Goal: Task Accomplishment & Management: Manage account settings

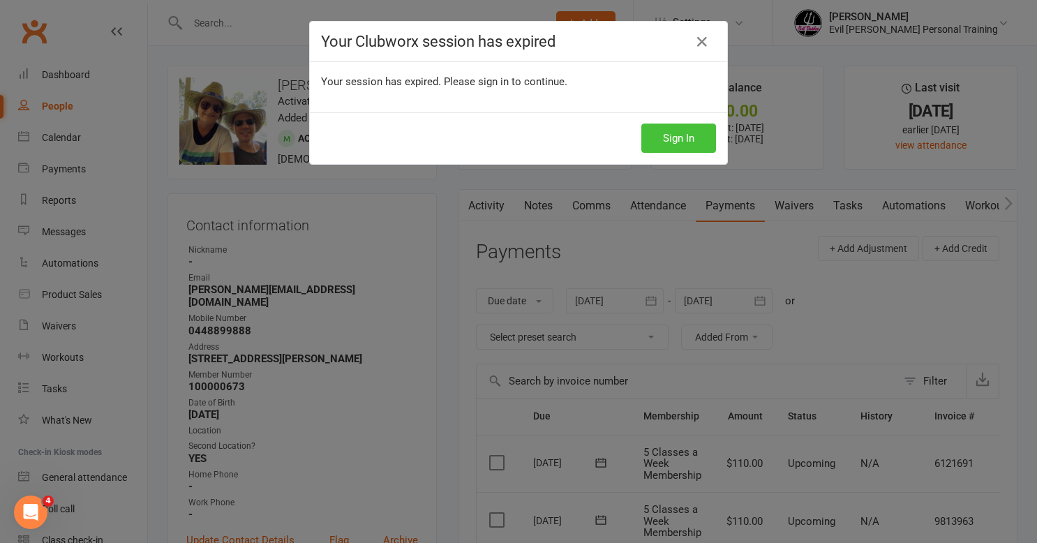
click at [680, 140] on button "Sign In" at bounding box center [678, 138] width 75 height 29
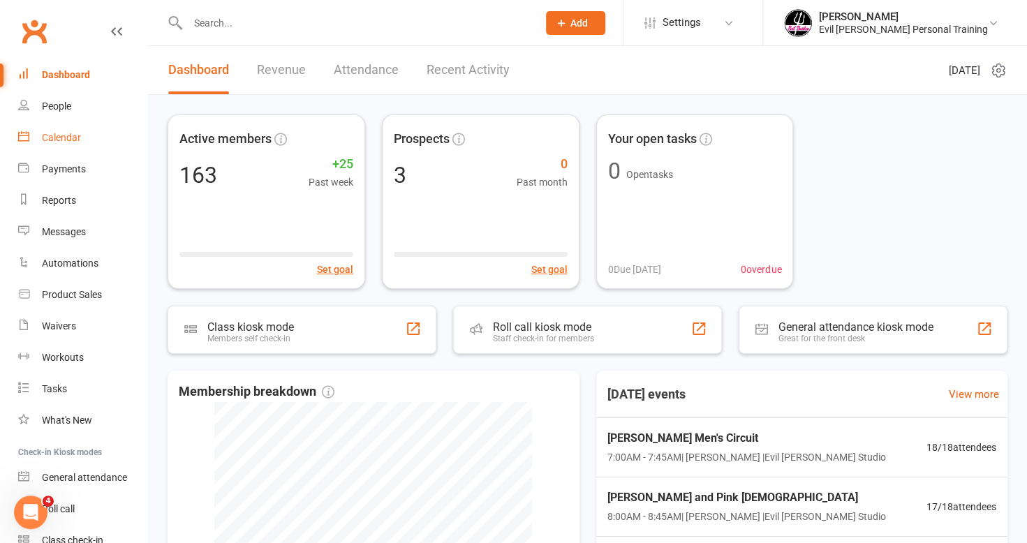
click at [80, 139] on div "Calendar" at bounding box center [61, 137] width 39 height 11
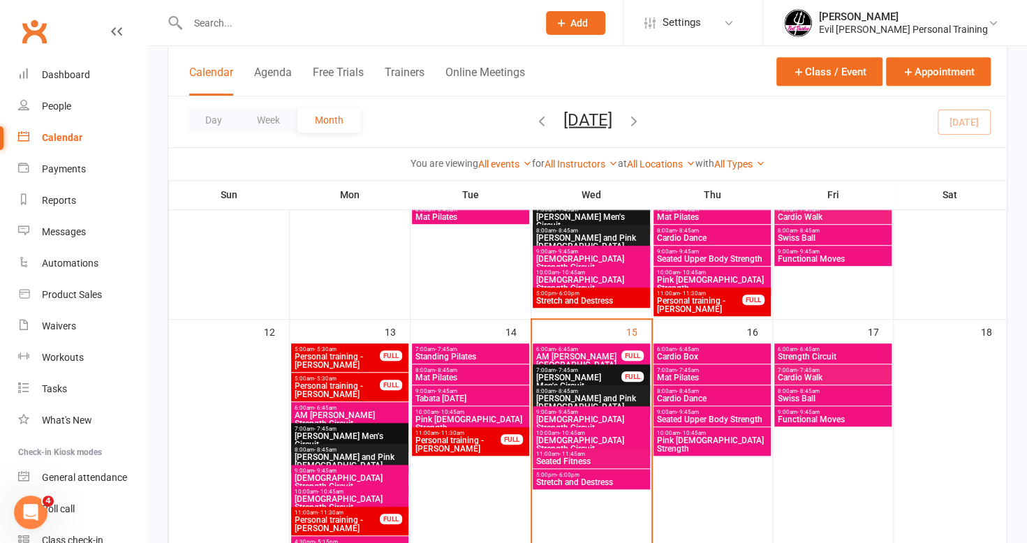
scroll to position [419, 0]
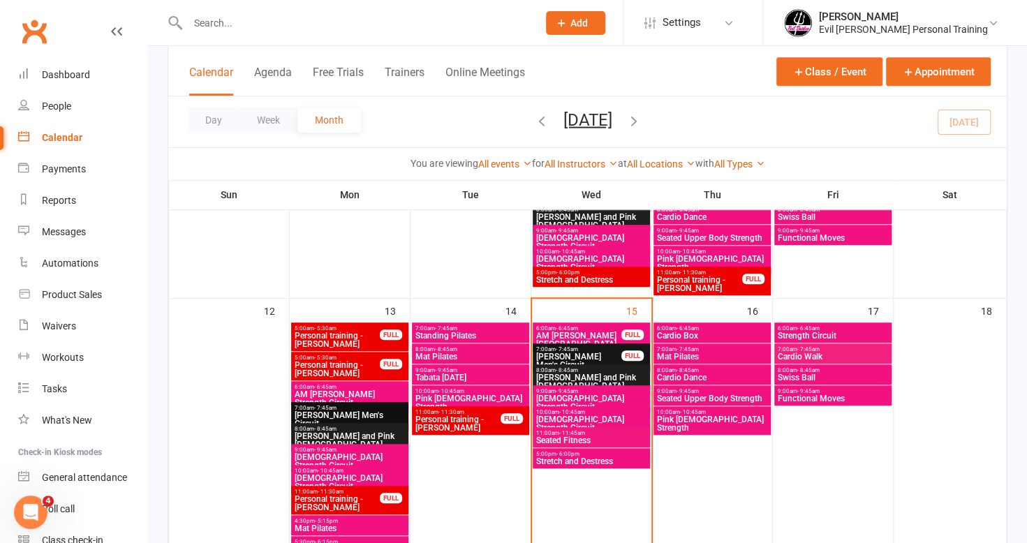
click at [591, 374] on span "[PERSON_NAME] and Pink [DEMOGRAPHIC_DATA]" at bounding box center [591, 381] width 112 height 17
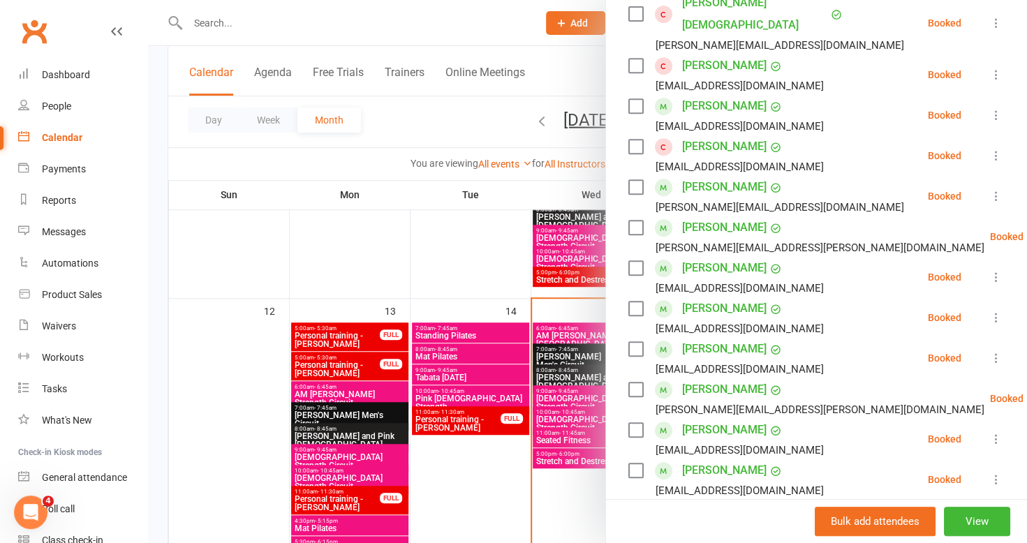
scroll to position [489, 0]
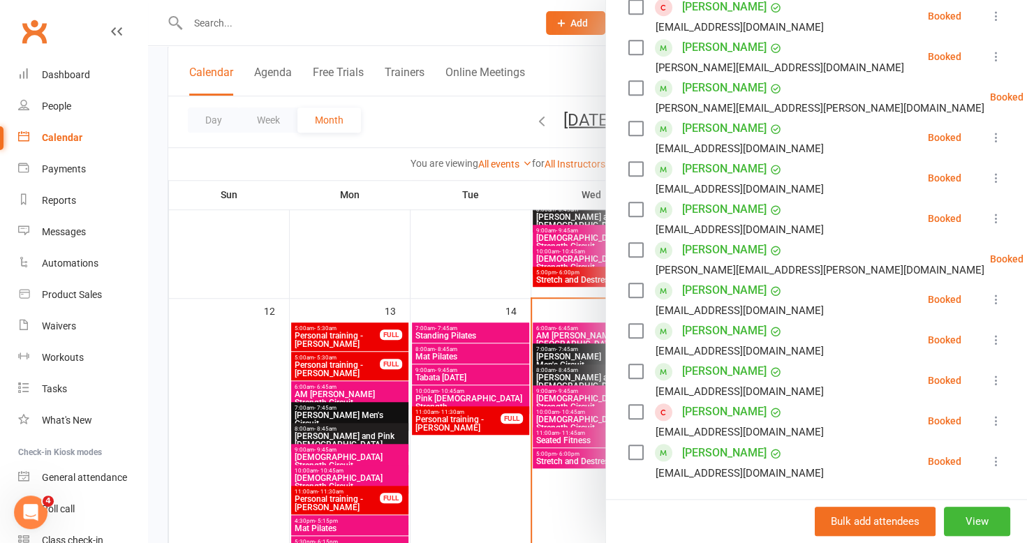
drag, startPoint x: 468, startPoint y: 459, endPoint x: 491, endPoint y: 451, distance: 23.9
click at [470, 459] on div at bounding box center [587, 271] width 879 height 543
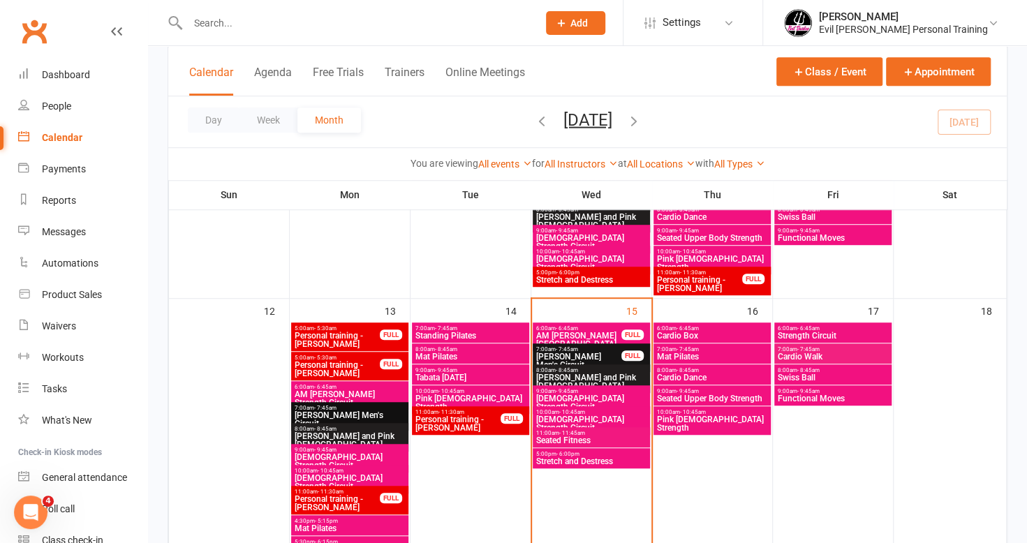
click at [595, 394] on span "[DEMOGRAPHIC_DATA] Strength Circuit" at bounding box center [591, 402] width 112 height 17
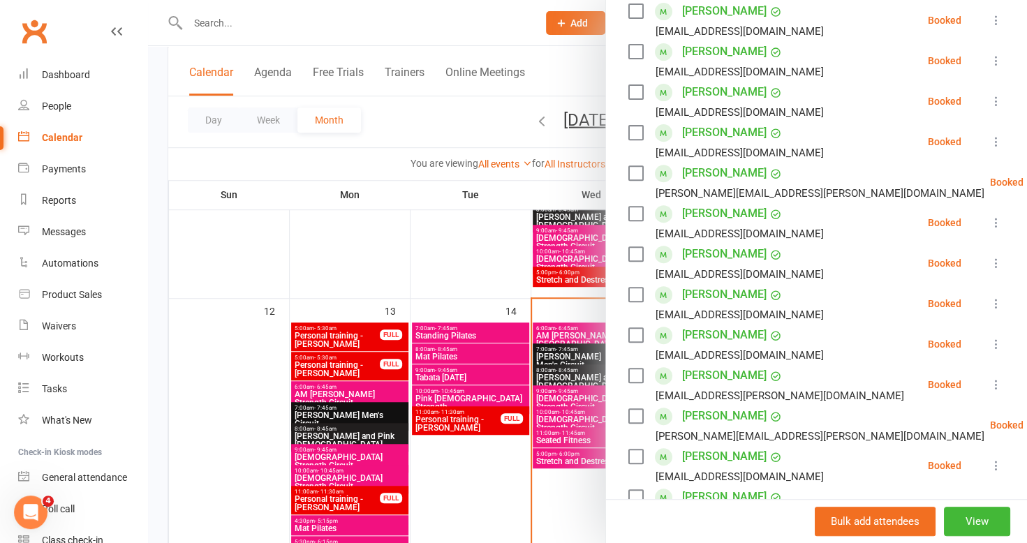
scroll to position [209, 0]
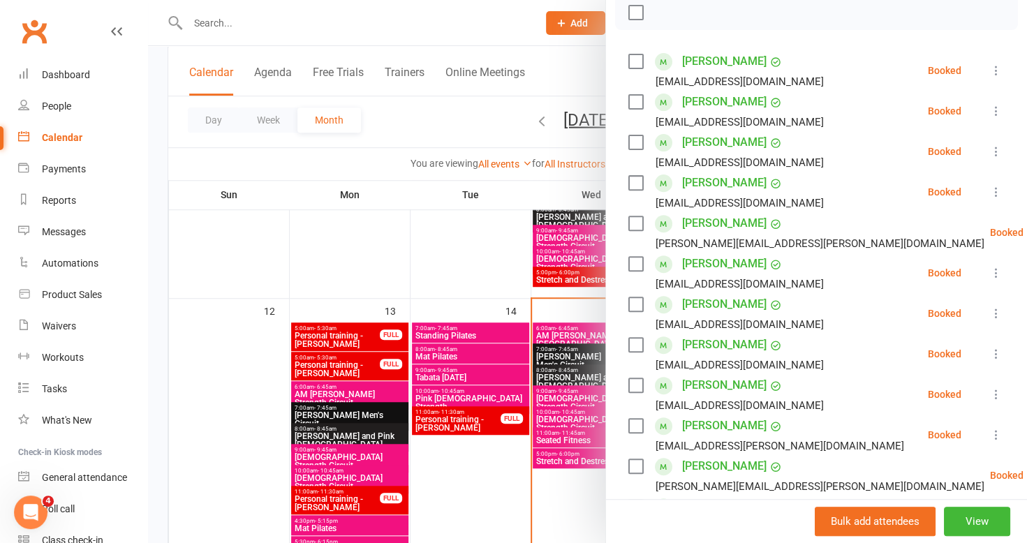
click at [472, 473] on div at bounding box center [587, 271] width 879 height 543
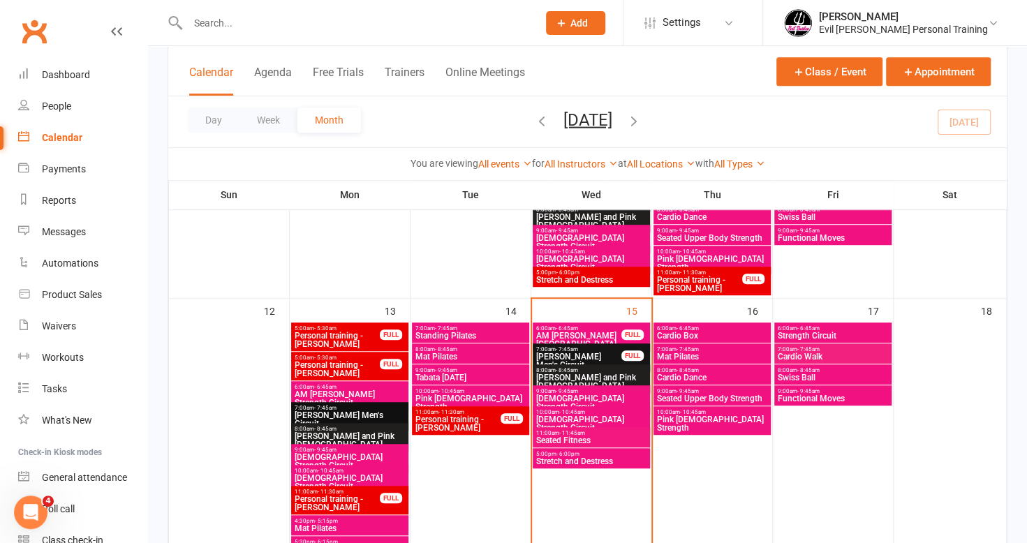
click at [604, 380] on span "[PERSON_NAME] and Pink [DEMOGRAPHIC_DATA]" at bounding box center [591, 381] width 112 height 17
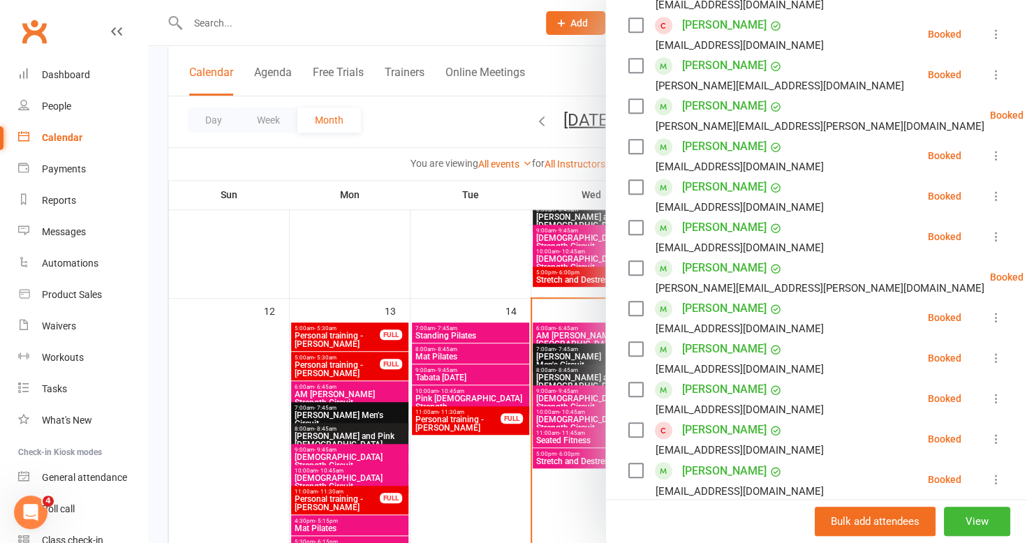
scroll to position [489, 0]
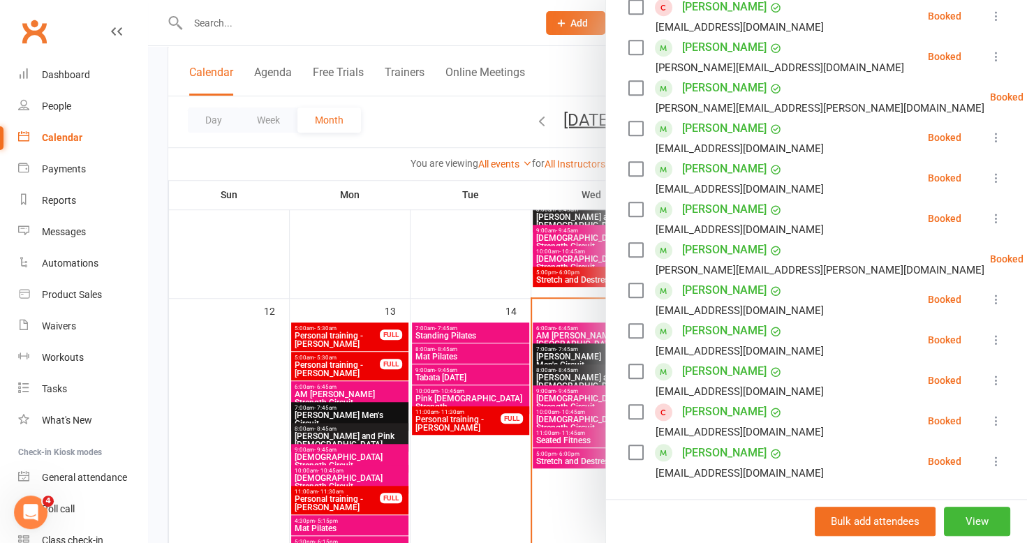
click at [468, 469] on div at bounding box center [587, 271] width 879 height 543
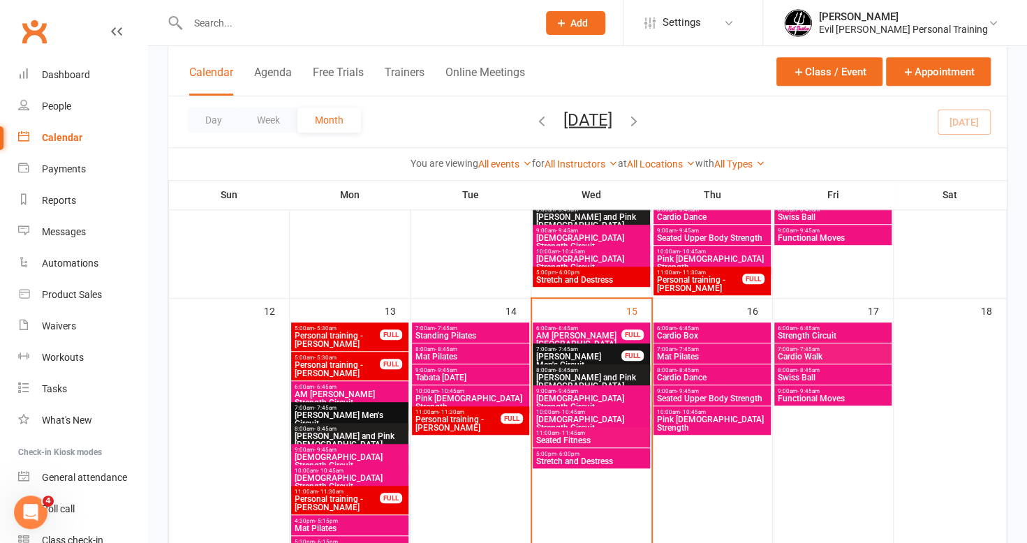
click at [563, 415] on span "[DEMOGRAPHIC_DATA] Strength Circuit" at bounding box center [591, 423] width 112 height 17
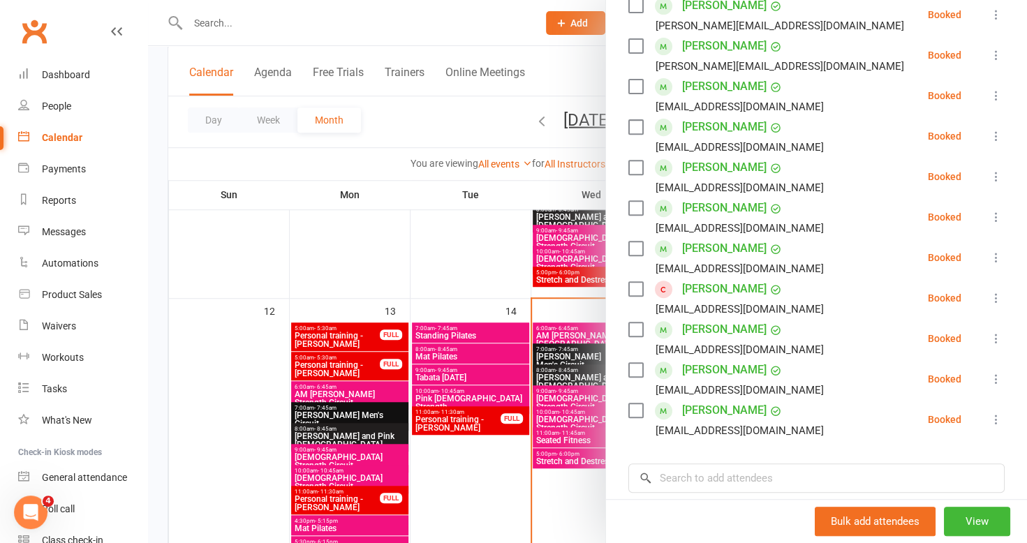
scroll to position [279, 0]
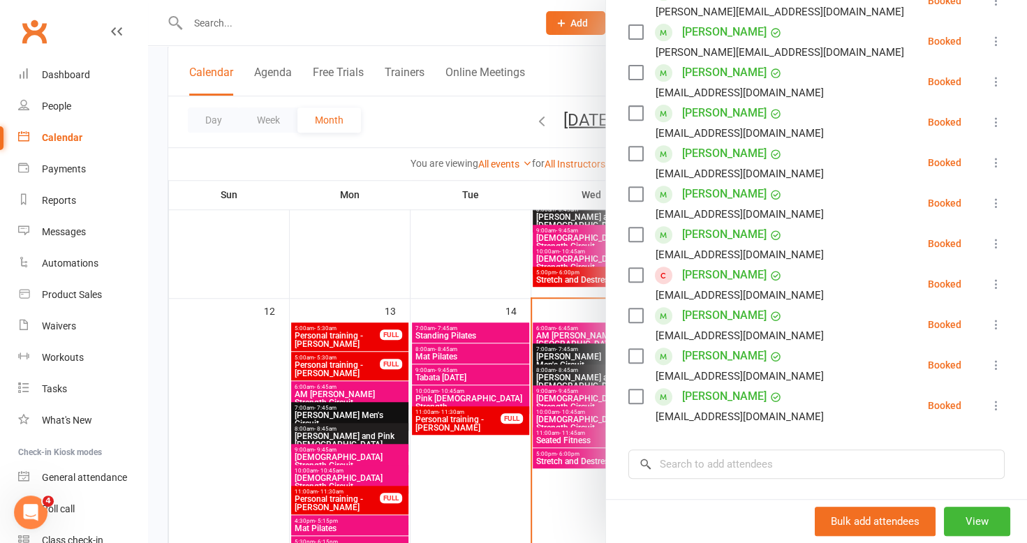
click at [563, 363] on div at bounding box center [587, 271] width 879 height 543
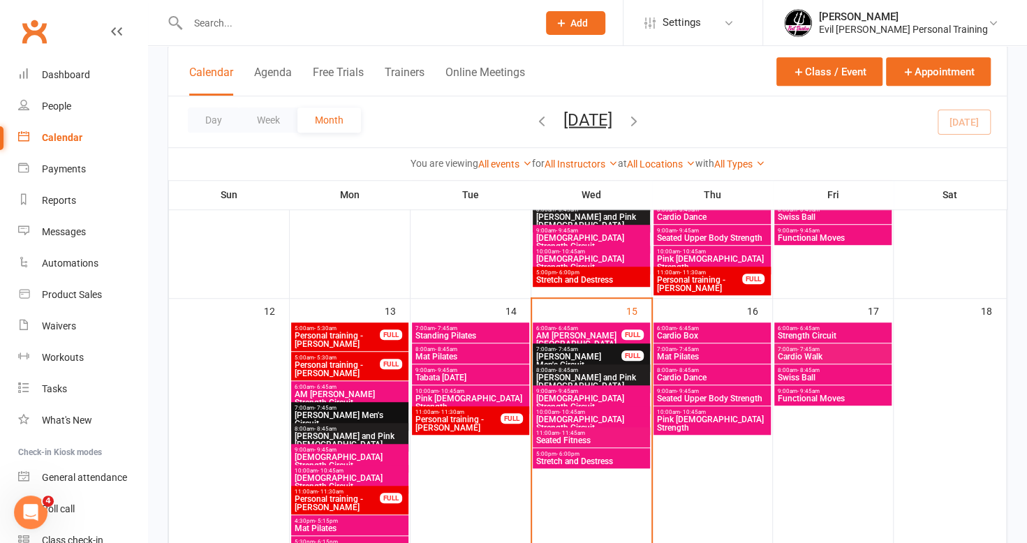
click at [567, 398] on span "[DEMOGRAPHIC_DATA] Strength Circuit" at bounding box center [591, 402] width 112 height 17
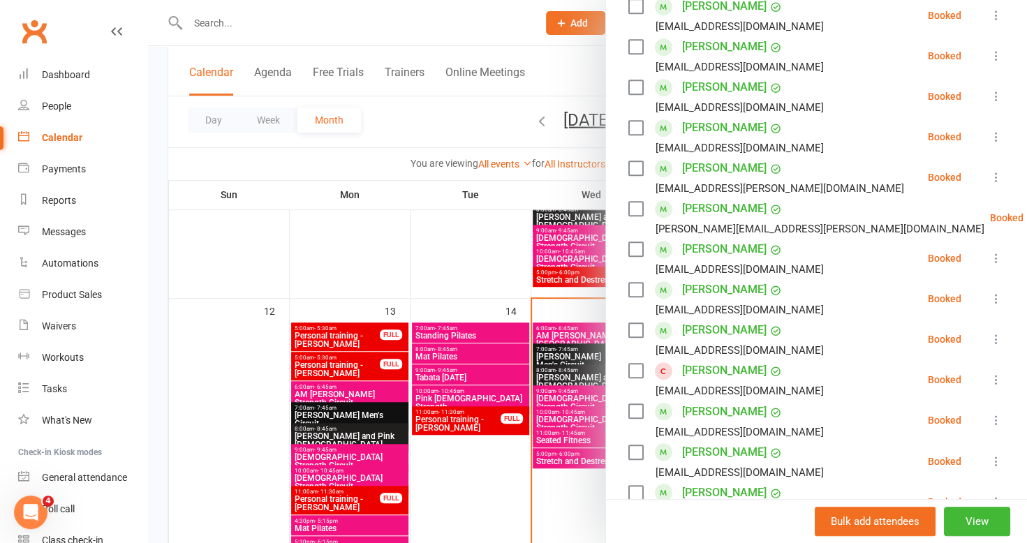
scroll to position [489, 0]
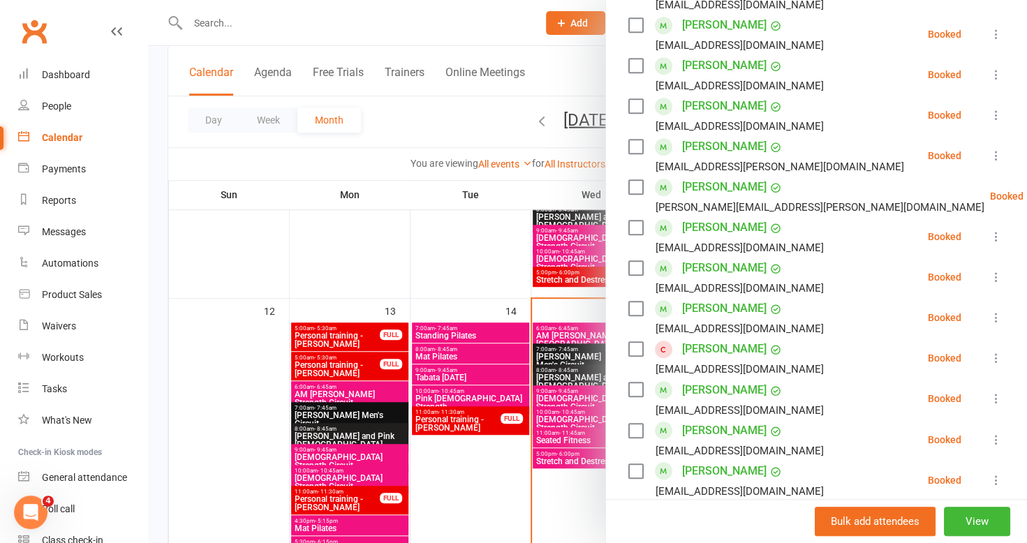
click at [451, 473] on div at bounding box center [587, 271] width 879 height 543
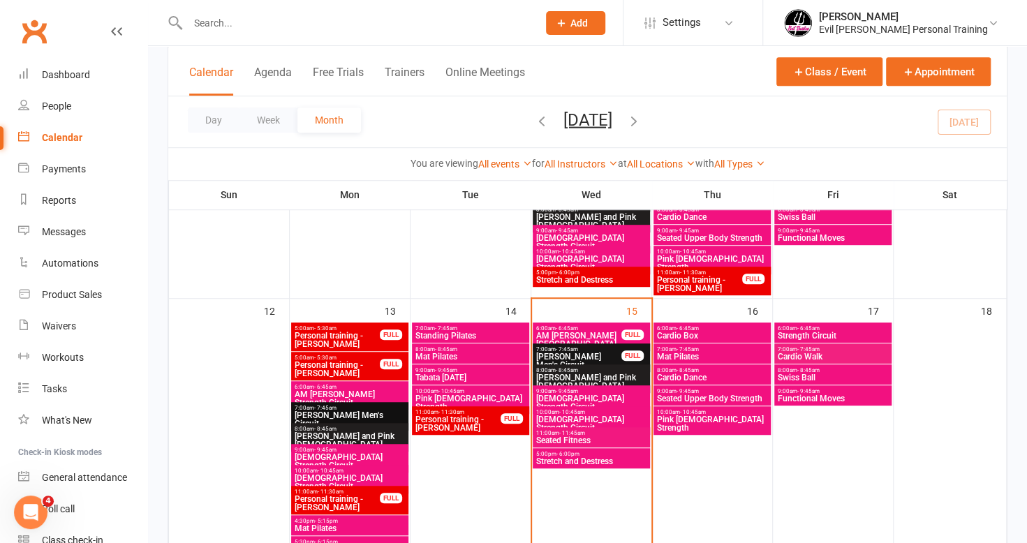
click at [318, 24] on input "text" at bounding box center [356, 23] width 344 height 20
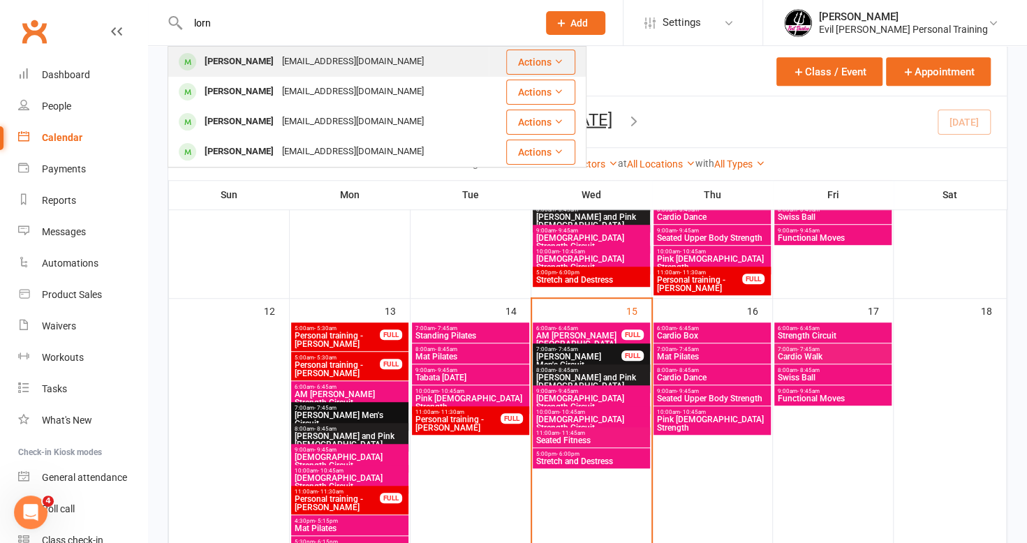
type input "lorn"
click at [237, 56] on div "[PERSON_NAME]" at bounding box center [238, 62] width 77 height 20
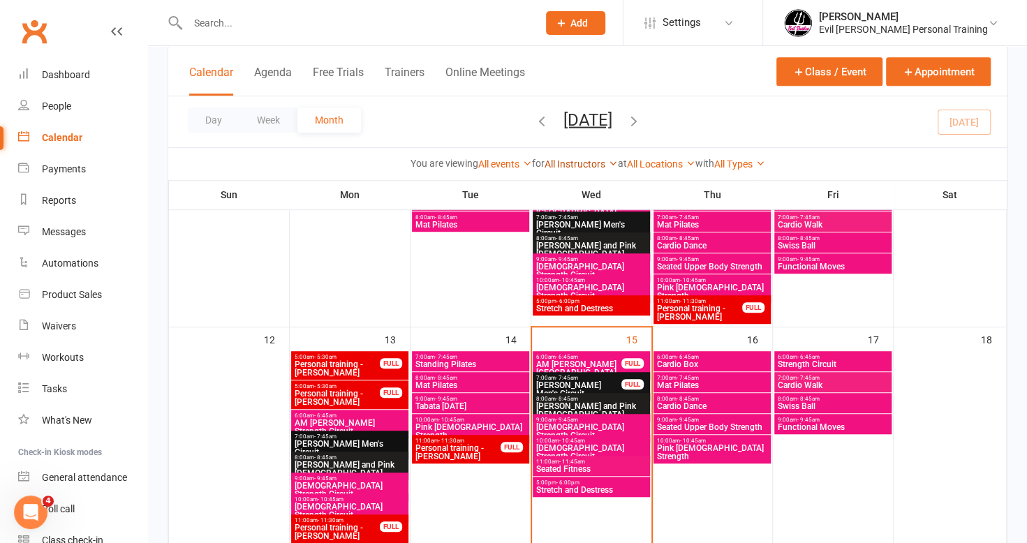
scroll to position [419, 0]
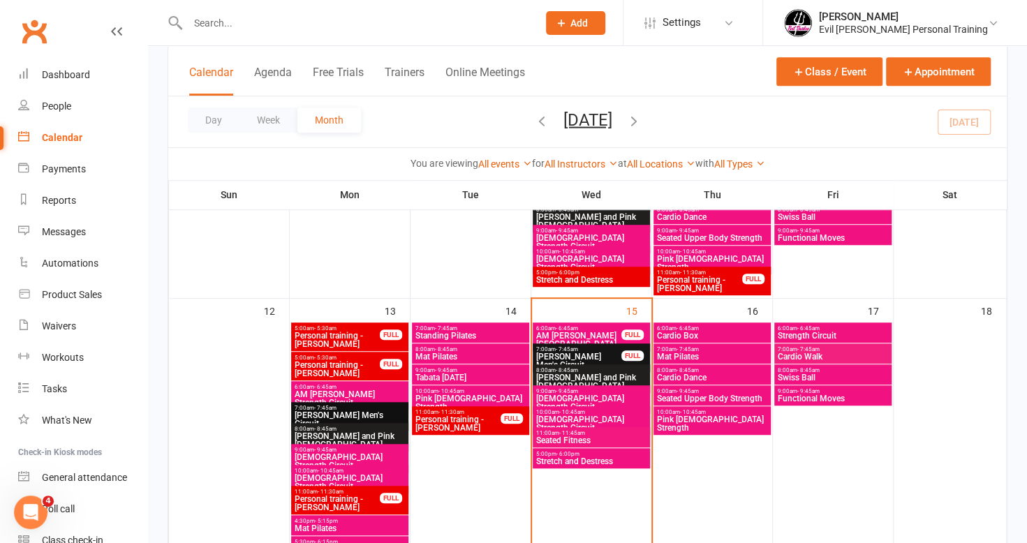
click at [348, 413] on span "[PERSON_NAME] Men's Circuit" at bounding box center [350, 419] width 112 height 17
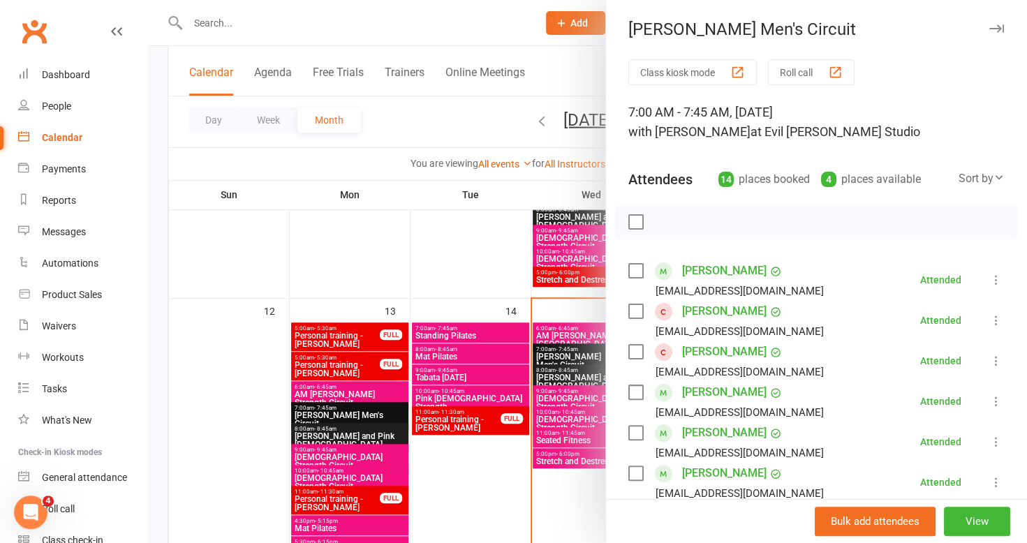
click at [352, 239] on div at bounding box center [587, 271] width 879 height 543
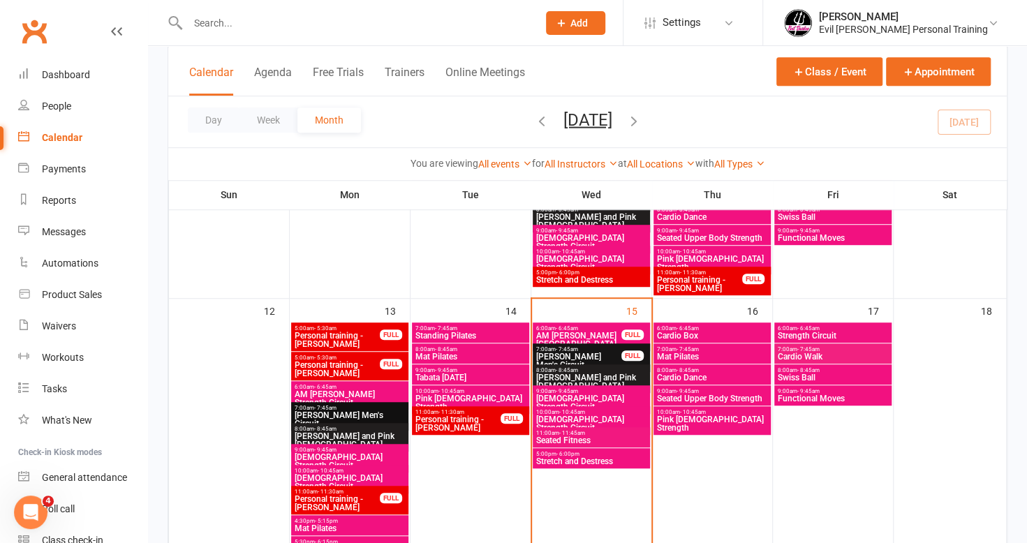
click at [592, 352] on span "[PERSON_NAME] Men's Circuit" at bounding box center [578, 360] width 87 height 17
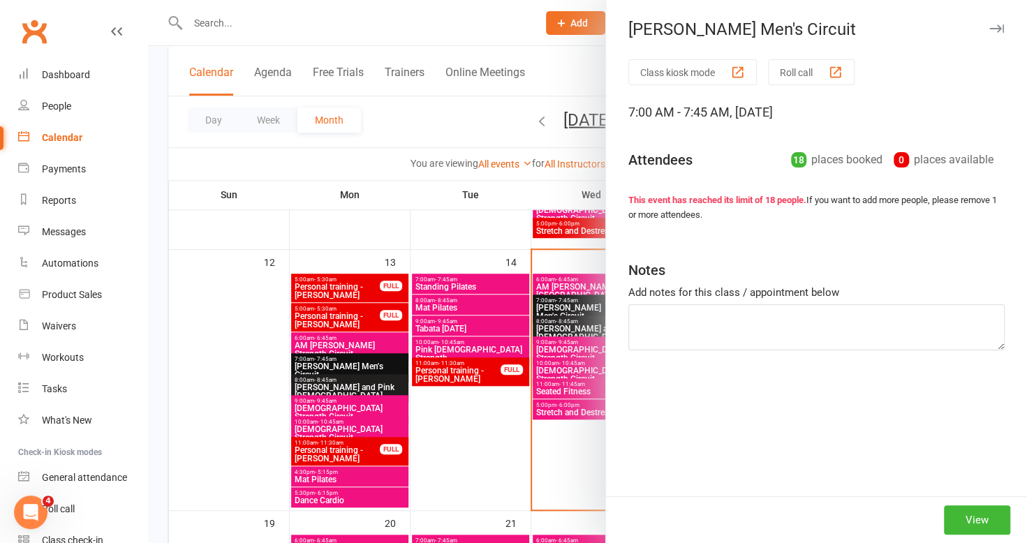
scroll to position [489, 0]
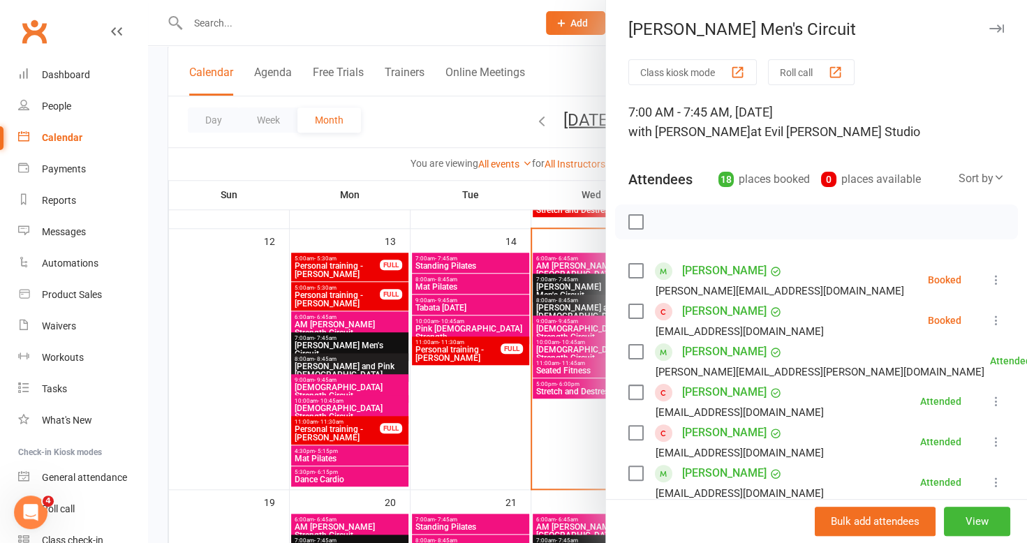
click at [472, 223] on div at bounding box center [587, 271] width 879 height 543
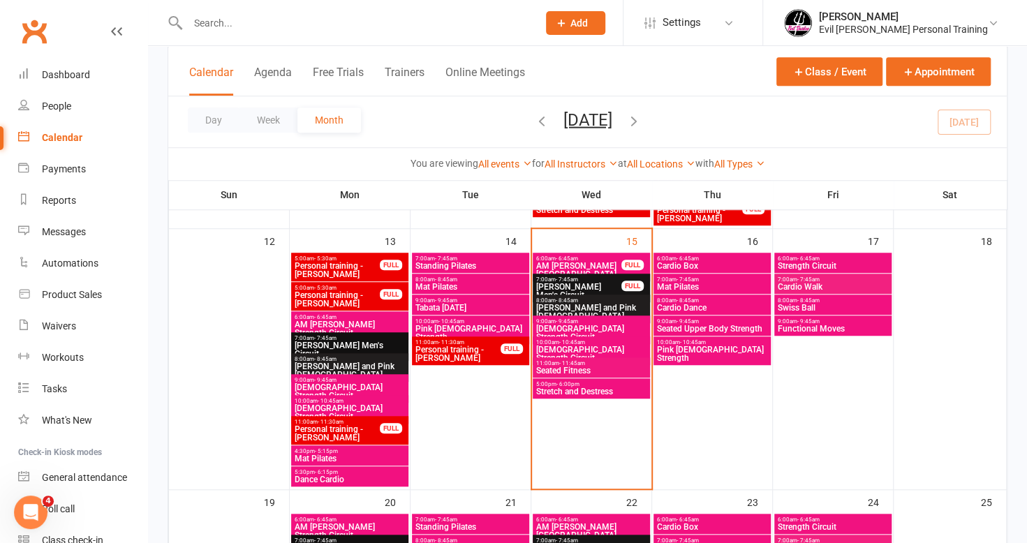
click at [827, 289] on span "Cardio Walk" at bounding box center [833, 287] width 112 height 8
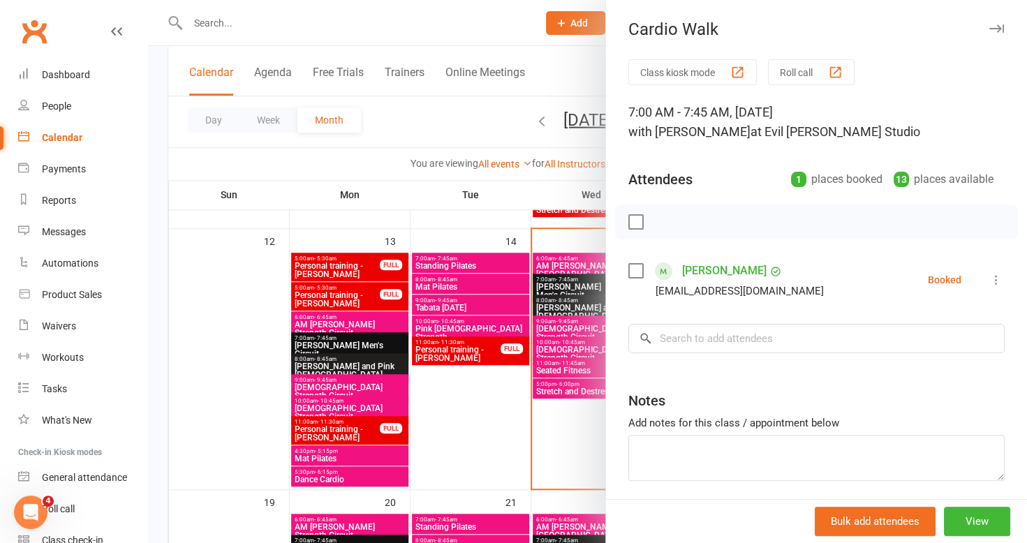
click at [487, 403] on div at bounding box center [587, 271] width 879 height 543
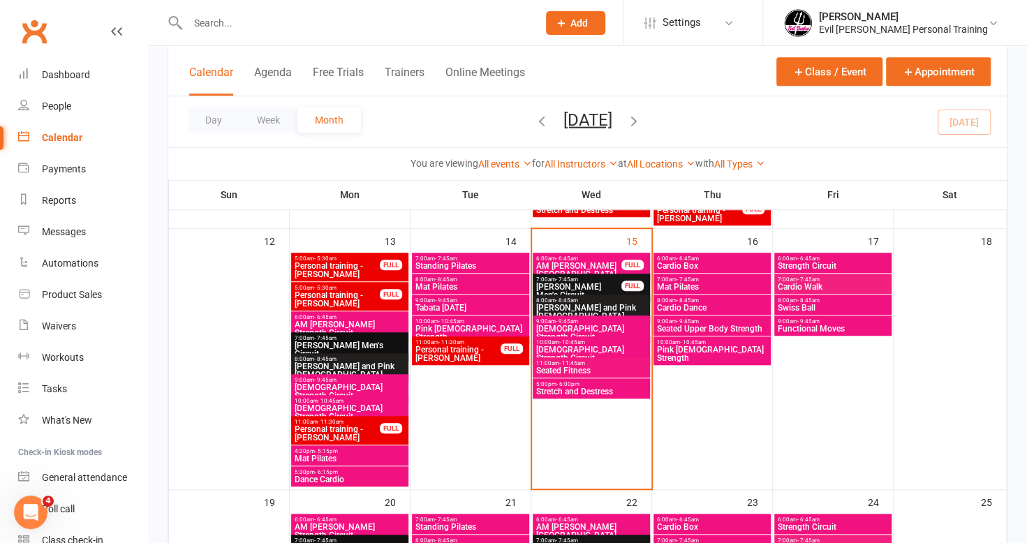
click at [821, 265] on span "Strength Circuit" at bounding box center [833, 266] width 112 height 8
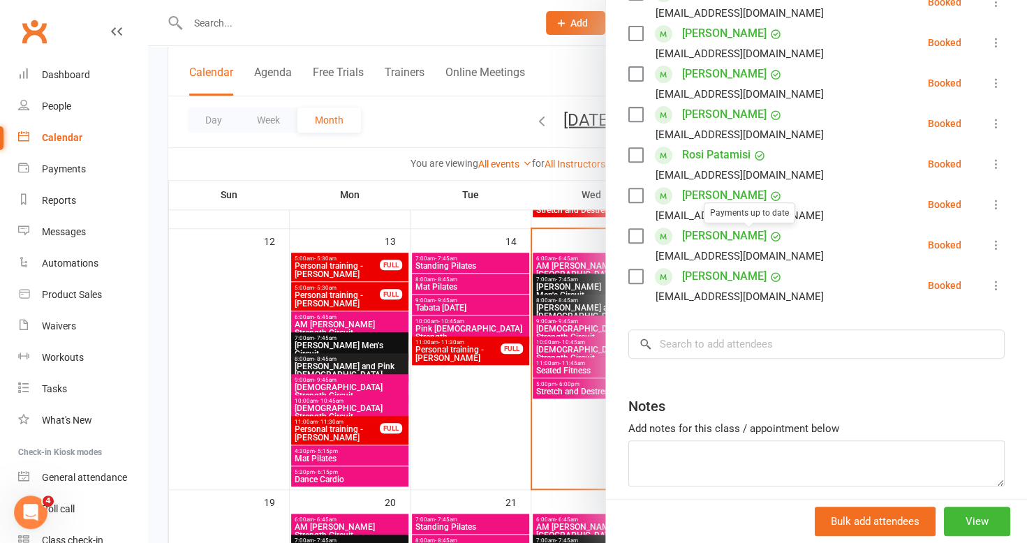
scroll to position [279, 0]
click at [485, 390] on div at bounding box center [587, 271] width 879 height 543
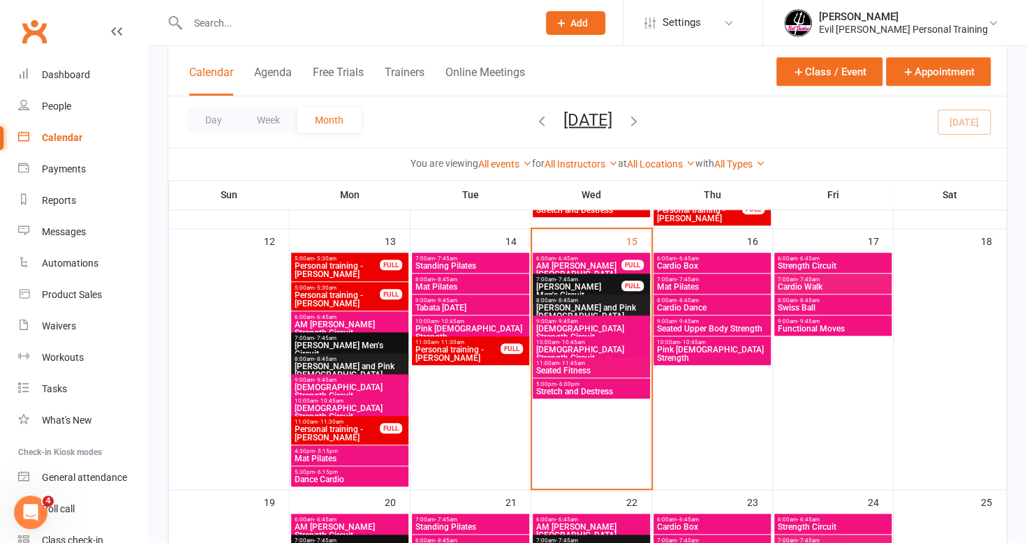
click at [685, 310] on span "Cardio Dance" at bounding box center [712, 308] width 112 height 8
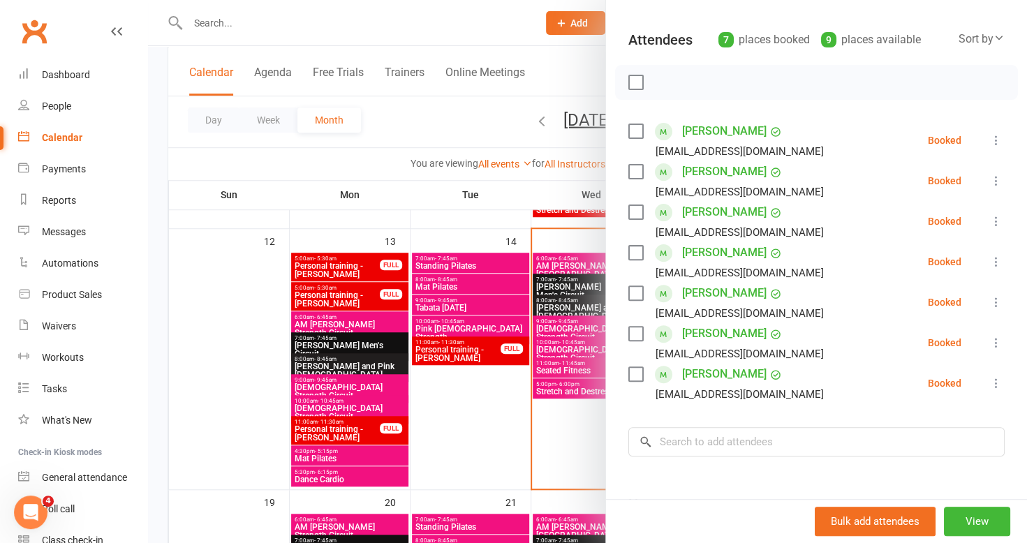
scroll to position [209, 0]
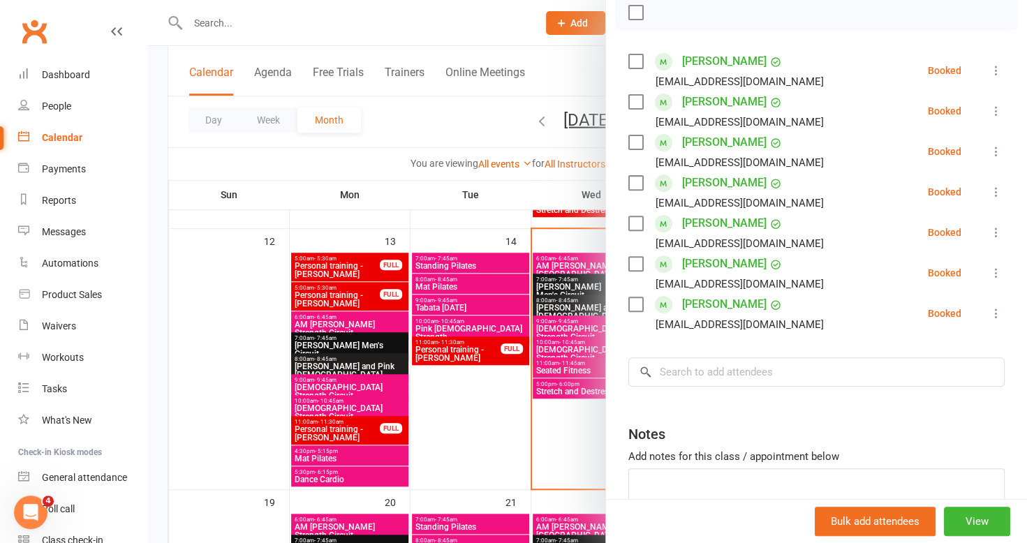
drag, startPoint x: 504, startPoint y: 401, endPoint x: 606, endPoint y: 387, distance: 102.9
click at [505, 401] on div at bounding box center [587, 271] width 879 height 543
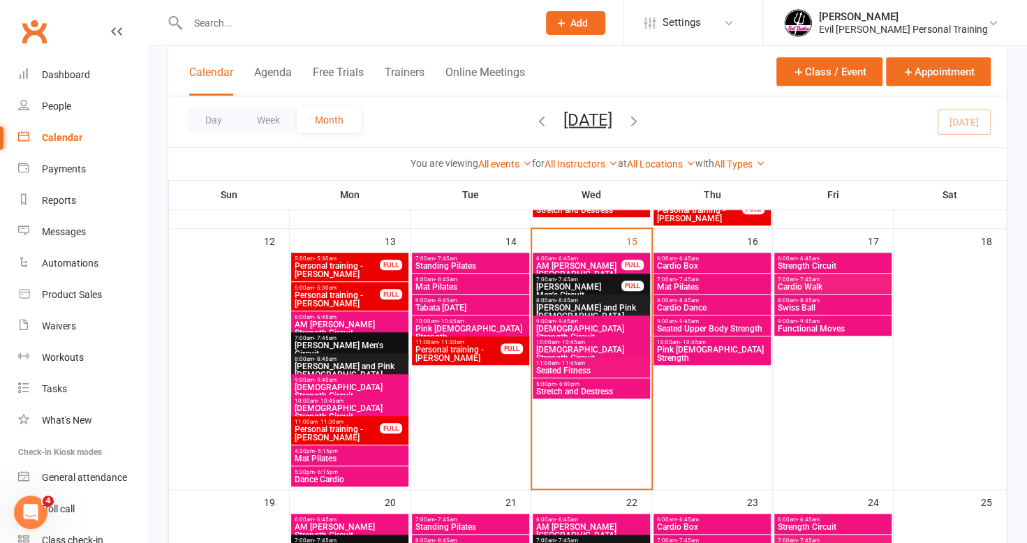
click at [835, 300] on span "8:00am - 8:45am" at bounding box center [833, 300] width 112 height 6
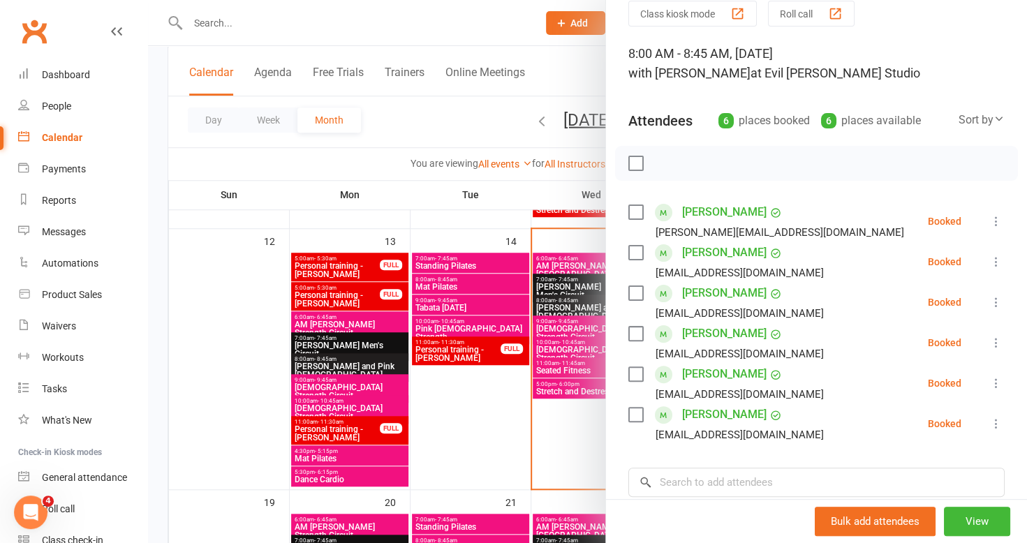
scroll to position [140, 0]
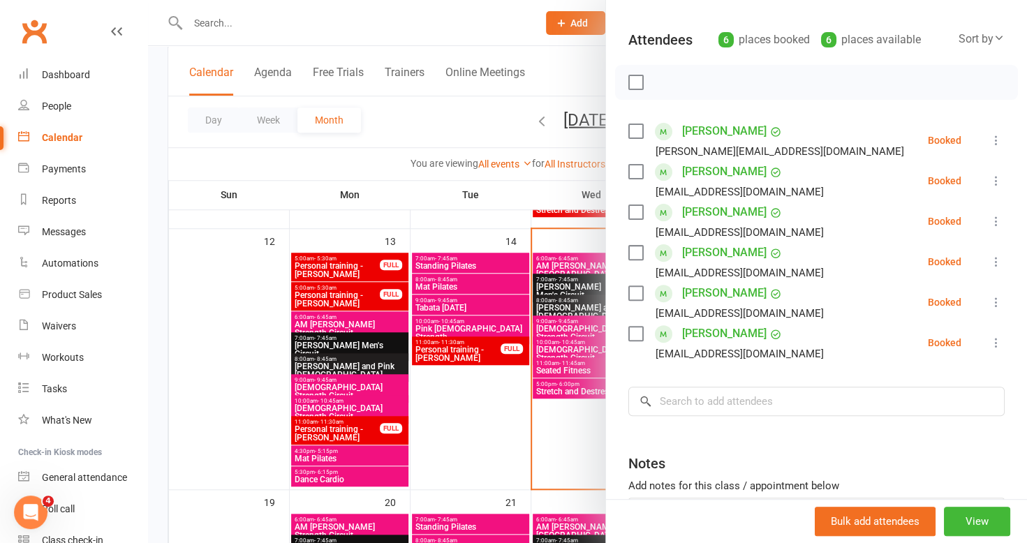
click at [484, 401] on div at bounding box center [587, 271] width 879 height 543
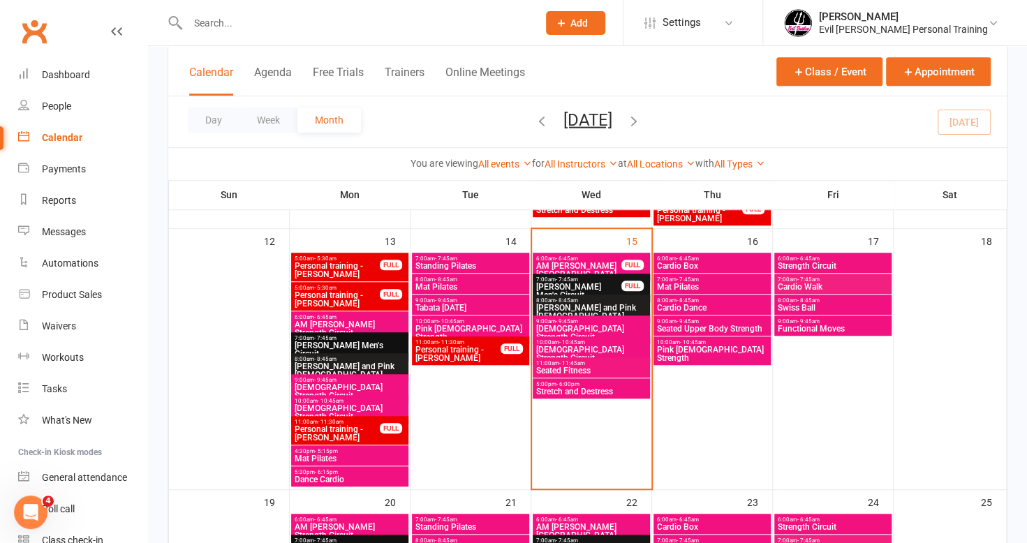
click at [865, 325] on span "Functional Moves" at bounding box center [833, 329] width 112 height 8
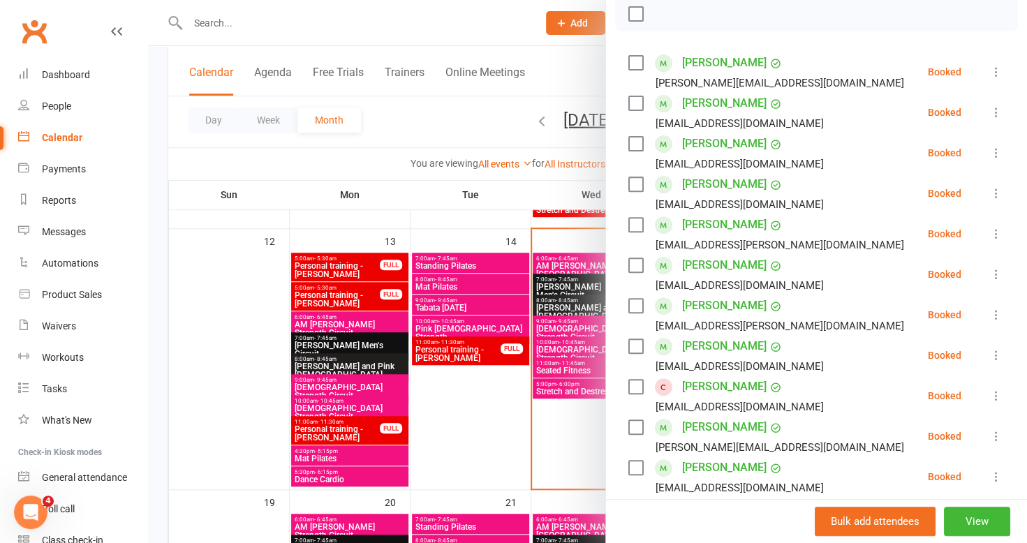
scroll to position [209, 0]
click at [468, 395] on div at bounding box center [587, 271] width 879 height 543
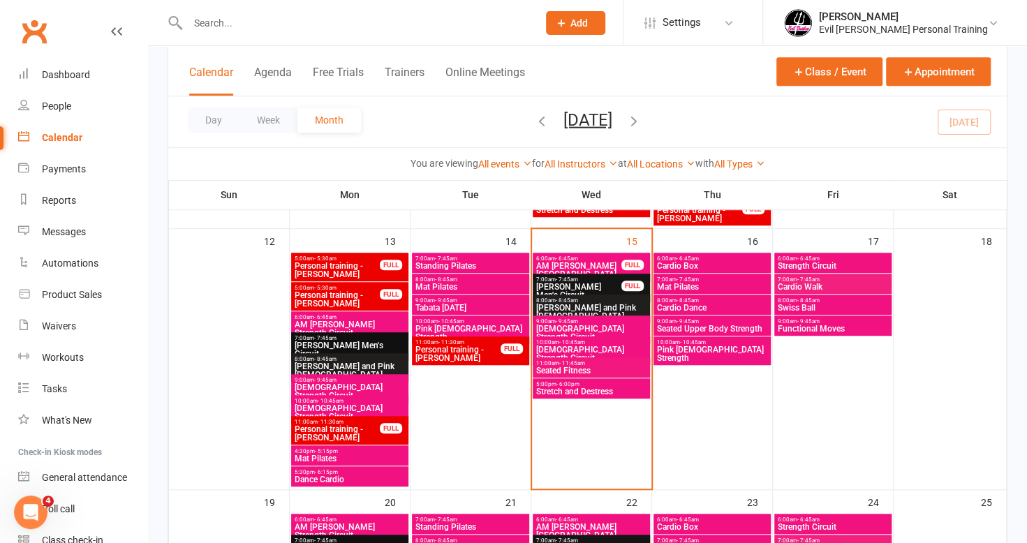
click at [577, 351] on span "[DEMOGRAPHIC_DATA] Strength Circuit" at bounding box center [591, 353] width 112 height 17
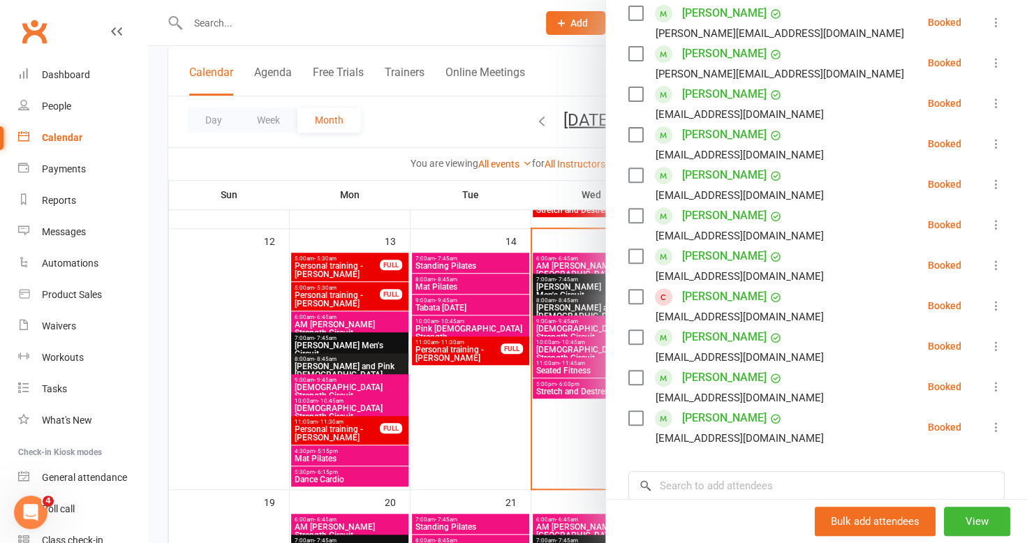
scroll to position [279, 0]
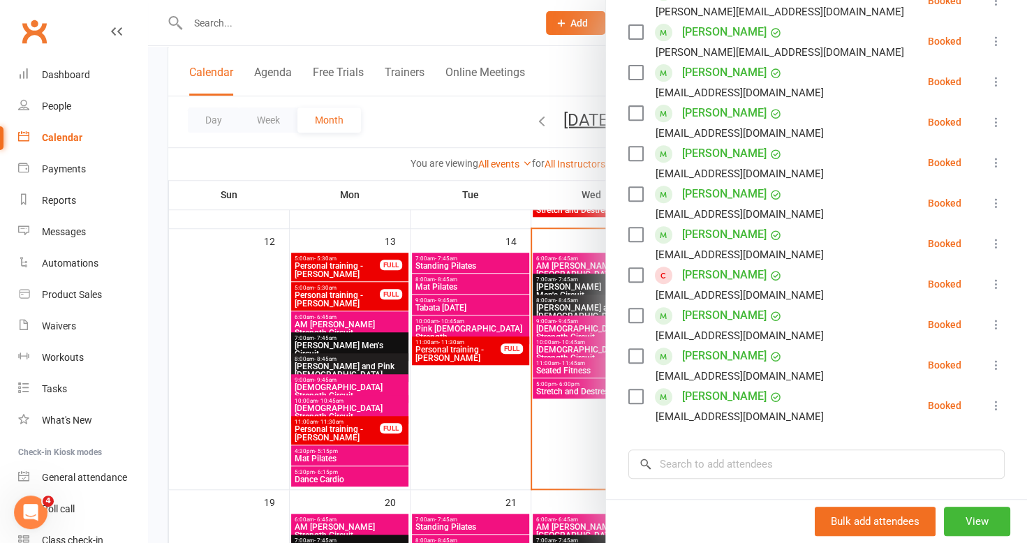
click at [559, 374] on div at bounding box center [587, 271] width 879 height 543
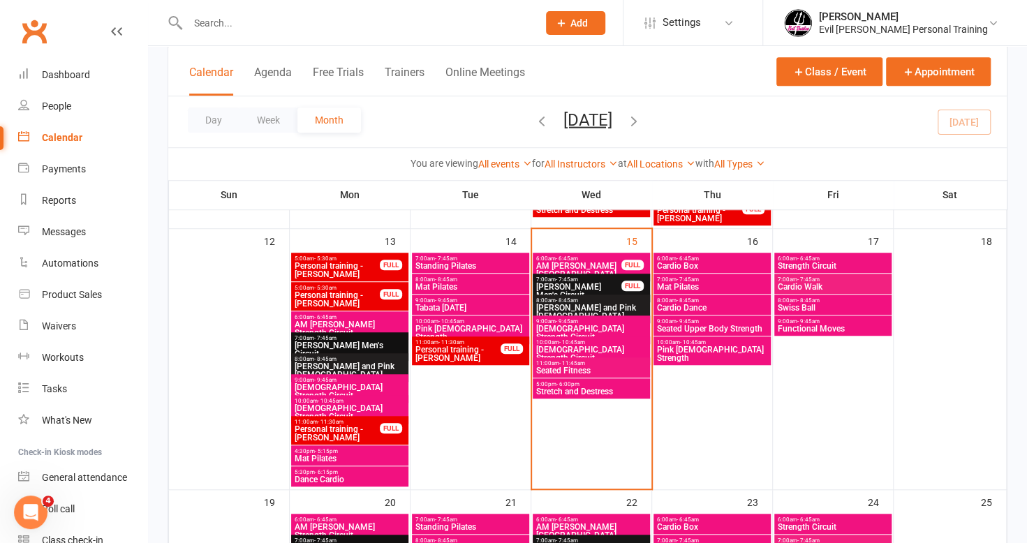
click at [572, 370] on span "Seated Fitness" at bounding box center [591, 370] width 112 height 8
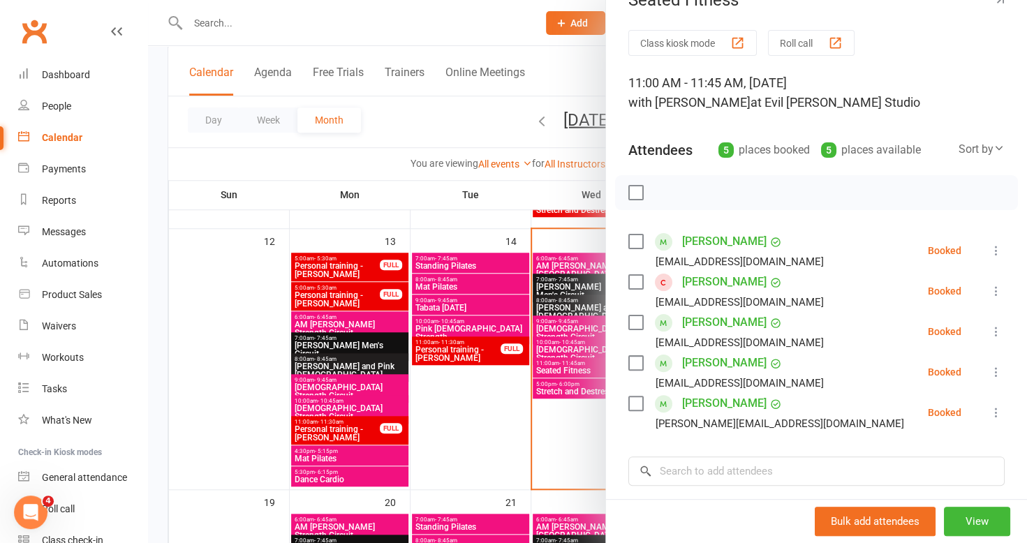
scroll to position [70, 0]
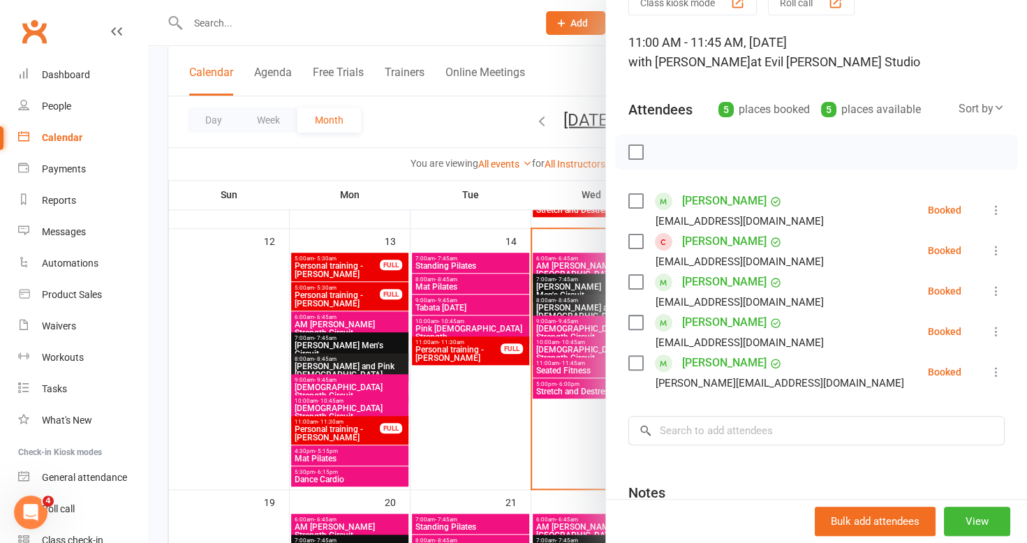
click at [465, 435] on div at bounding box center [587, 271] width 879 height 543
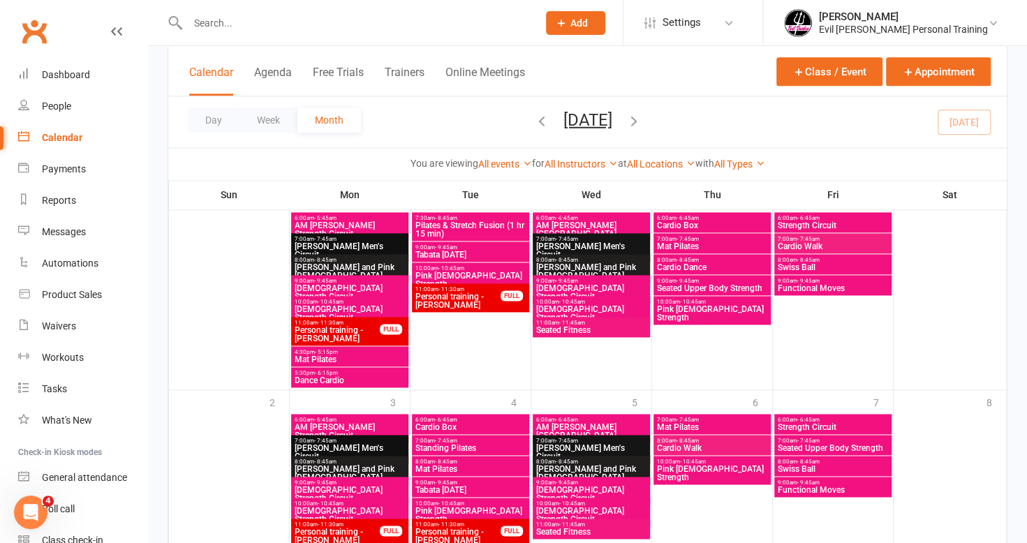
scroll to position [1037, 0]
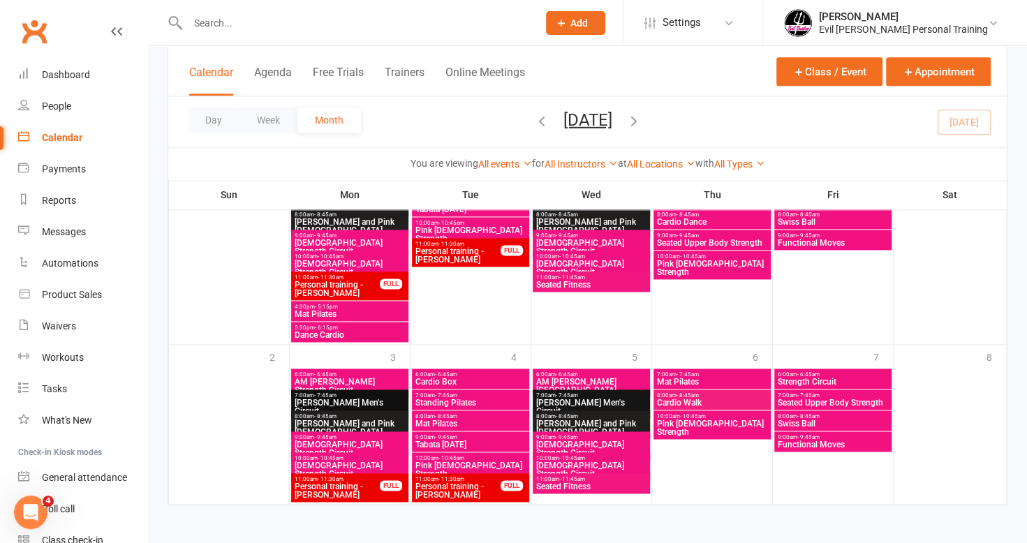
click at [641, 120] on icon "button" at bounding box center [633, 119] width 15 height 15
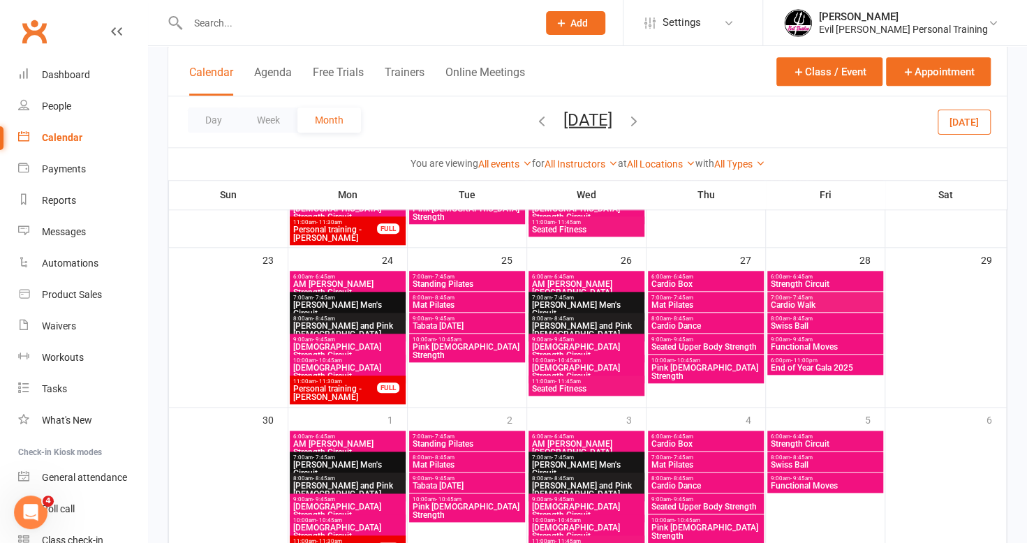
scroll to position [738, 0]
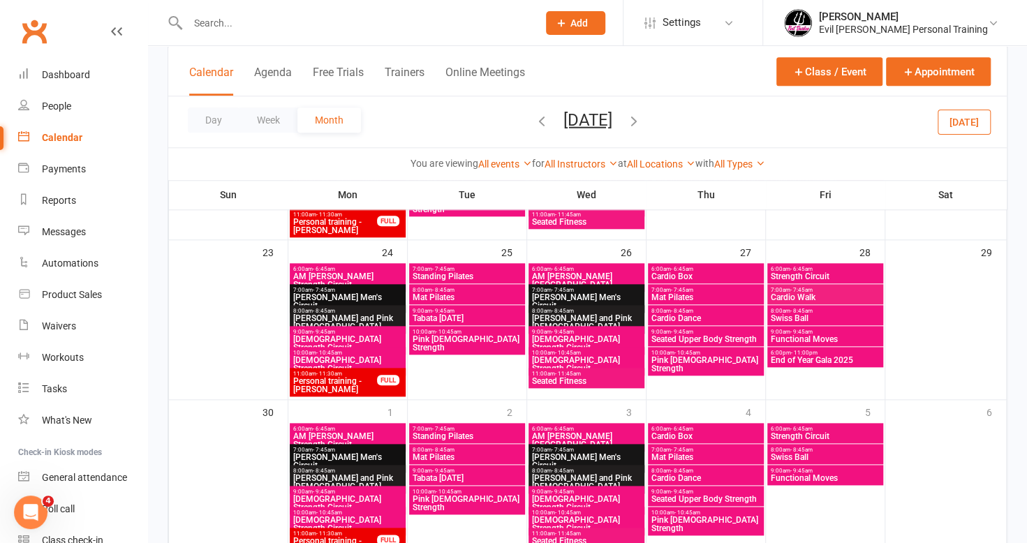
click at [817, 356] on span "End of Year Gala 2025" at bounding box center [825, 360] width 110 height 8
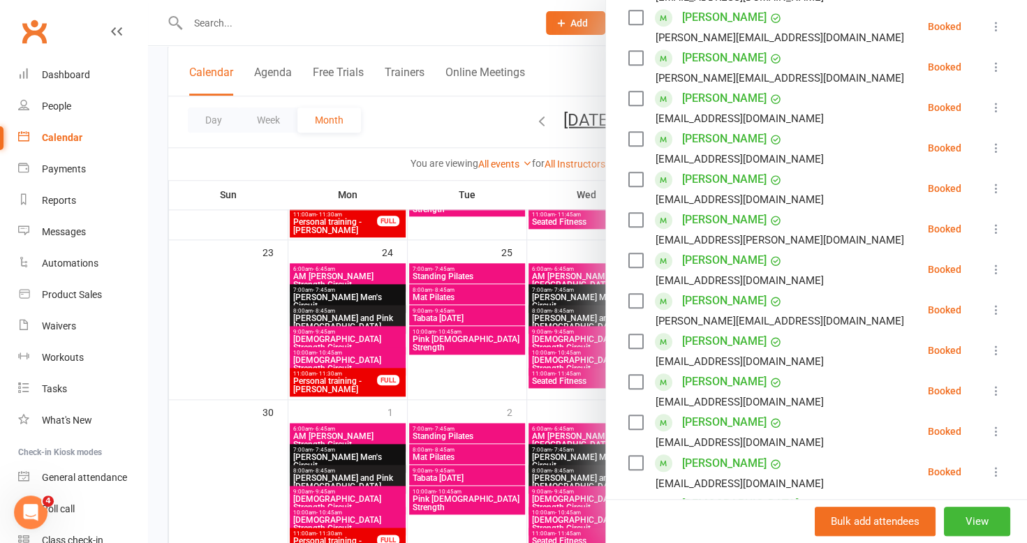
scroll to position [0, 0]
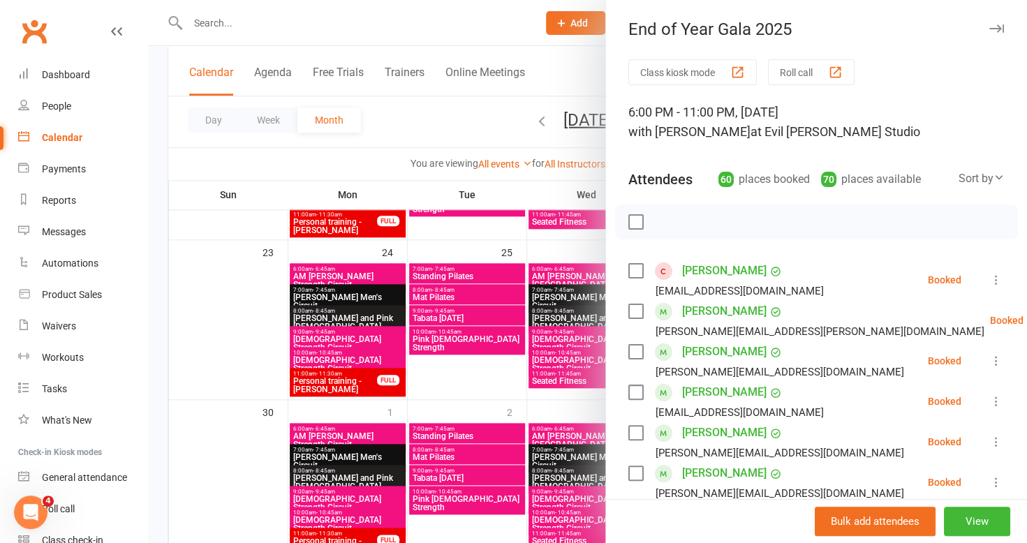
click at [989, 32] on icon "button" at bounding box center [996, 28] width 15 height 8
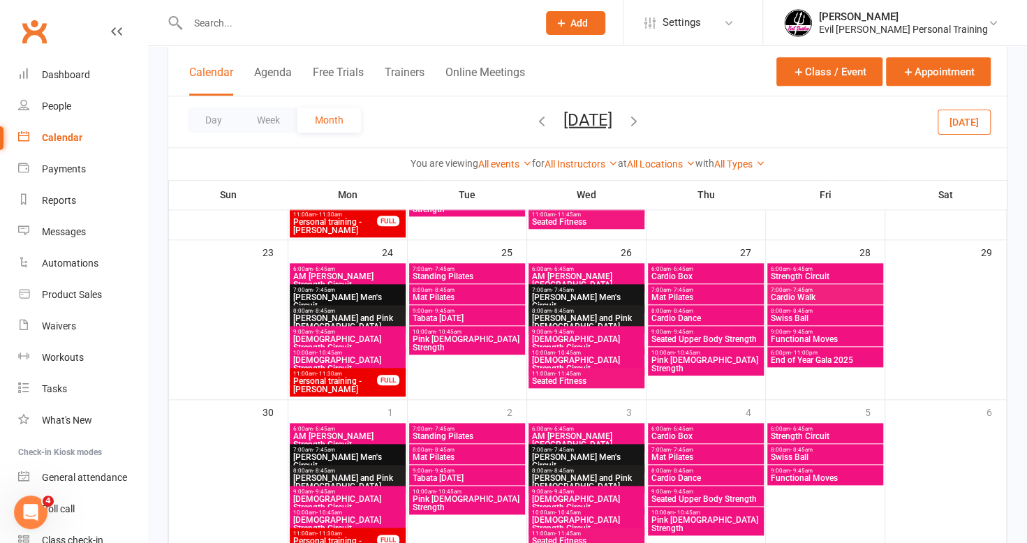
click at [815, 352] on span "6:00pm - 11:00pm" at bounding box center [825, 353] width 110 height 6
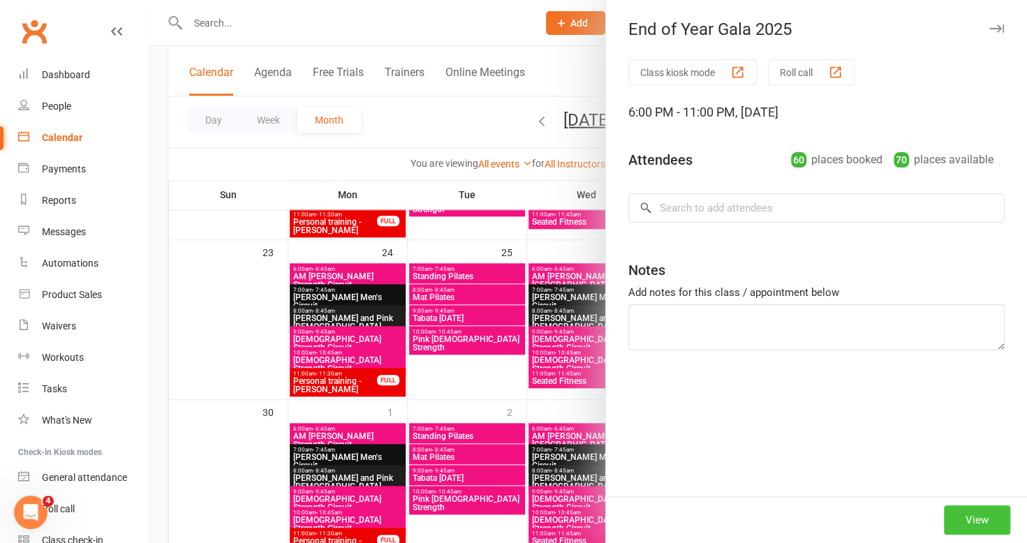
click at [963, 523] on button "View" at bounding box center [977, 519] width 66 height 29
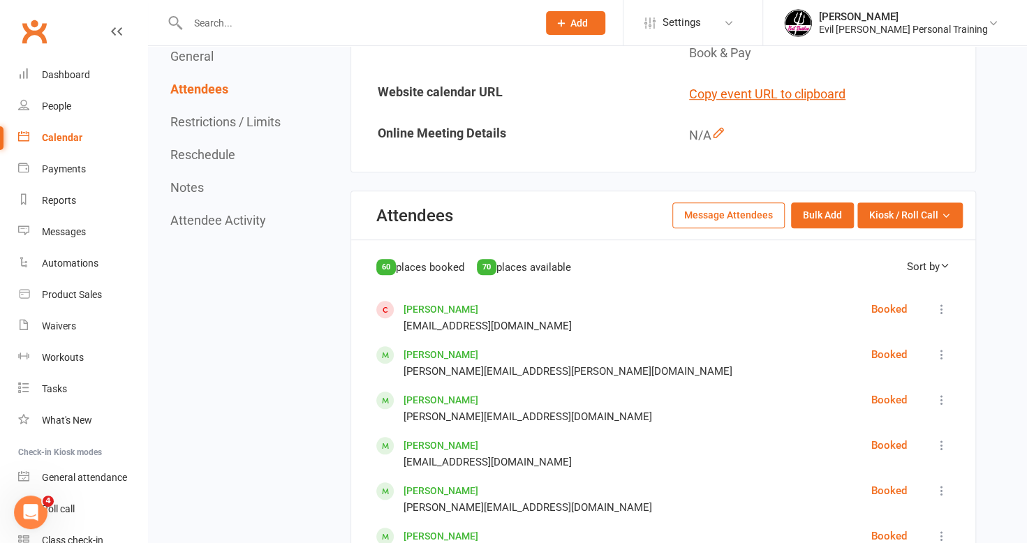
scroll to position [349, 0]
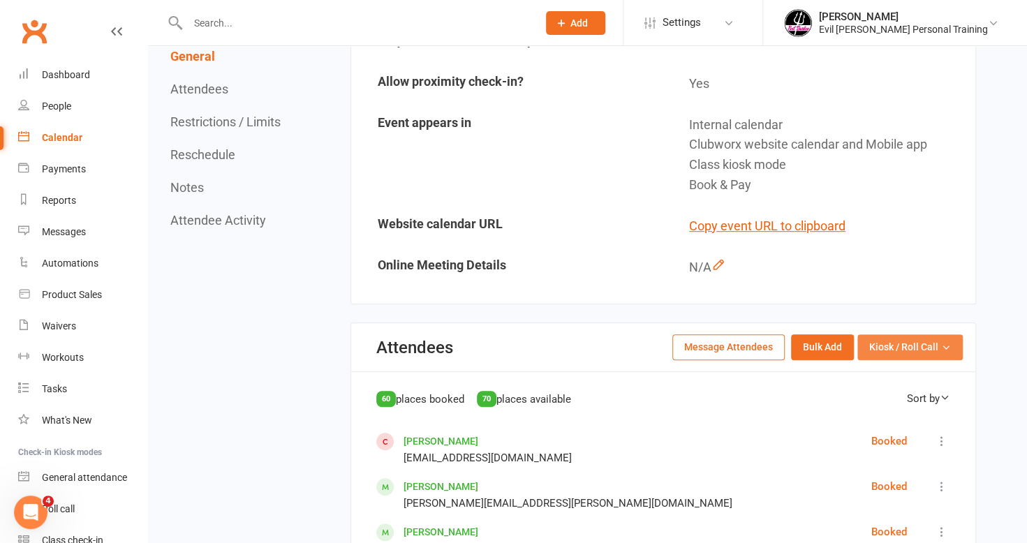
click at [893, 353] on span "Kiosk / Roll Call" at bounding box center [903, 346] width 69 height 15
click at [939, 398] on div "Sort by" at bounding box center [928, 398] width 43 height 17
click at [933, 395] on div "Sort by" at bounding box center [928, 398] width 43 height 17
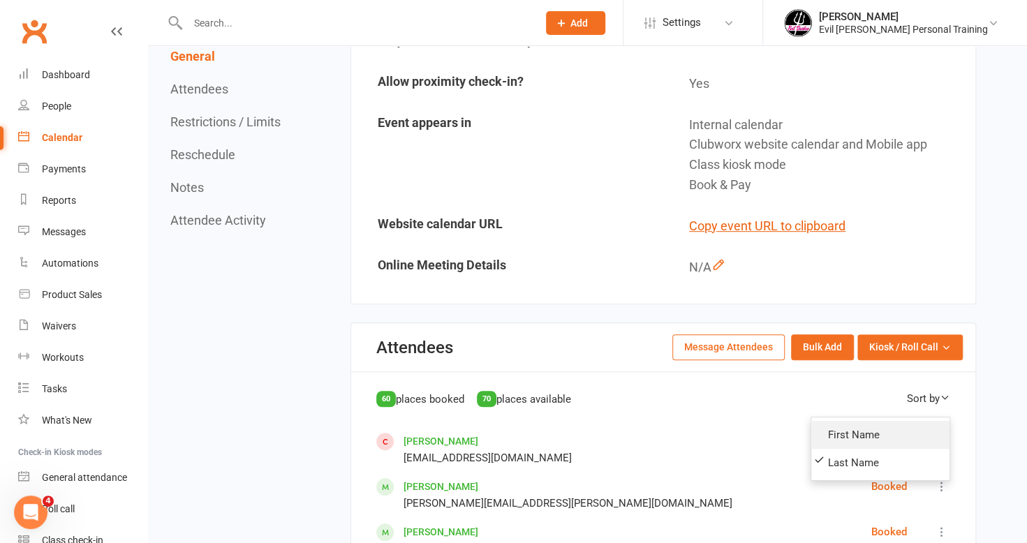
click at [878, 428] on link "First Name" at bounding box center [880, 435] width 138 height 28
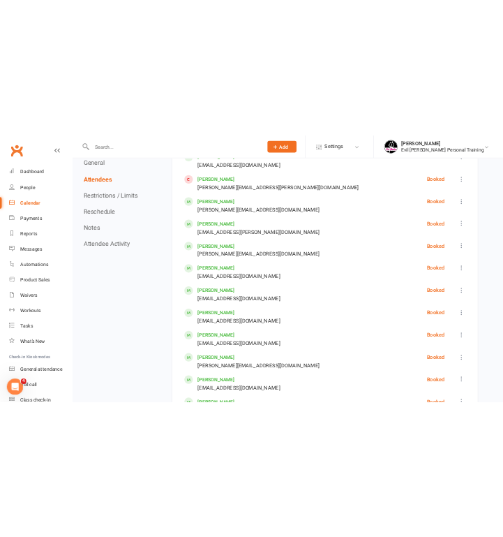
scroll to position [768, 0]
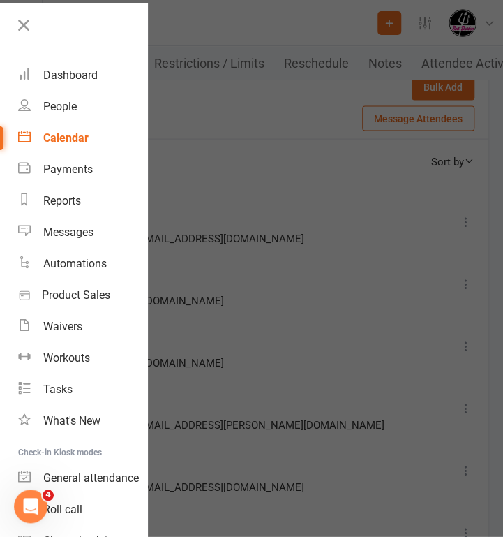
click at [31, 29] on icon at bounding box center [24, 25] width 20 height 20
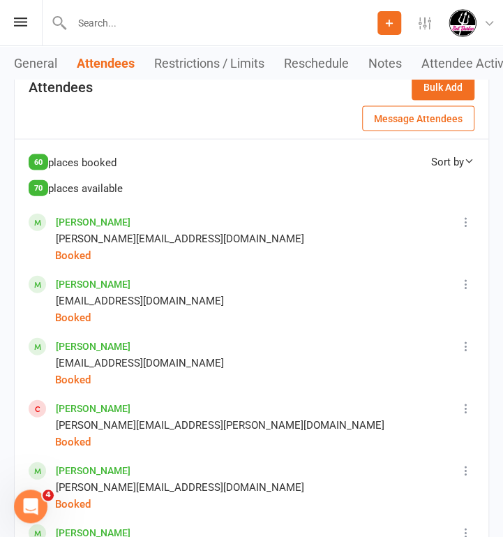
click at [457, 158] on div "Sort by" at bounding box center [452, 162] width 43 height 17
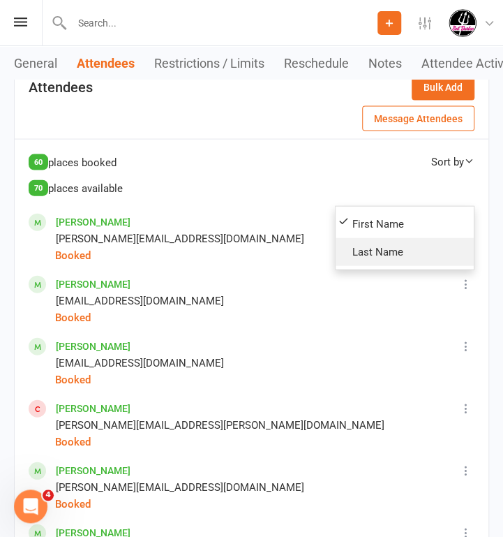
click at [381, 251] on link "Last Name" at bounding box center [405, 252] width 138 height 28
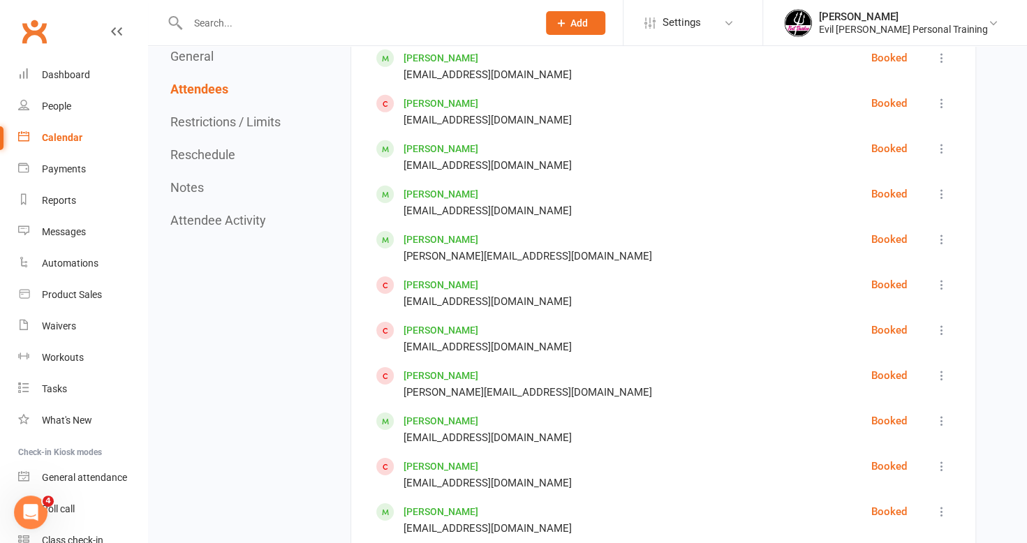
scroll to position [2495, 0]
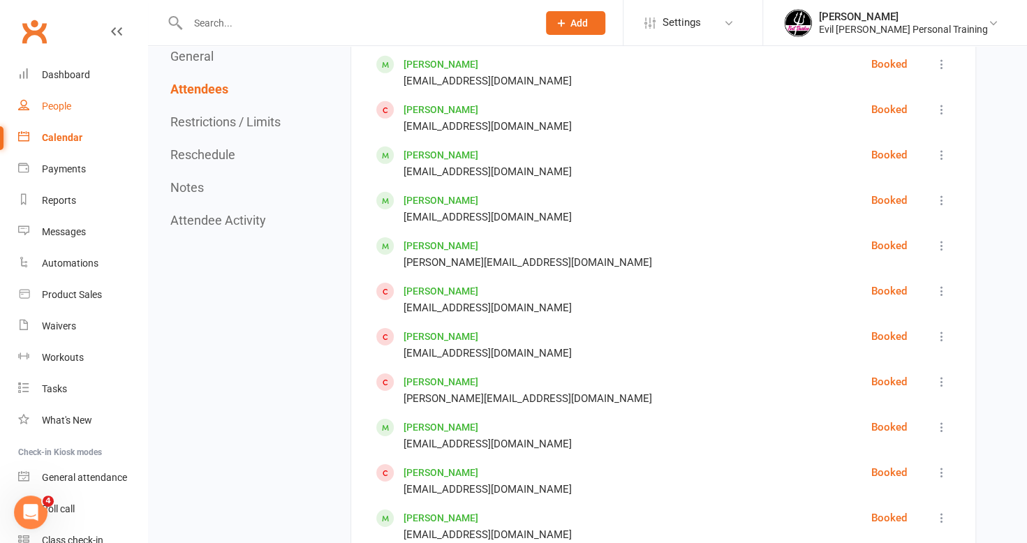
click at [56, 115] on link "People" at bounding box center [82, 106] width 129 height 31
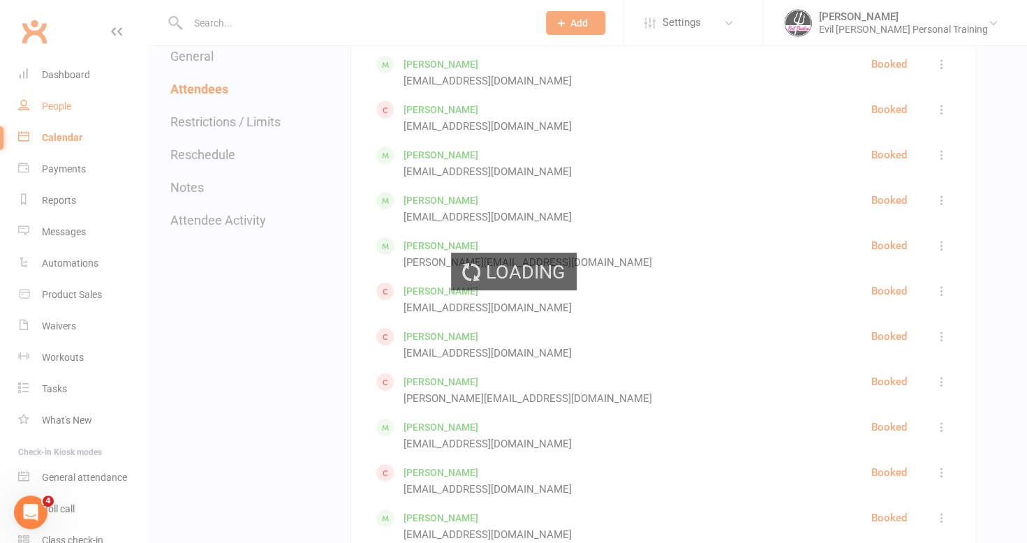
select select "100"
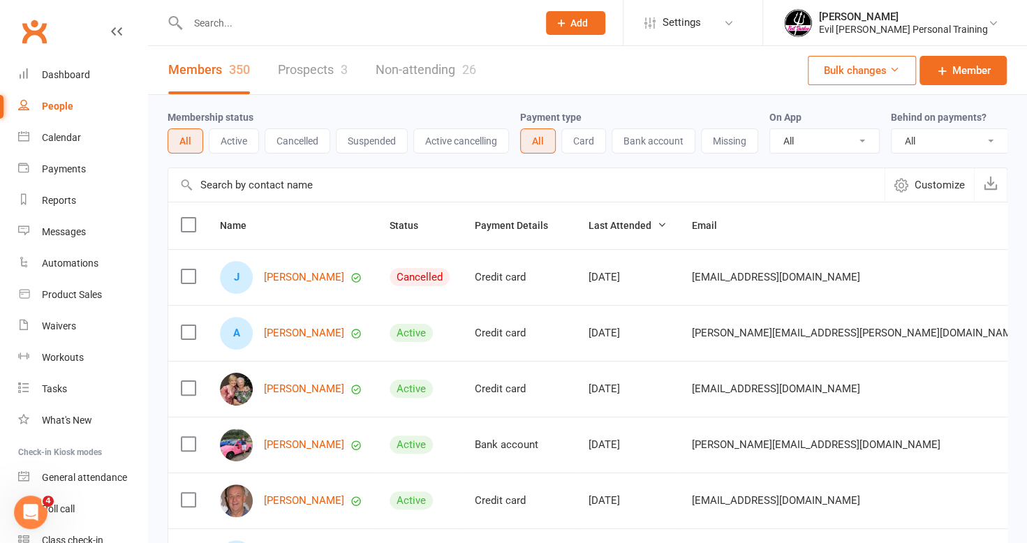
click at [588, 18] on span "Add" at bounding box center [578, 22] width 17 height 11
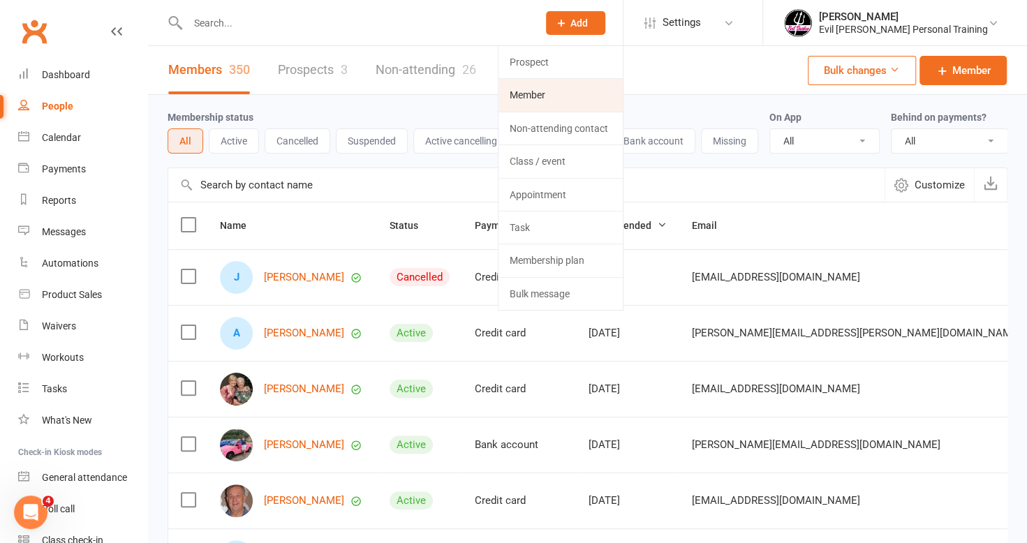
click at [570, 94] on link "Member" at bounding box center [560, 95] width 124 height 32
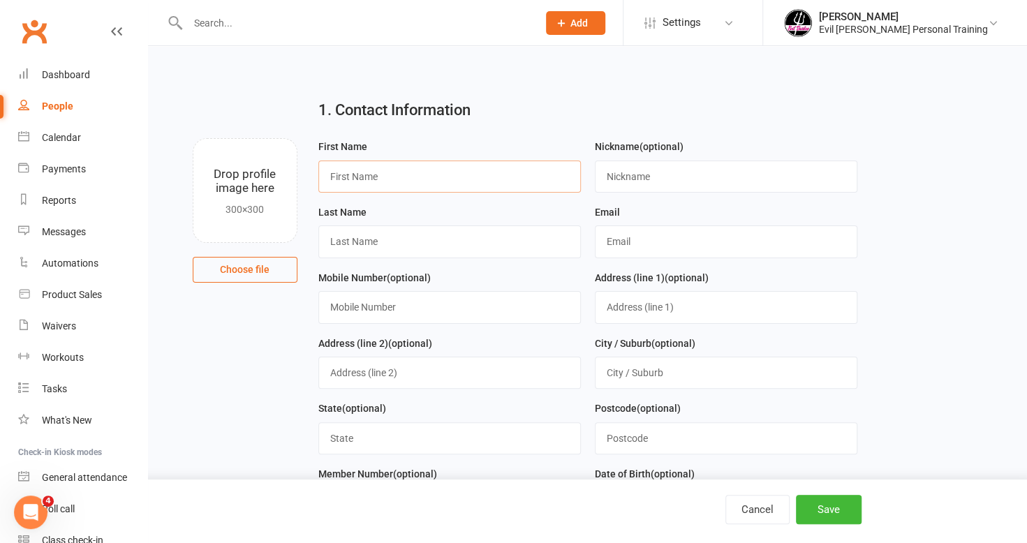
click at [345, 177] on input "text" at bounding box center [449, 177] width 262 height 32
type input "des"
click at [361, 246] on input "text" at bounding box center [449, 241] width 262 height 32
type input "[PERSON_NAME]"
click at [254, 15] on input "text" at bounding box center [356, 23] width 344 height 20
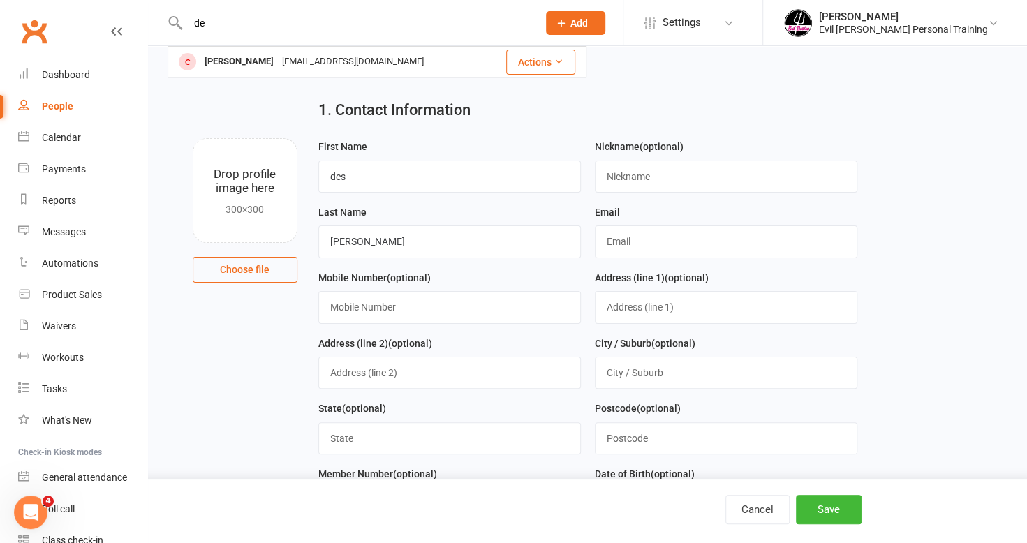
type input "d"
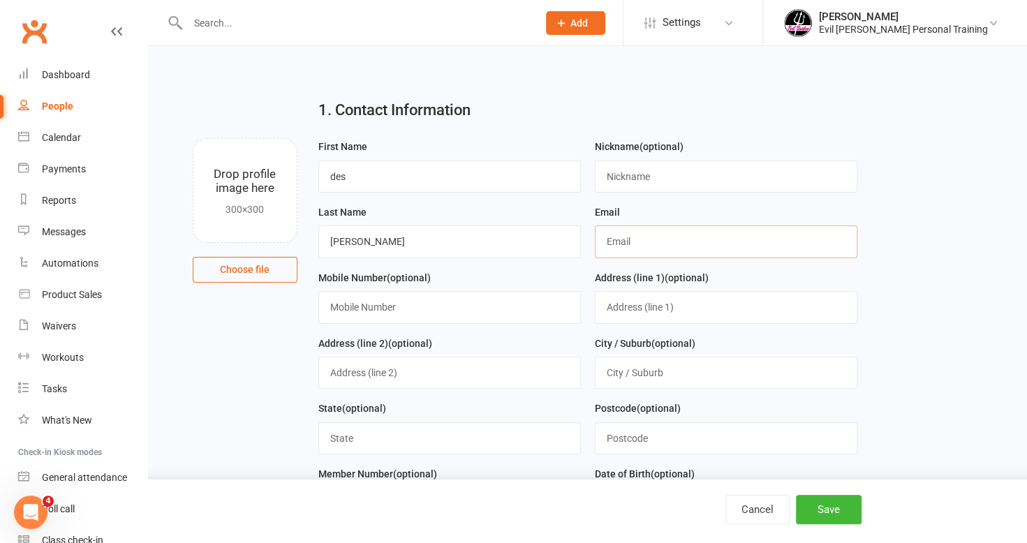
click at [662, 240] on input "text" at bounding box center [726, 241] width 262 height 32
type input "[EMAIL_ADDRESS][DOMAIN_NAME]"
click at [428, 314] on input "text" at bounding box center [449, 307] width 262 height 32
type input "0404887139"
click at [677, 313] on input "text" at bounding box center [726, 307] width 262 height 32
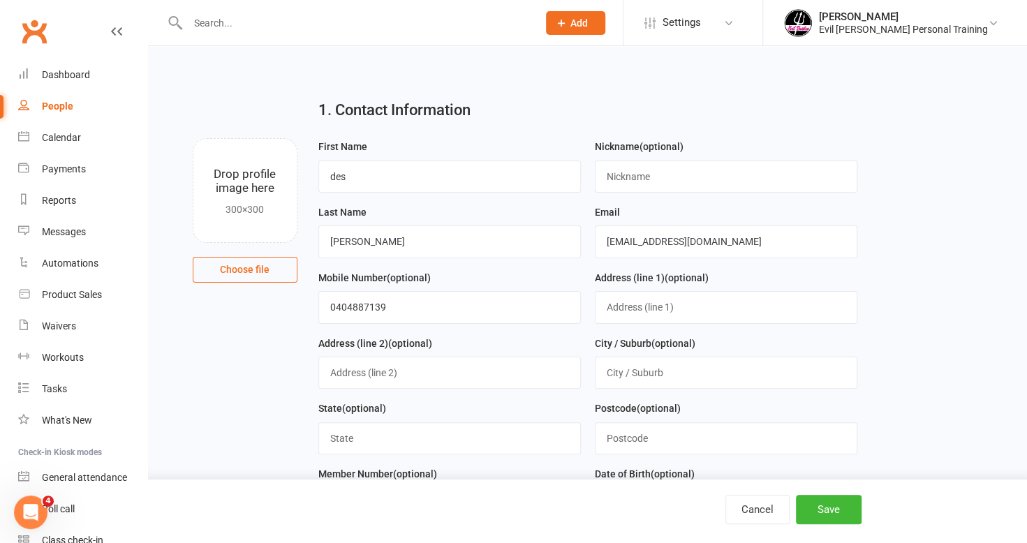
click at [564, 276] on div "Mobile Number (optional) [PHONE_NUMBER]" at bounding box center [449, 296] width 262 height 54
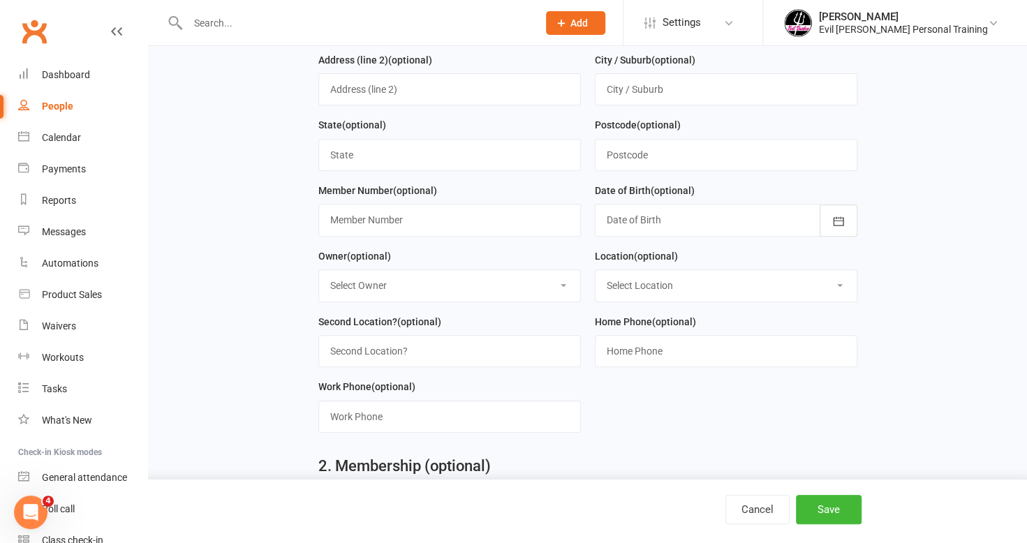
scroll to position [349, 0]
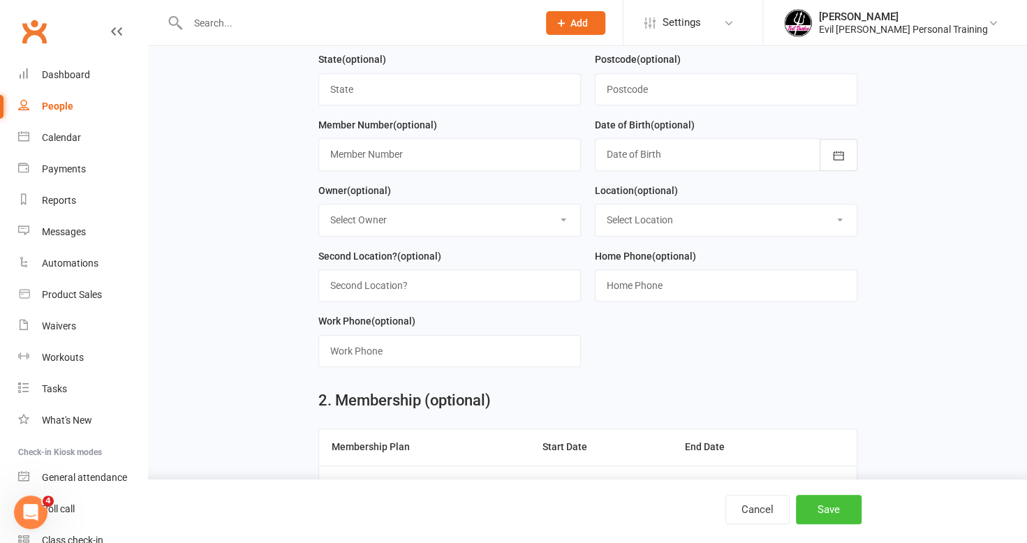
click at [850, 515] on button "Save" at bounding box center [829, 509] width 66 height 29
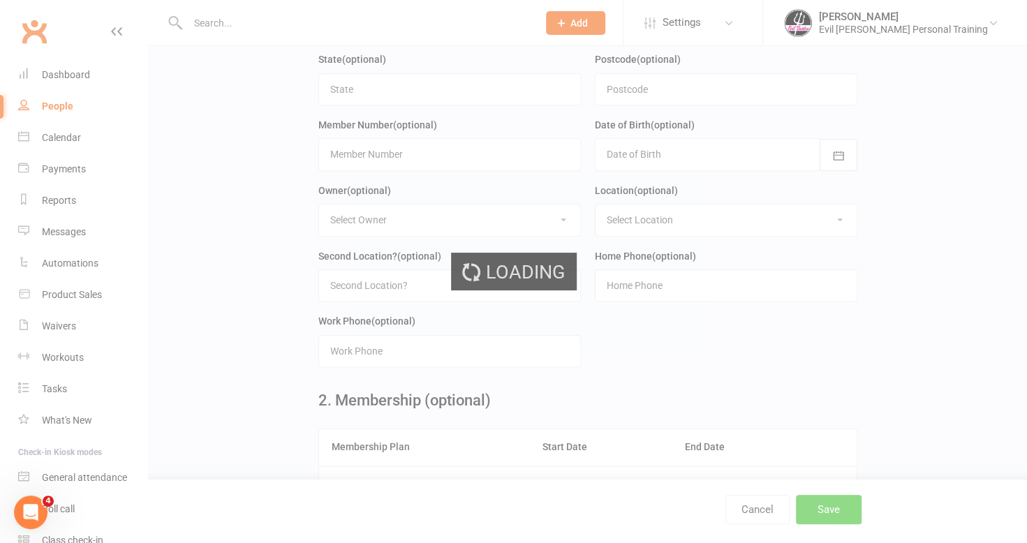
scroll to position [0, 0]
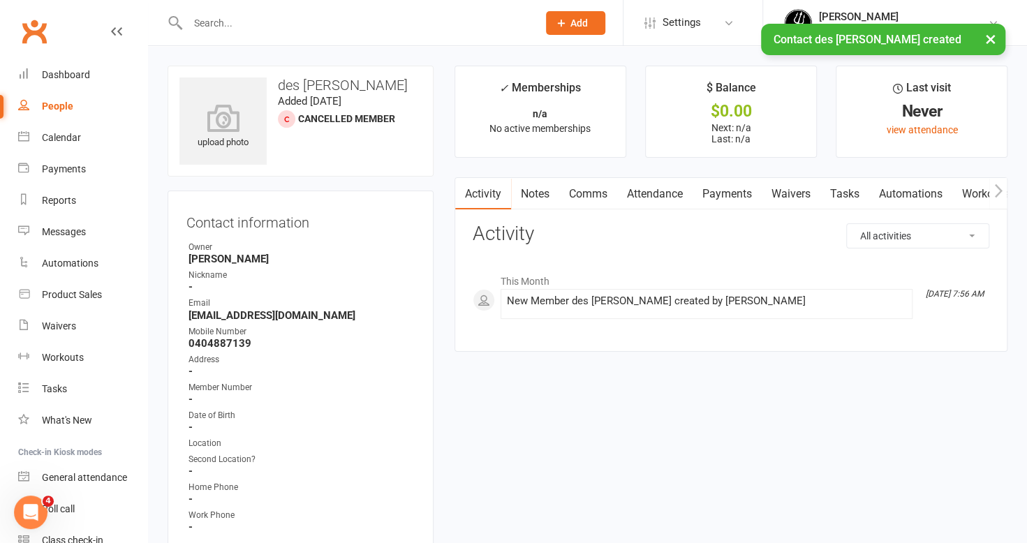
click at [811, 191] on link "Waivers" at bounding box center [790, 194] width 59 height 32
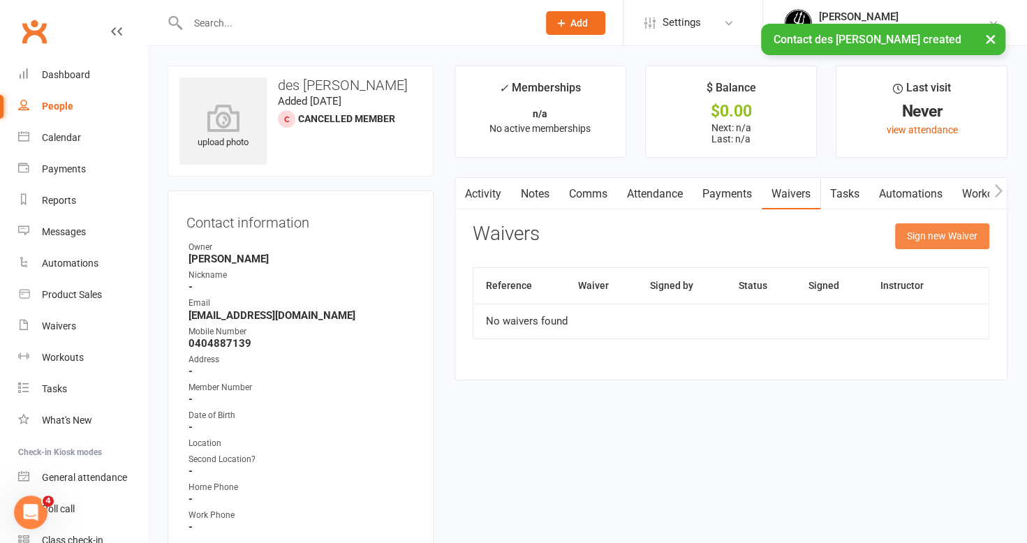
click at [932, 237] on button "Sign new Waiver" at bounding box center [942, 235] width 94 height 25
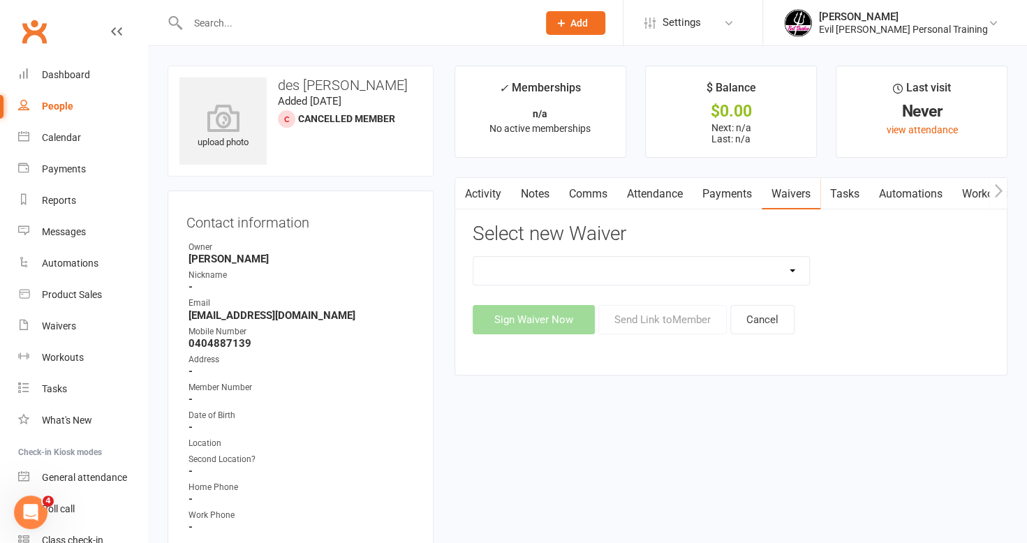
click at [789, 270] on select "Evil [PERSON_NAME] Wavier Form Evil [PERSON_NAME] Wavier Form for Soul Sister U…" at bounding box center [641, 271] width 336 height 28
select select "7838"
click at [473, 257] on select "Evil [PERSON_NAME] Wavier Form Evil [PERSON_NAME] Wavier Form for Soul Sister U…" at bounding box center [641, 271] width 336 height 28
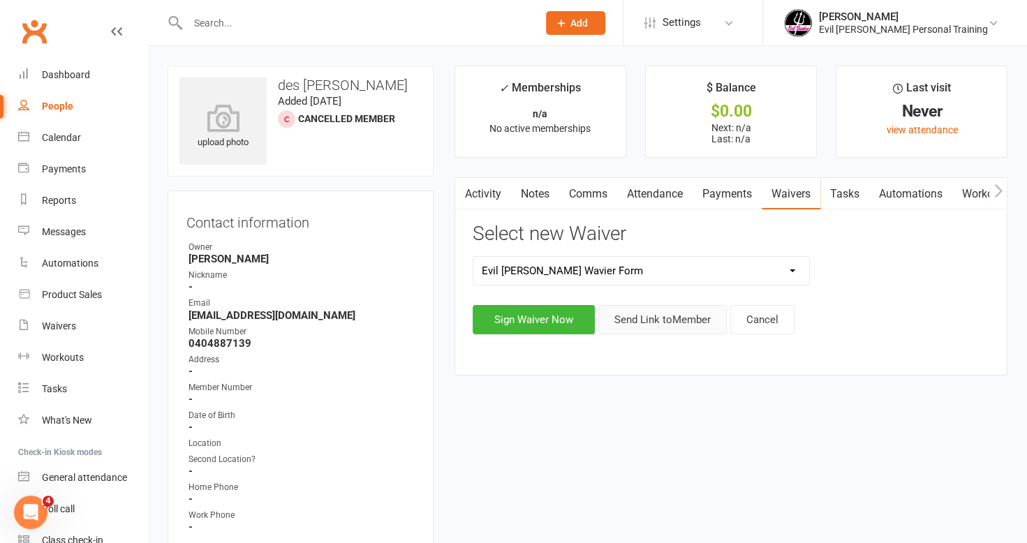
click at [648, 313] on button "Send Link to Member" at bounding box center [662, 319] width 128 height 29
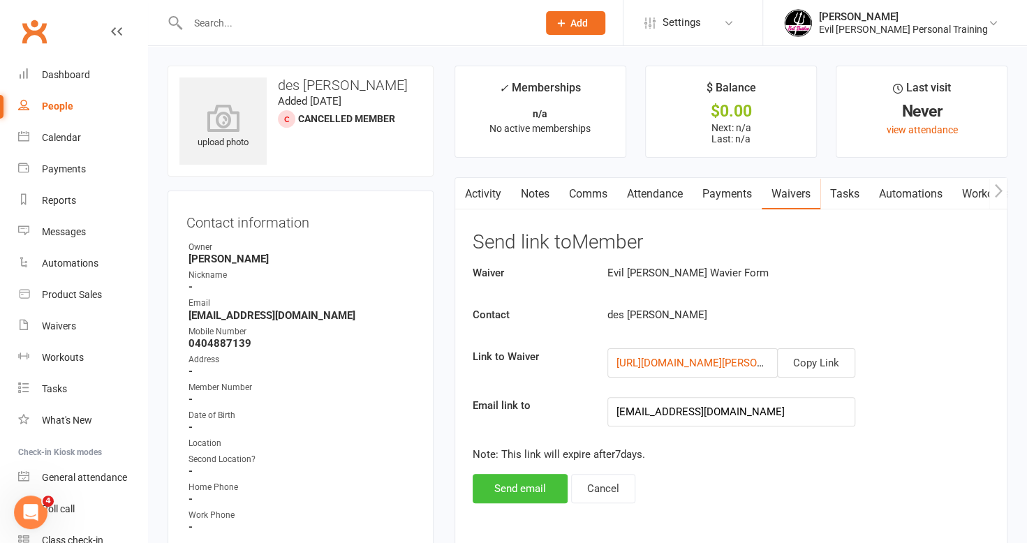
click at [531, 489] on button "Send email" at bounding box center [520, 488] width 95 height 29
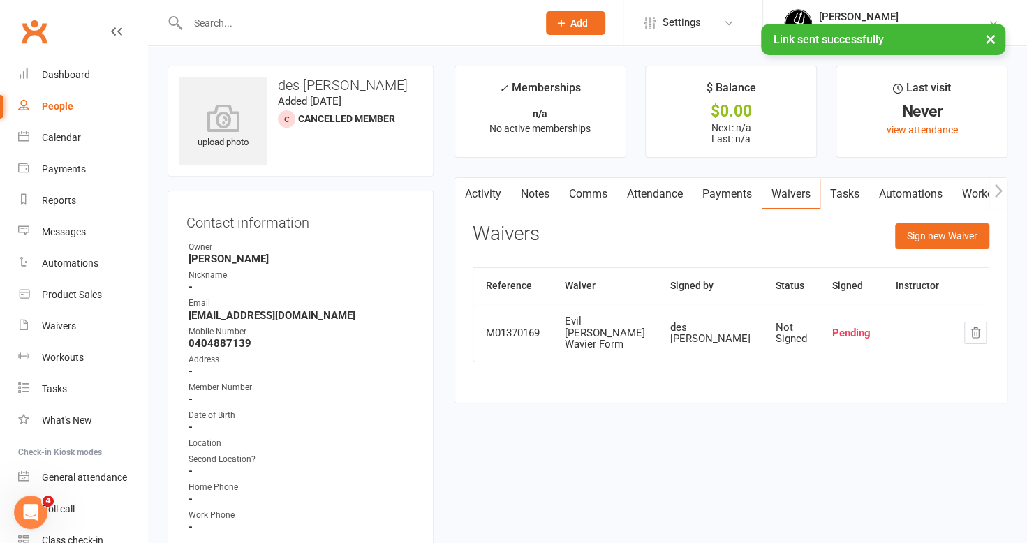
click at [997, 191] on icon "button" at bounding box center [998, 191] width 8 height 15
click at [969, 193] on link "Mobile App" at bounding box center [951, 194] width 75 height 32
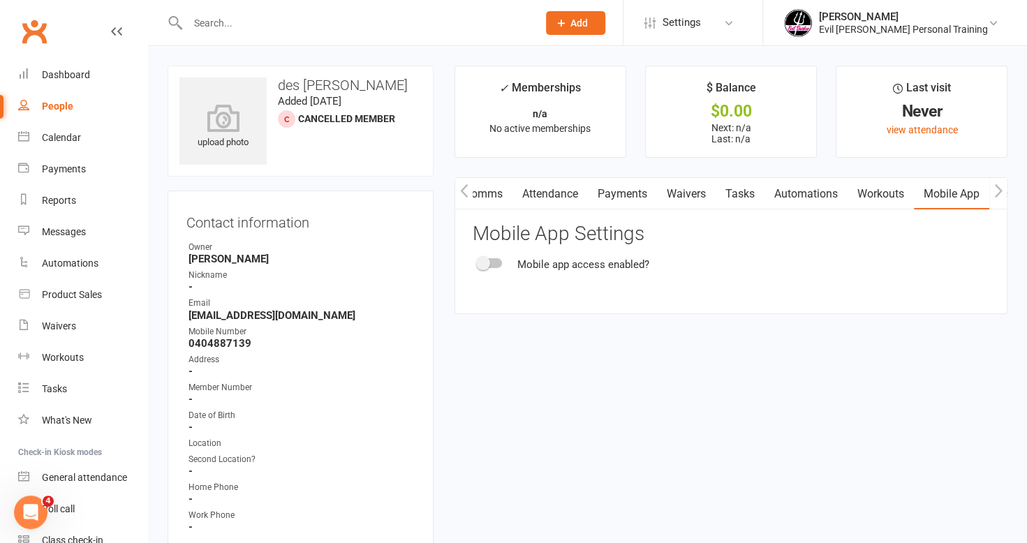
click at [477, 262] on span at bounding box center [483, 263] width 14 height 14
click at [478, 261] on input "checkbox" at bounding box center [478, 261] width 0 height 0
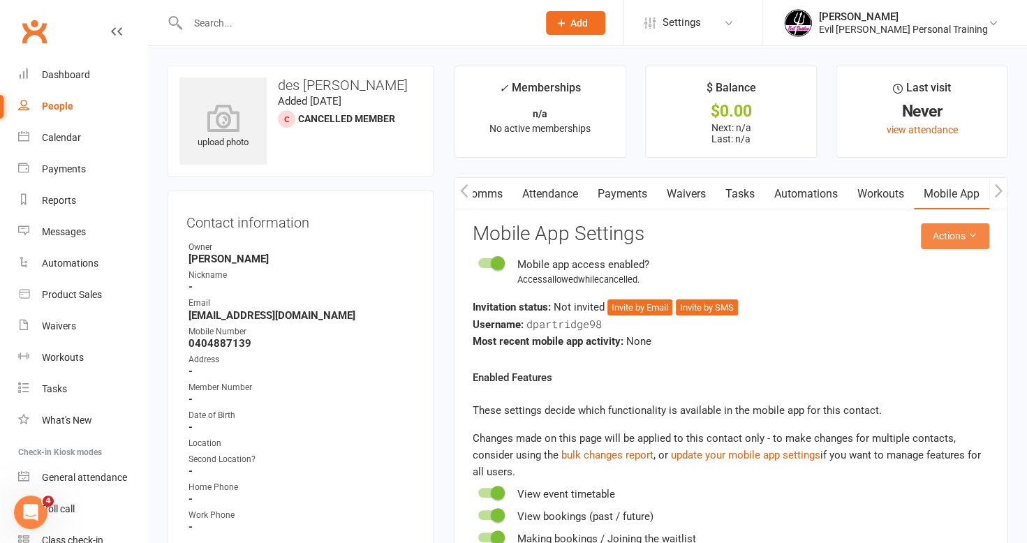
click at [949, 233] on button "Actions" at bounding box center [955, 235] width 68 height 25
click at [954, 264] on link "Send invitation email" at bounding box center [909, 267] width 138 height 28
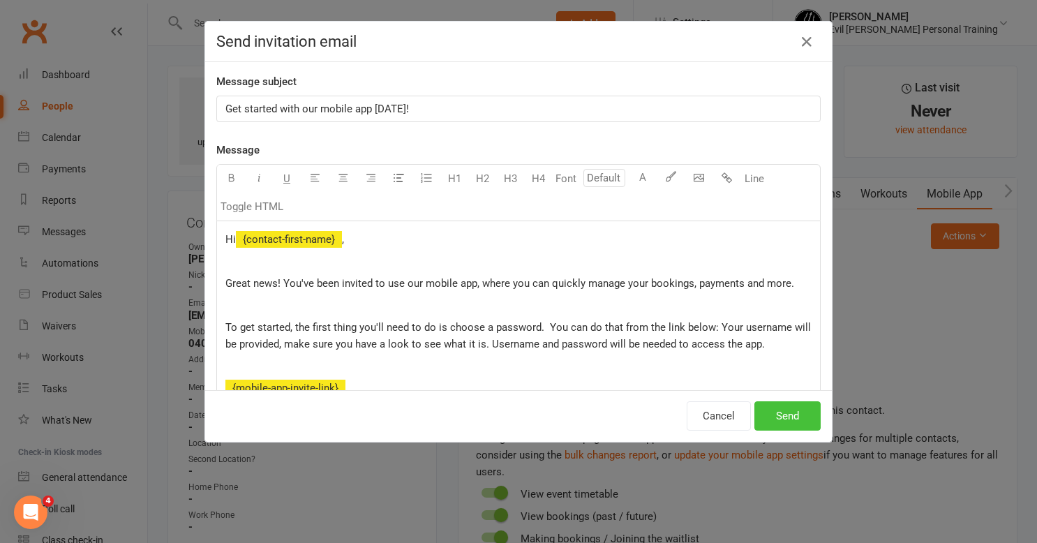
click at [800, 415] on button "Send" at bounding box center [788, 415] width 66 height 29
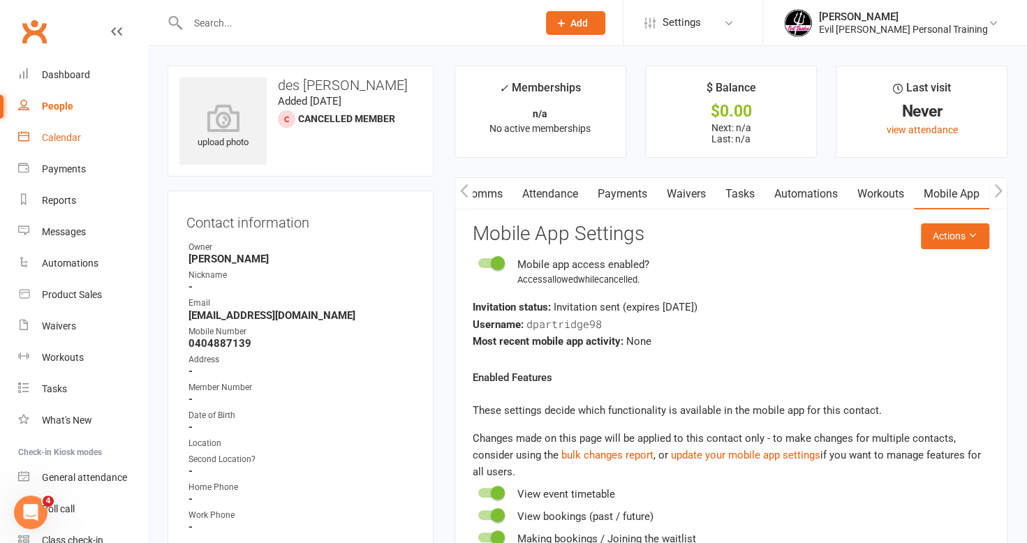
click at [61, 138] on div "Calendar" at bounding box center [61, 137] width 39 height 11
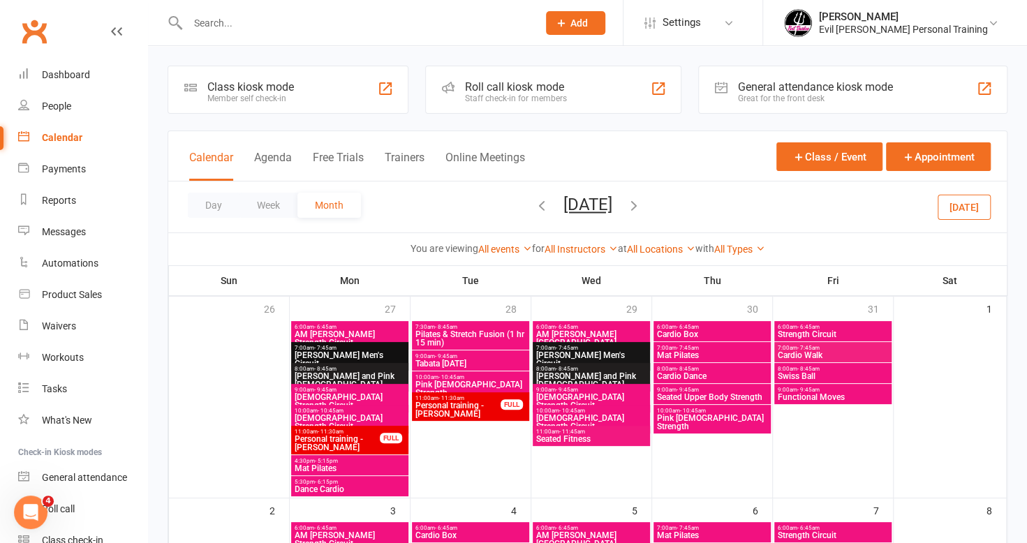
click at [534, 201] on icon "button" at bounding box center [541, 205] width 15 height 15
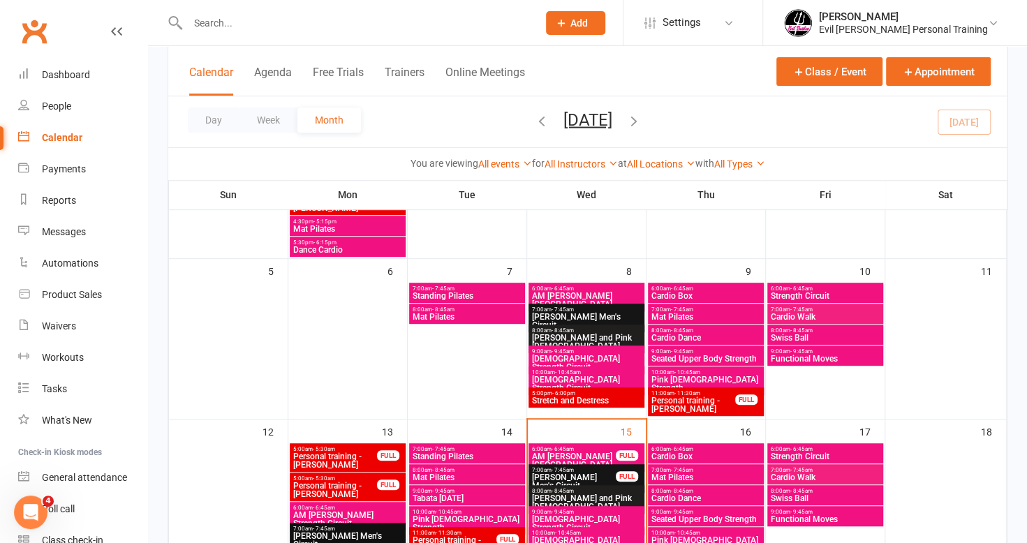
scroll to position [349, 0]
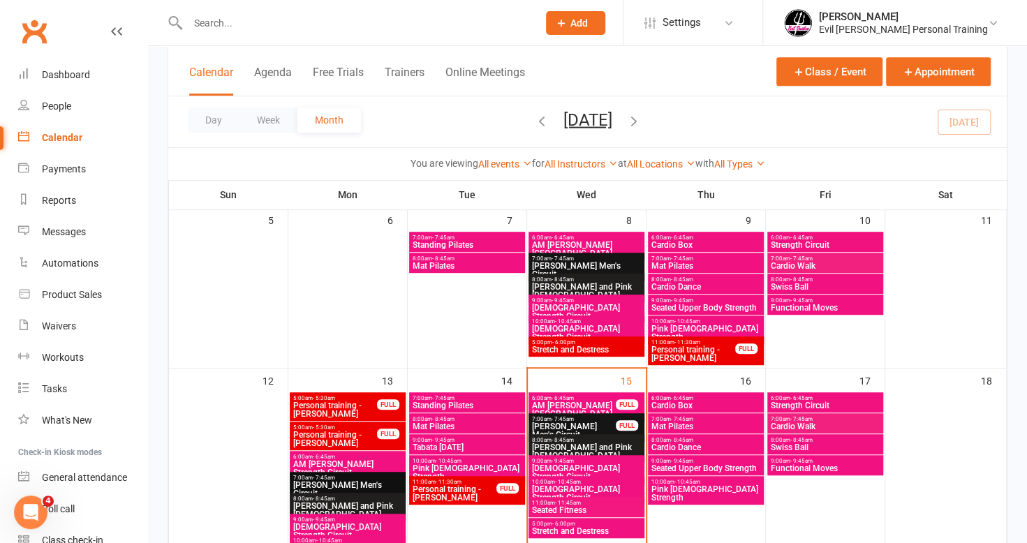
click at [591, 428] on span "[PERSON_NAME] Men's Circuit" at bounding box center [573, 430] width 85 height 17
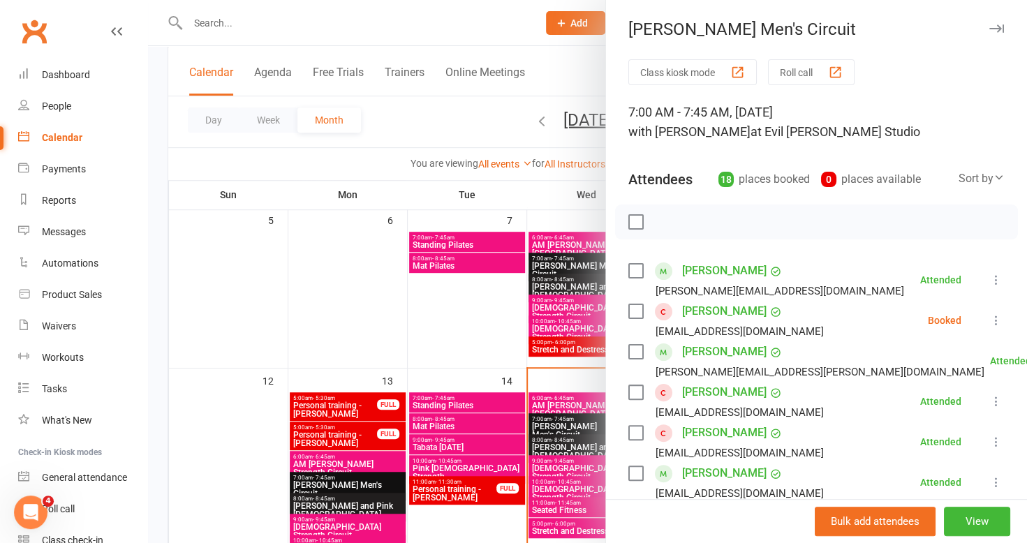
scroll to position [70, 0]
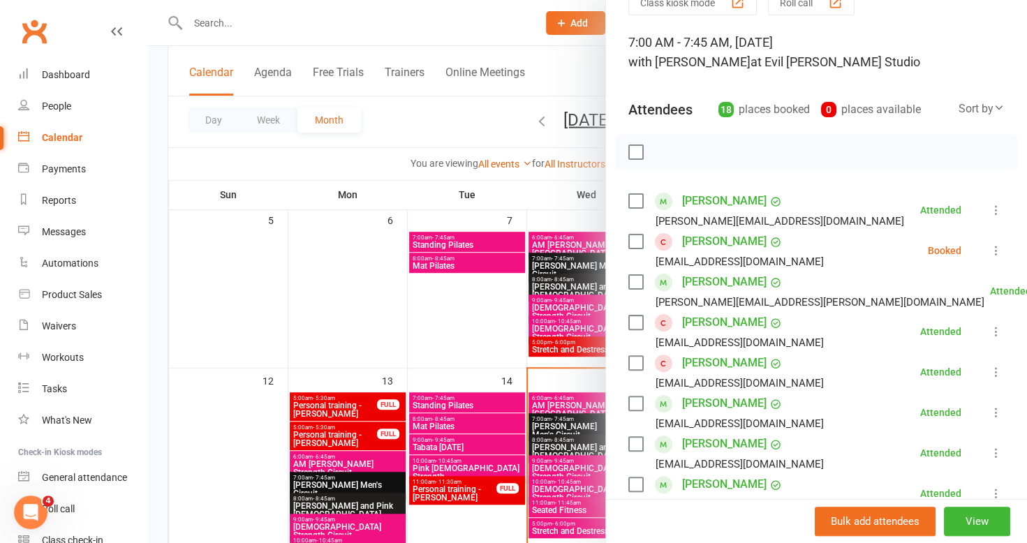
click at [989, 254] on icon at bounding box center [996, 251] width 14 height 14
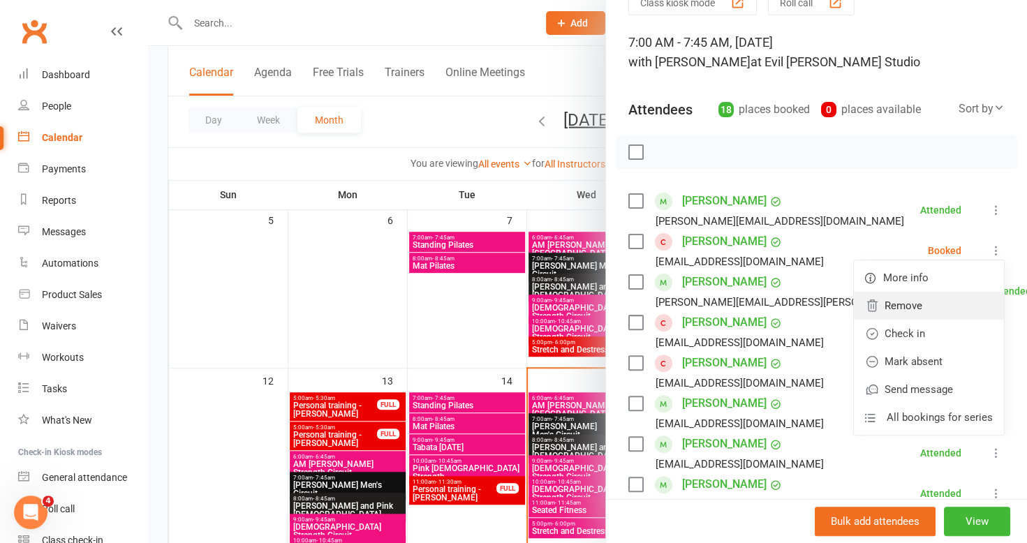
click at [920, 303] on link "Remove" at bounding box center [929, 306] width 150 height 28
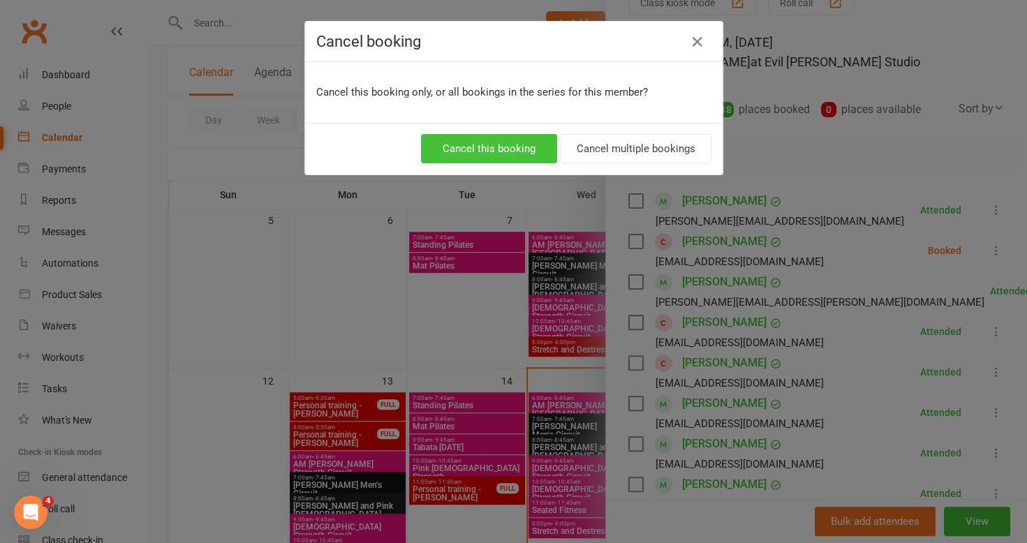
click at [511, 150] on button "Cancel this booking" at bounding box center [489, 148] width 136 height 29
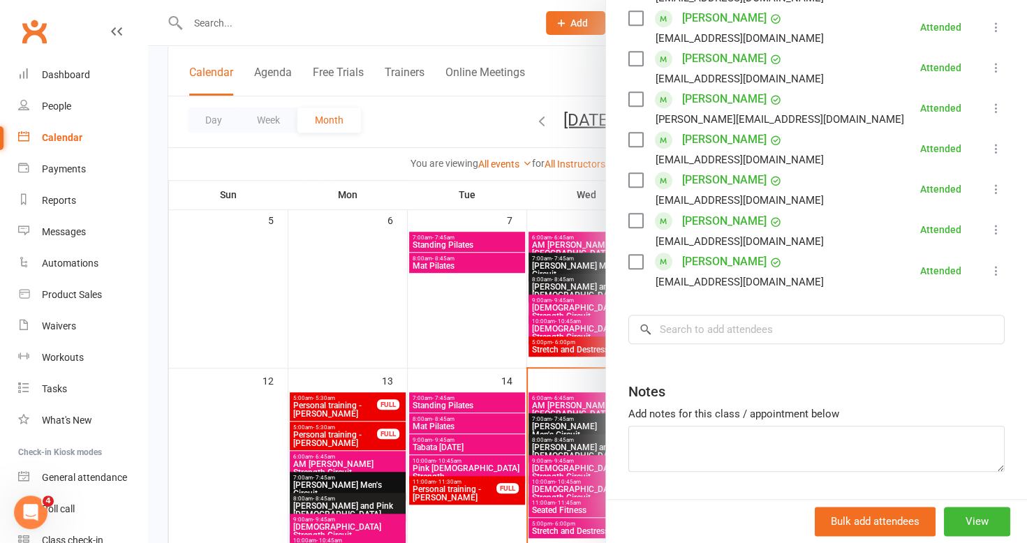
scroll to position [628, 0]
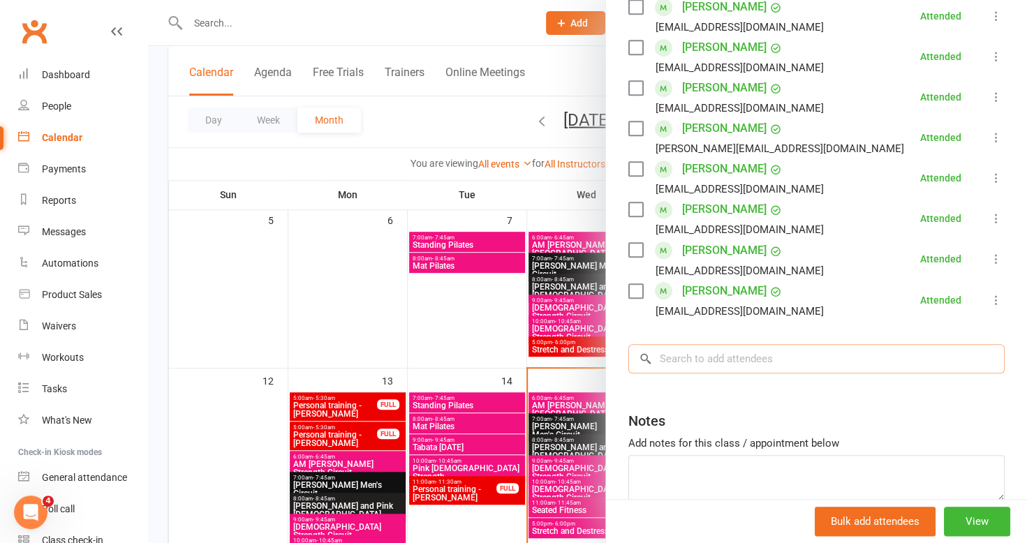
click at [716, 361] on input "search" at bounding box center [816, 358] width 376 height 29
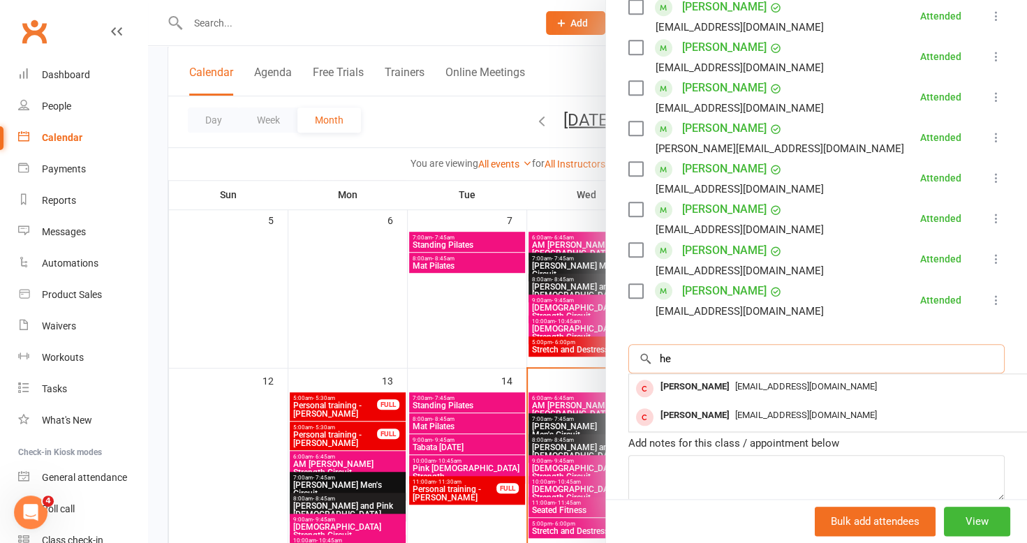
type input "h"
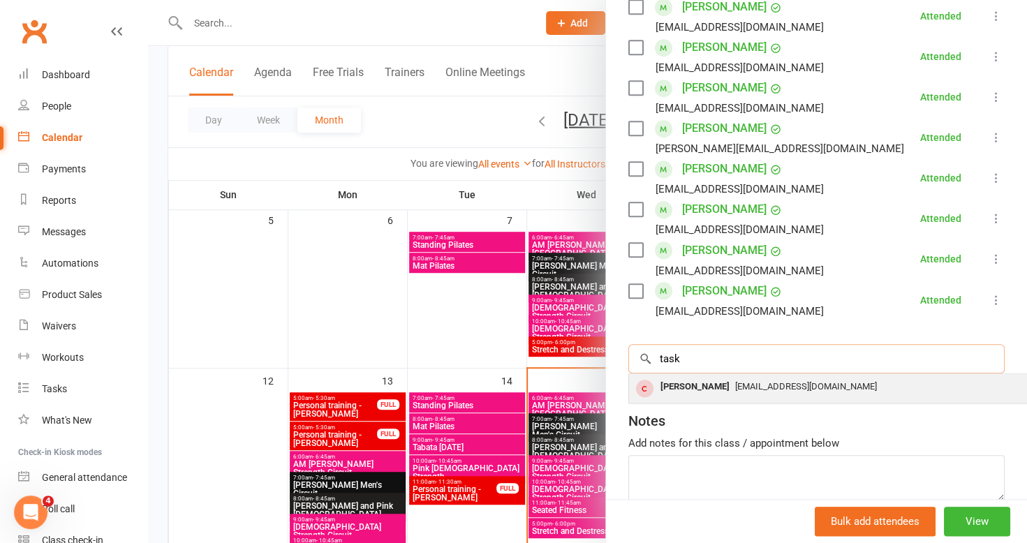
type input "task"
click at [716, 397] on div "[PERSON_NAME] [EMAIL_ADDRESS][DOMAIN_NAME]" at bounding box center [837, 388] width 417 height 29
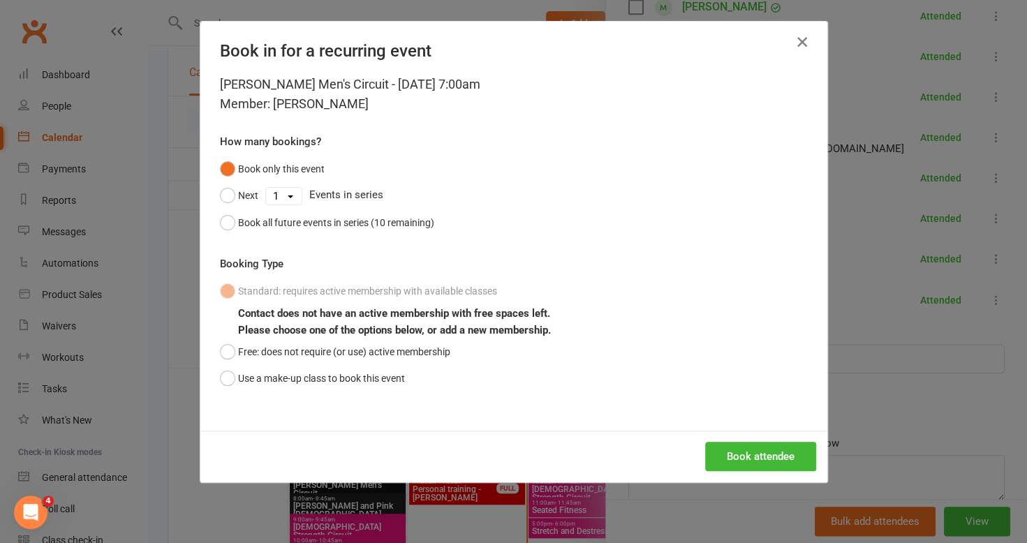
click at [796, 40] on icon "button" at bounding box center [802, 42] width 17 height 17
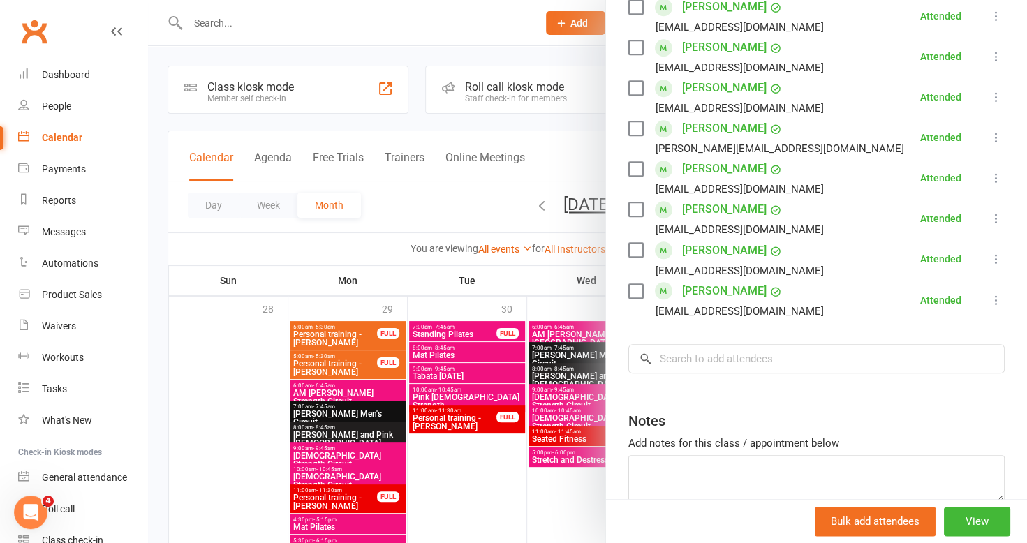
click at [441, 465] on div at bounding box center [587, 271] width 879 height 543
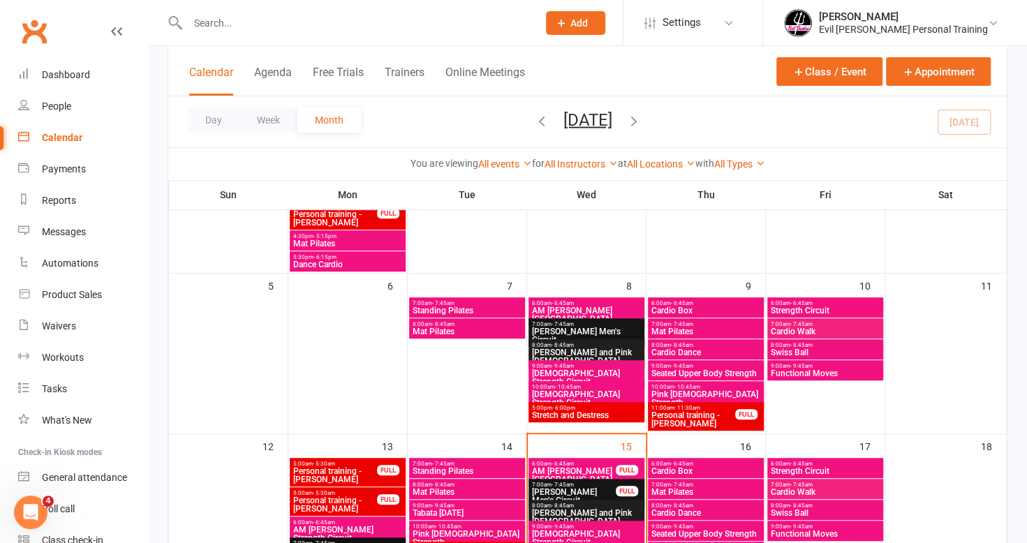
scroll to position [349, 0]
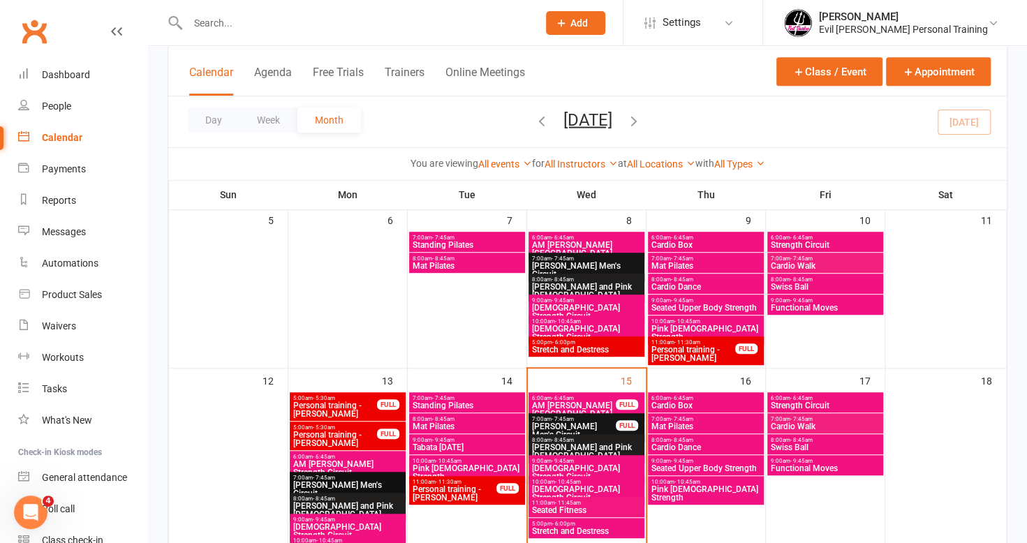
click at [593, 440] on span "8:00am - 8:45am" at bounding box center [586, 440] width 110 height 6
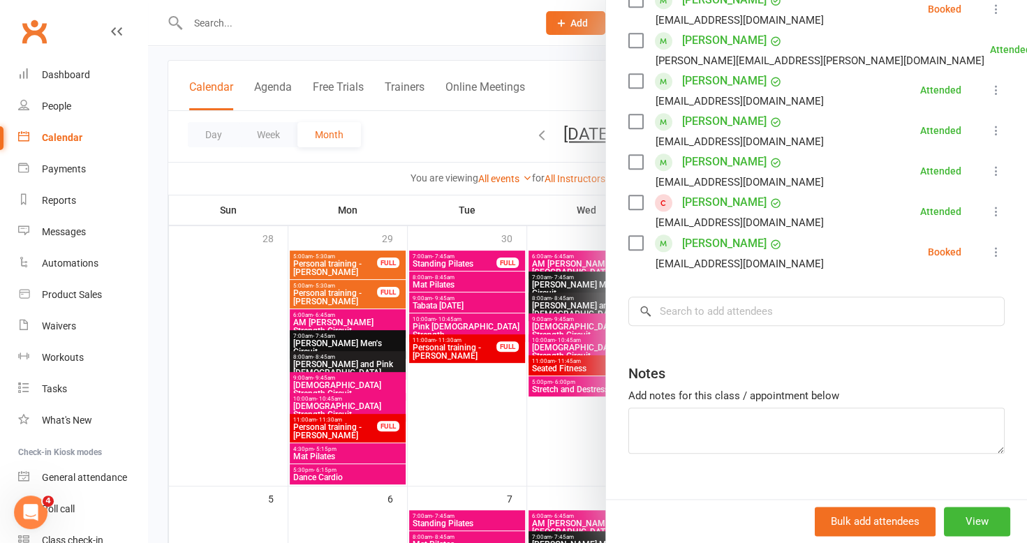
scroll to position [70, 0]
click at [230, 389] on div at bounding box center [587, 271] width 879 height 543
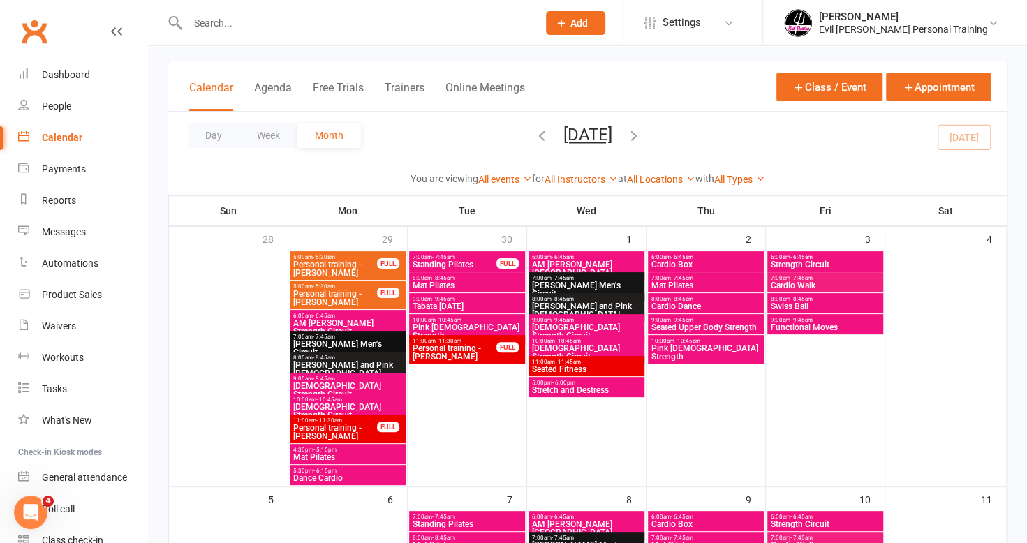
click at [225, 34] on div at bounding box center [348, 22] width 360 height 45
click at [253, 25] on input "text" at bounding box center [356, 23] width 344 height 20
click at [258, 17] on input "text" at bounding box center [356, 23] width 344 height 20
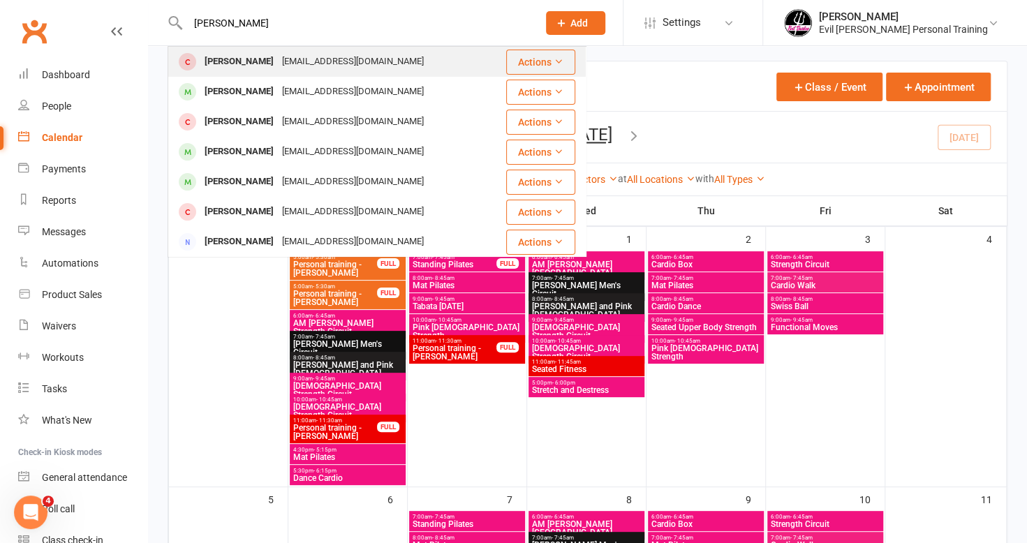
type input "[PERSON_NAME]"
click at [245, 73] on div "[PERSON_NAME] [EMAIL_ADDRESS][DOMAIN_NAME]" at bounding box center [328, 61] width 319 height 29
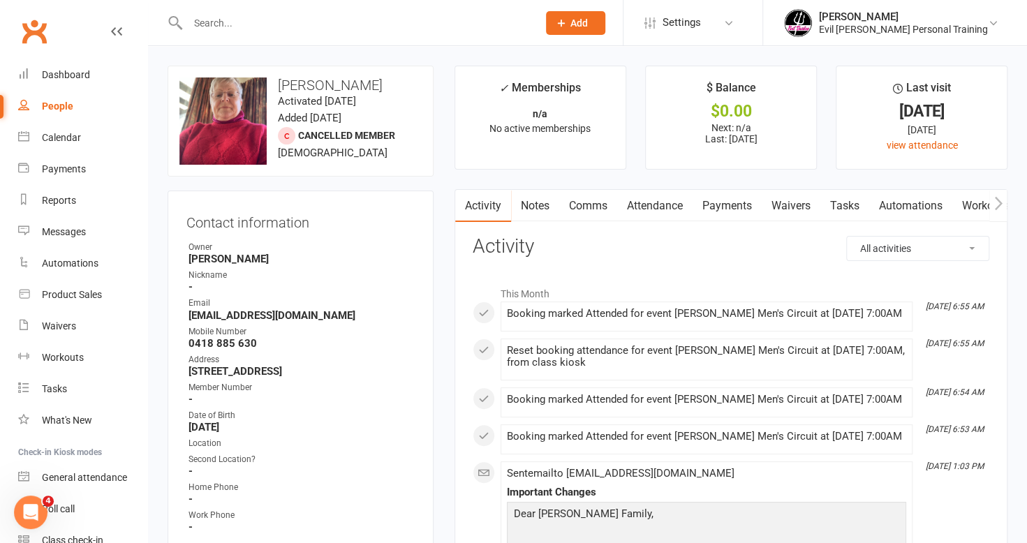
click at [732, 207] on link "Payments" at bounding box center [726, 206] width 69 height 32
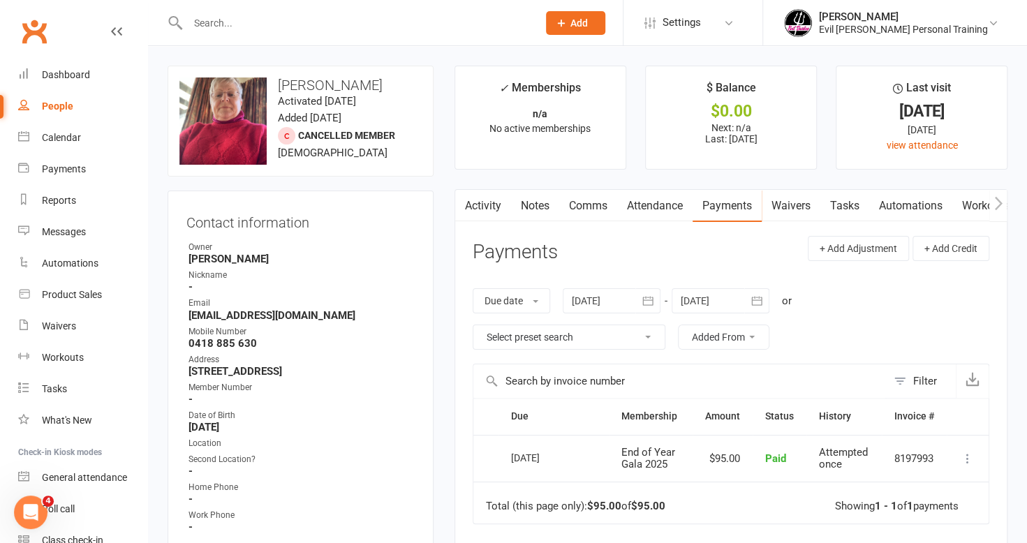
click at [644, 202] on link "Attendance" at bounding box center [654, 206] width 75 height 32
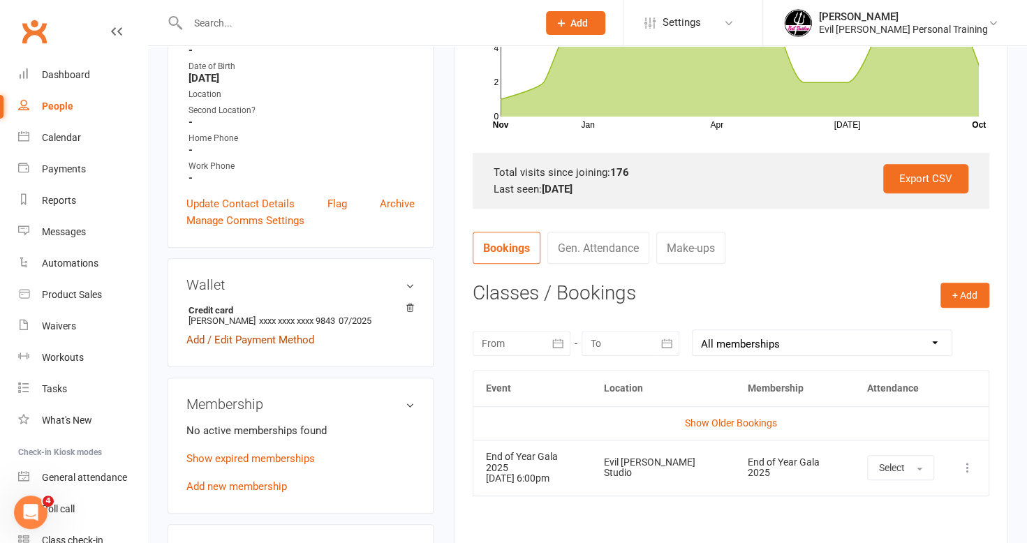
scroll to position [489, 0]
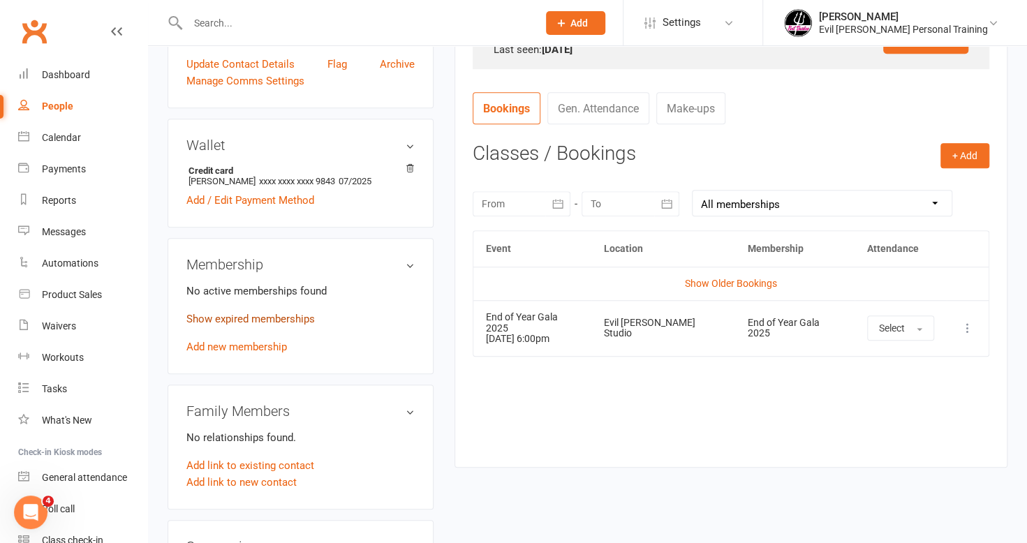
click at [278, 320] on link "Show expired memberships" at bounding box center [250, 319] width 128 height 13
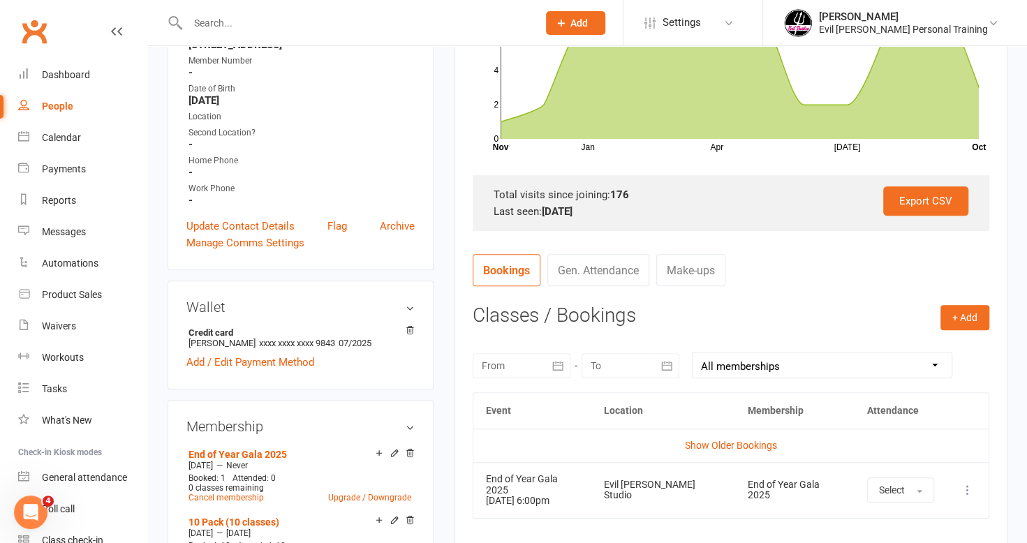
scroll to position [349, 0]
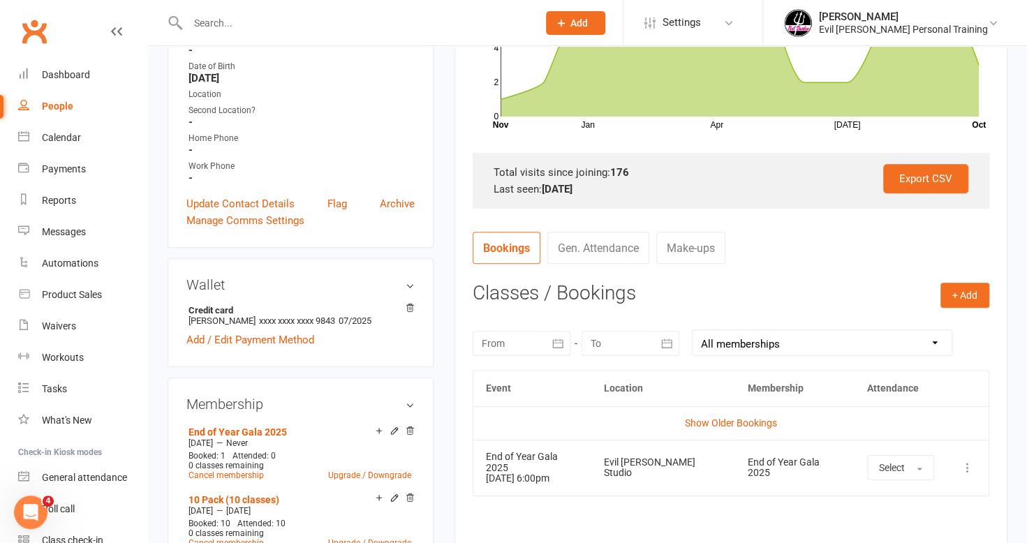
click at [589, 244] on link "Gen. Attendance" at bounding box center [598, 248] width 102 height 32
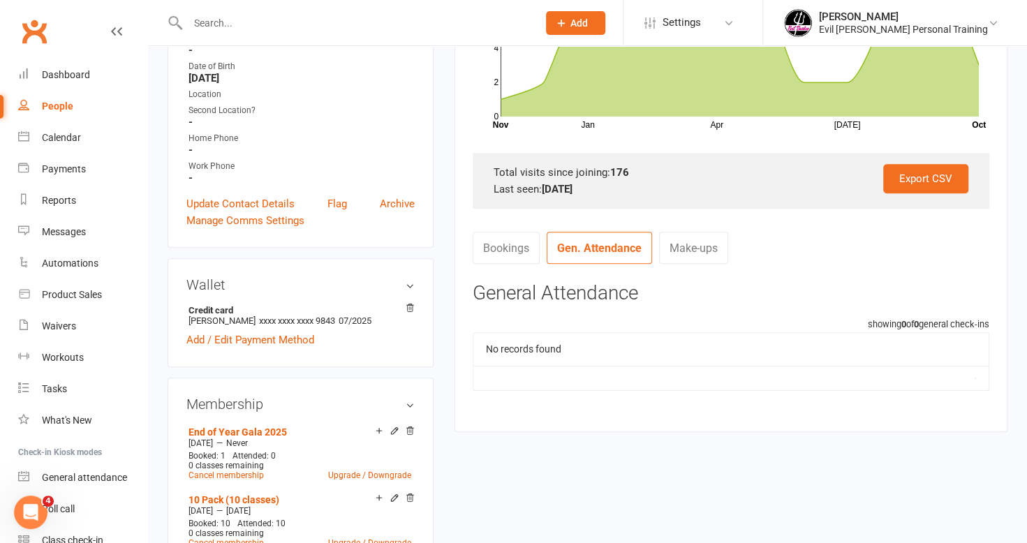
click at [512, 247] on link "Bookings" at bounding box center [506, 248] width 67 height 32
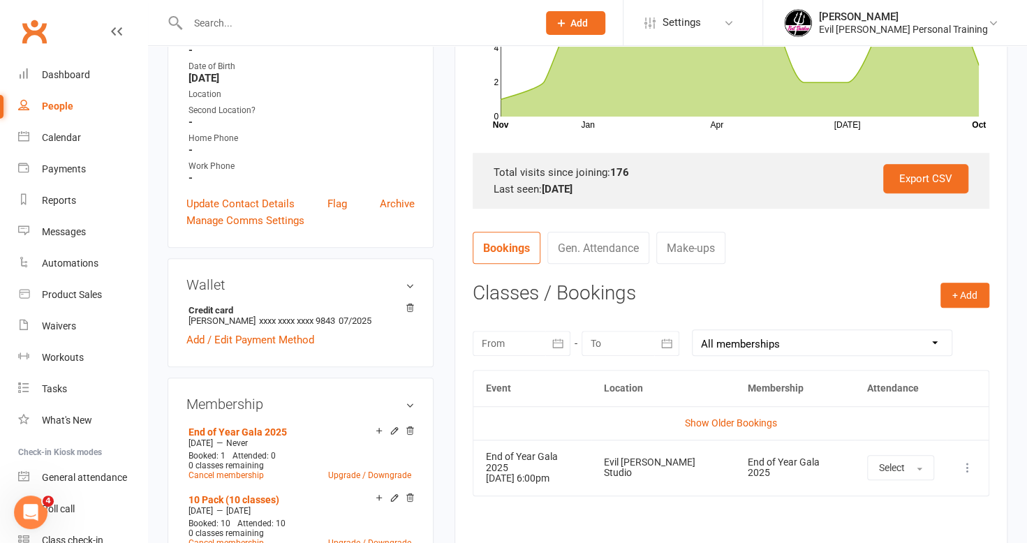
click at [537, 334] on div at bounding box center [522, 343] width 98 height 25
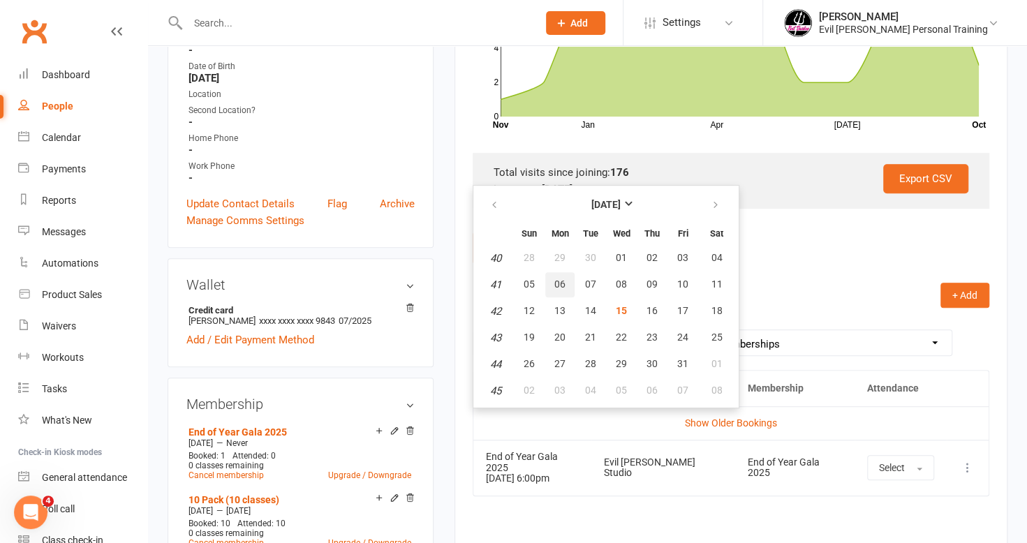
click at [556, 278] on span "06" at bounding box center [559, 283] width 11 height 11
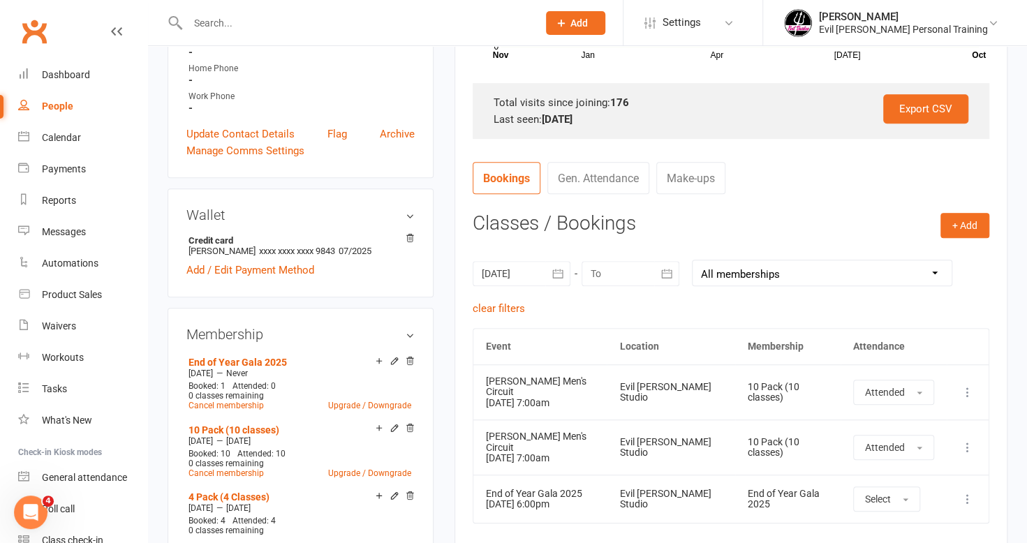
scroll to position [489, 0]
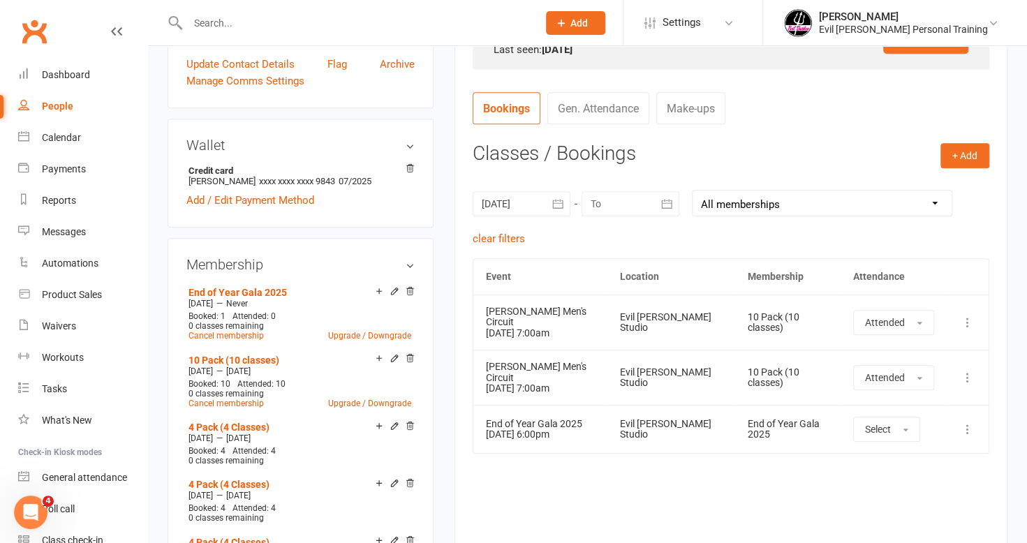
click at [558, 207] on icon "button" at bounding box center [557, 203] width 10 height 9
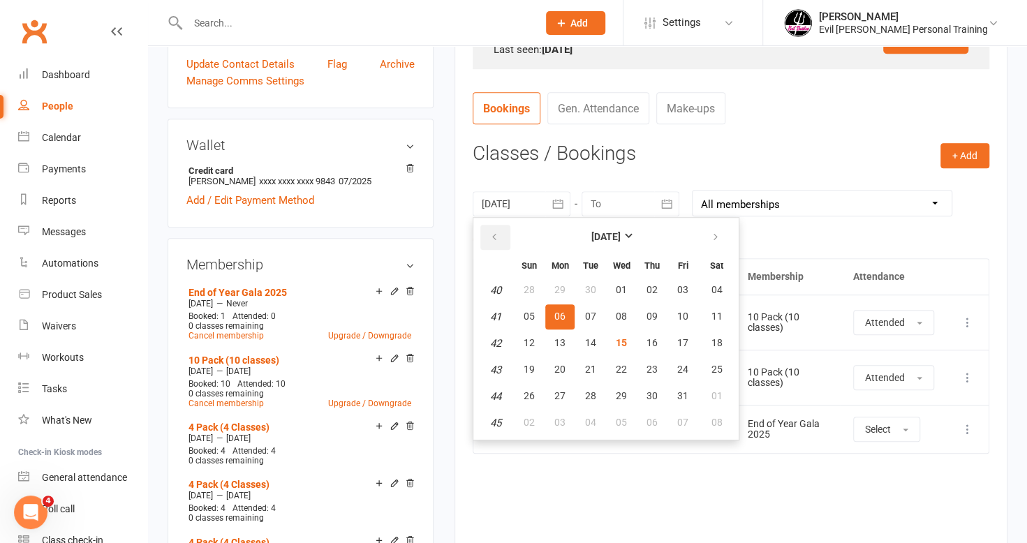
click at [500, 240] on button "button" at bounding box center [495, 237] width 30 height 25
click at [566, 338] on button "15" at bounding box center [559, 343] width 29 height 25
type input "[DATE]"
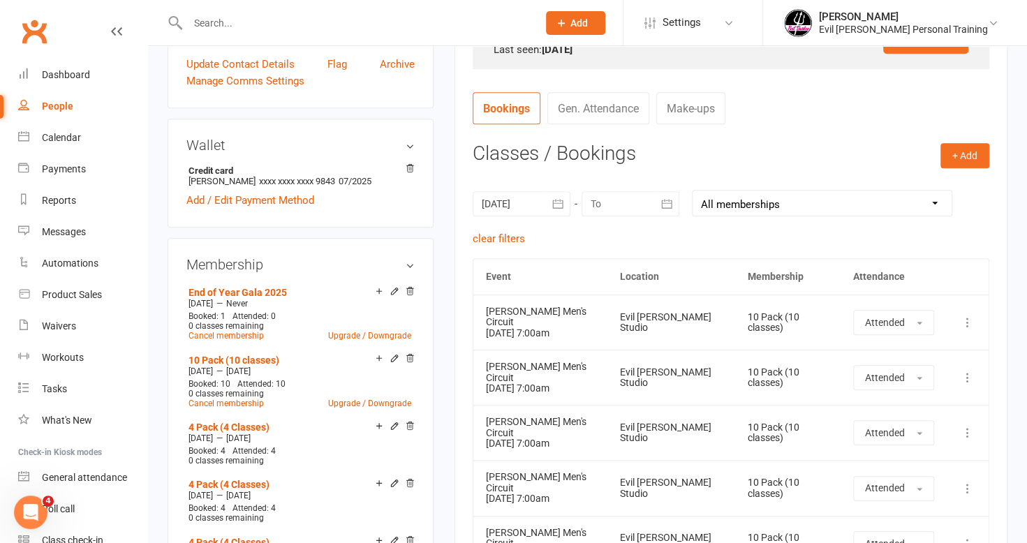
scroll to position [558, 0]
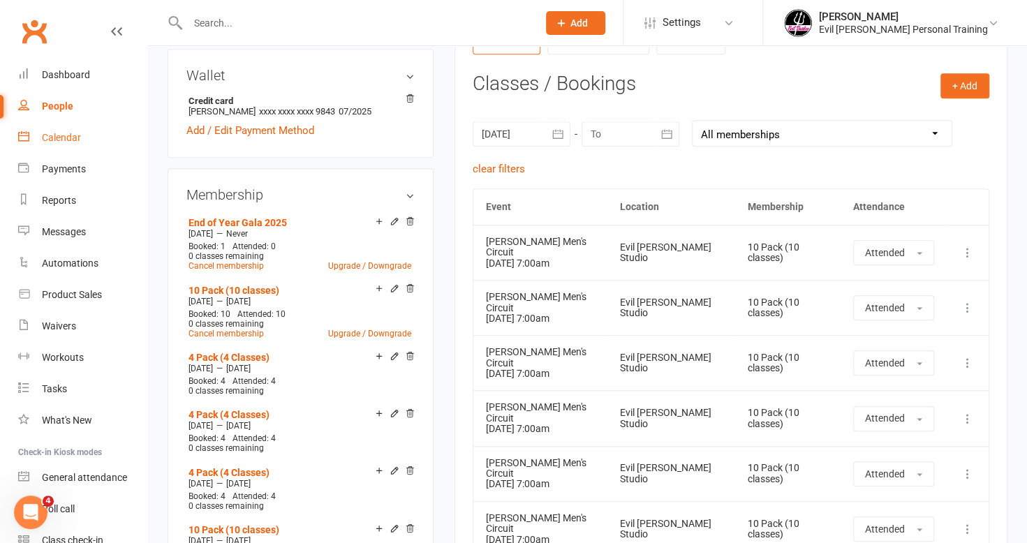
click at [61, 133] on div "Calendar" at bounding box center [61, 137] width 39 height 11
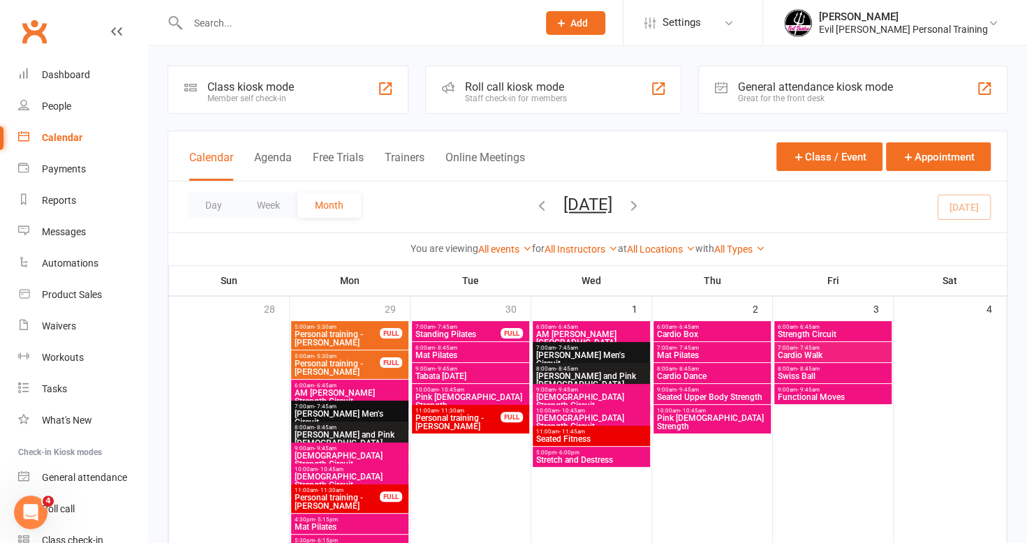
click at [641, 200] on icon "button" at bounding box center [633, 205] width 15 height 15
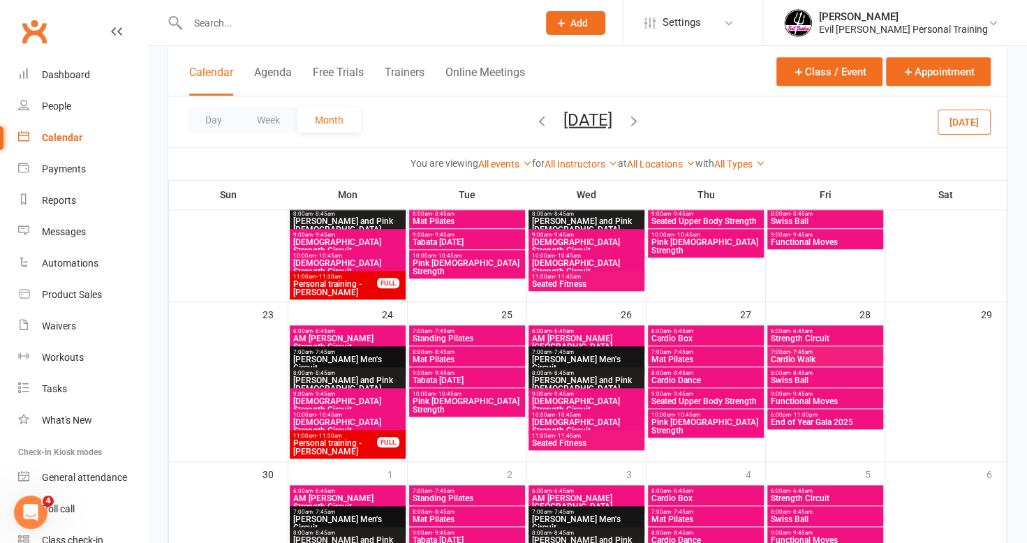
scroll to position [698, 0]
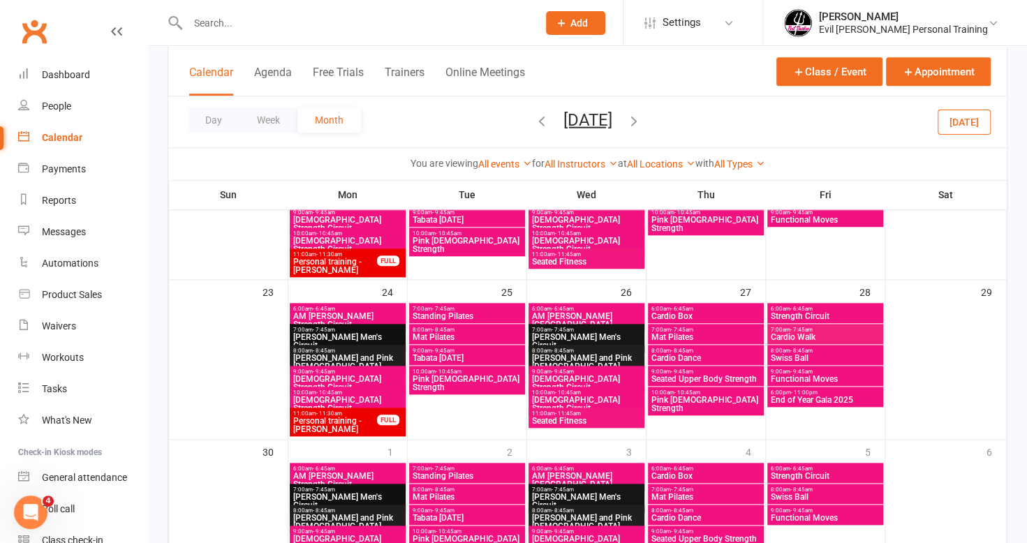
click at [840, 402] on span "End of Year Gala 2025" at bounding box center [825, 400] width 110 height 8
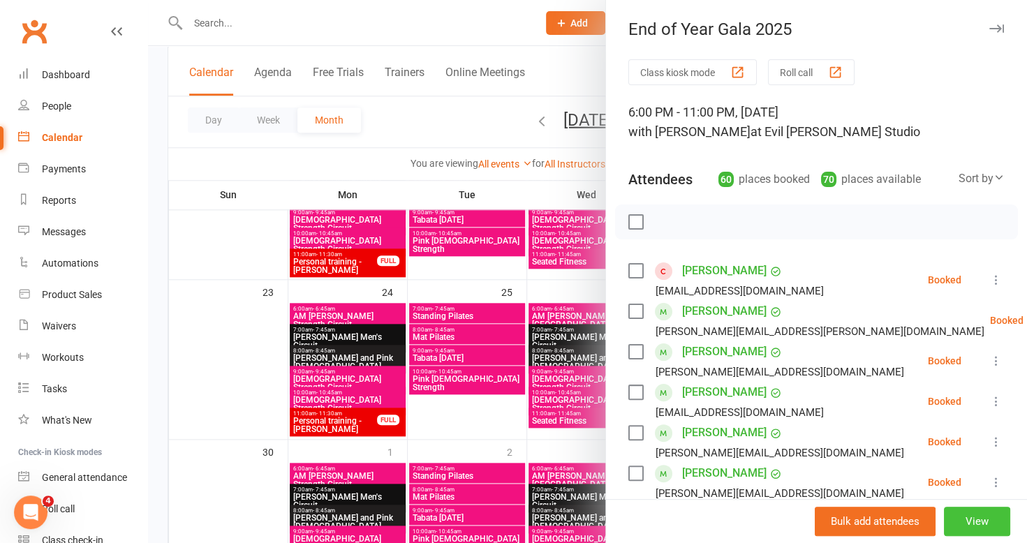
click at [959, 521] on button "View" at bounding box center [977, 521] width 66 height 29
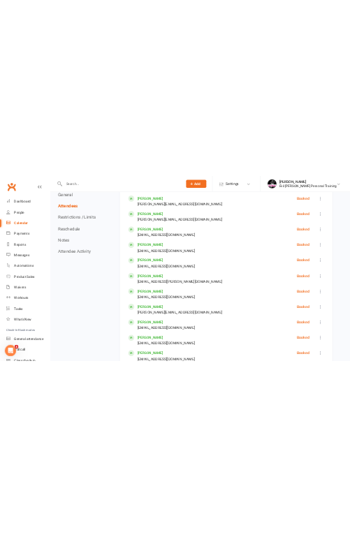
scroll to position [907, 0]
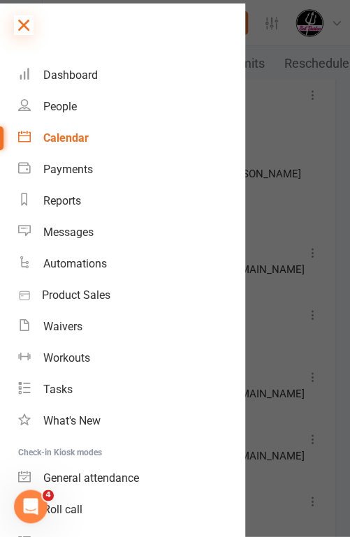
click at [32, 27] on icon at bounding box center [24, 25] width 20 height 20
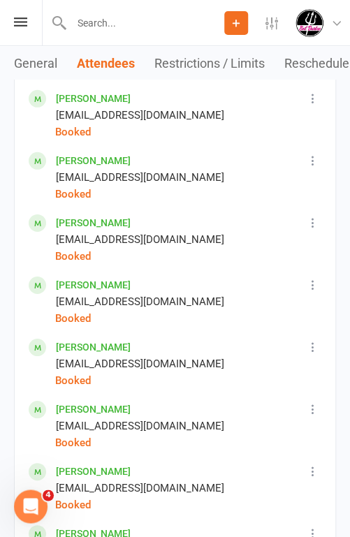
scroll to position [2862, 0]
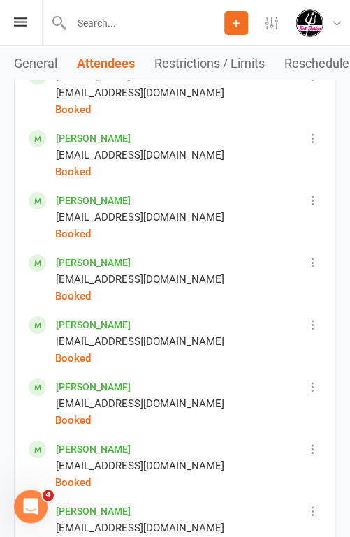
click at [131, 23] on input "text" at bounding box center [145, 23] width 157 height 20
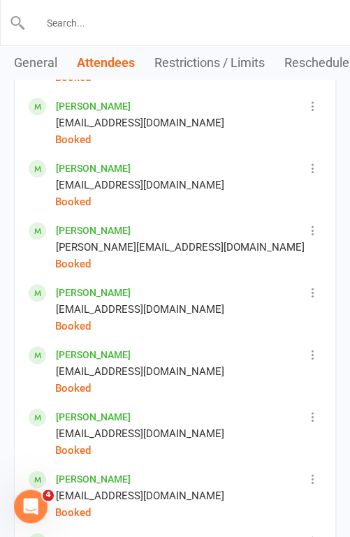
scroll to position [4397, 0]
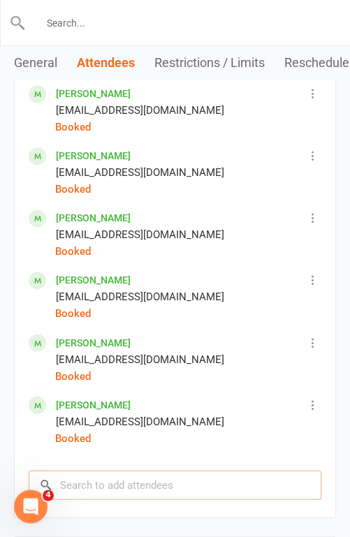
click at [130, 470] on input "search" at bounding box center [175, 484] width 292 height 29
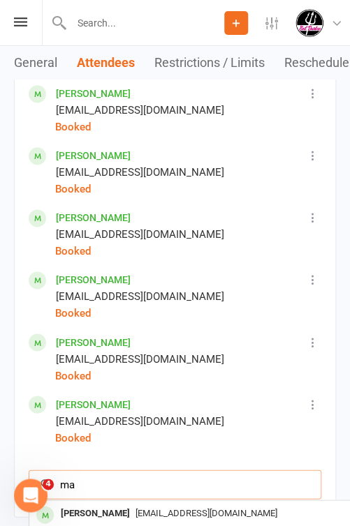
type input "m"
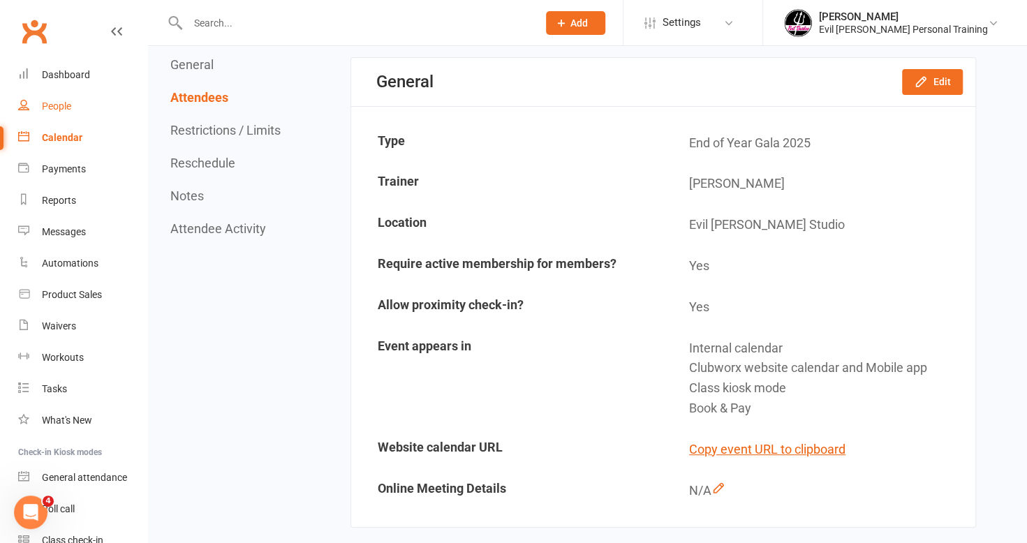
scroll to position [0, 0]
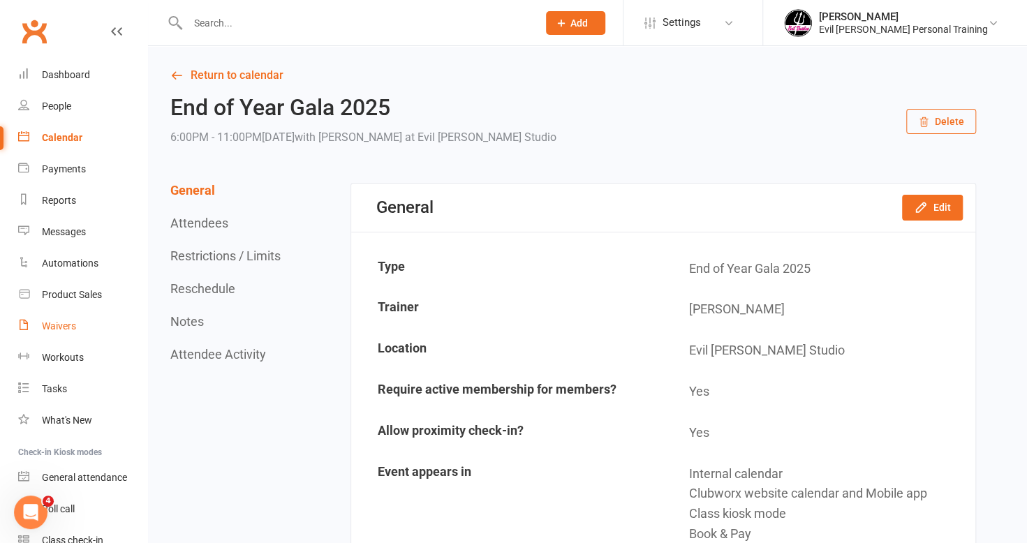
click at [81, 327] on link "Waivers" at bounding box center [82, 326] width 129 height 31
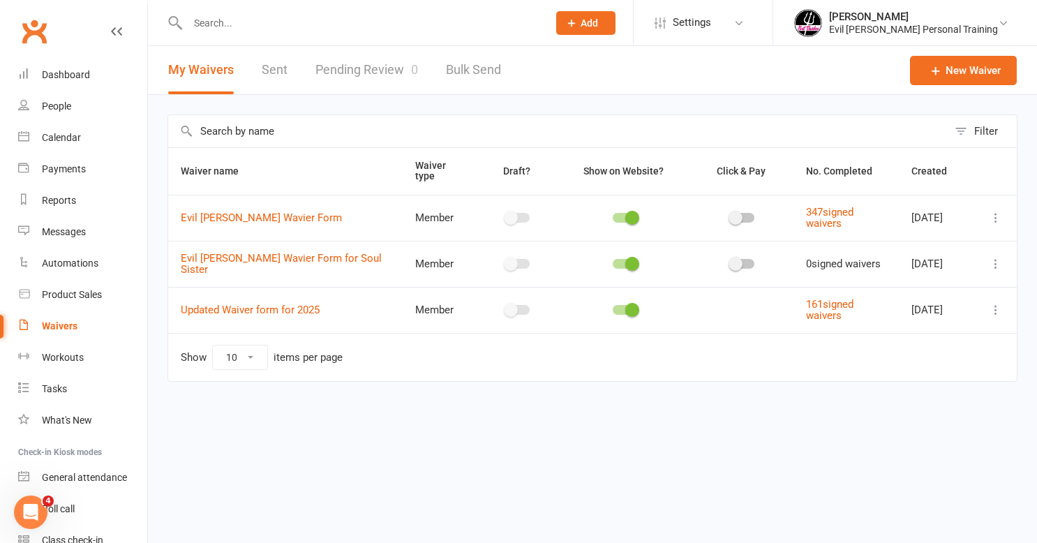
click at [262, 68] on link "Sent" at bounding box center [275, 70] width 26 height 48
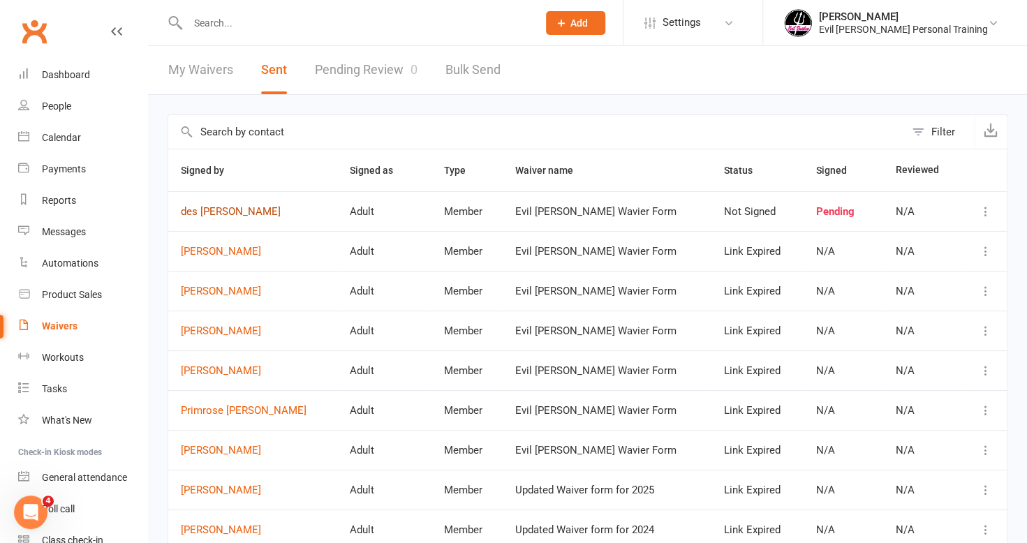
click at [210, 213] on link "des [PERSON_NAME]" at bounding box center [253, 212] width 144 height 12
click at [57, 144] on link "Calendar" at bounding box center [82, 137] width 129 height 31
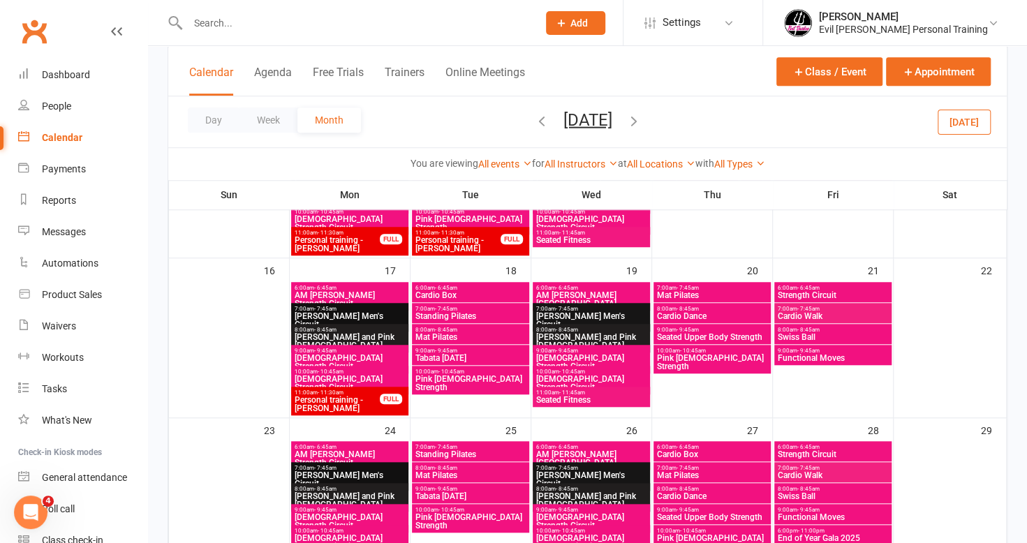
scroll to position [628, 0]
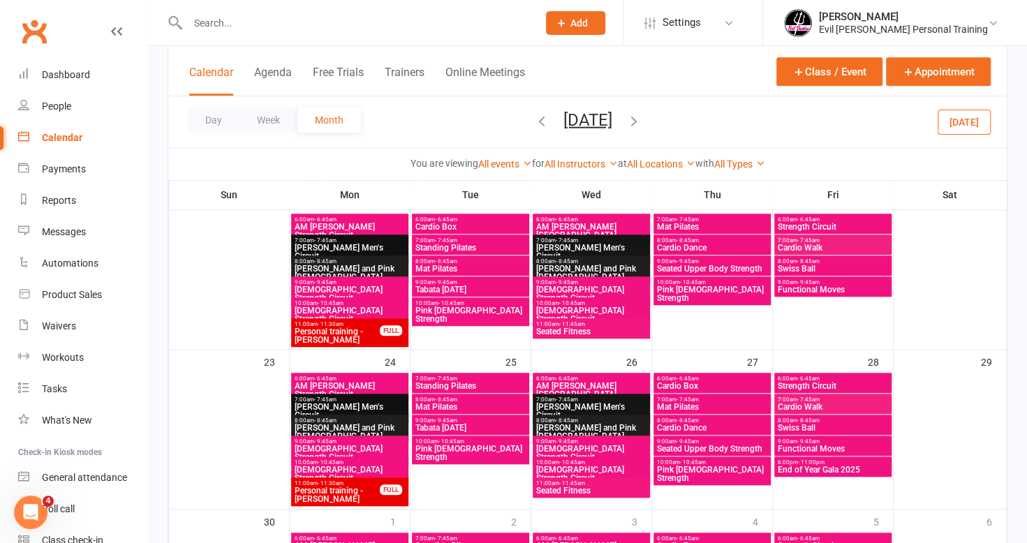
click at [817, 466] on span "End of Year Gala 2025" at bounding box center [833, 470] width 112 height 8
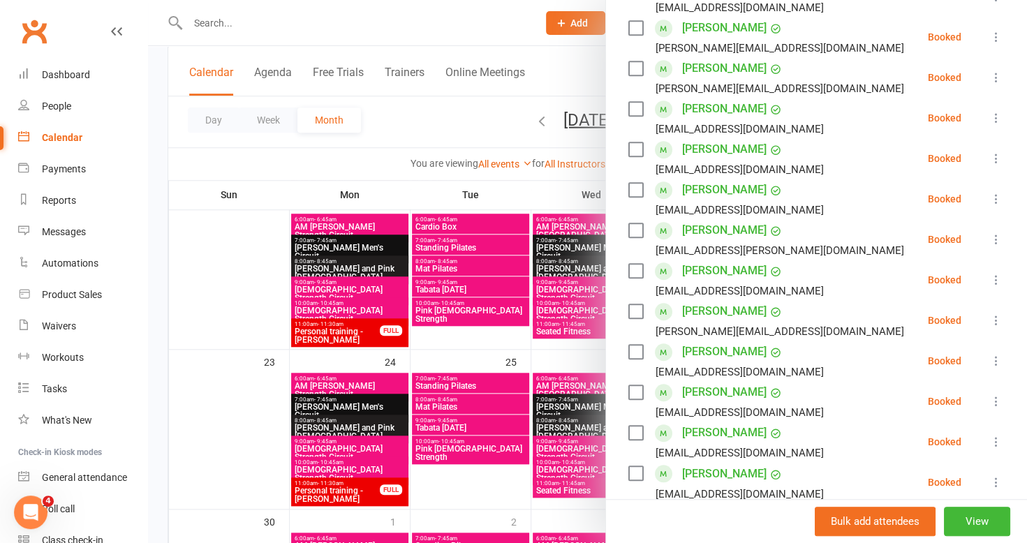
scroll to position [419, 0]
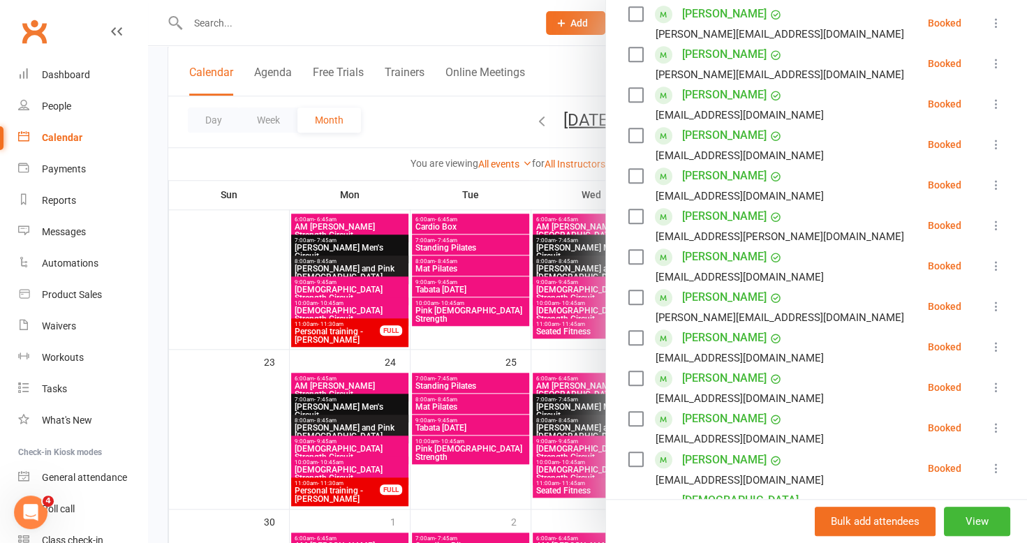
click at [174, 225] on div at bounding box center [587, 271] width 879 height 543
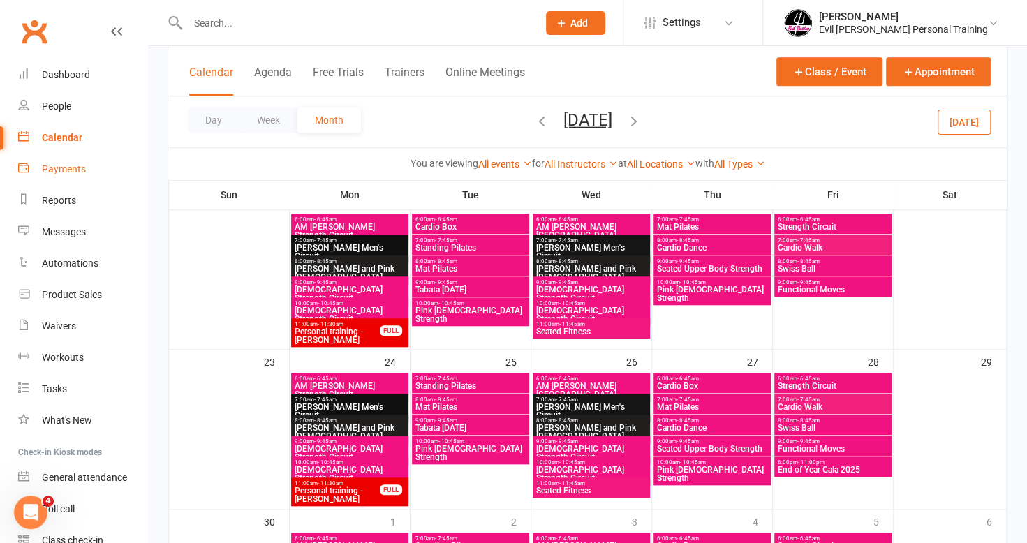
click at [61, 177] on link "Payments" at bounding box center [82, 169] width 129 height 31
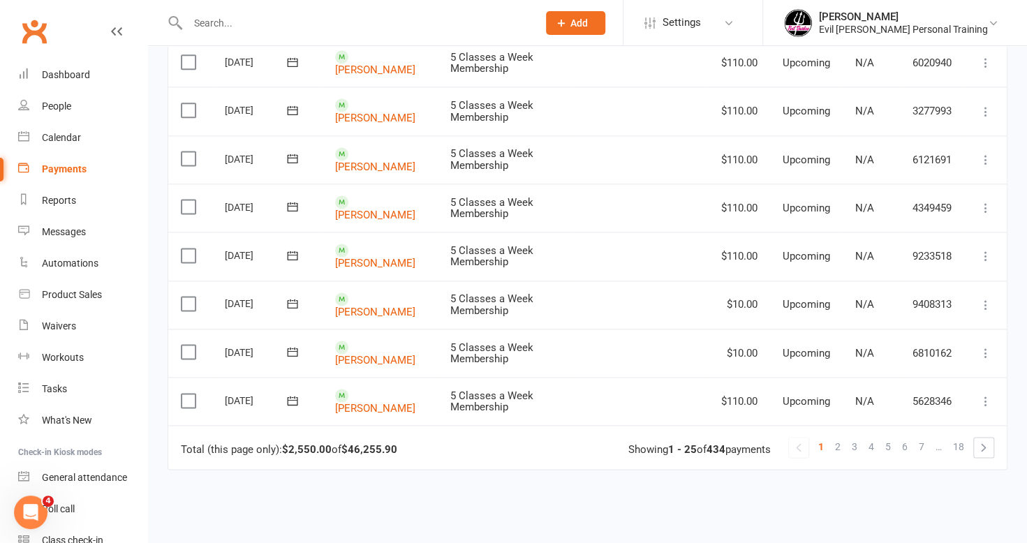
scroll to position [1105, 0]
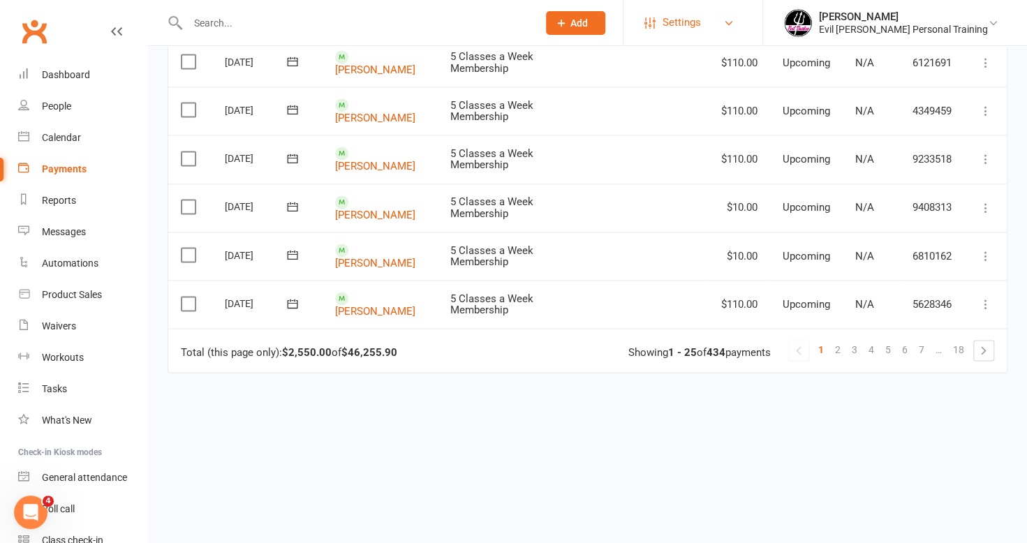
click at [701, 29] on span "Settings" at bounding box center [681, 22] width 38 height 31
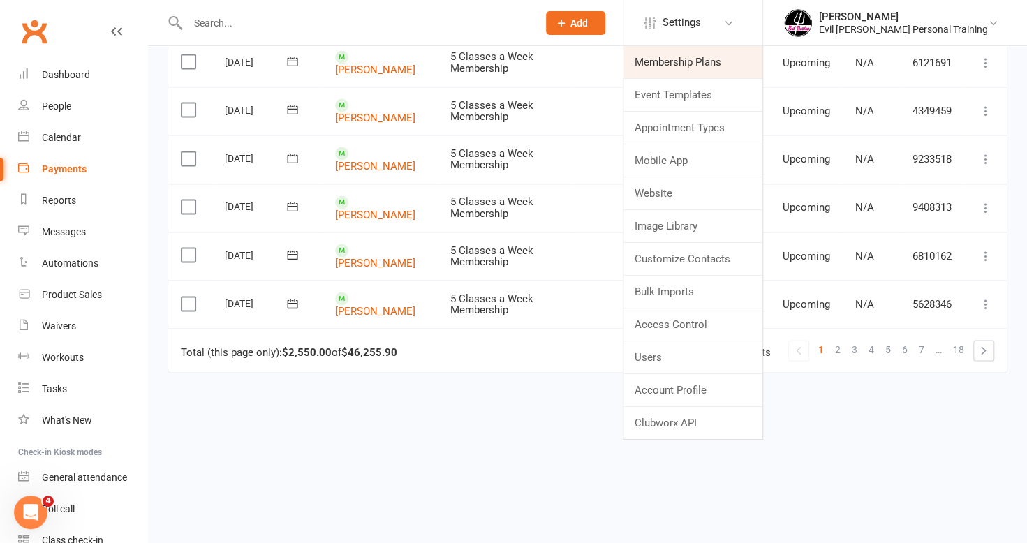
click at [743, 67] on link "Membership Plans" at bounding box center [692, 62] width 139 height 32
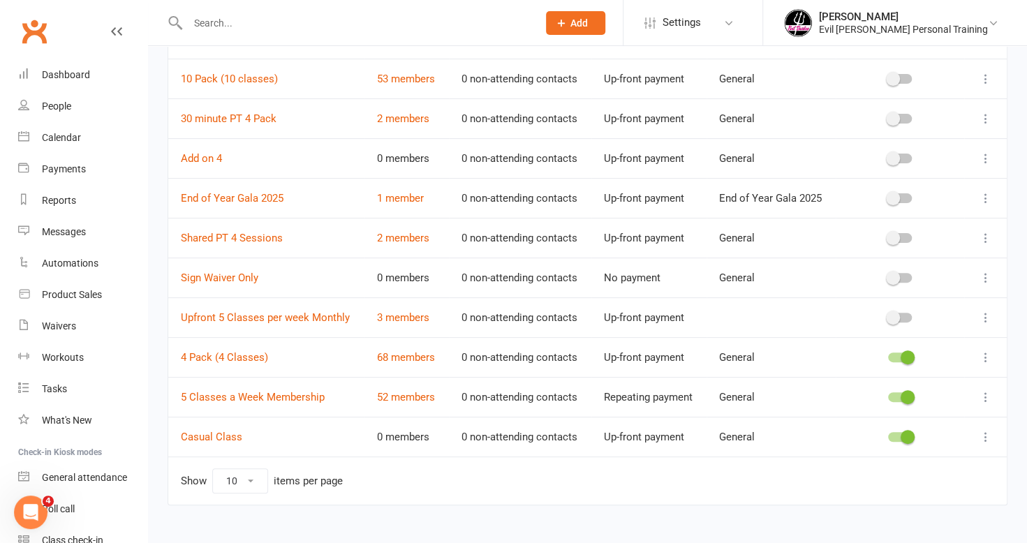
scroll to position [140, 0]
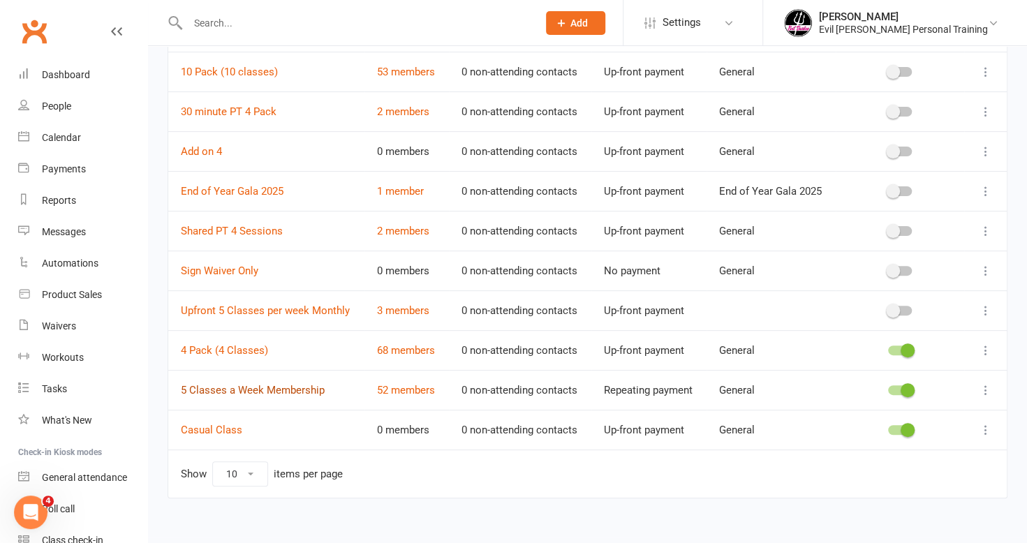
click at [278, 389] on link "5 Classes a Week Membership" at bounding box center [253, 390] width 144 height 13
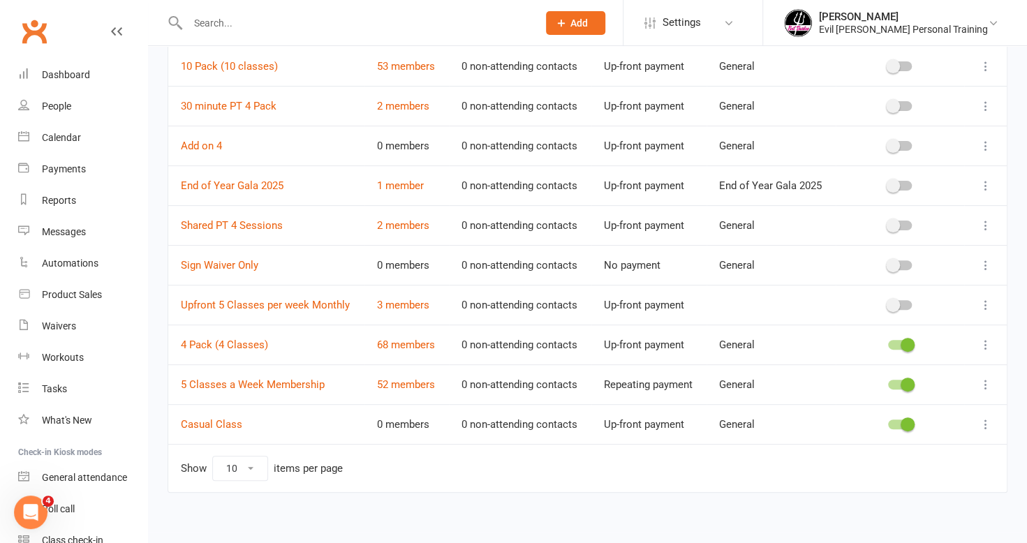
scroll to position [150, 0]
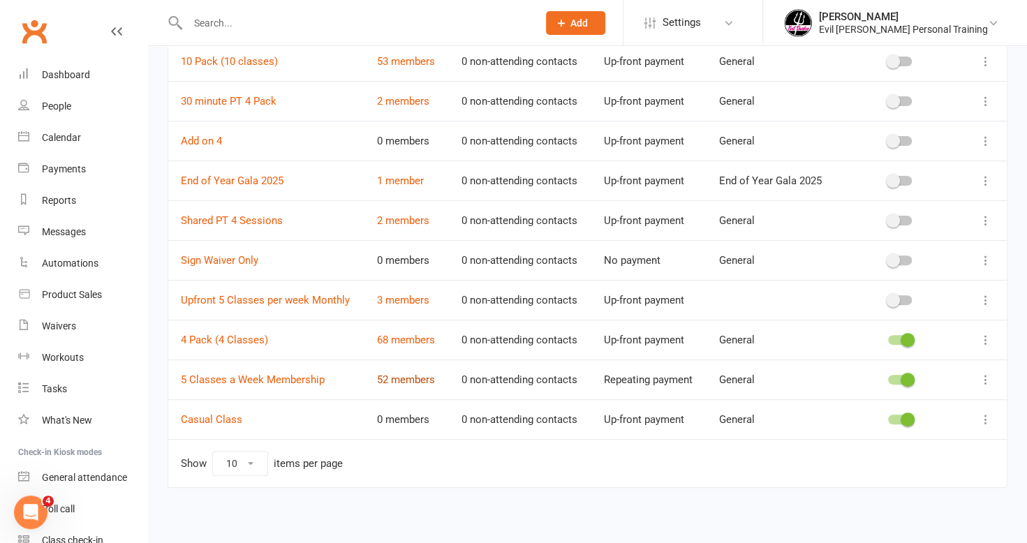
click at [405, 377] on link "52 members" at bounding box center [406, 379] width 58 height 13
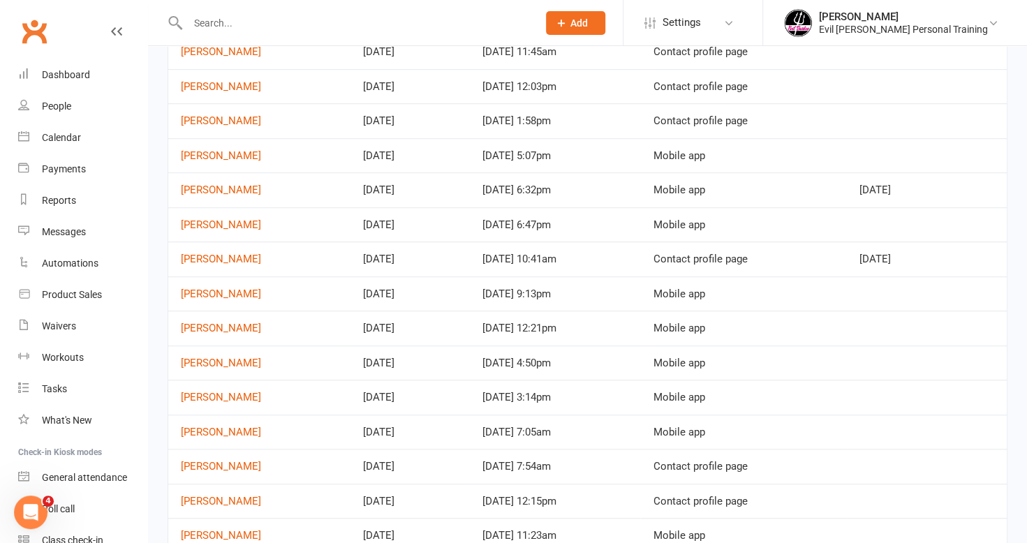
scroll to position [113, 0]
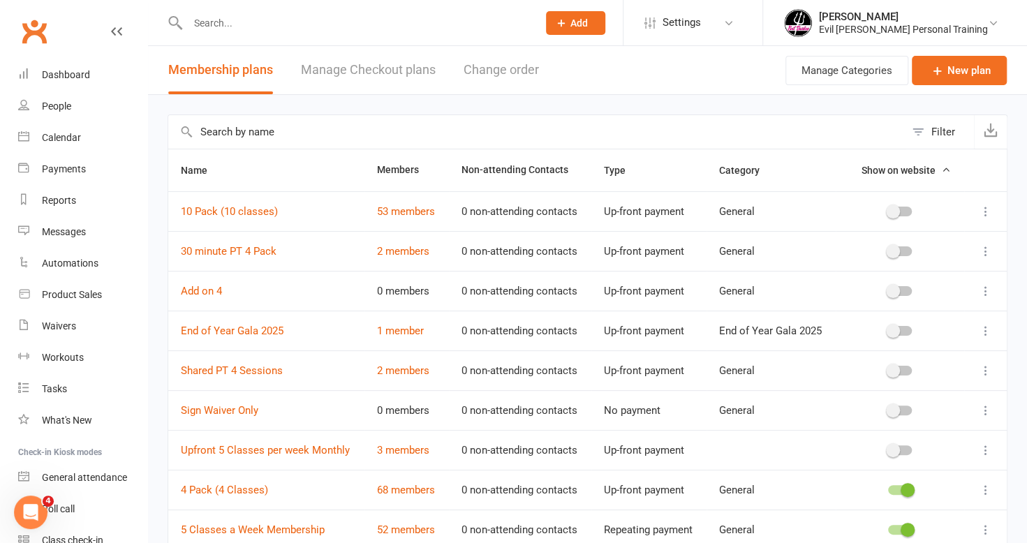
click at [403, 68] on link "Manage Checkout plans" at bounding box center [368, 70] width 135 height 48
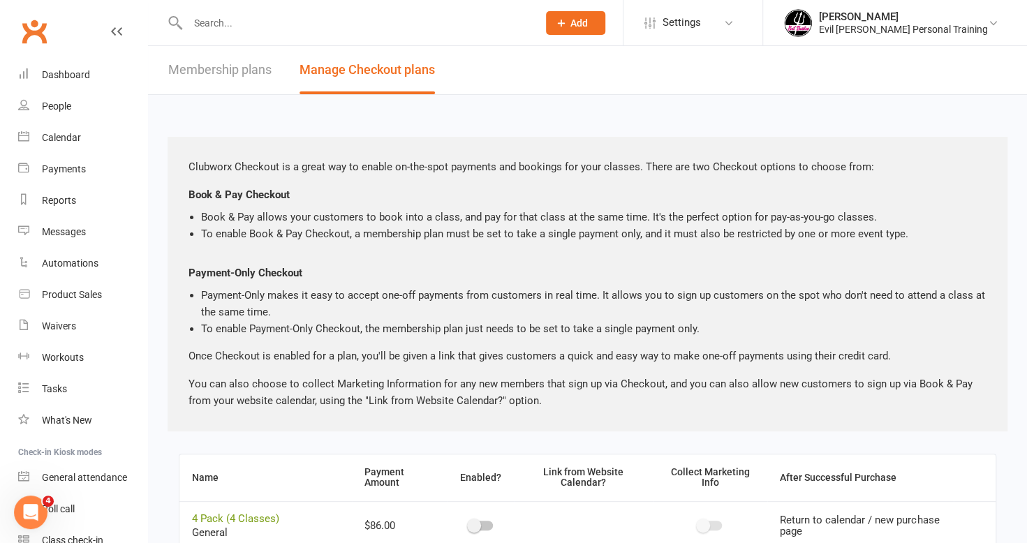
click at [261, 77] on link "Membership plans" at bounding box center [219, 70] width 103 height 48
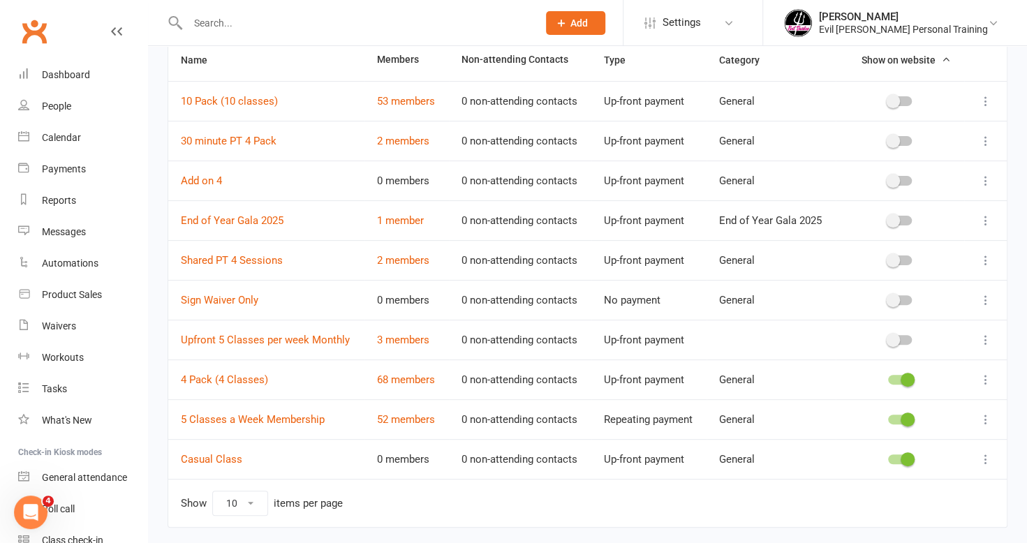
scroll to position [150, 0]
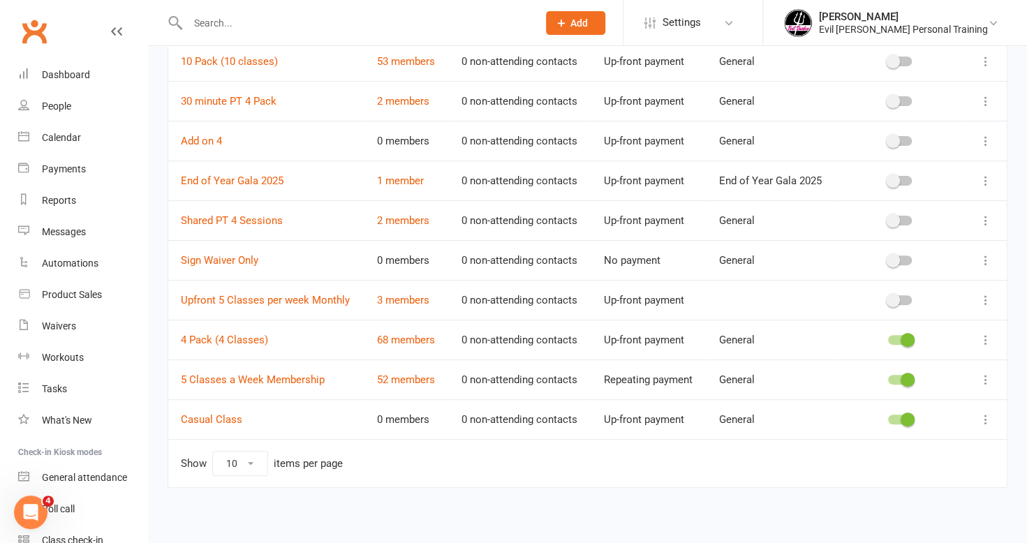
click at [984, 378] on icon at bounding box center [986, 380] width 14 height 14
click at [283, 373] on link "5 Classes a Week Membership" at bounding box center [253, 379] width 144 height 13
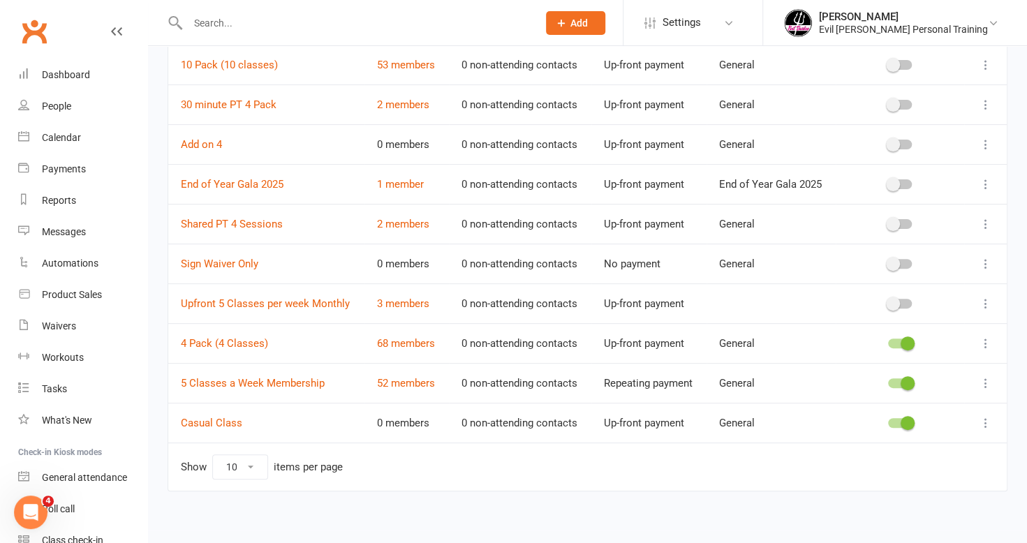
scroll to position [150, 0]
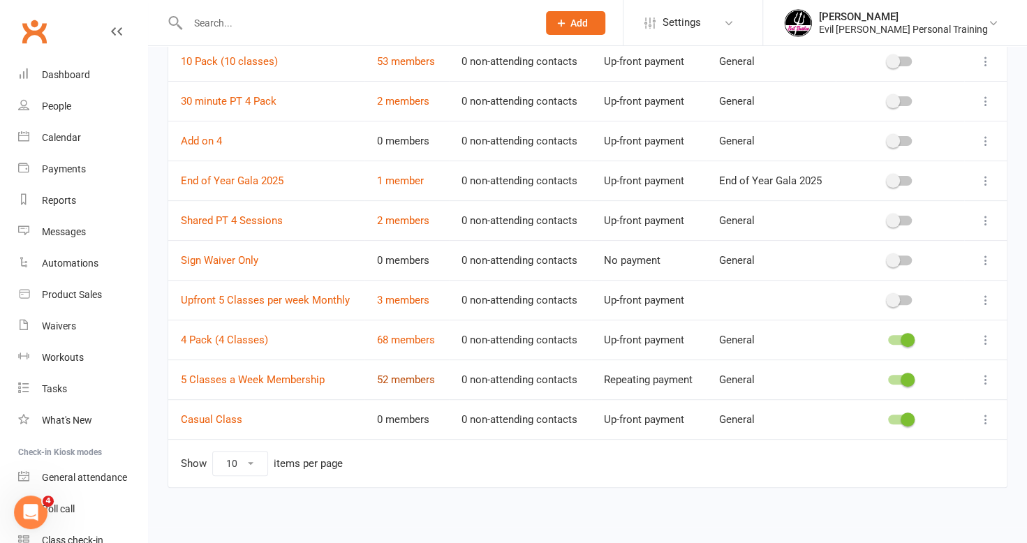
click at [424, 378] on link "52 members" at bounding box center [406, 379] width 58 height 13
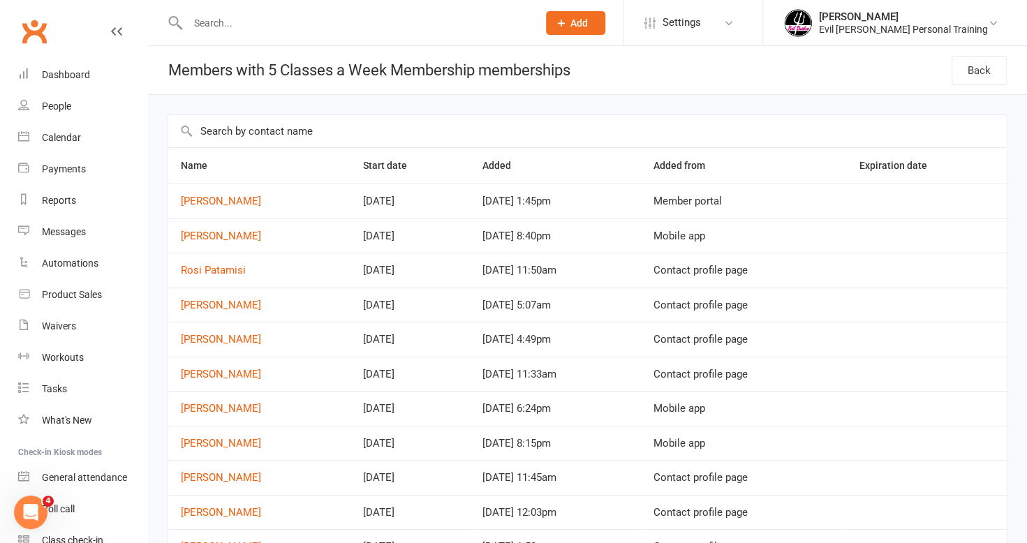
click at [292, 129] on input "text" at bounding box center [587, 131] width 838 height 32
click at [200, 170] on th "Name" at bounding box center [259, 166] width 182 height 36
click at [59, 165] on div "Payments" at bounding box center [64, 168] width 44 height 11
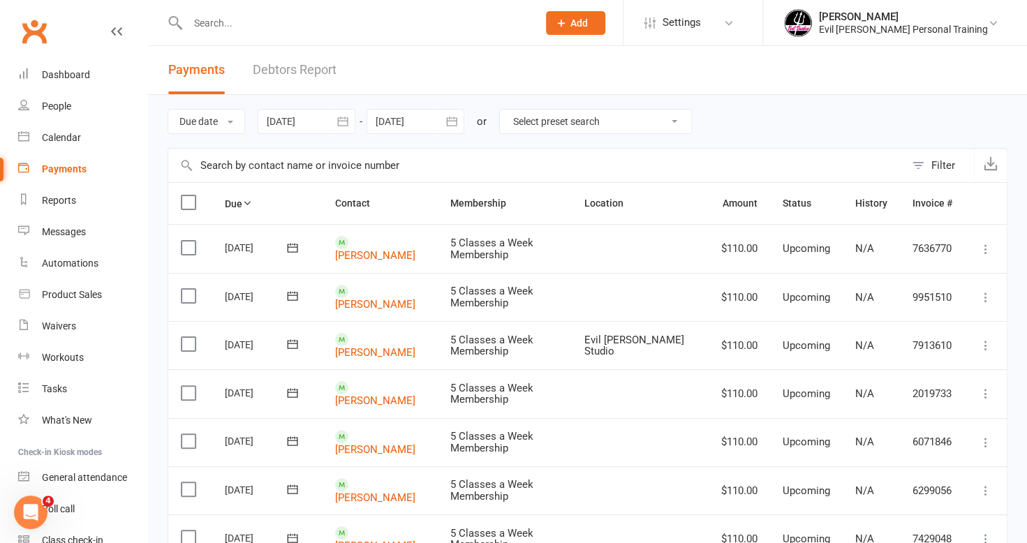
click at [585, 121] on select "Select preset search All failures All skipped payments All pending payments Suc…" at bounding box center [595, 122] width 191 height 24
click at [751, 112] on div "Due date Due date Date paid Date failed Date settled [DATE] [DATE] Sun Mon Tue …" at bounding box center [588, 121] width 840 height 53
click at [498, 203] on th "Membership" at bounding box center [505, 203] width 134 height 41
click at [925, 161] on button "Filter" at bounding box center [939, 166] width 69 height 34
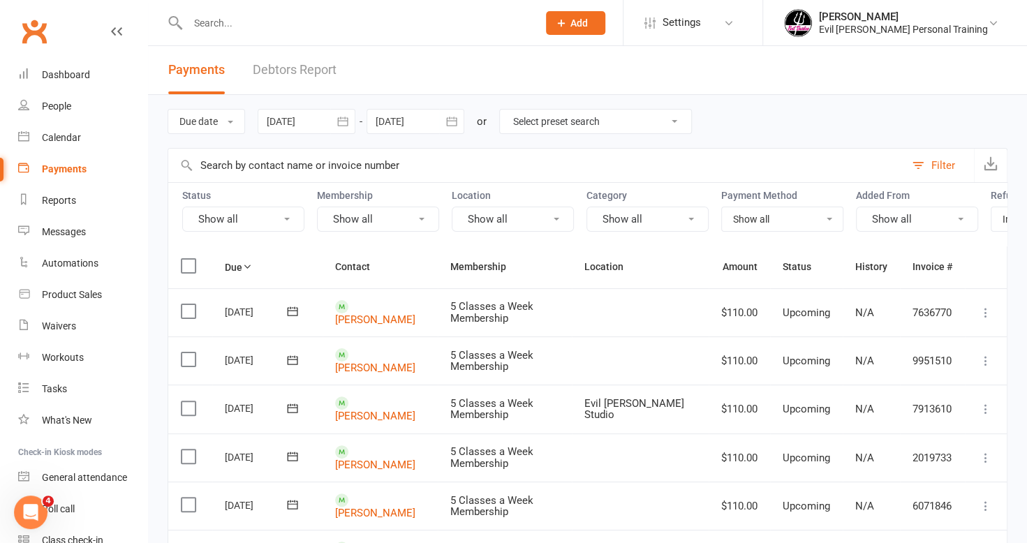
click at [389, 216] on button "Show all" at bounding box center [378, 219] width 122 height 25
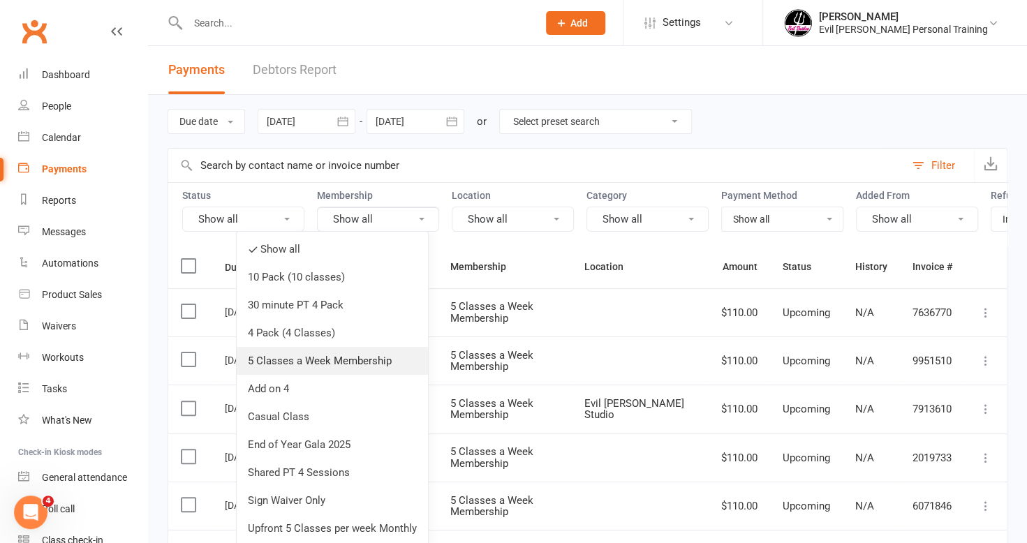
click at [349, 350] on link "5 Classes a Week Membership" at bounding box center [332, 361] width 191 height 28
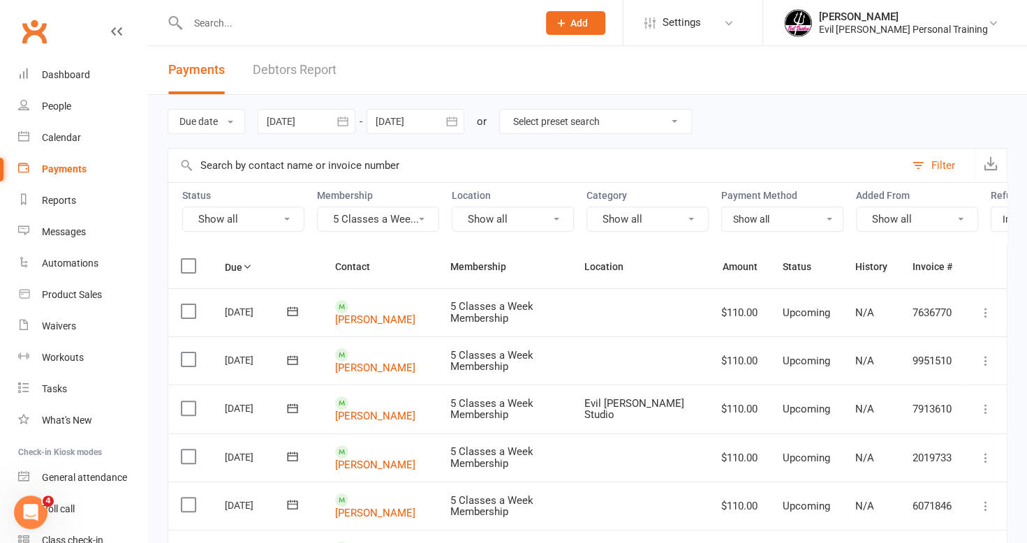
click at [776, 105] on div "Due date Due date Date paid Date failed Date settled [DATE] [DATE] Sun Mon Tue …" at bounding box center [588, 121] width 840 height 53
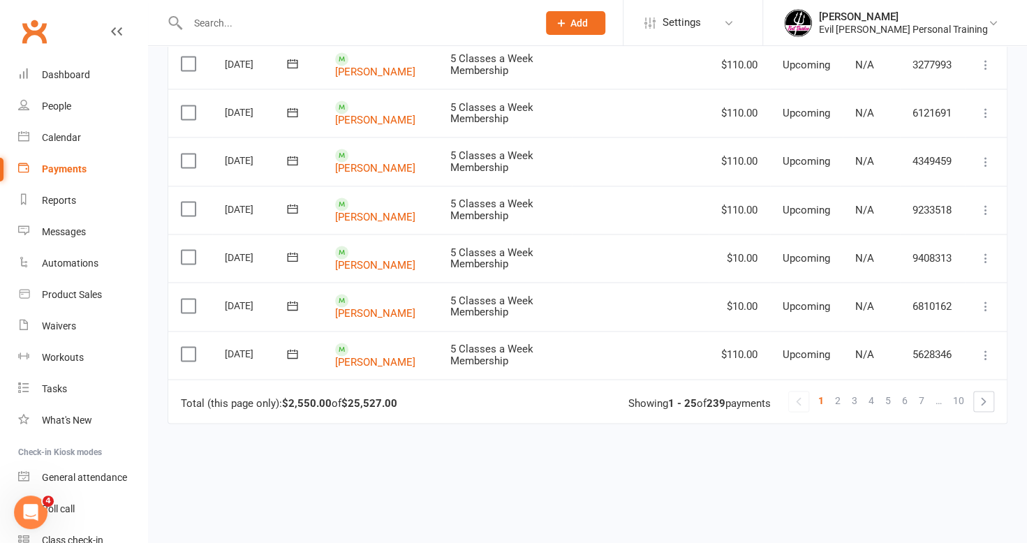
scroll to position [1179, 0]
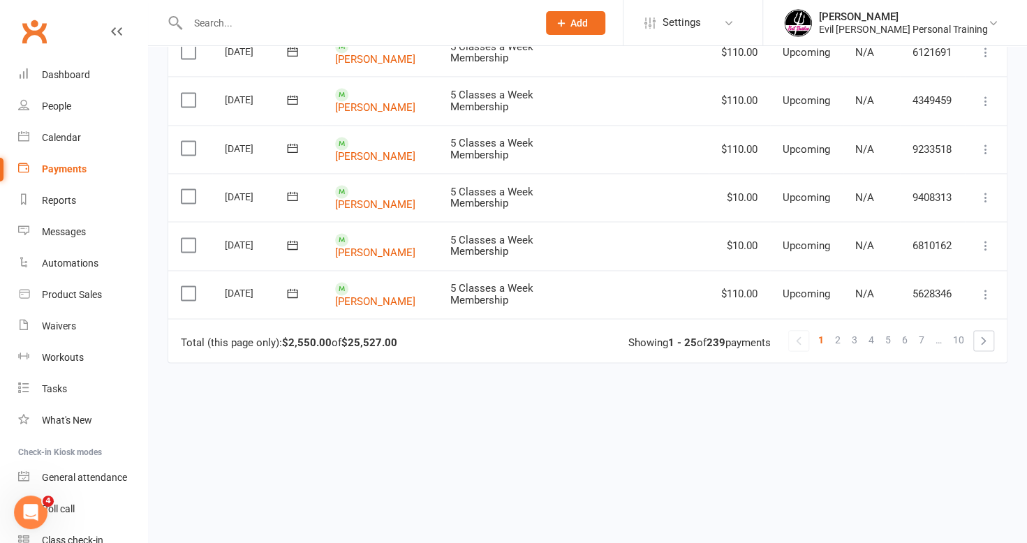
click at [854, 330] on span "3" at bounding box center [855, 340] width 6 height 20
click at [831, 330] on link "2" at bounding box center [837, 340] width 17 height 20
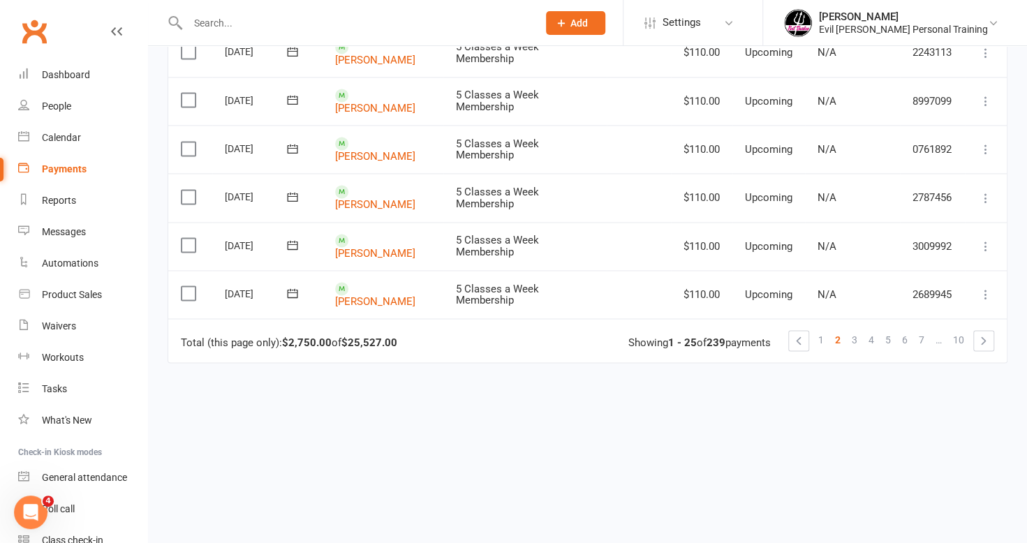
scroll to position [1187, 0]
click at [827, 330] on link "1" at bounding box center [820, 340] width 17 height 20
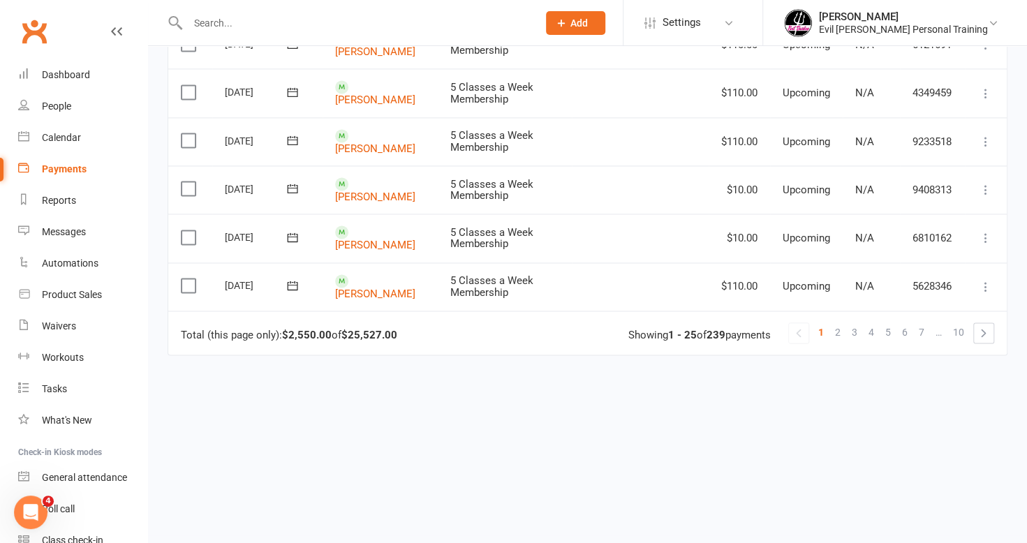
scroll to position [0, 0]
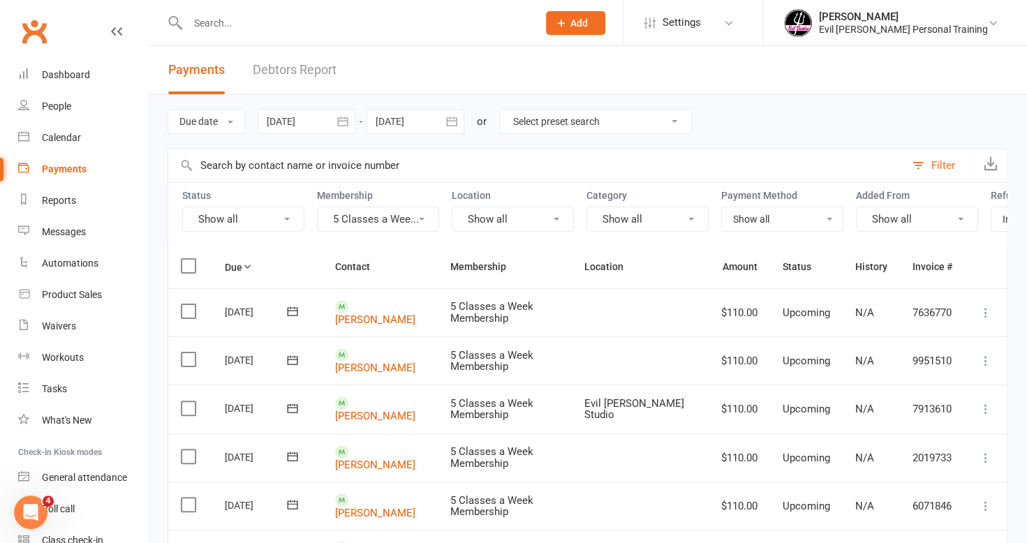
click at [299, 117] on div at bounding box center [307, 121] width 98 height 25
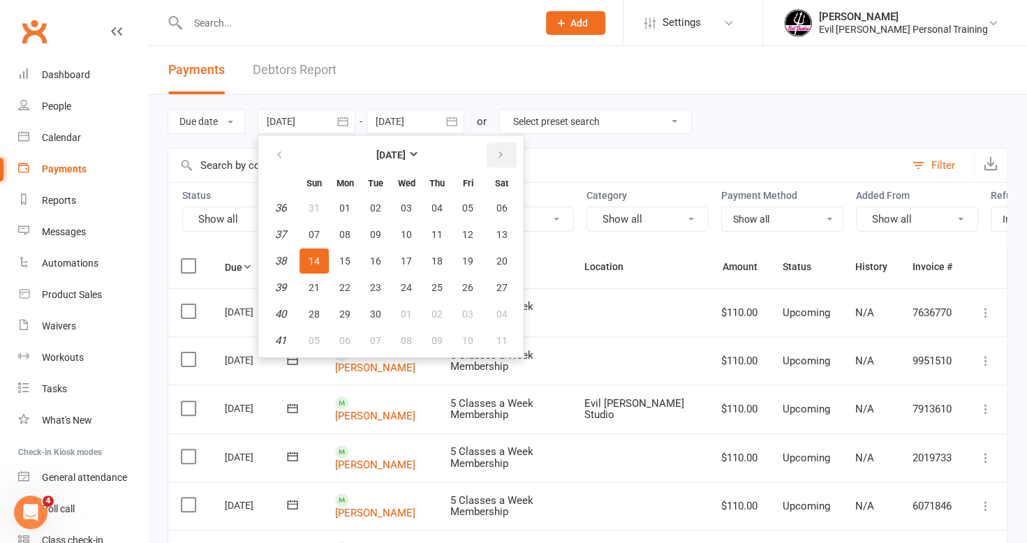
click at [503, 151] on icon "button" at bounding box center [501, 154] width 10 height 11
click at [390, 295] on button "18" at bounding box center [375, 287] width 29 height 25
type input "[DATE]"
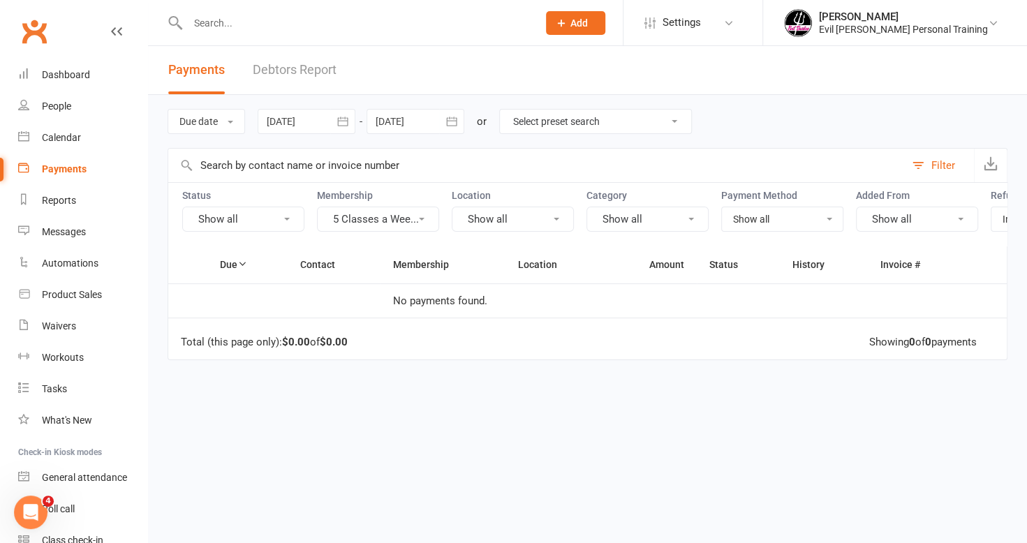
click at [419, 119] on div at bounding box center [415, 121] width 98 height 25
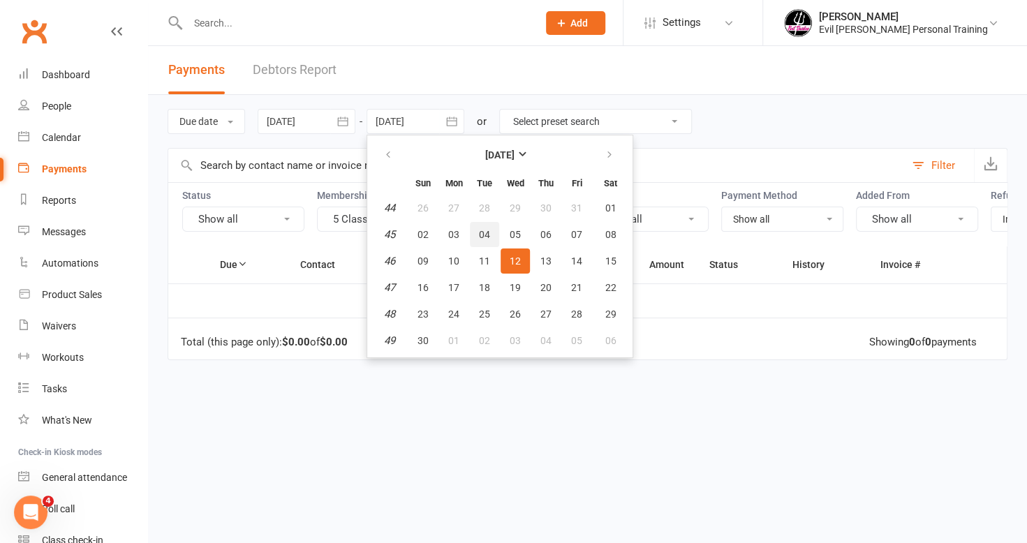
click at [482, 229] on span "04" at bounding box center [484, 234] width 11 height 11
type input "[DATE]"
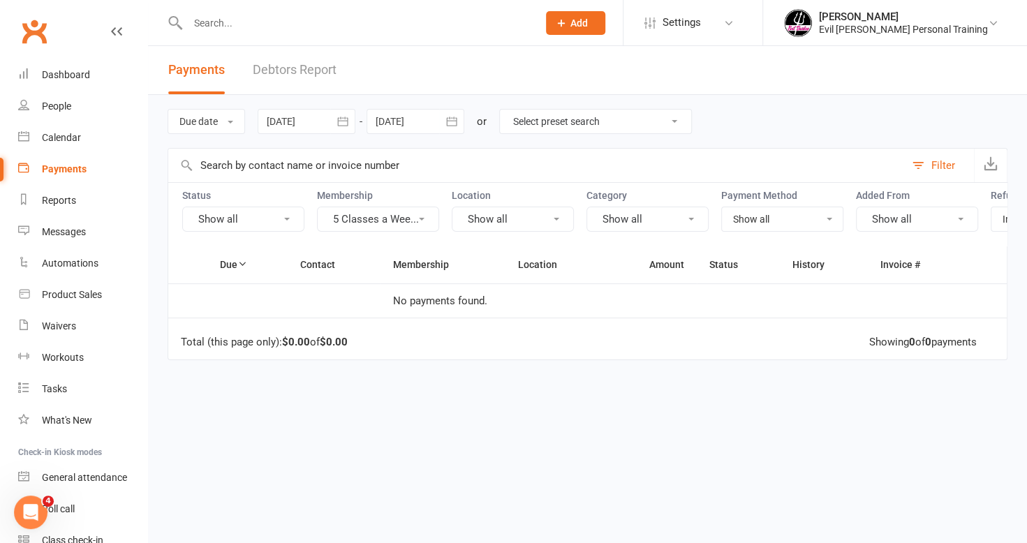
click at [429, 225] on button "5 Classes a Wee..." at bounding box center [378, 219] width 122 height 25
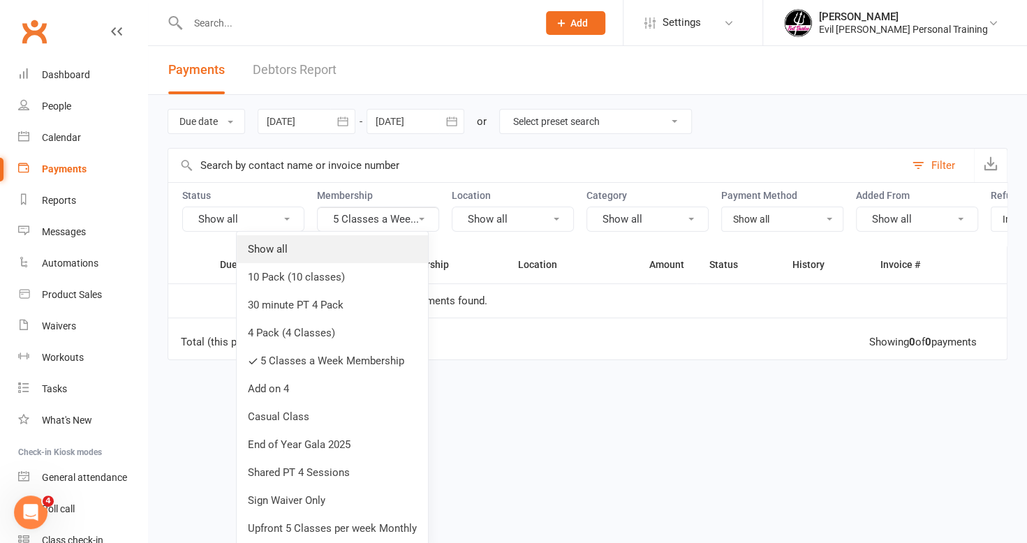
click at [362, 246] on link "Show all" at bounding box center [332, 249] width 191 height 28
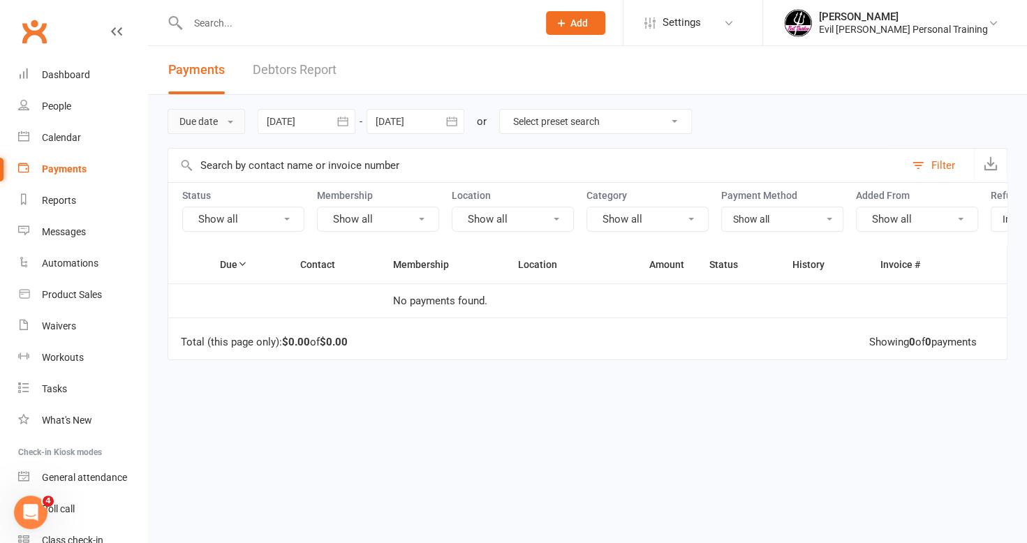
click at [224, 121] on button "Due date" at bounding box center [206, 121] width 77 height 25
click at [940, 165] on div "Filter" at bounding box center [943, 165] width 24 height 17
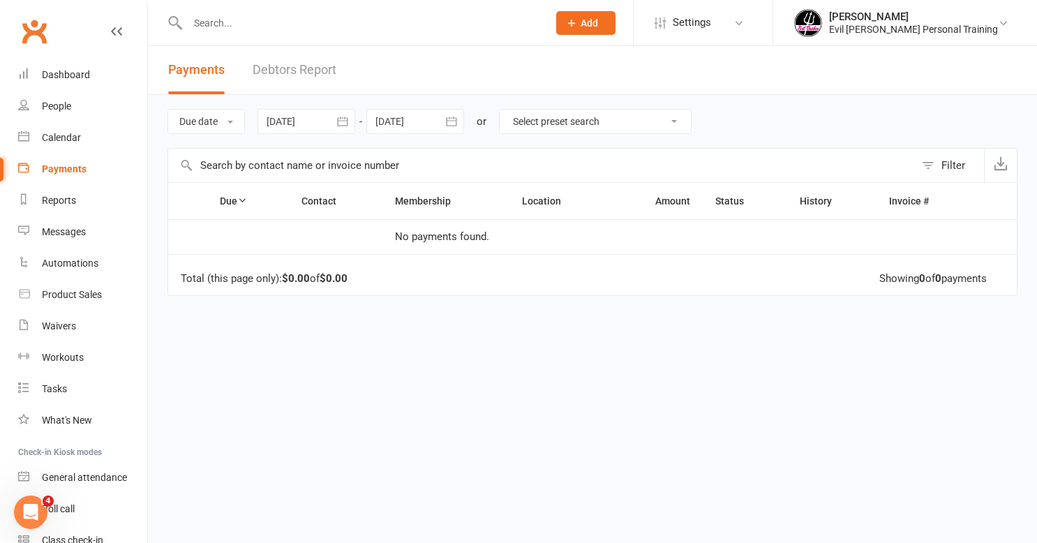
click at [456, 122] on icon "button" at bounding box center [452, 121] width 14 height 14
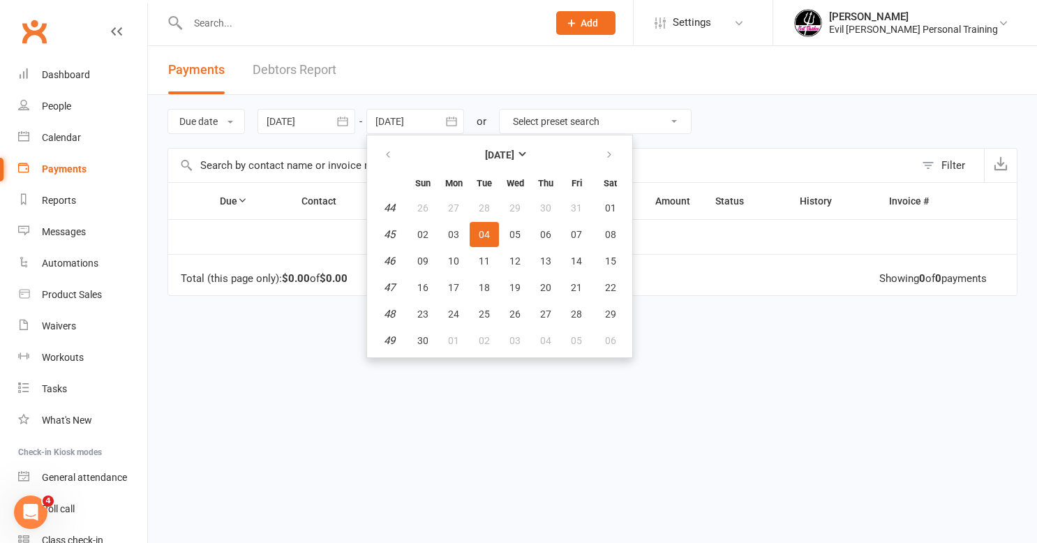
click at [456, 122] on icon "button" at bounding box center [452, 121] width 14 height 14
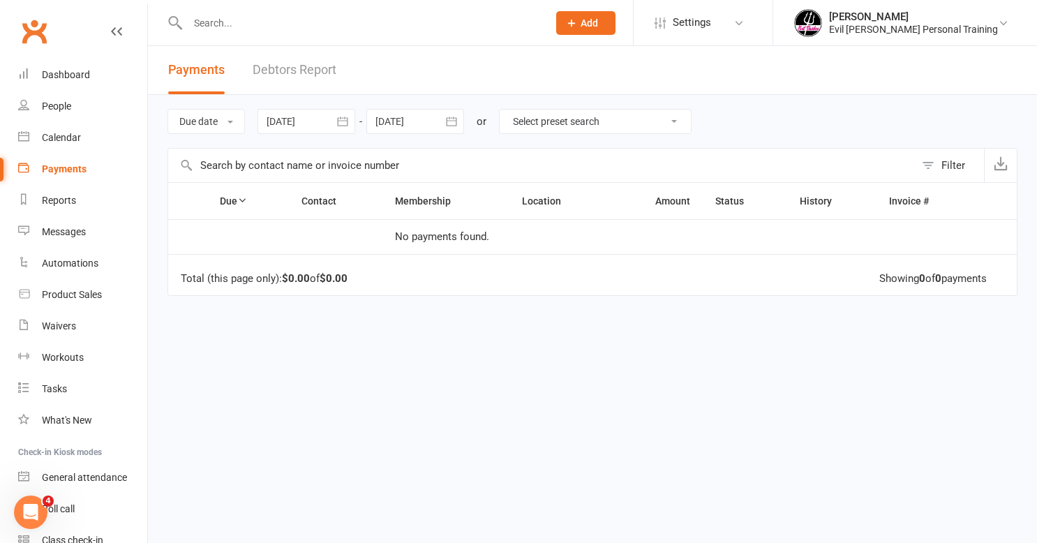
click at [571, 131] on select "Select preset search All failures All skipped payments All pending payments Suc…" at bounding box center [595, 122] width 191 height 24
select select "6"
click at [501, 110] on select "Select preset search All failures All skipped payments All pending payments Suc…" at bounding box center [595, 122] width 191 height 24
type input "[DATE]"
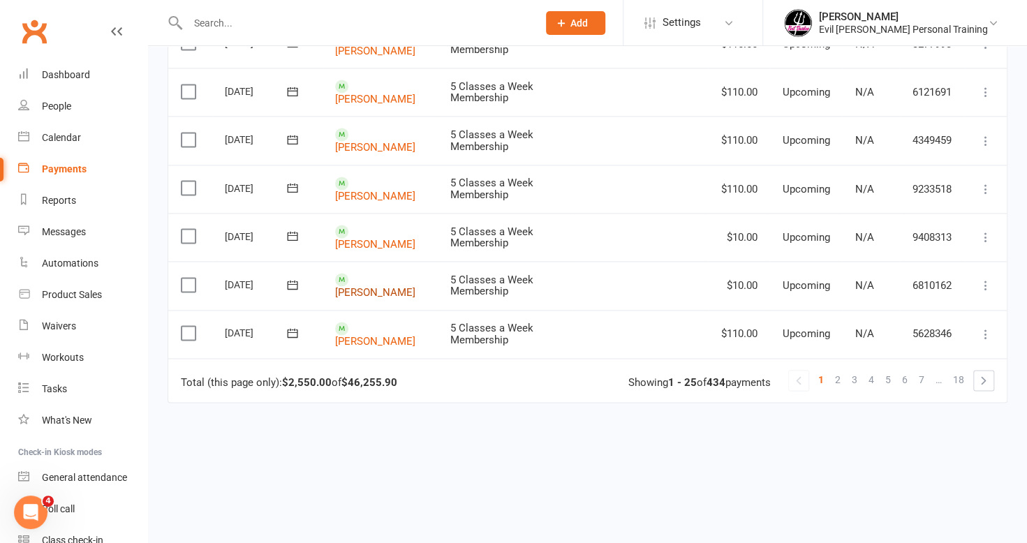
scroll to position [1179, 0]
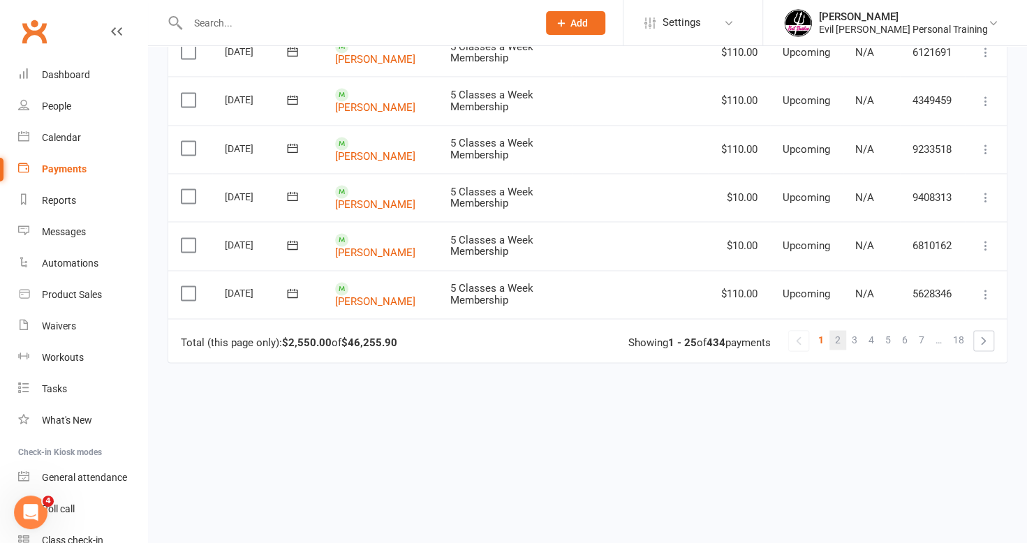
click at [836, 330] on span "2" at bounding box center [838, 340] width 6 height 20
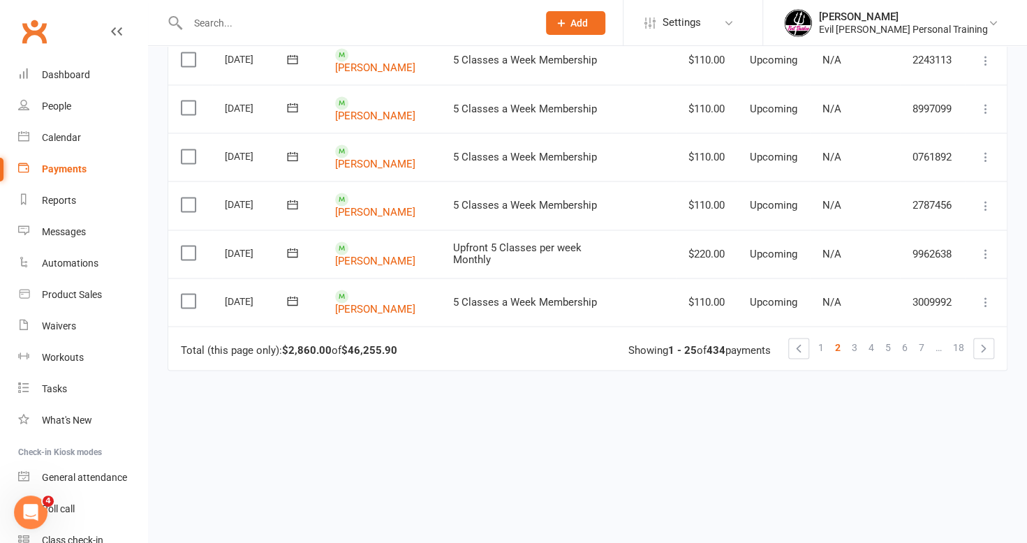
scroll to position [0, 0]
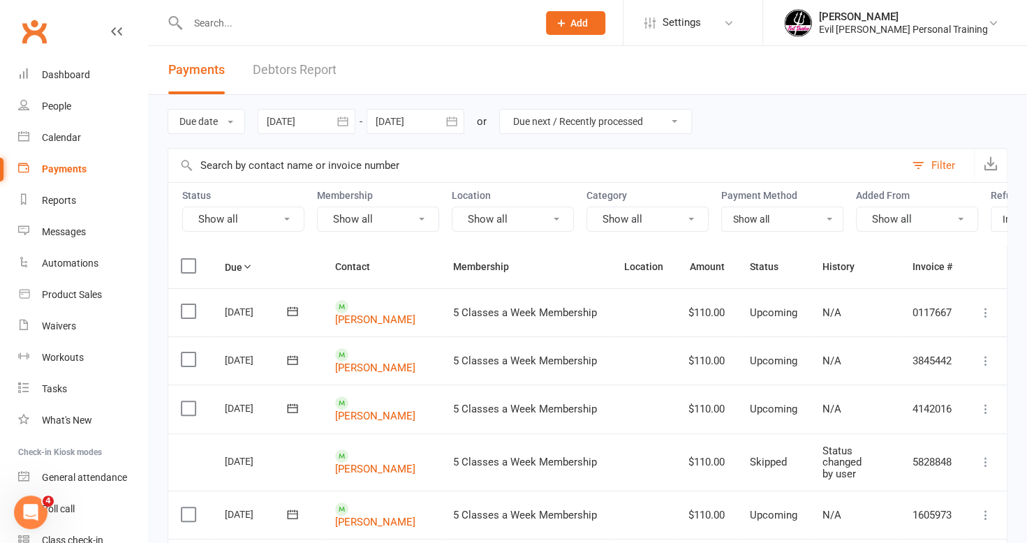
click at [309, 123] on div at bounding box center [307, 121] width 98 height 25
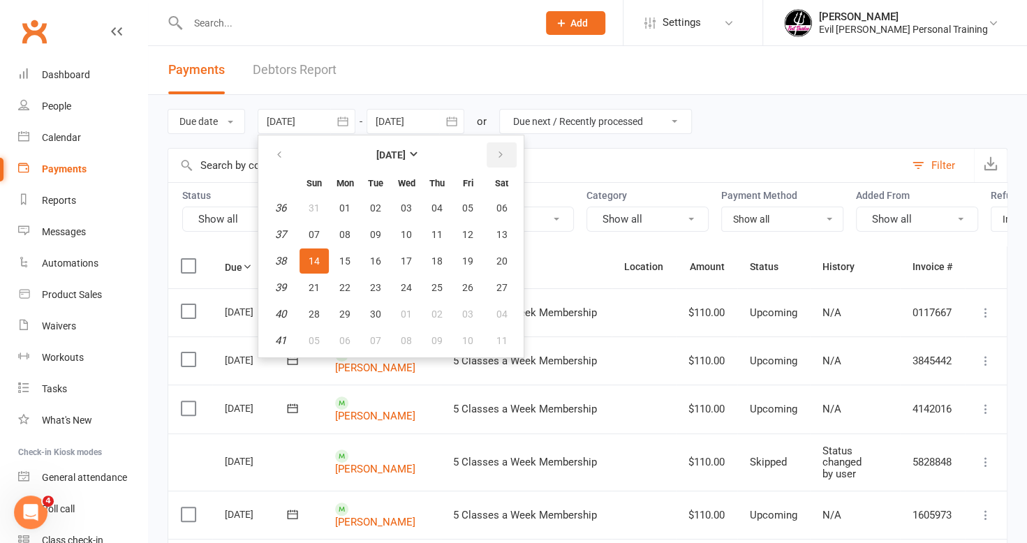
click at [505, 162] on button "button" at bounding box center [501, 154] width 30 height 25
click at [318, 237] on span "02" at bounding box center [314, 234] width 11 height 11
type input "[DATE]"
select select
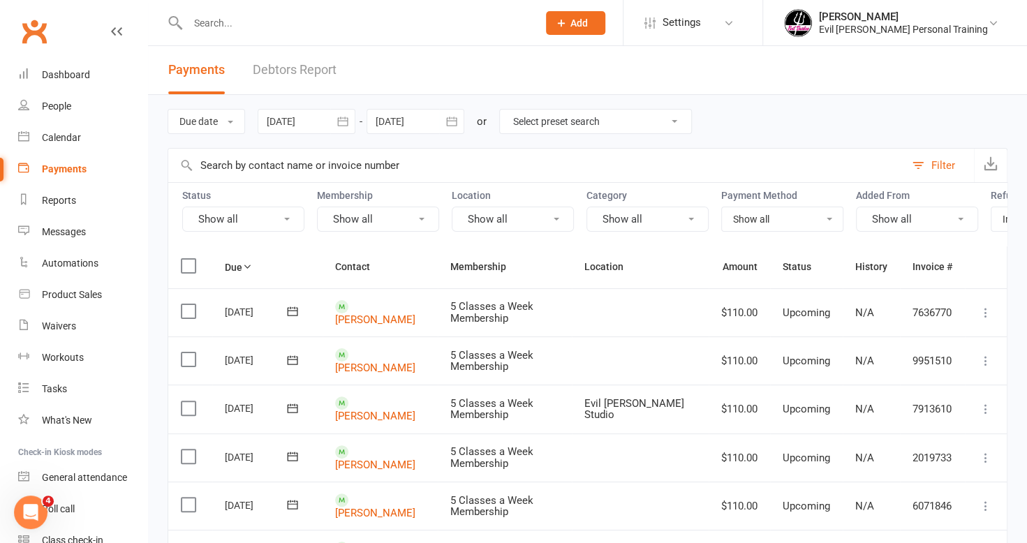
click at [419, 122] on div at bounding box center [415, 121] width 98 height 25
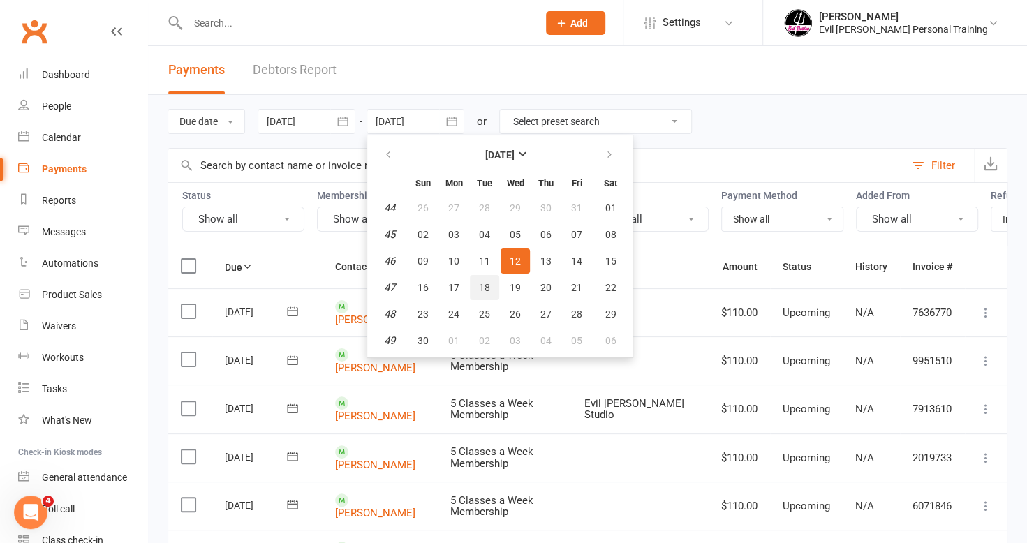
click at [483, 292] on span "18" at bounding box center [484, 287] width 11 height 11
type input "[DATE]"
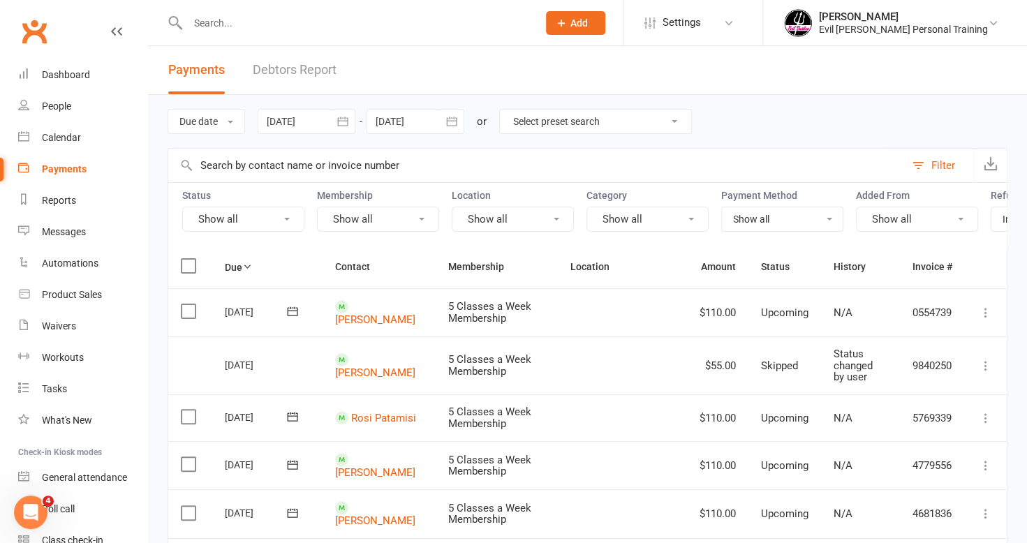
click at [299, 125] on div at bounding box center [307, 121] width 98 height 25
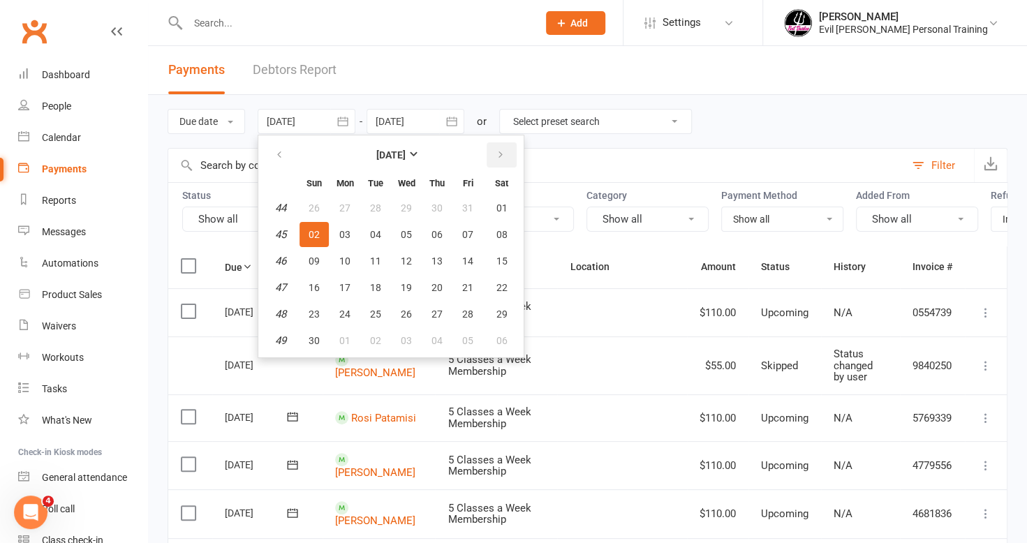
click at [501, 161] on button "button" at bounding box center [501, 154] width 30 height 25
click at [337, 207] on button "01" at bounding box center [344, 207] width 29 height 25
type input "[DATE]"
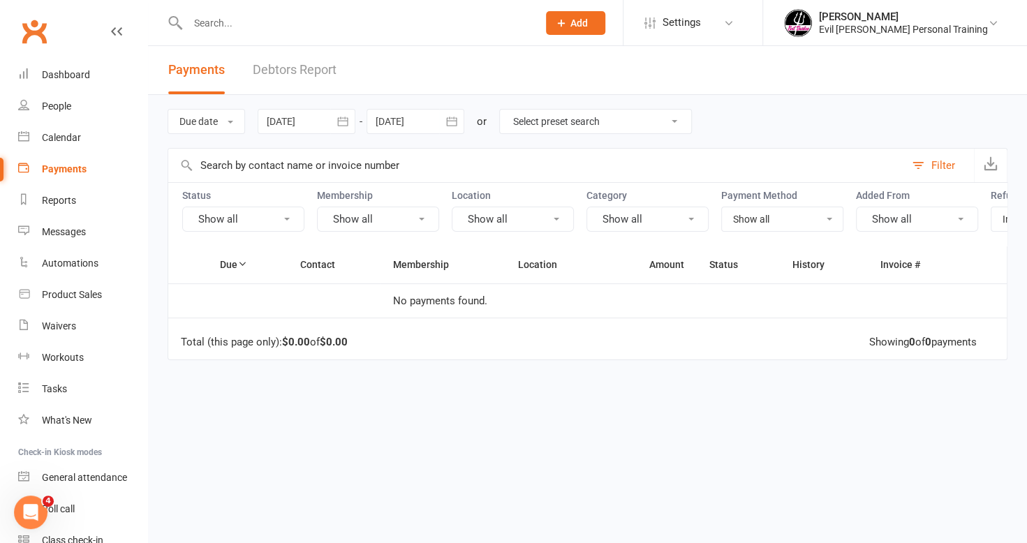
click at [409, 122] on div at bounding box center [415, 121] width 98 height 25
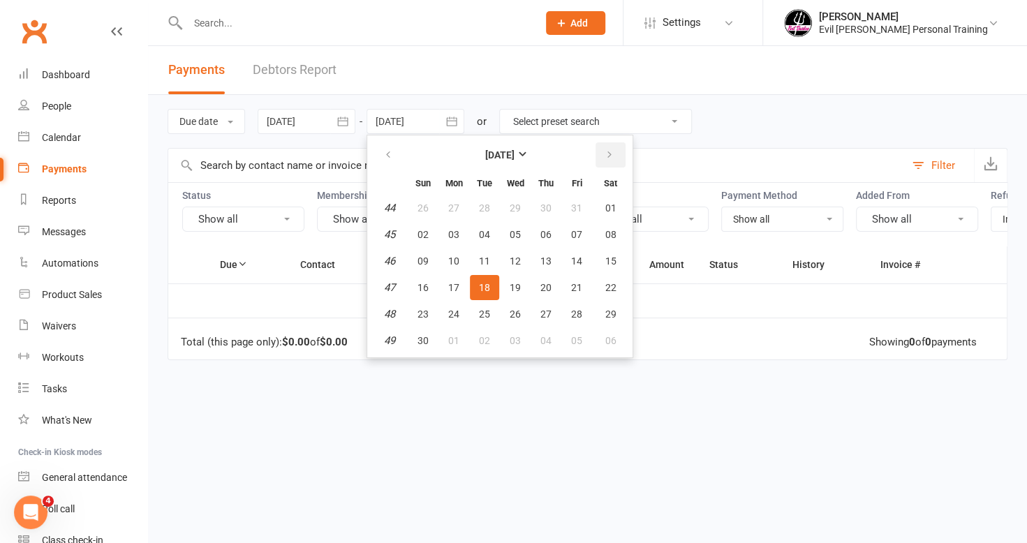
click at [614, 155] on icon "button" at bounding box center [609, 154] width 10 height 11
click at [547, 262] on span "18" at bounding box center [545, 260] width 11 height 11
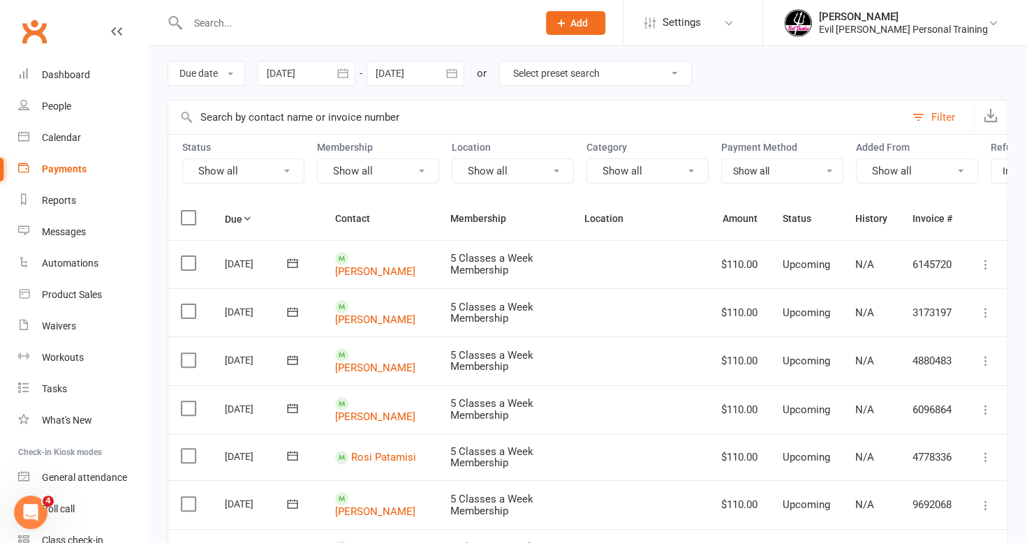
scroll to position [70, 0]
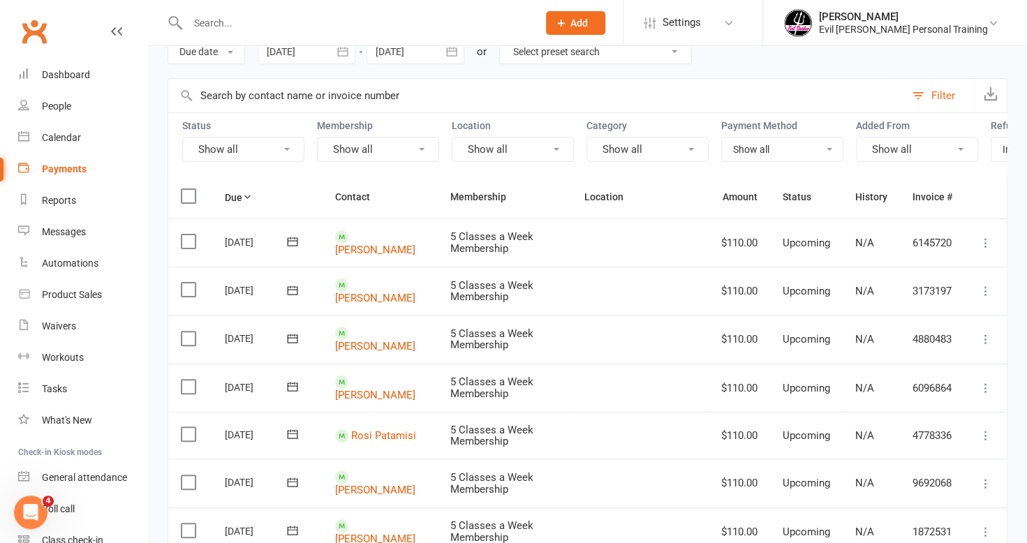
click at [401, 54] on div at bounding box center [415, 51] width 98 height 25
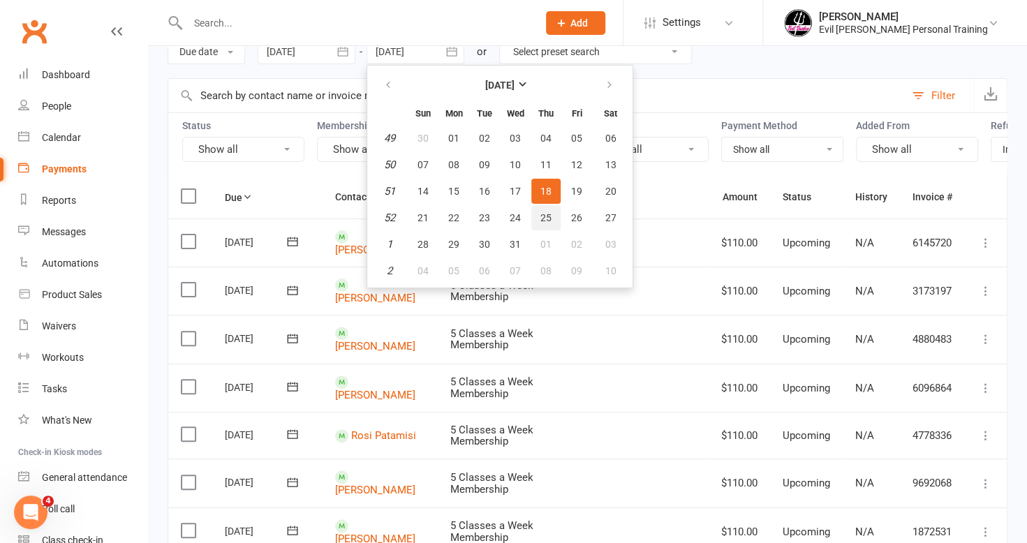
click at [547, 222] on span "25" at bounding box center [545, 217] width 11 height 11
type input "[DATE]"
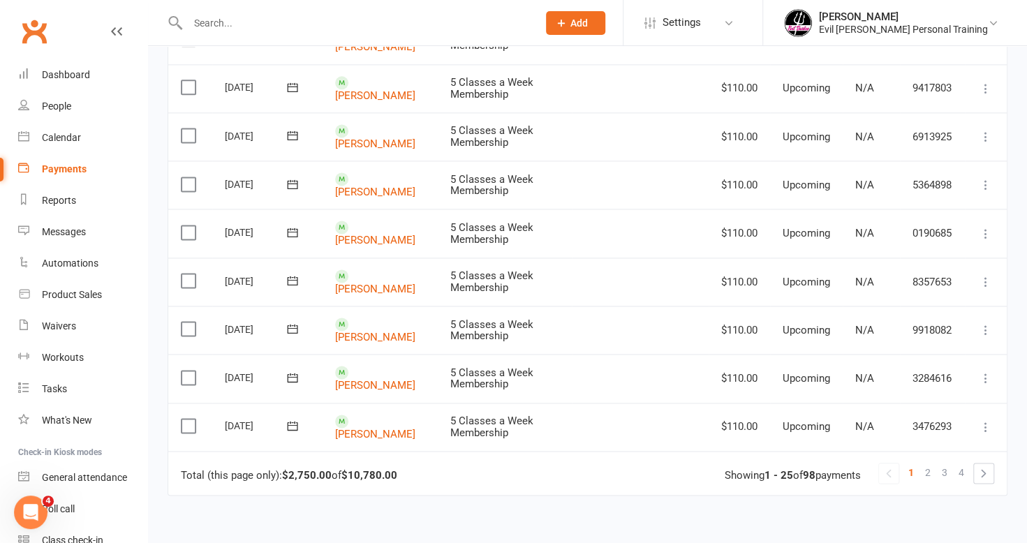
scroll to position [1047, 0]
click at [932, 462] on link "2" at bounding box center [927, 472] width 17 height 20
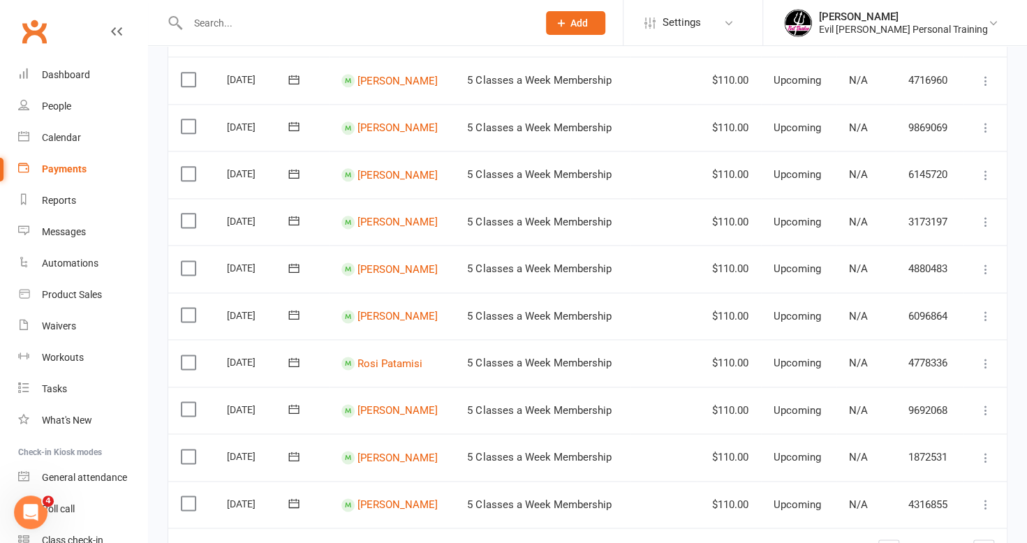
scroll to position [1175, 0]
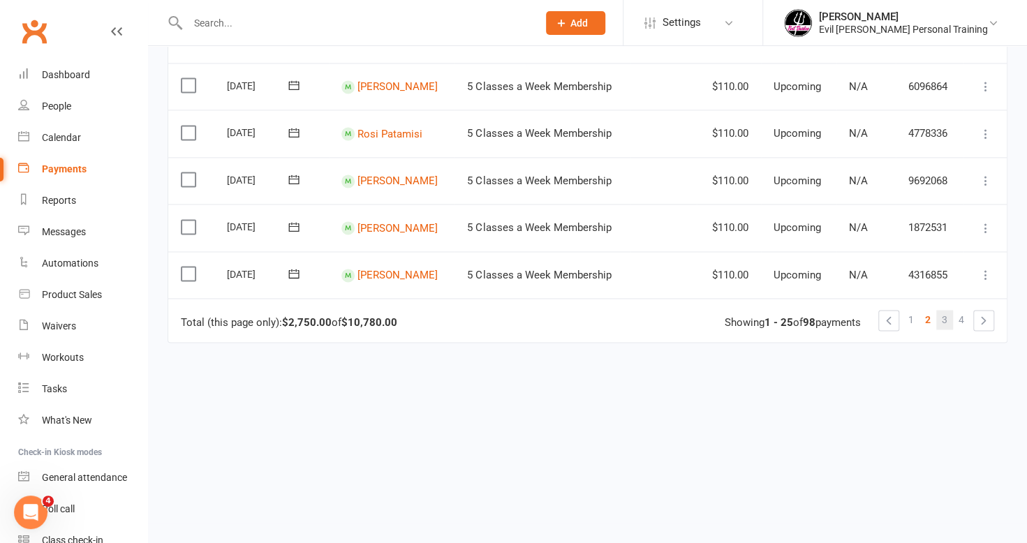
click at [942, 321] on span "3" at bounding box center [945, 320] width 6 height 20
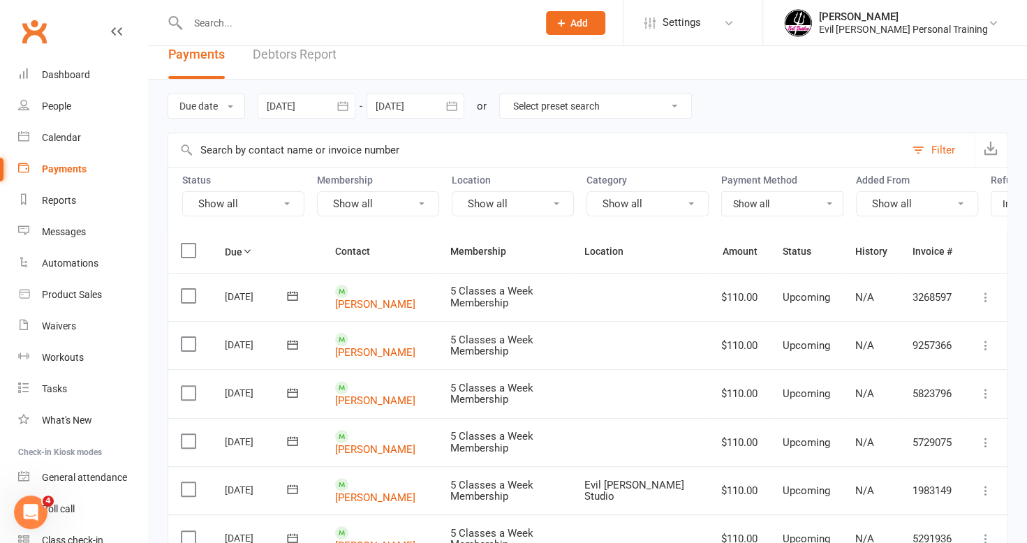
scroll to position [0, 0]
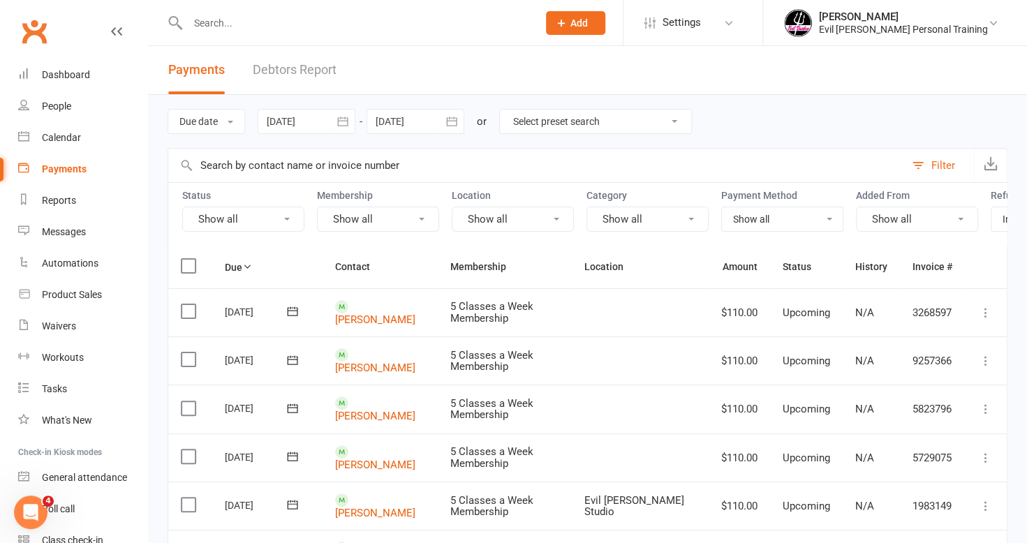
click at [310, 119] on div at bounding box center [307, 121] width 98 height 25
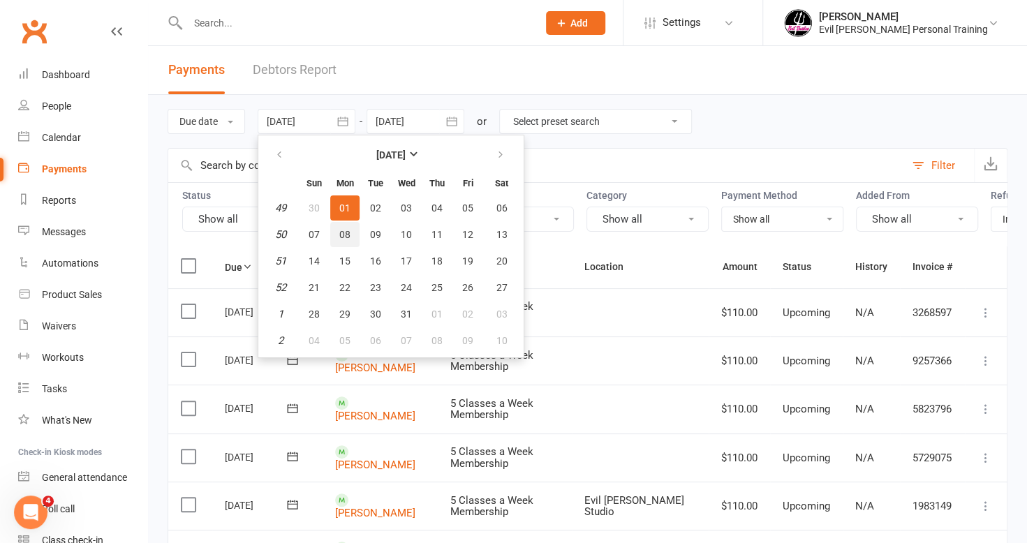
click at [355, 232] on button "08" at bounding box center [344, 234] width 29 height 25
type input "[DATE]"
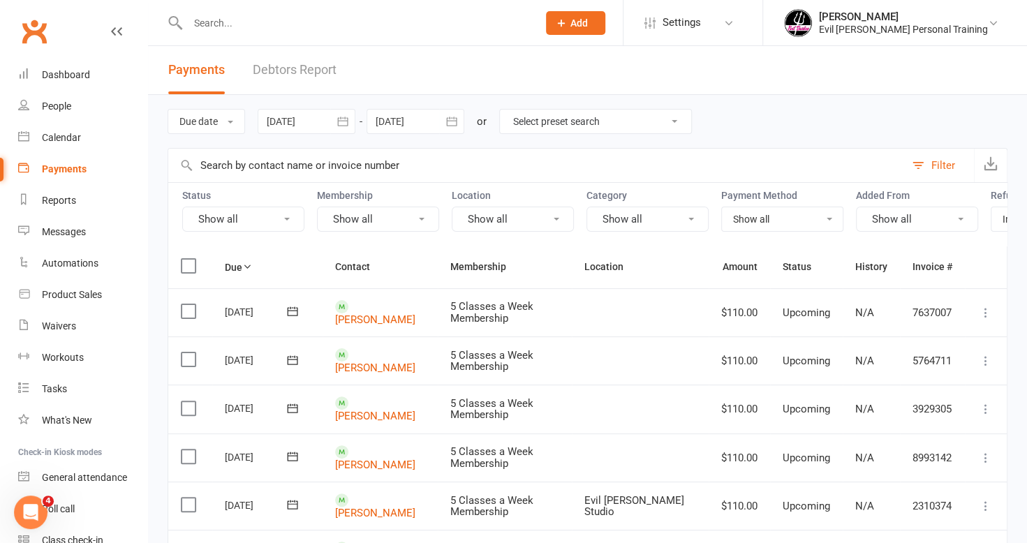
click at [415, 121] on div at bounding box center [415, 121] width 98 height 25
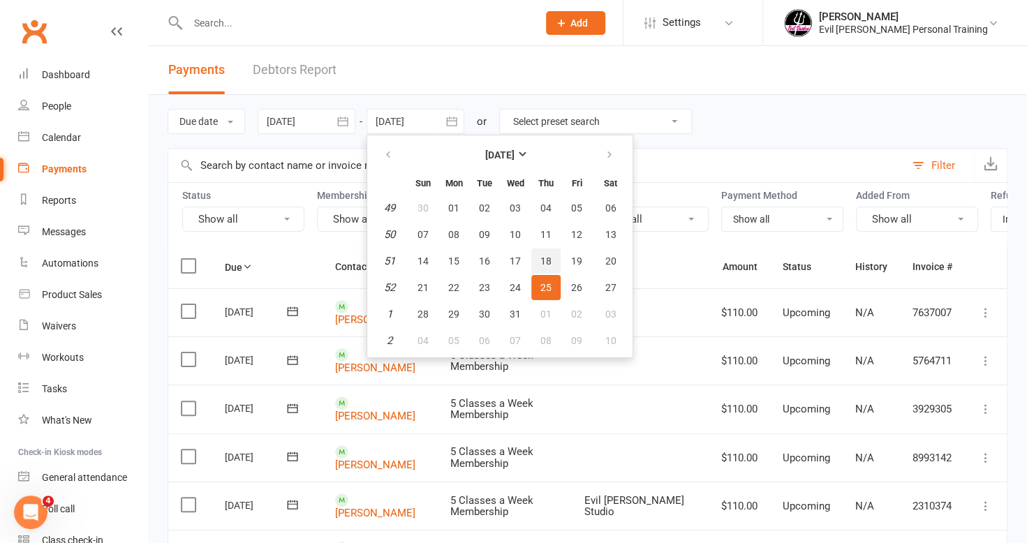
click at [553, 263] on button "18" at bounding box center [545, 260] width 29 height 25
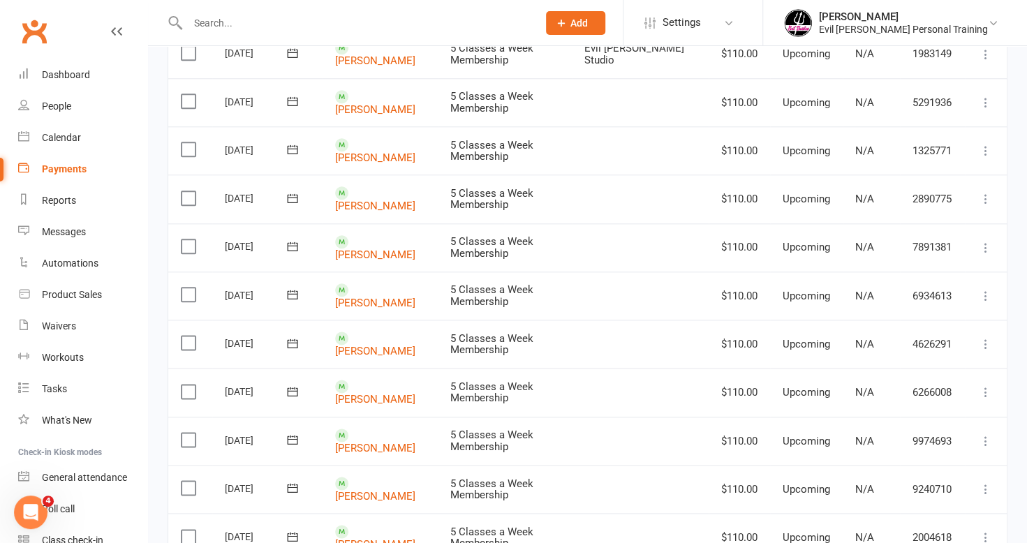
scroll to position [1179, 0]
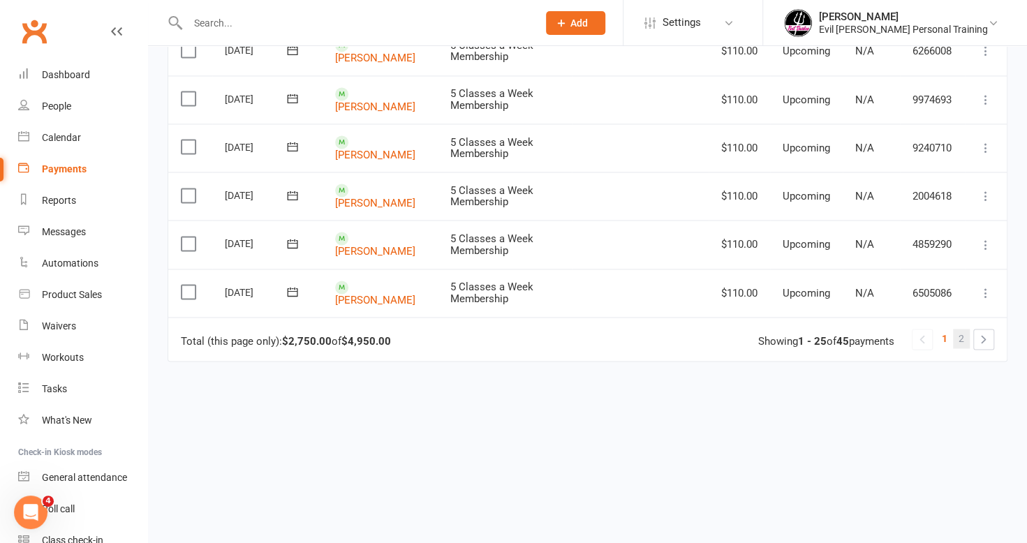
click at [965, 329] on link "2" at bounding box center [961, 339] width 17 height 20
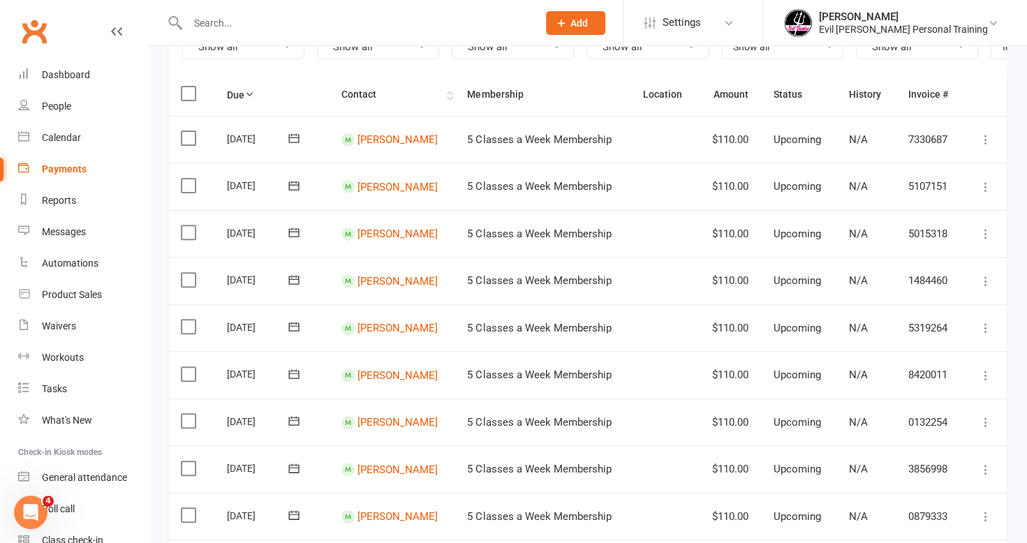
scroll to position [0, 0]
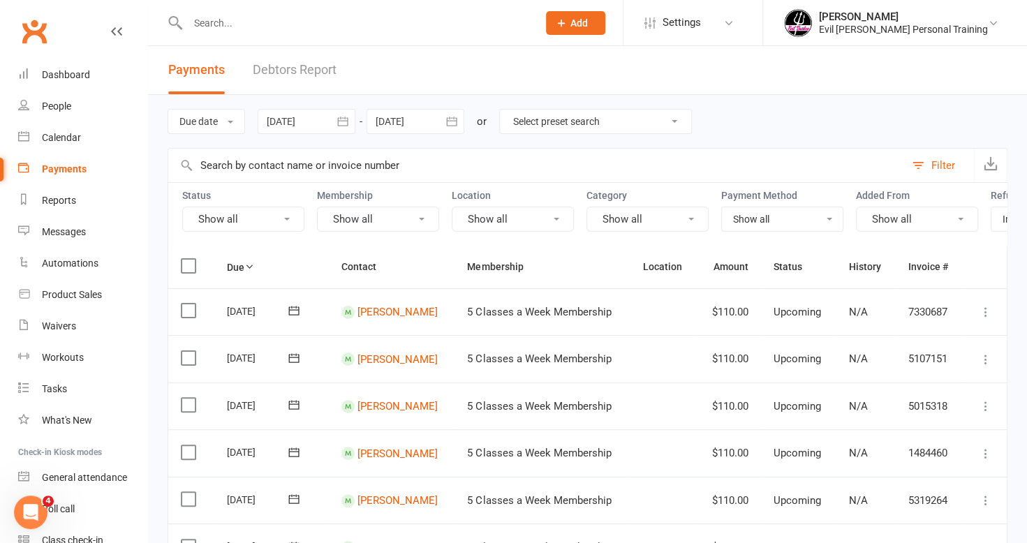
click at [417, 121] on div at bounding box center [415, 121] width 98 height 25
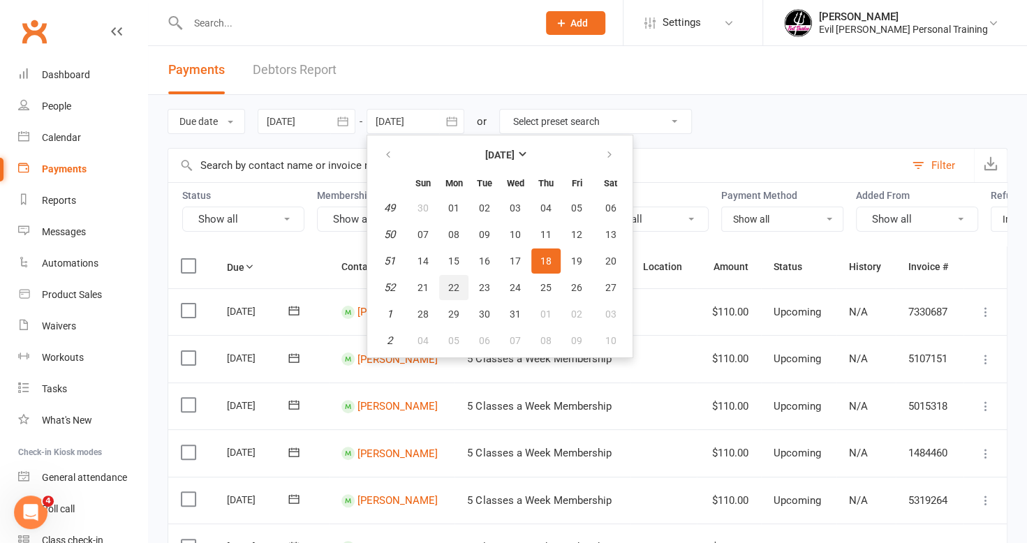
click at [458, 289] on span "22" at bounding box center [453, 287] width 11 height 11
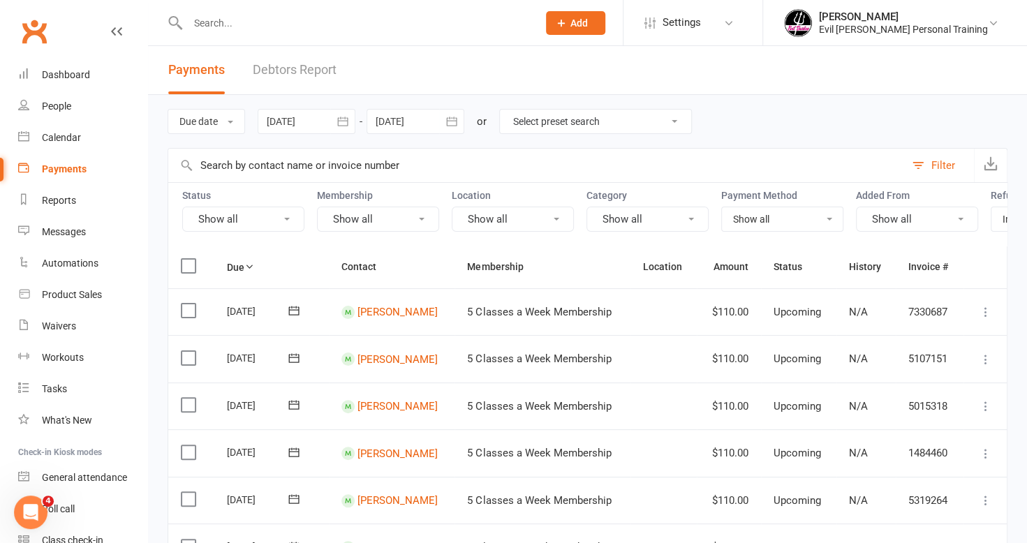
type input "[DATE]"
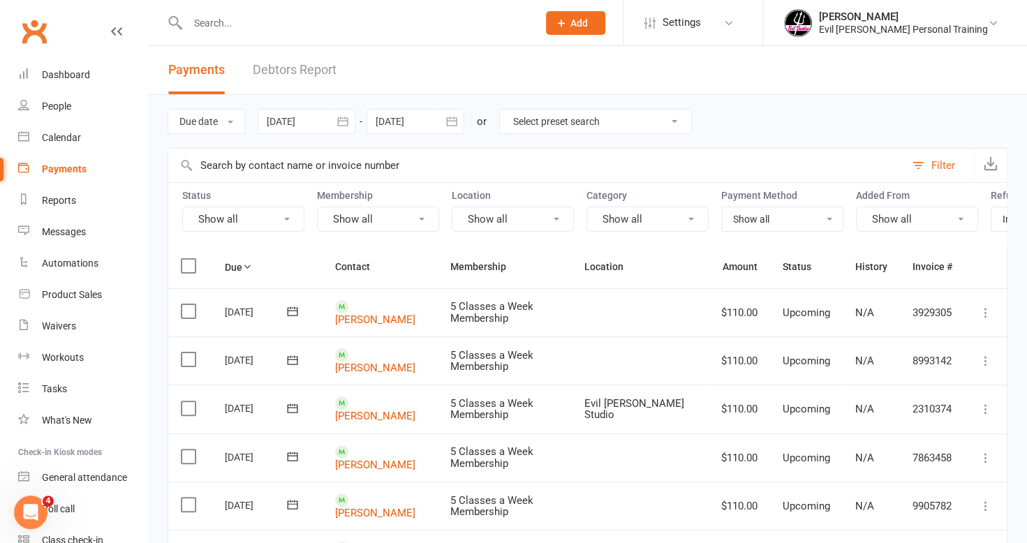
click at [300, 117] on div at bounding box center [307, 121] width 98 height 25
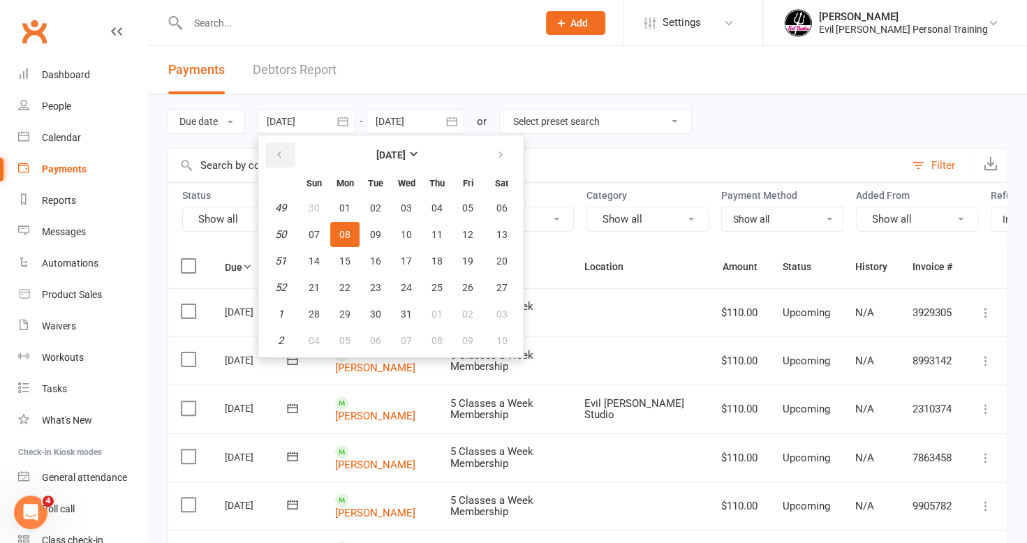
click at [283, 149] on icon "button" at bounding box center [279, 154] width 10 height 11
click at [346, 318] on span "24" at bounding box center [344, 314] width 11 height 11
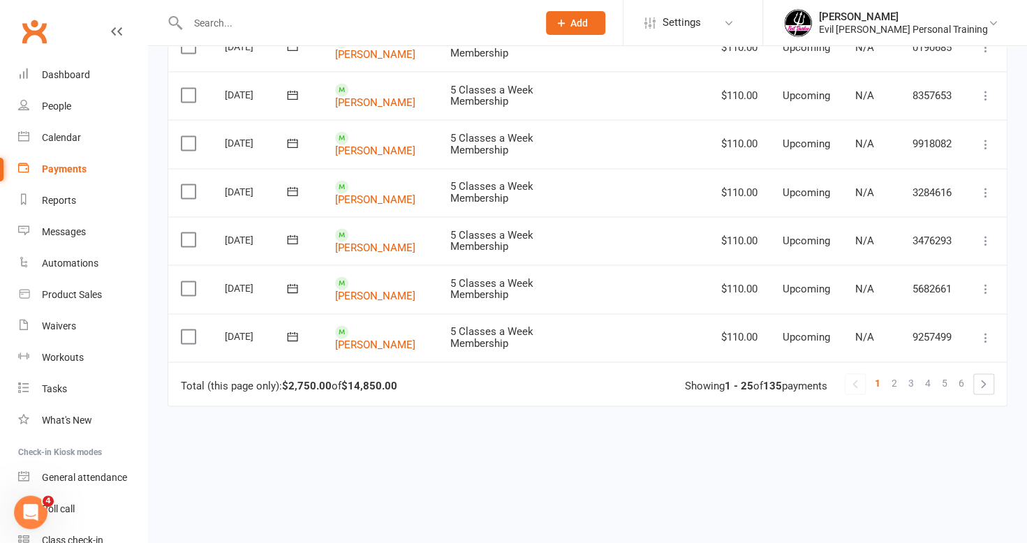
scroll to position [1179, 0]
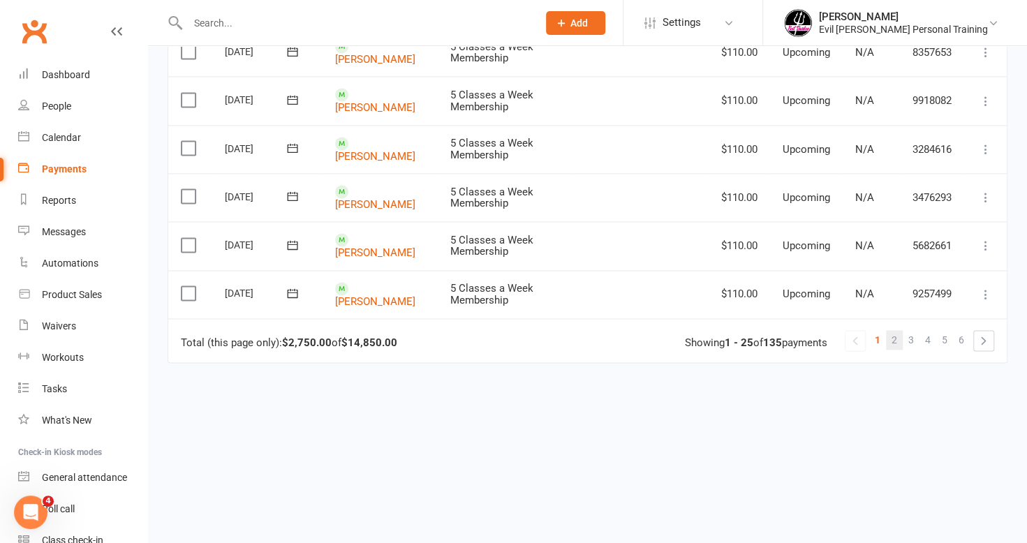
click at [900, 330] on link "2" at bounding box center [894, 340] width 17 height 20
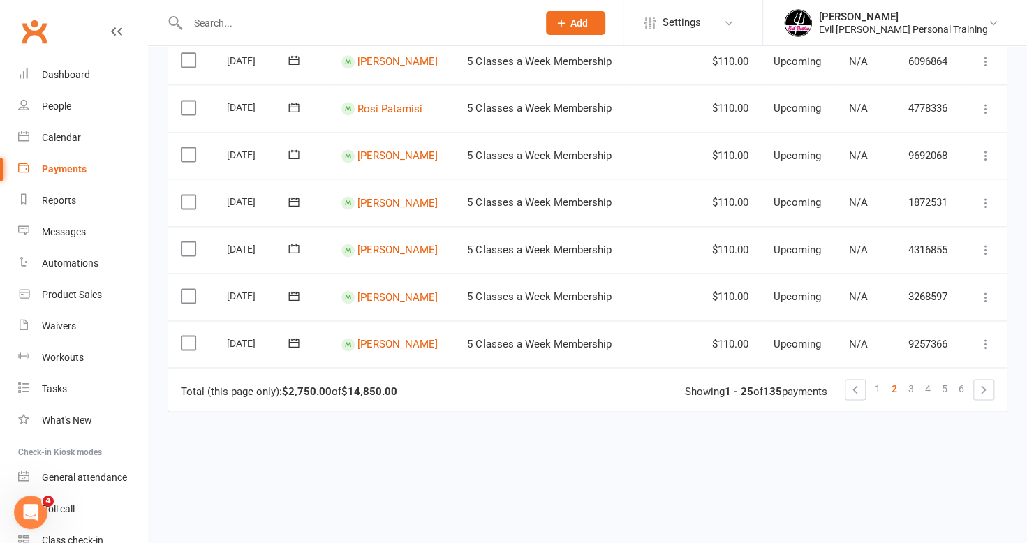
scroll to position [1175, 0]
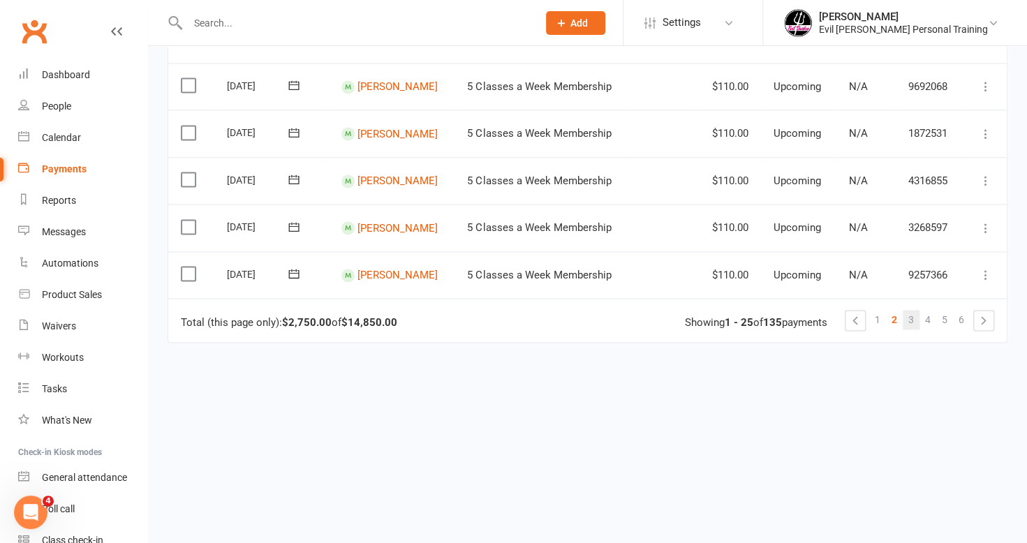
click at [906, 322] on link "3" at bounding box center [910, 320] width 17 height 20
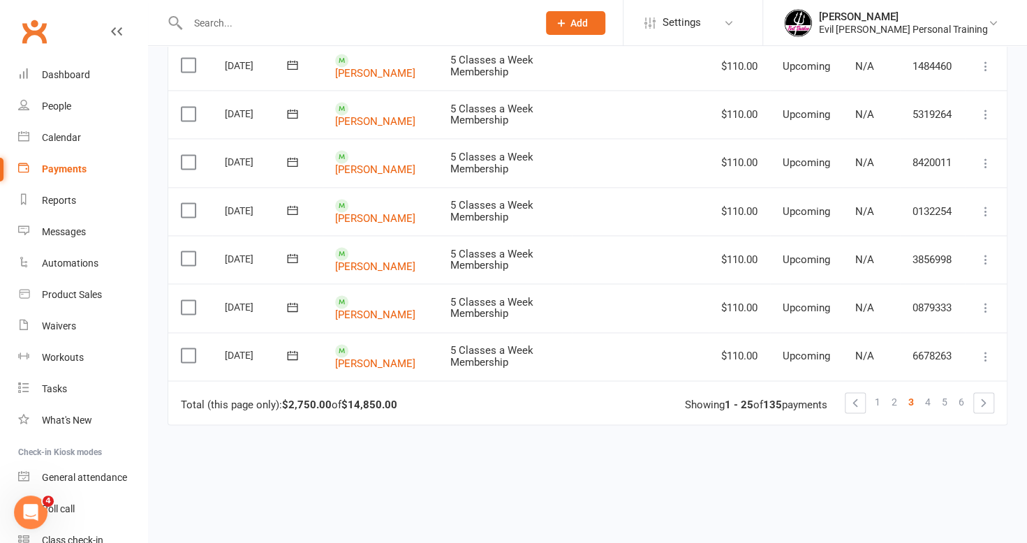
scroll to position [1179, 0]
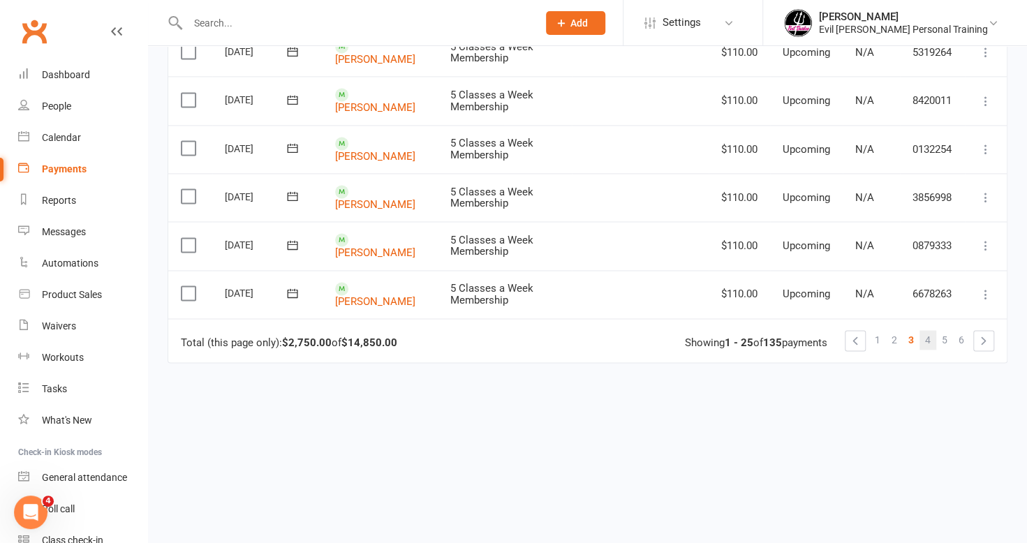
click at [932, 330] on link "4" at bounding box center [927, 340] width 17 height 20
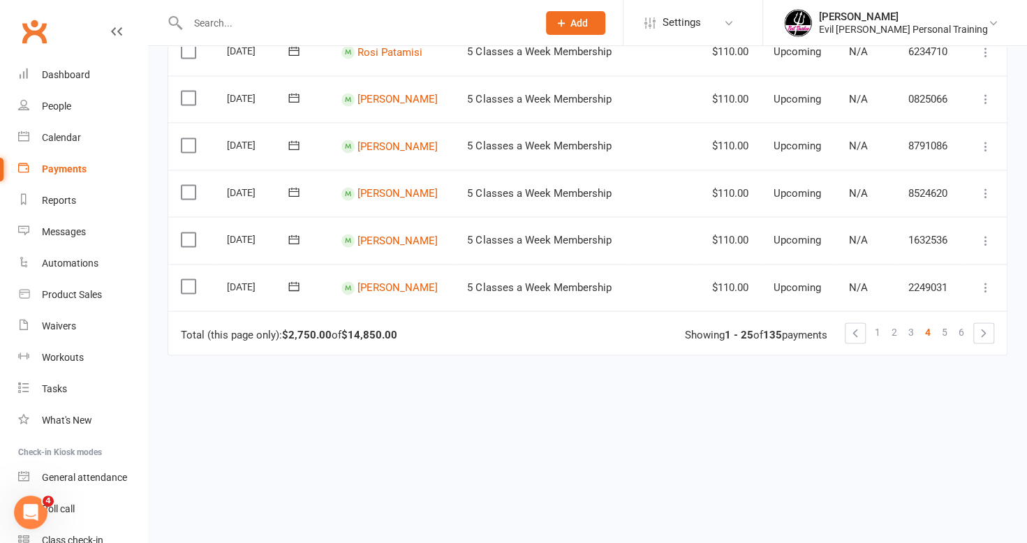
scroll to position [1175, 0]
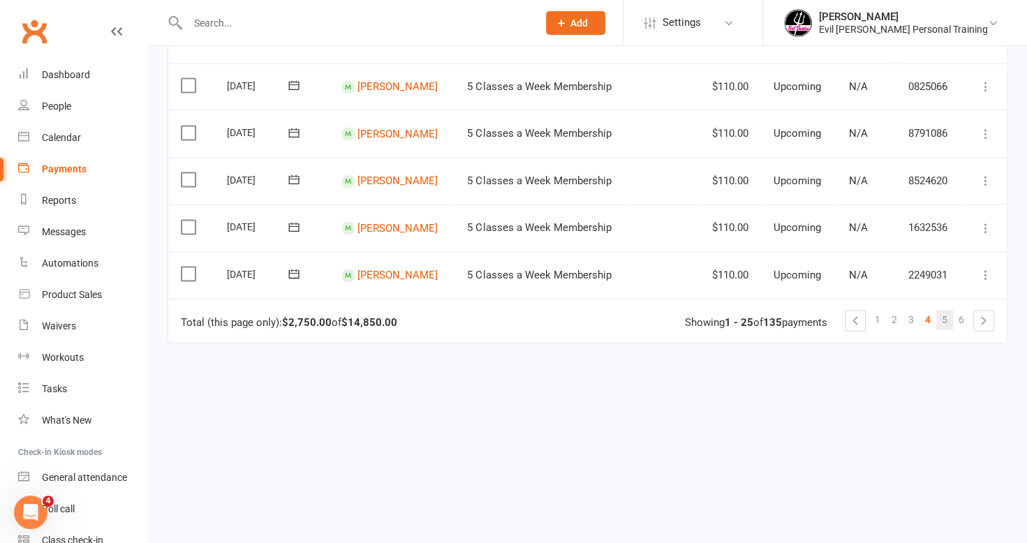
click at [945, 322] on span "5" at bounding box center [945, 320] width 6 height 20
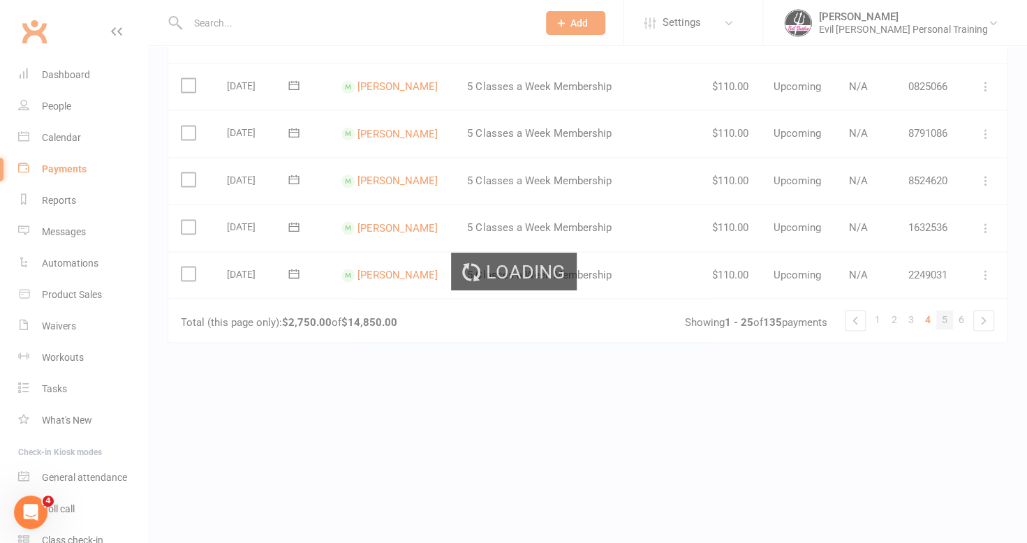
scroll to position [0, 0]
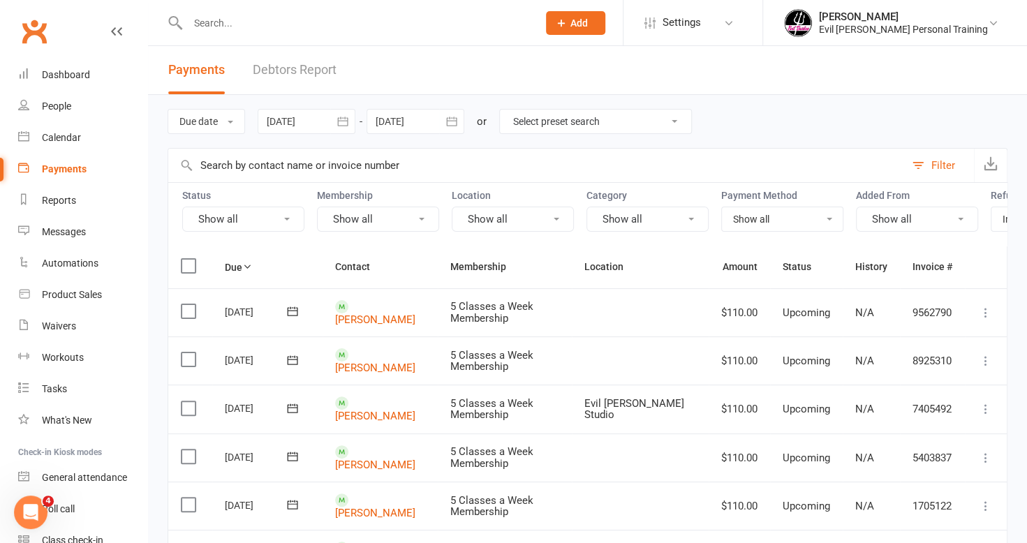
click at [315, 114] on div at bounding box center [307, 121] width 98 height 25
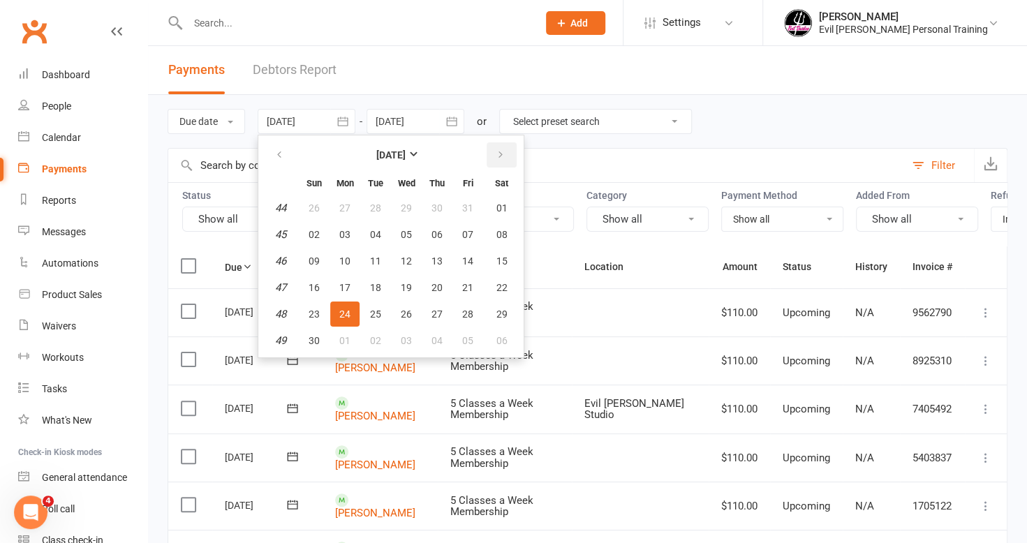
click at [508, 148] on button "button" at bounding box center [501, 154] width 30 height 25
click at [352, 199] on button "01" at bounding box center [344, 207] width 29 height 25
type input "[DATE]"
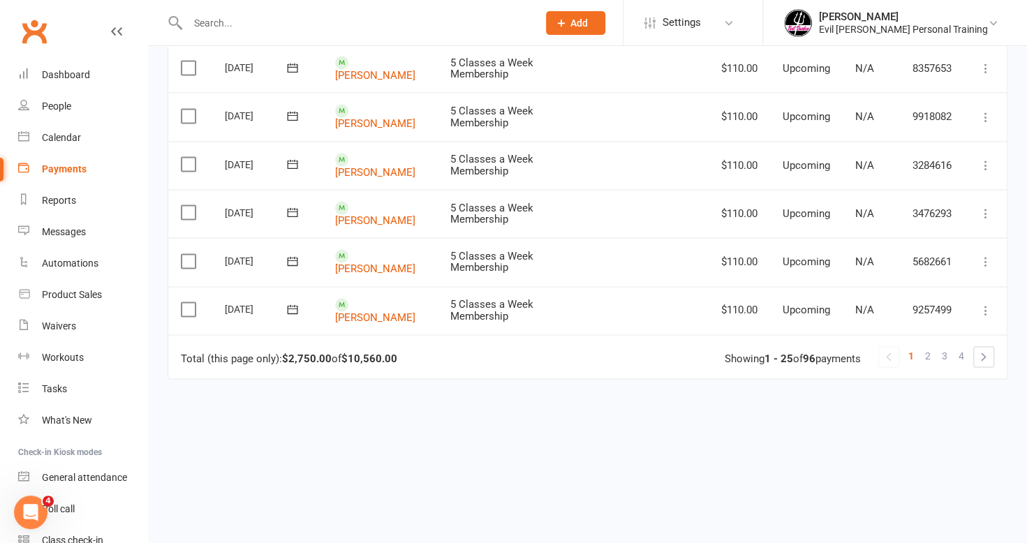
scroll to position [1179, 0]
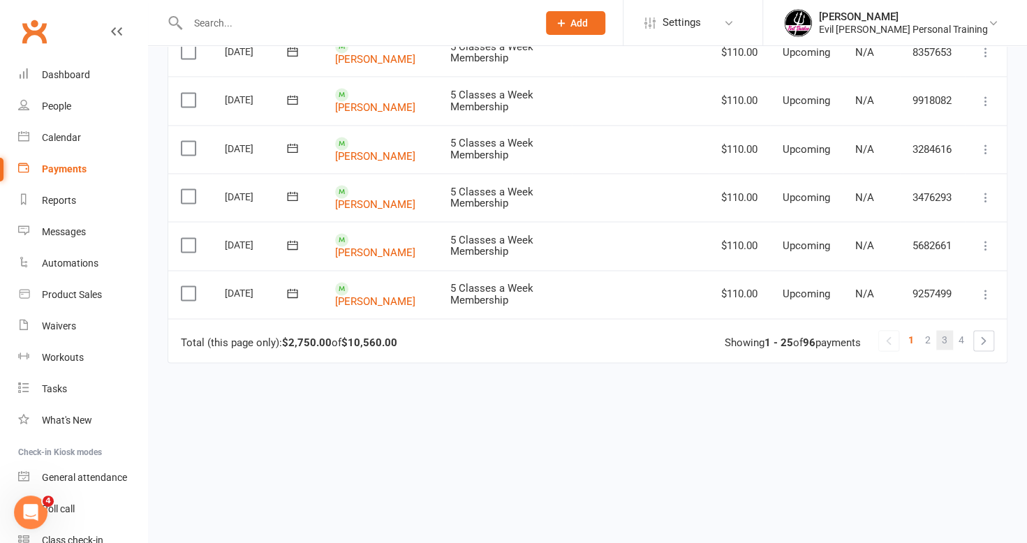
click at [951, 330] on link "3" at bounding box center [944, 340] width 17 height 20
click at [959, 330] on span "4" at bounding box center [961, 340] width 6 height 20
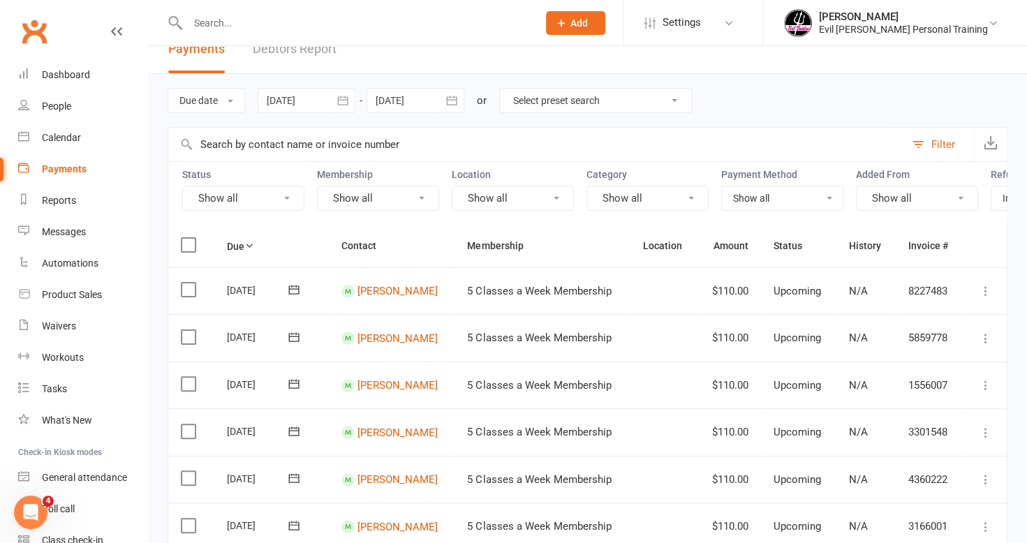
scroll to position [0, 0]
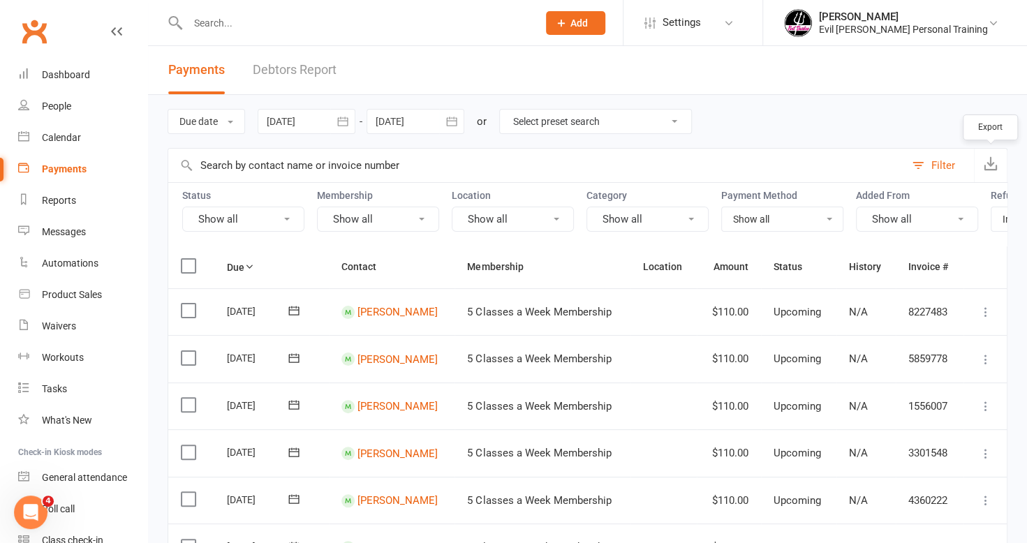
click at [981, 170] on button "button" at bounding box center [990, 166] width 33 height 34
click at [237, 32] on input "text" at bounding box center [356, 23] width 344 height 20
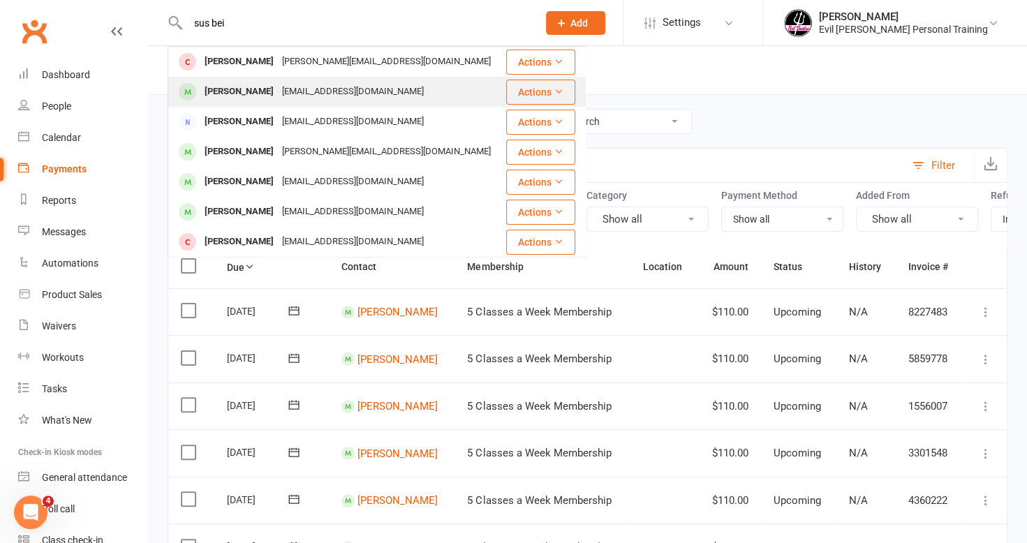
type input "sus bei"
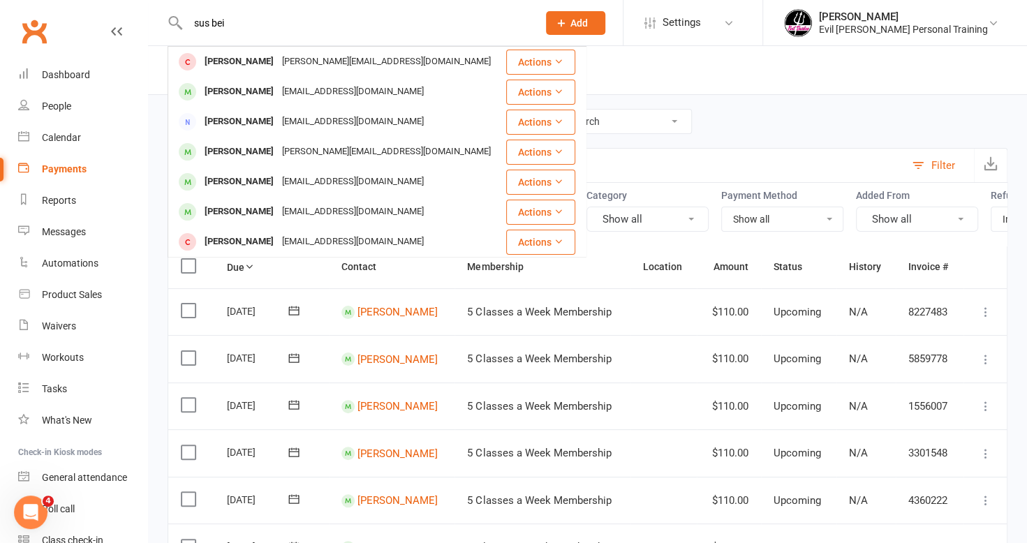
click at [278, 87] on div "[EMAIL_ADDRESS][DOMAIN_NAME]" at bounding box center [353, 92] width 150 height 20
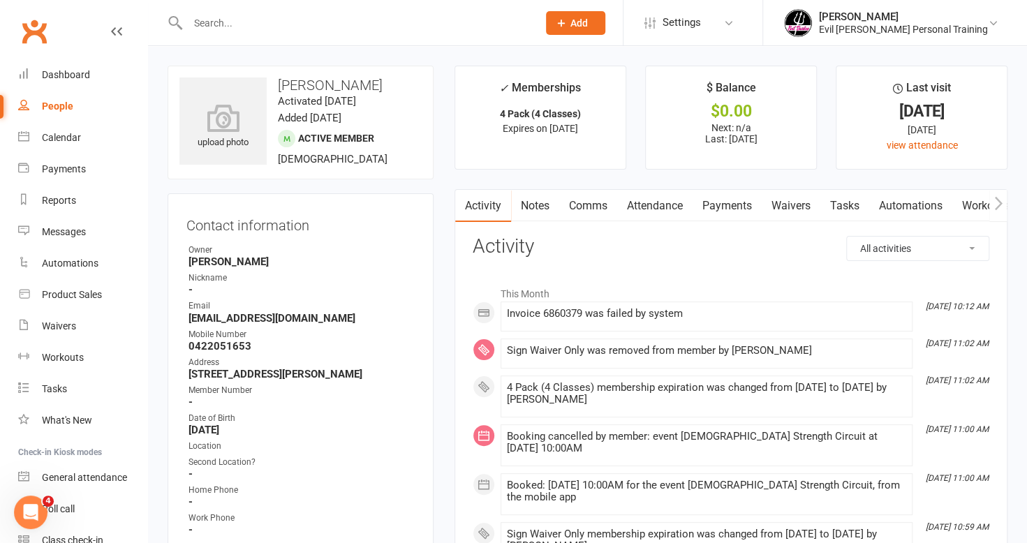
click at [723, 202] on link "Payments" at bounding box center [726, 206] width 69 height 32
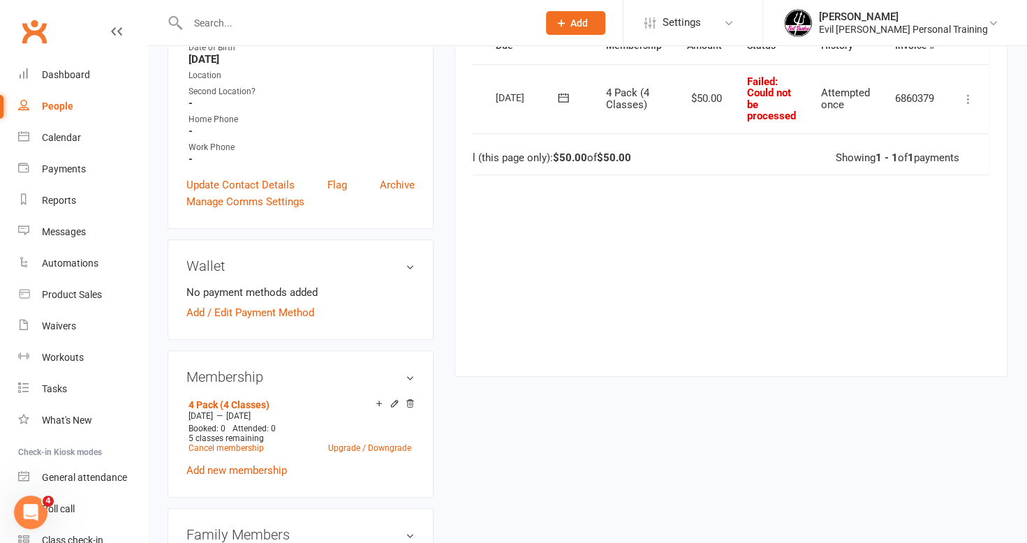
scroll to position [349, 0]
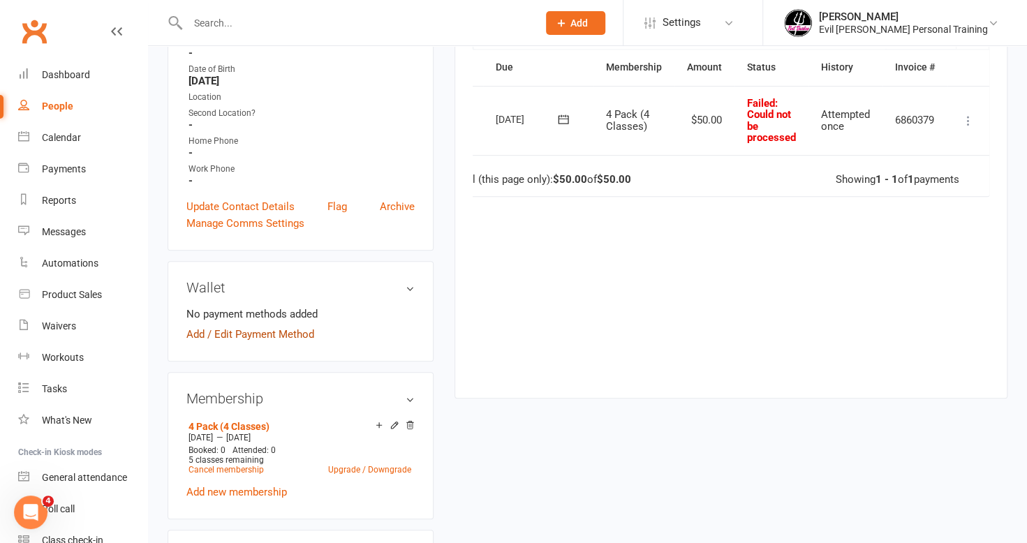
click at [190, 343] on link "Add / Edit Payment Method" at bounding box center [250, 334] width 128 height 17
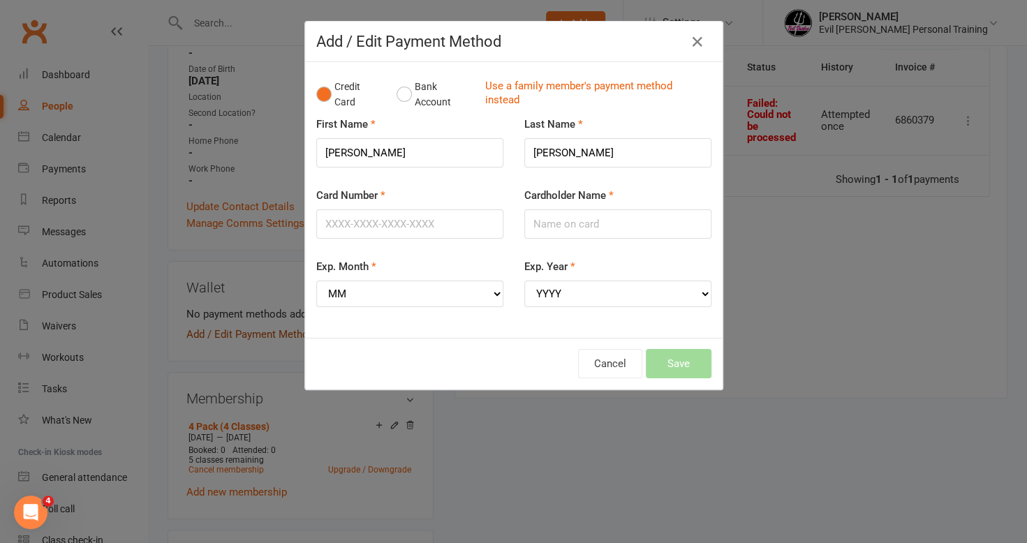
scroll to position [0, 27]
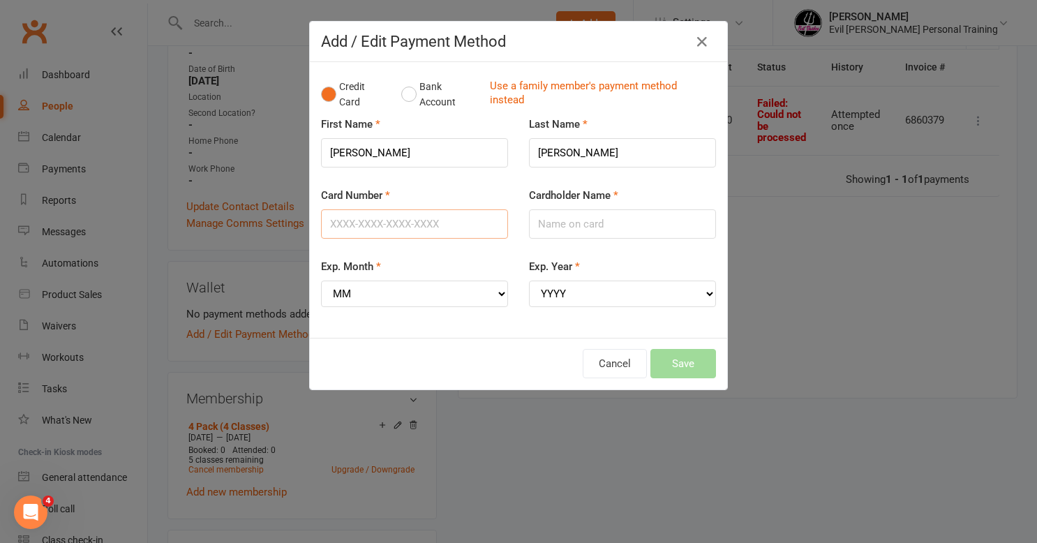
click at [370, 211] on input "Card Number" at bounding box center [414, 223] width 187 height 29
type input "[CREDIT_CARD_NUMBER]"
click at [669, 223] on input "Cardholder Name" at bounding box center [622, 223] width 187 height 29
type input "[PERSON_NAME]"
click at [484, 293] on select "MM 01 02 03 04 05 06 07 08 09 10 11 12" at bounding box center [414, 294] width 187 height 27
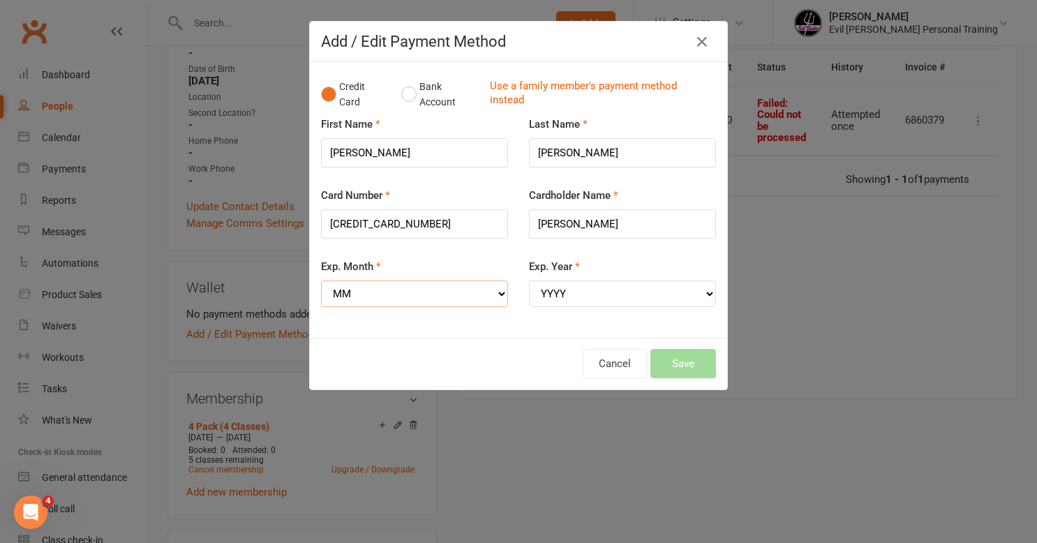
select select "11"
click at [321, 281] on select "MM 01 02 03 04 05 06 07 08 09 10 11 12" at bounding box center [414, 294] width 187 height 27
click at [596, 290] on select "YYYY 2025 2026 2027 2028 2029 2030 2031 2032 2033 2034" at bounding box center [622, 294] width 187 height 27
select select "2027"
click at [529, 281] on select "YYYY 2025 2026 2027 2028 2029 2030 2031 2032 2033 2034" at bounding box center [622, 294] width 187 height 27
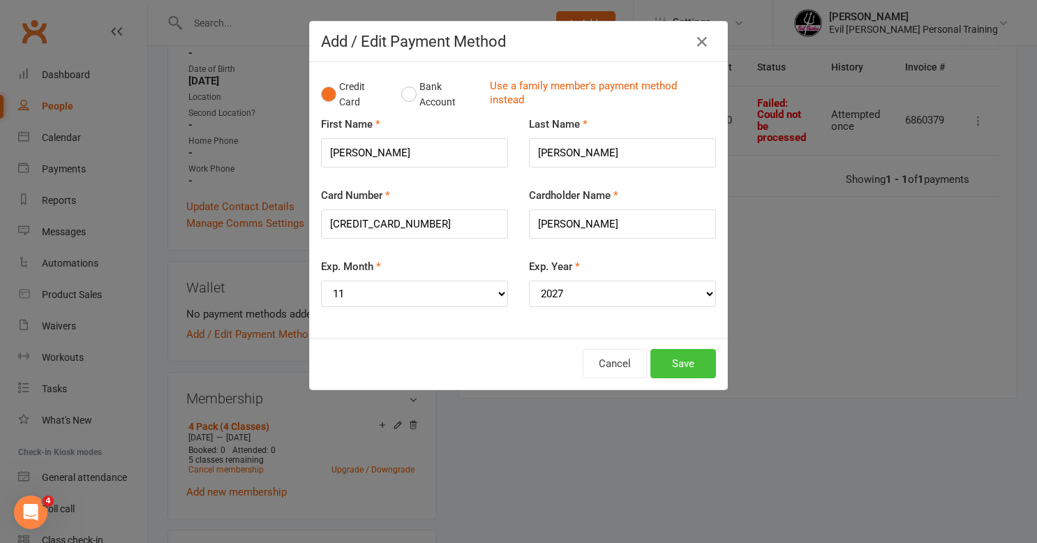
click at [686, 365] on button "Save" at bounding box center [684, 363] width 66 height 29
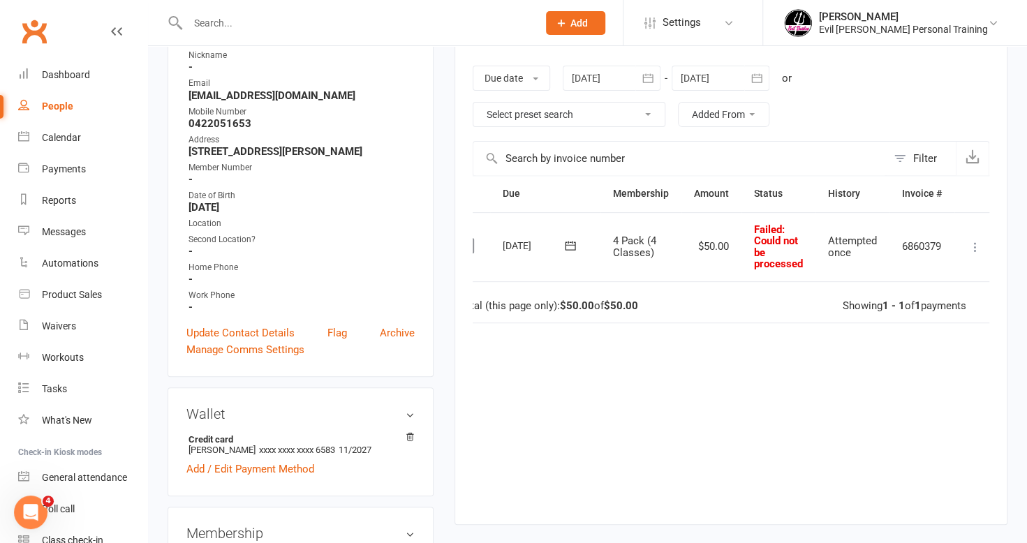
scroll to position [209, 0]
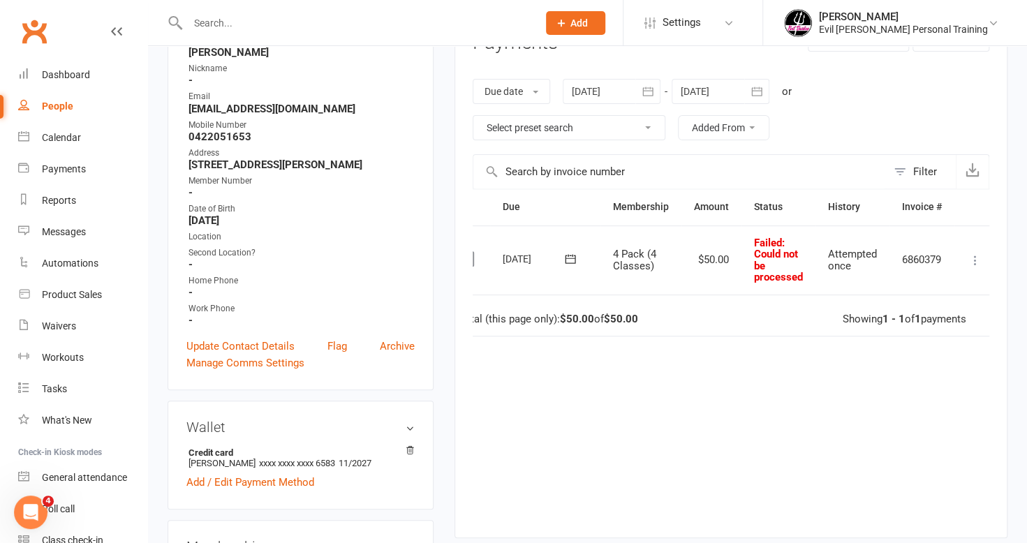
click at [977, 255] on icon at bounding box center [975, 260] width 14 height 14
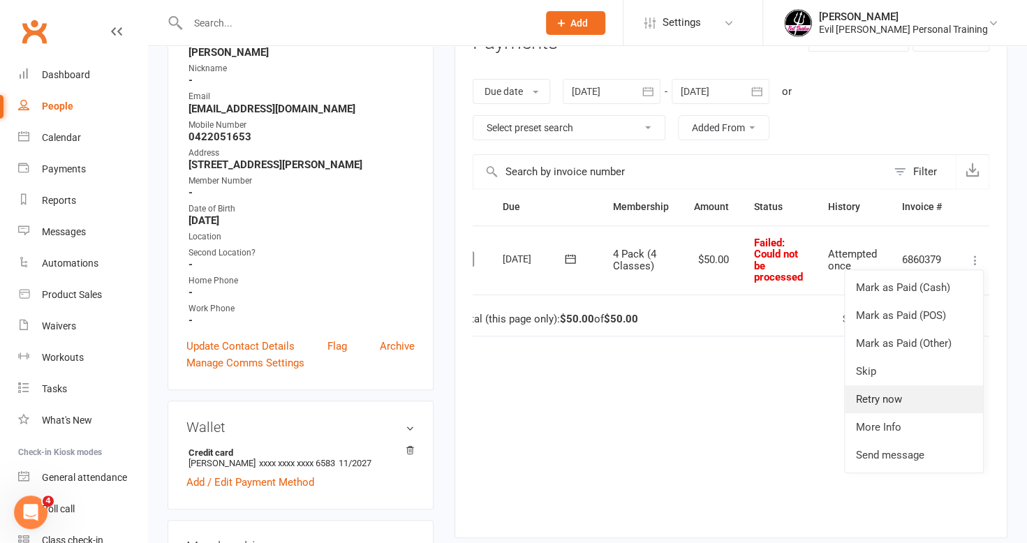
click at [878, 395] on link "Retry now" at bounding box center [914, 399] width 138 height 28
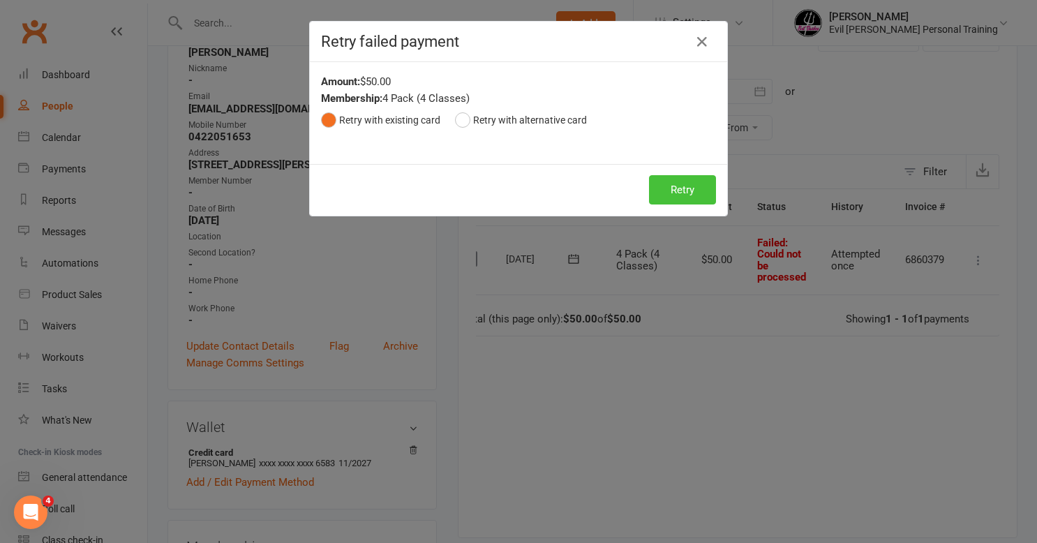
click at [688, 185] on button "Retry" at bounding box center [682, 189] width 67 height 29
click at [688, 185] on div "Loading... Loading..." at bounding box center [518, 190] width 417 height 52
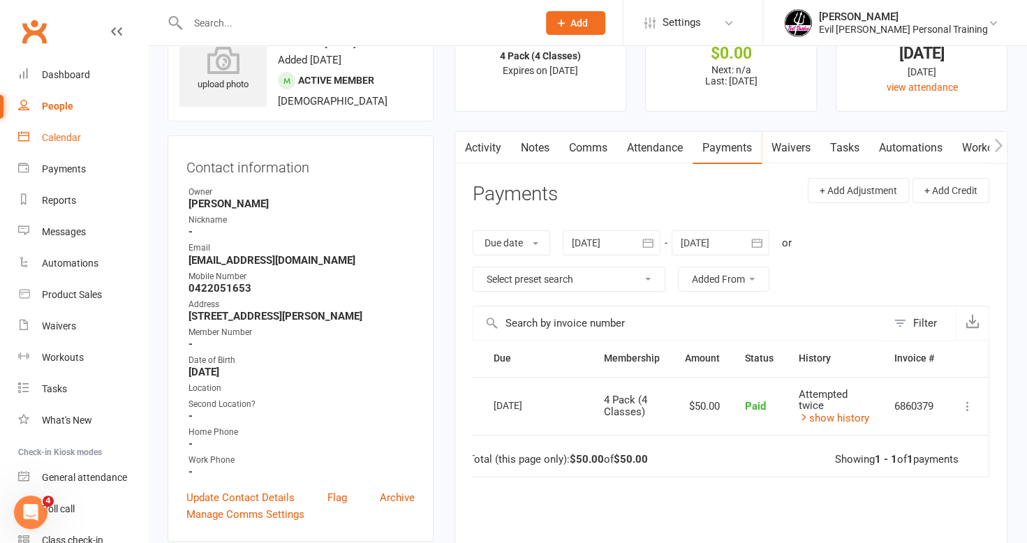
scroll to position [0, 0]
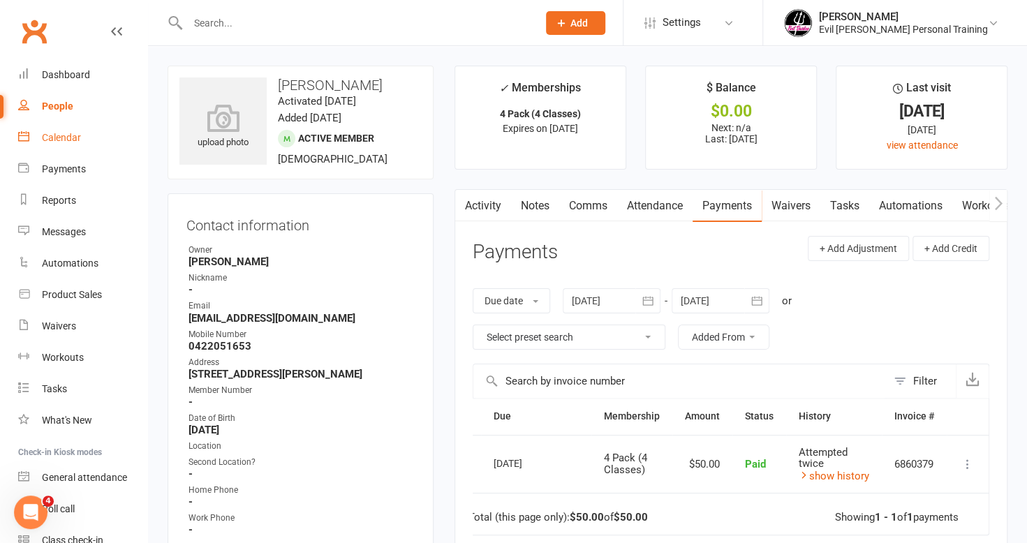
click at [66, 139] on div "Calendar" at bounding box center [61, 137] width 39 height 11
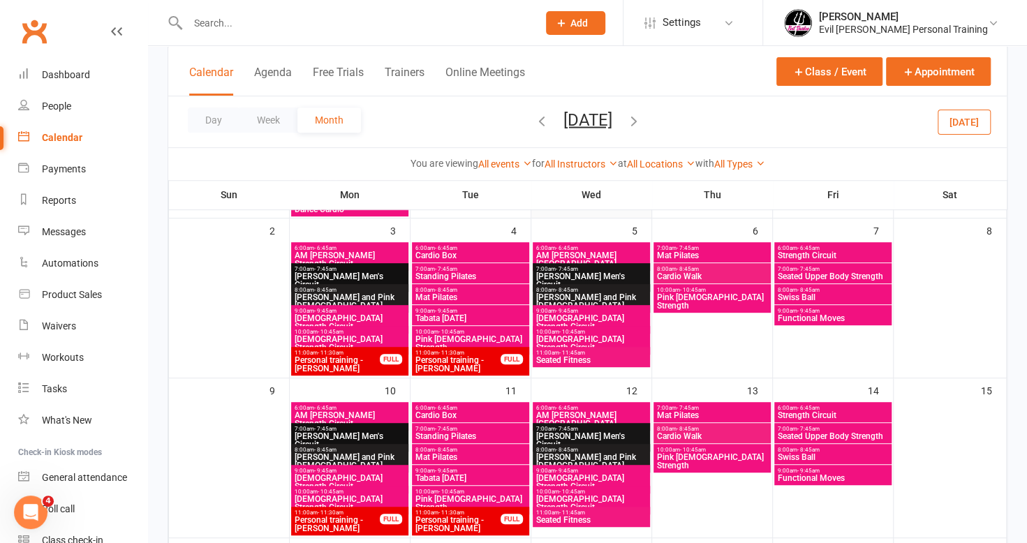
scroll to position [95, 0]
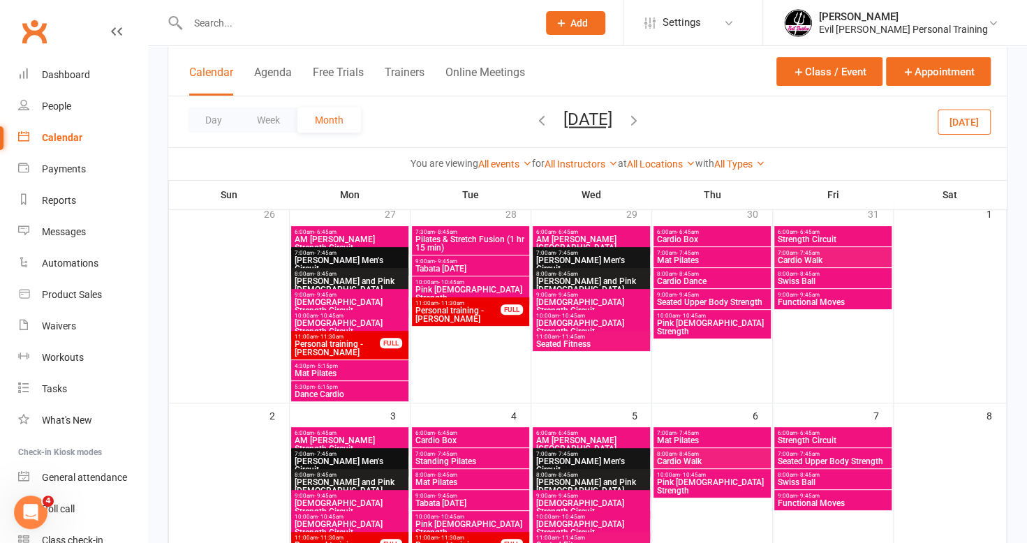
click at [534, 121] on icon "button" at bounding box center [541, 119] width 15 height 15
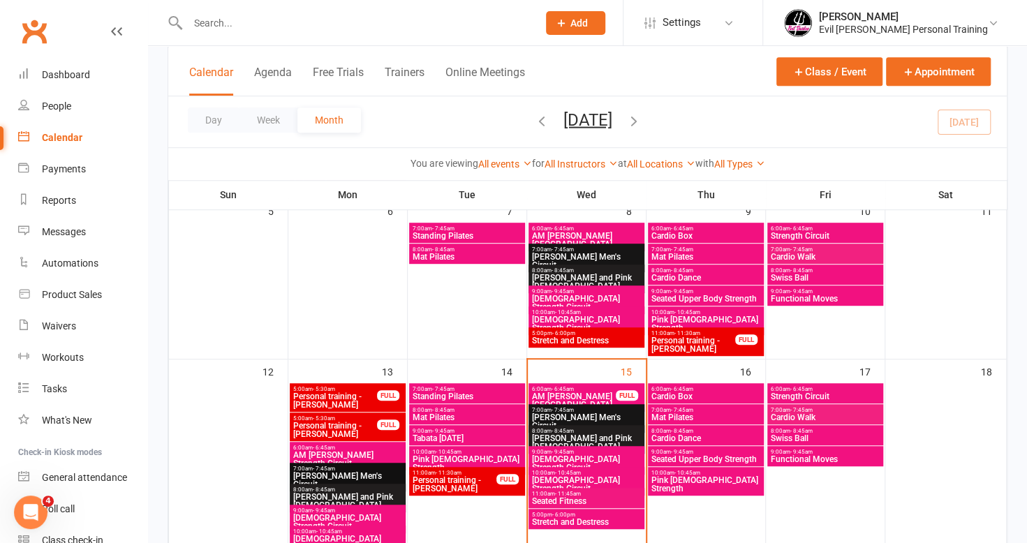
scroll to position [444, 0]
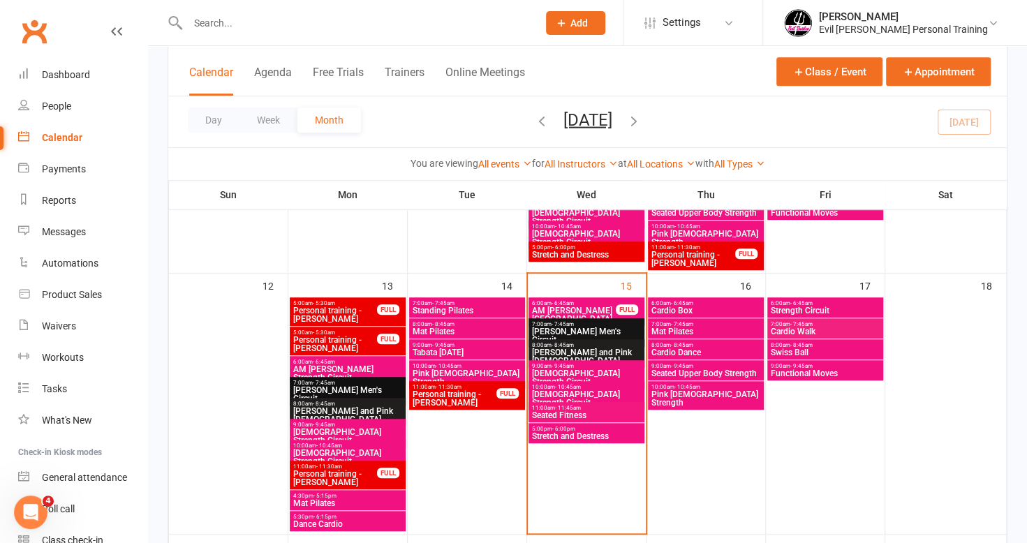
click at [712, 363] on span "9:00am - 9:45am" at bounding box center [706, 366] width 110 height 6
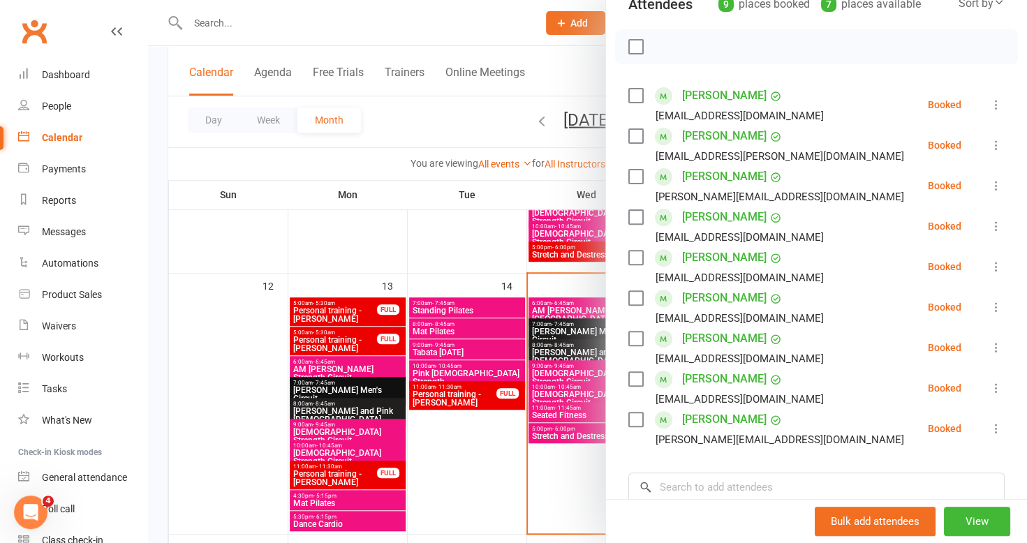
scroll to position [279, 0]
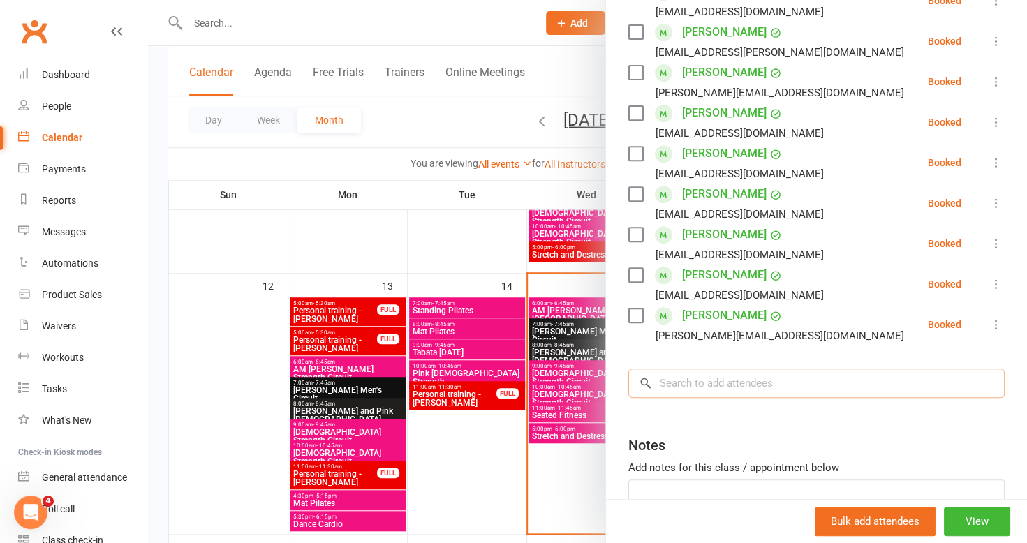
click at [727, 387] on input "search" at bounding box center [816, 383] width 376 height 29
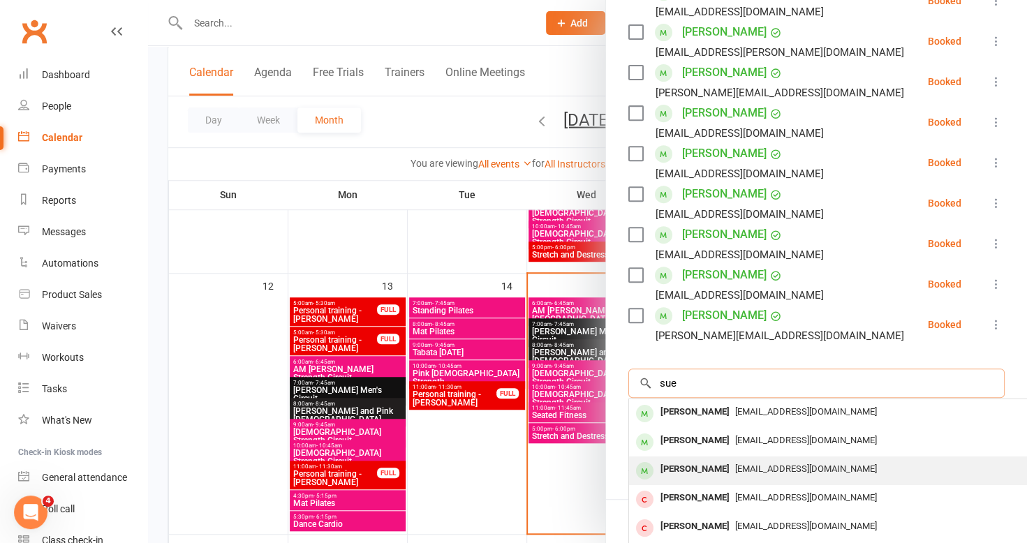
type input "sue"
click at [735, 468] on span "[EMAIL_ADDRESS][DOMAIN_NAME]" at bounding box center [806, 468] width 142 height 10
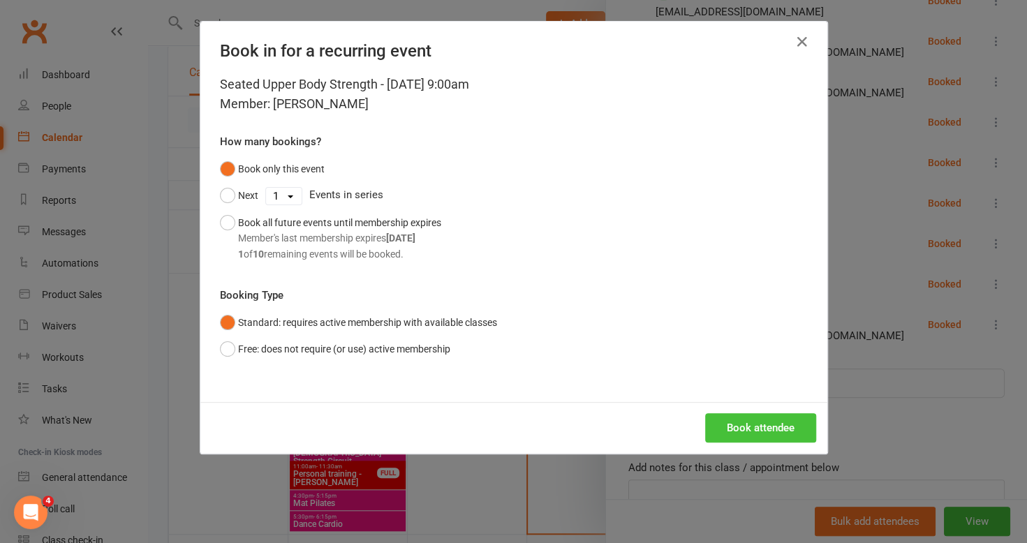
click at [740, 429] on button "Book attendee" at bounding box center [760, 427] width 111 height 29
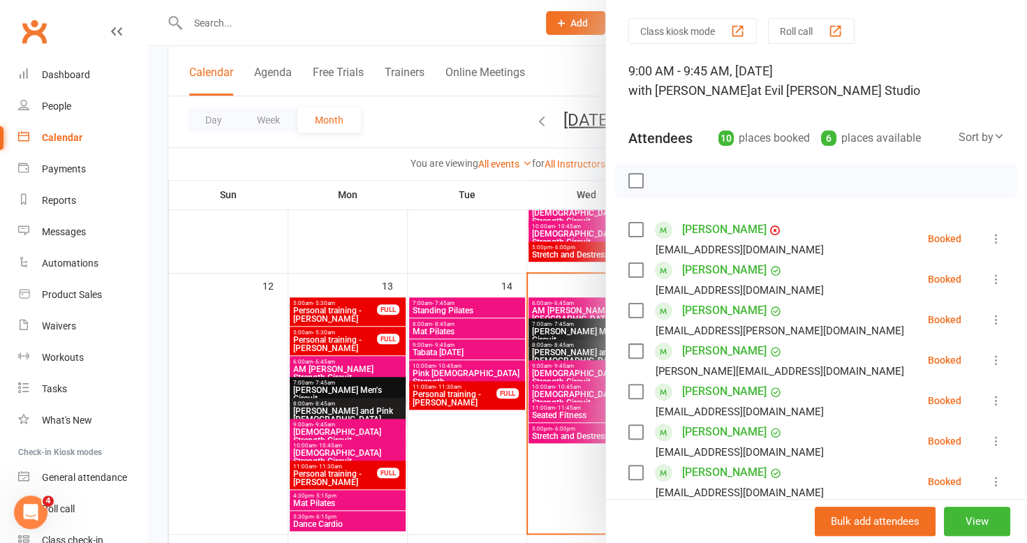
scroll to position [0, 0]
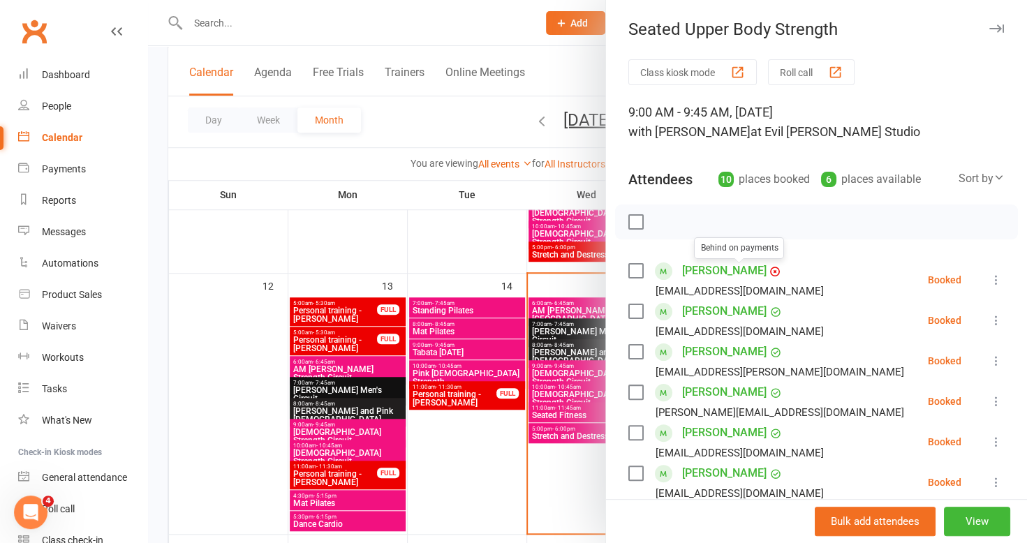
click at [771, 268] on icon at bounding box center [775, 271] width 8 height 8
click at [773, 272] on icon at bounding box center [774, 272] width 2 height 2
click at [708, 272] on link "[PERSON_NAME]" at bounding box center [724, 271] width 84 height 22
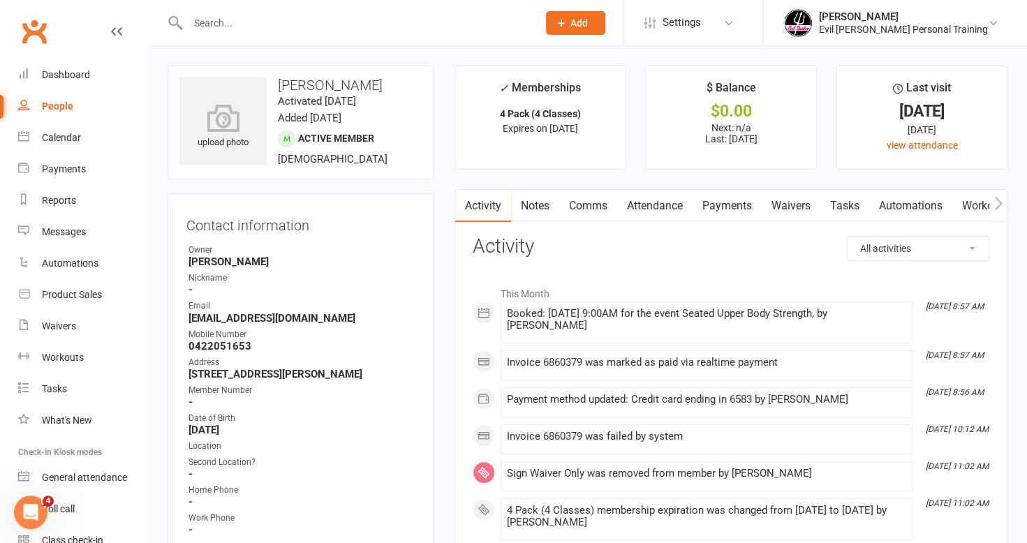
click at [720, 205] on link "Payments" at bounding box center [726, 206] width 69 height 32
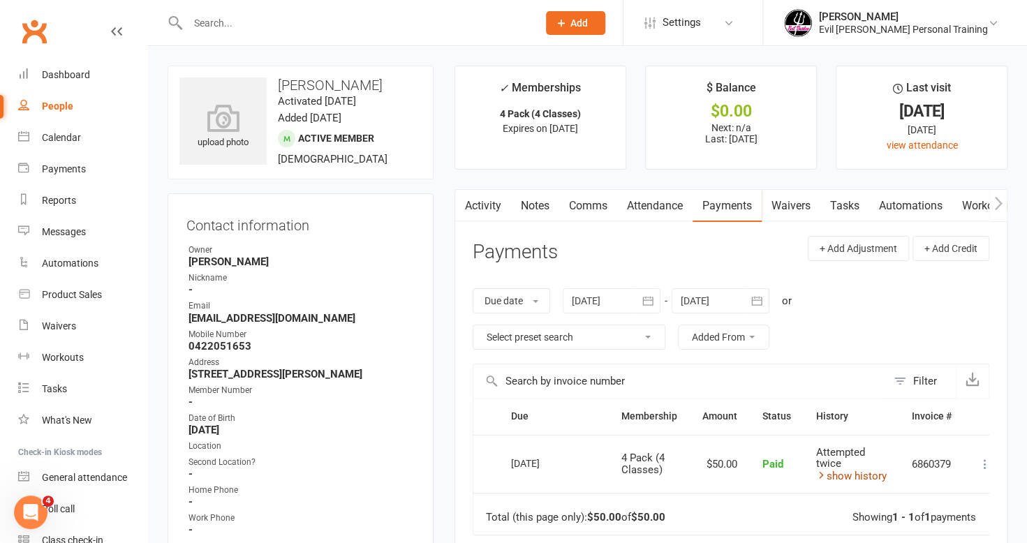
click at [871, 477] on link "show history" at bounding box center [851, 476] width 70 height 13
click at [68, 139] on div "Calendar" at bounding box center [61, 137] width 39 height 11
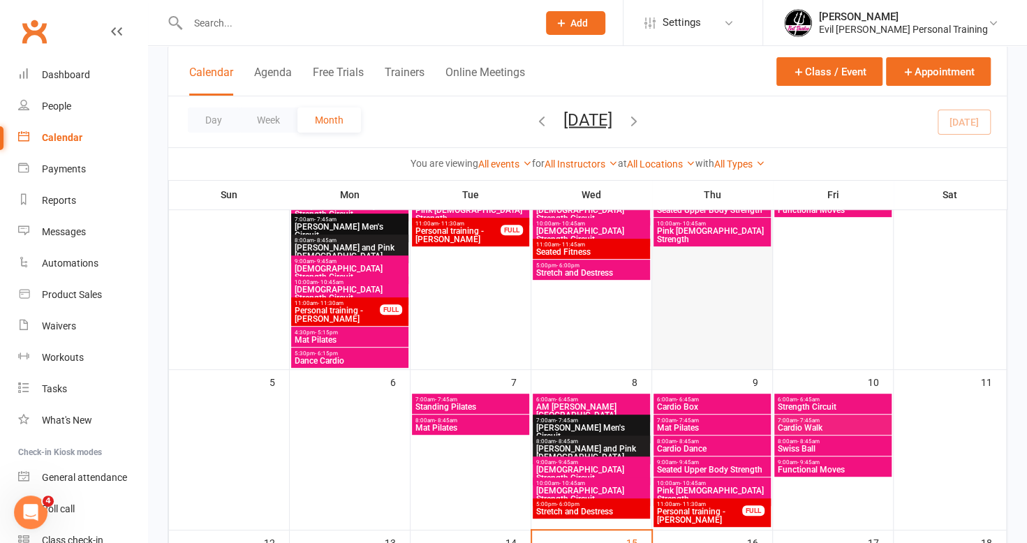
scroll to position [489, 0]
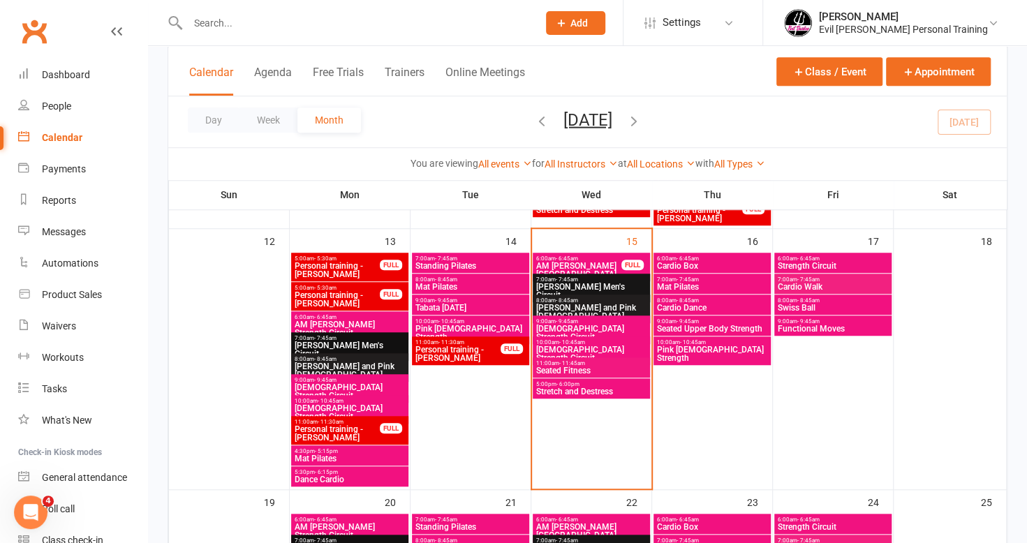
click at [712, 320] on span "9:00am - 9:45am" at bounding box center [712, 321] width 112 height 6
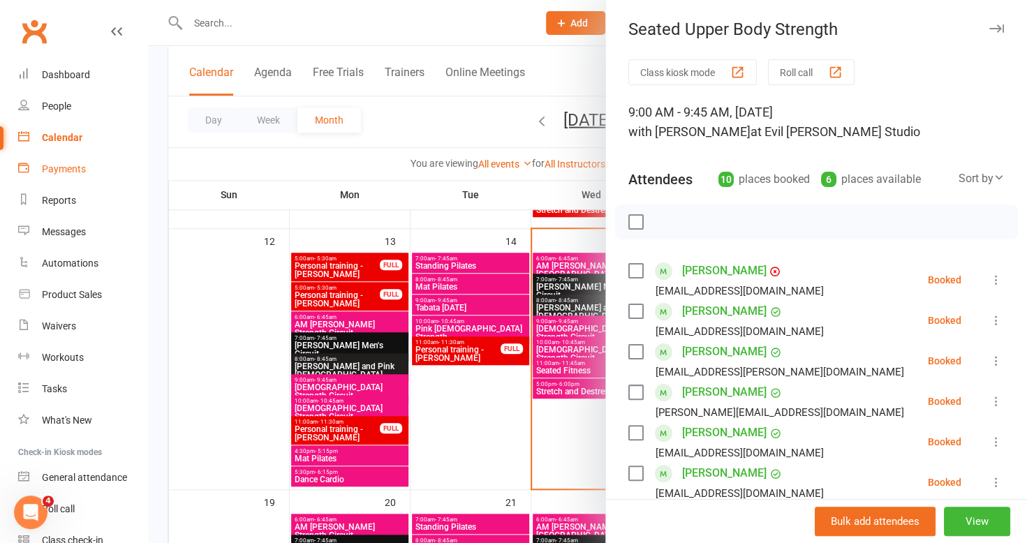
click at [68, 170] on div "Payments" at bounding box center [64, 168] width 44 height 11
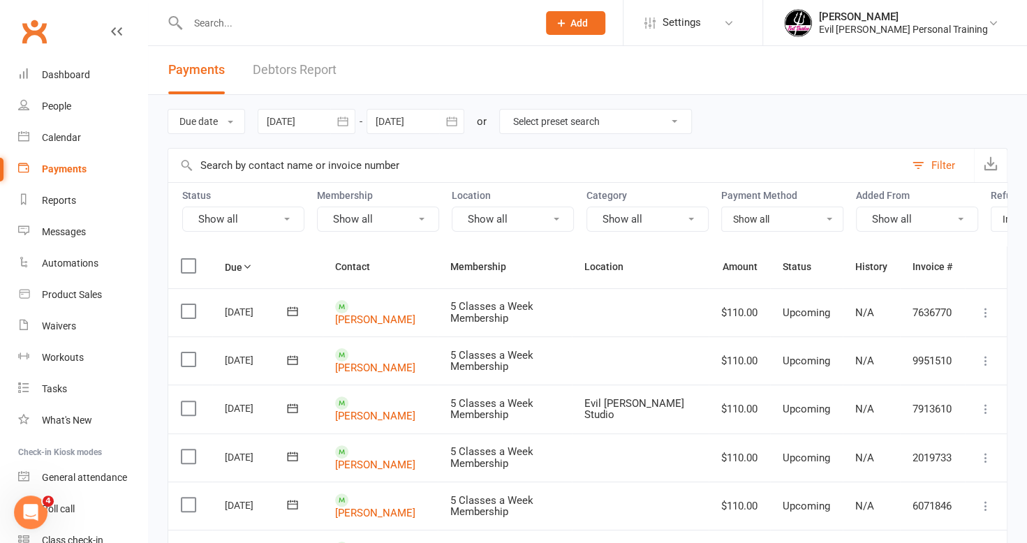
click at [212, 27] on input "text" at bounding box center [356, 23] width 344 height 20
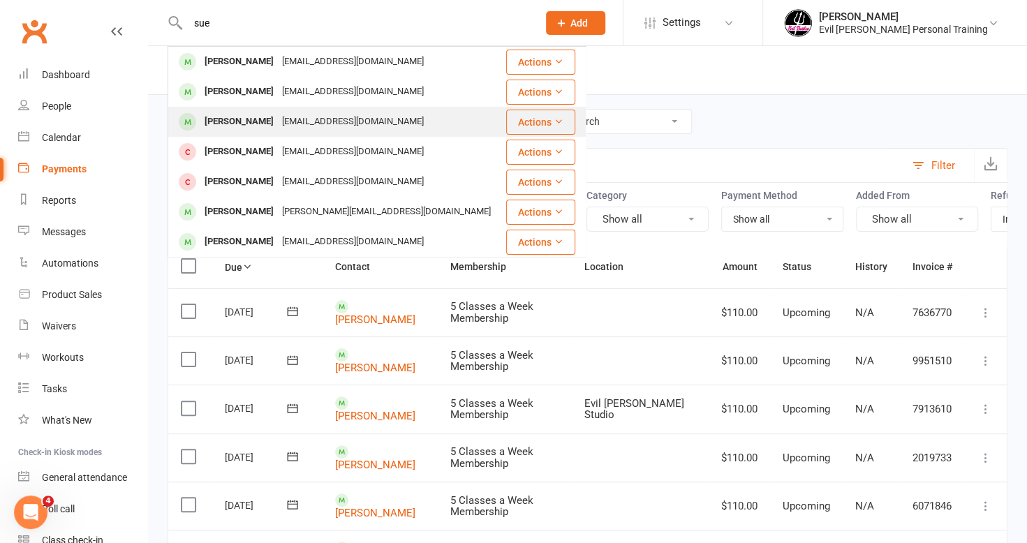
type input "sue"
click at [237, 118] on div "[PERSON_NAME]" at bounding box center [238, 122] width 77 height 20
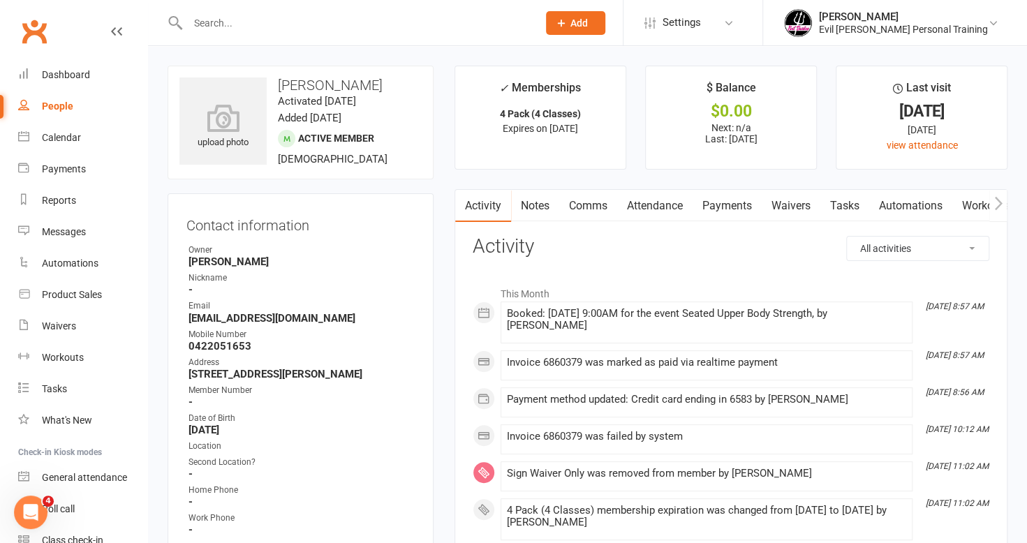
click at [800, 210] on link "Waivers" at bounding box center [790, 206] width 59 height 32
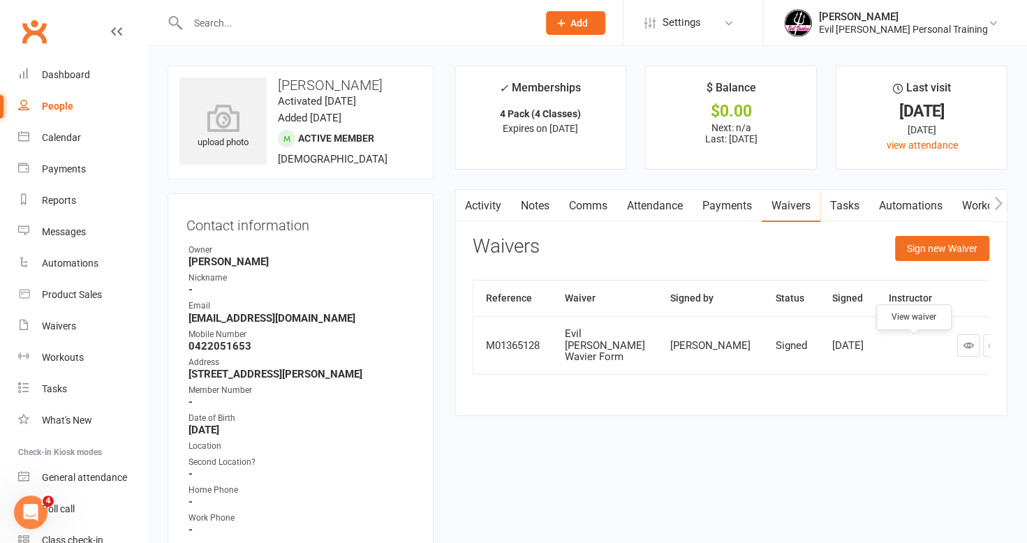
click at [963, 350] on icon at bounding box center [968, 345] width 10 height 10
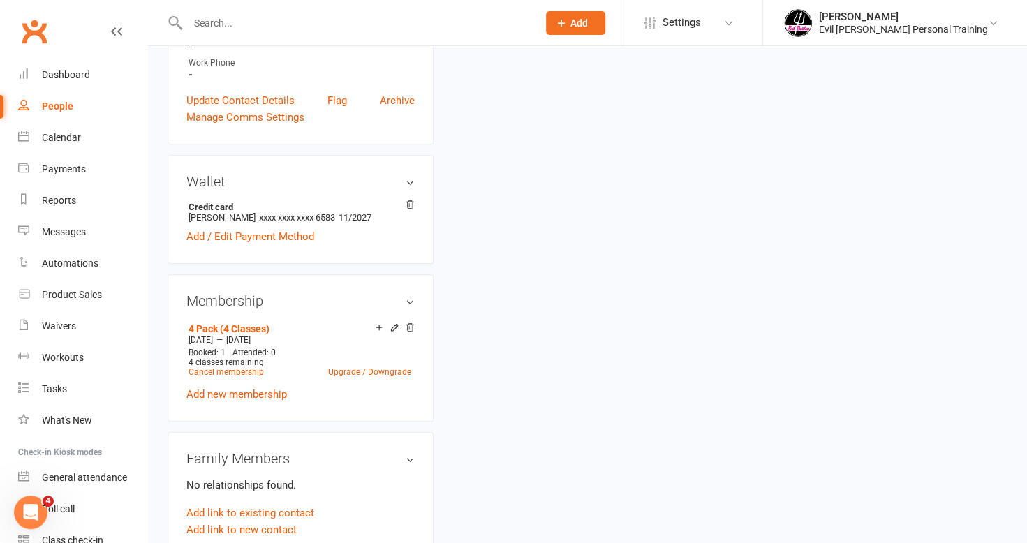
scroll to position [349, 0]
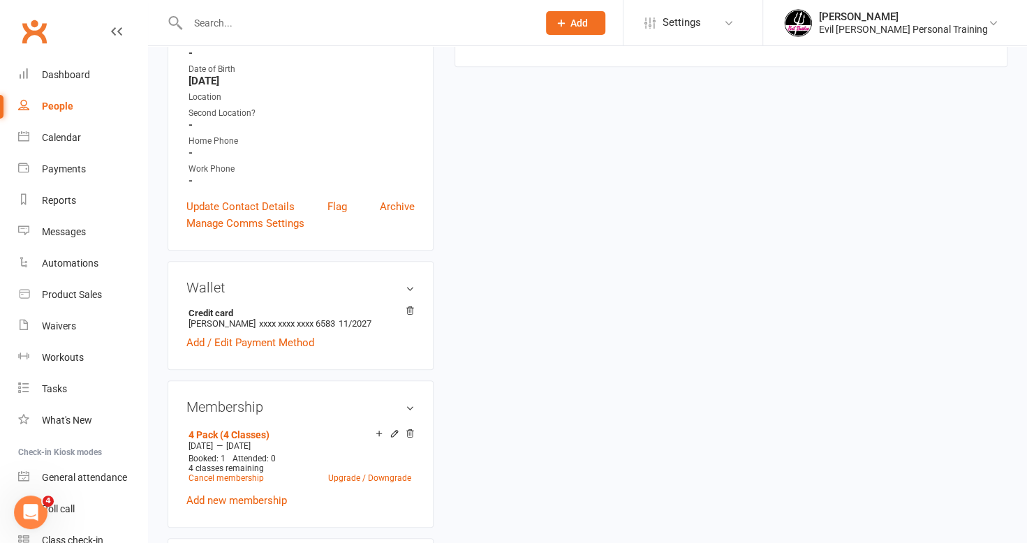
click at [415, 295] on h3 "Wallet" at bounding box center [300, 287] width 228 height 15
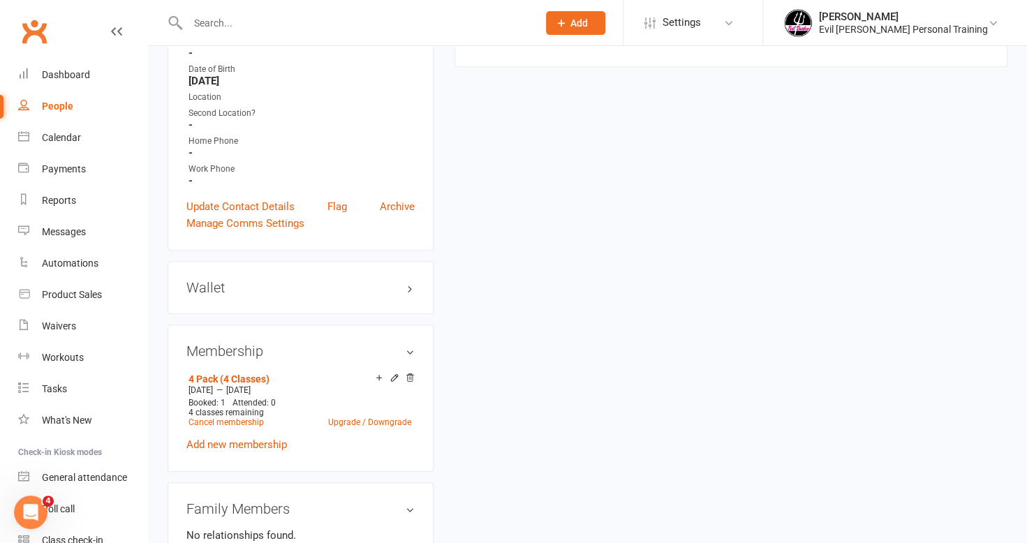
click at [415, 295] on h3 "Wallet" at bounding box center [300, 287] width 228 height 15
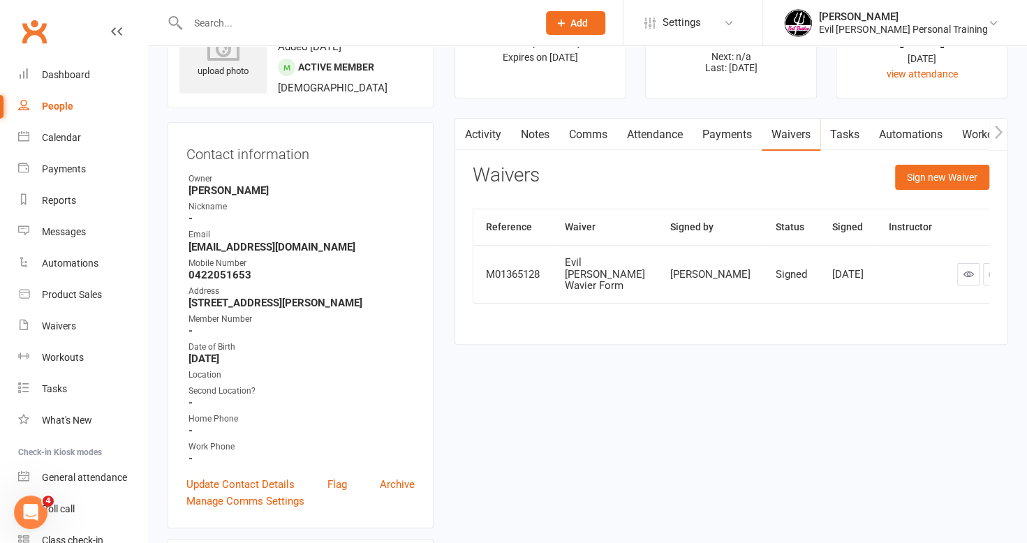
scroll to position [70, 0]
click at [542, 129] on link "Notes" at bounding box center [535, 136] width 48 height 32
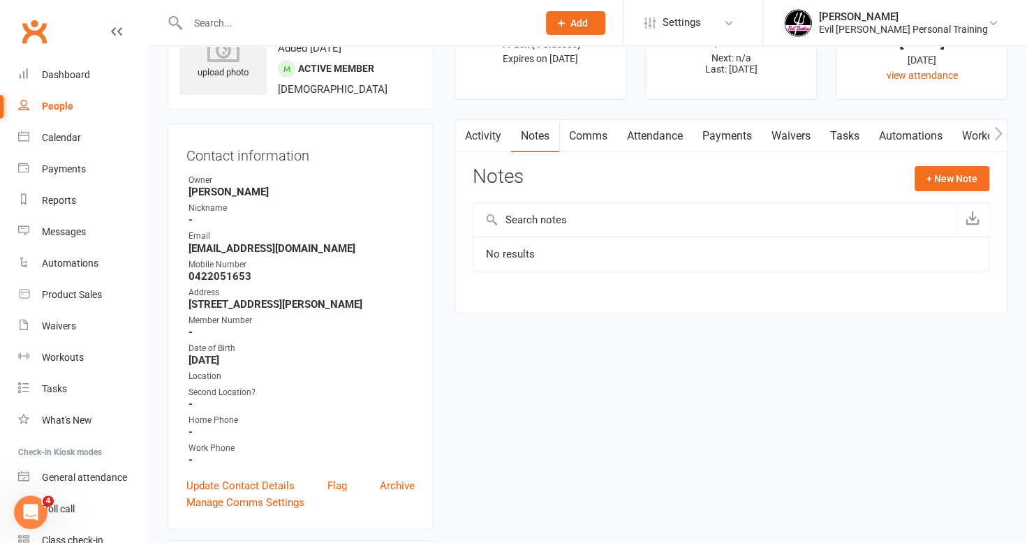
click at [485, 133] on link "Activity" at bounding box center [483, 136] width 56 height 32
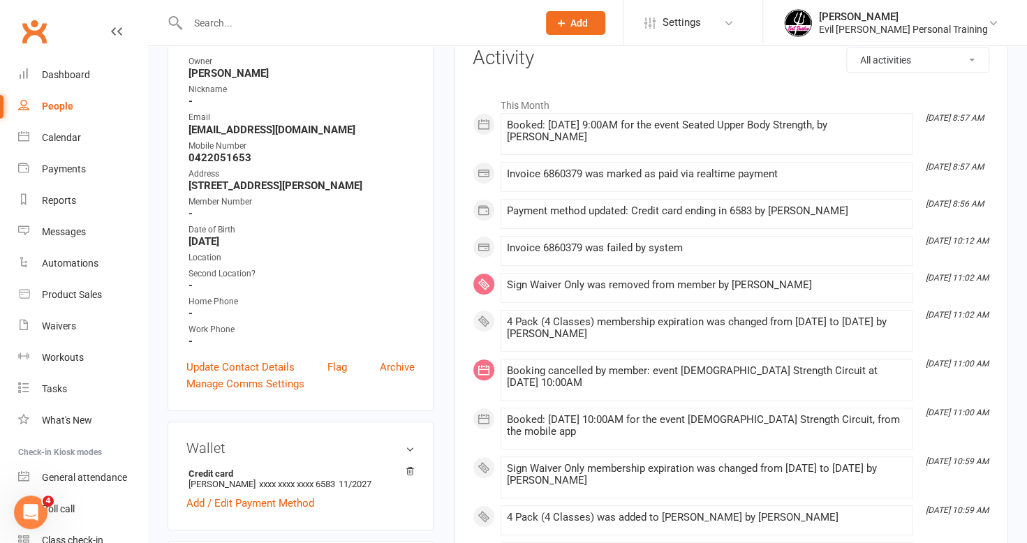
scroll to position [209, 0]
